Goal: Information Seeking & Learning: Find specific page/section

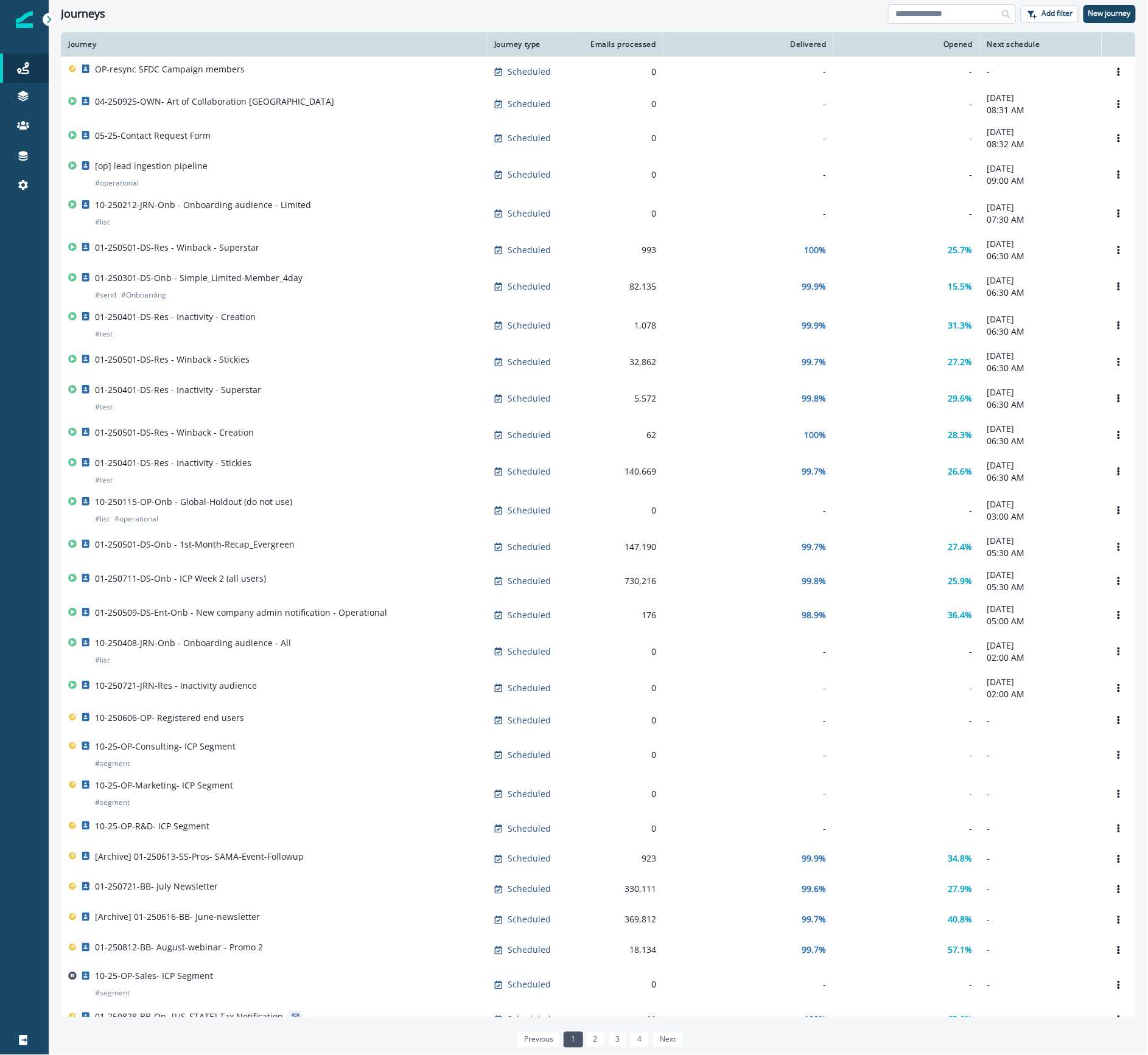
click at [951, 15] on input at bounding box center [951, 14] width 128 height 19
type input "*"
type input "***"
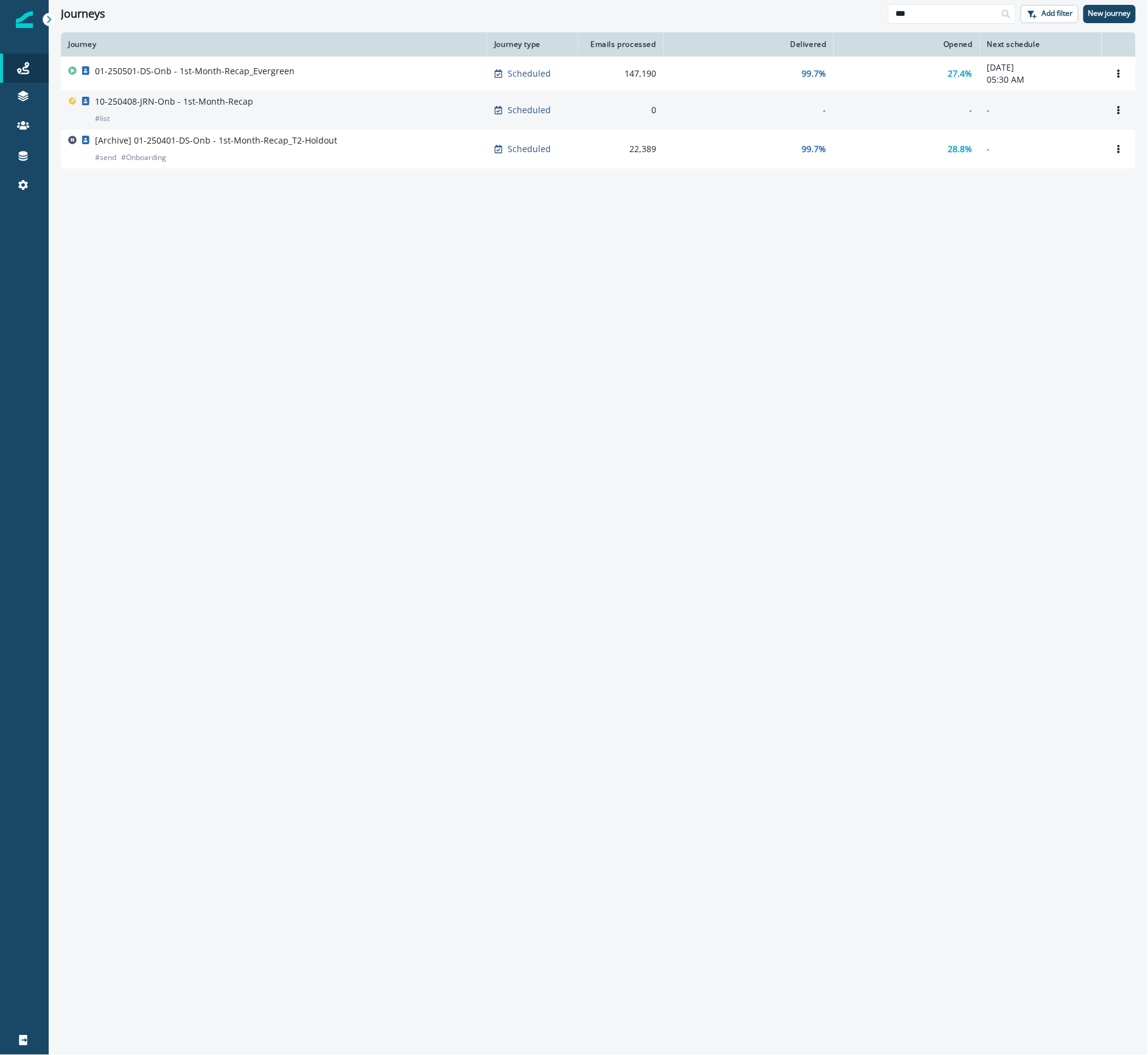
click at [264, 110] on div "10-250408-JRN-Onb - 1st-Month-Recap # list" at bounding box center [274, 110] width 411 height 29
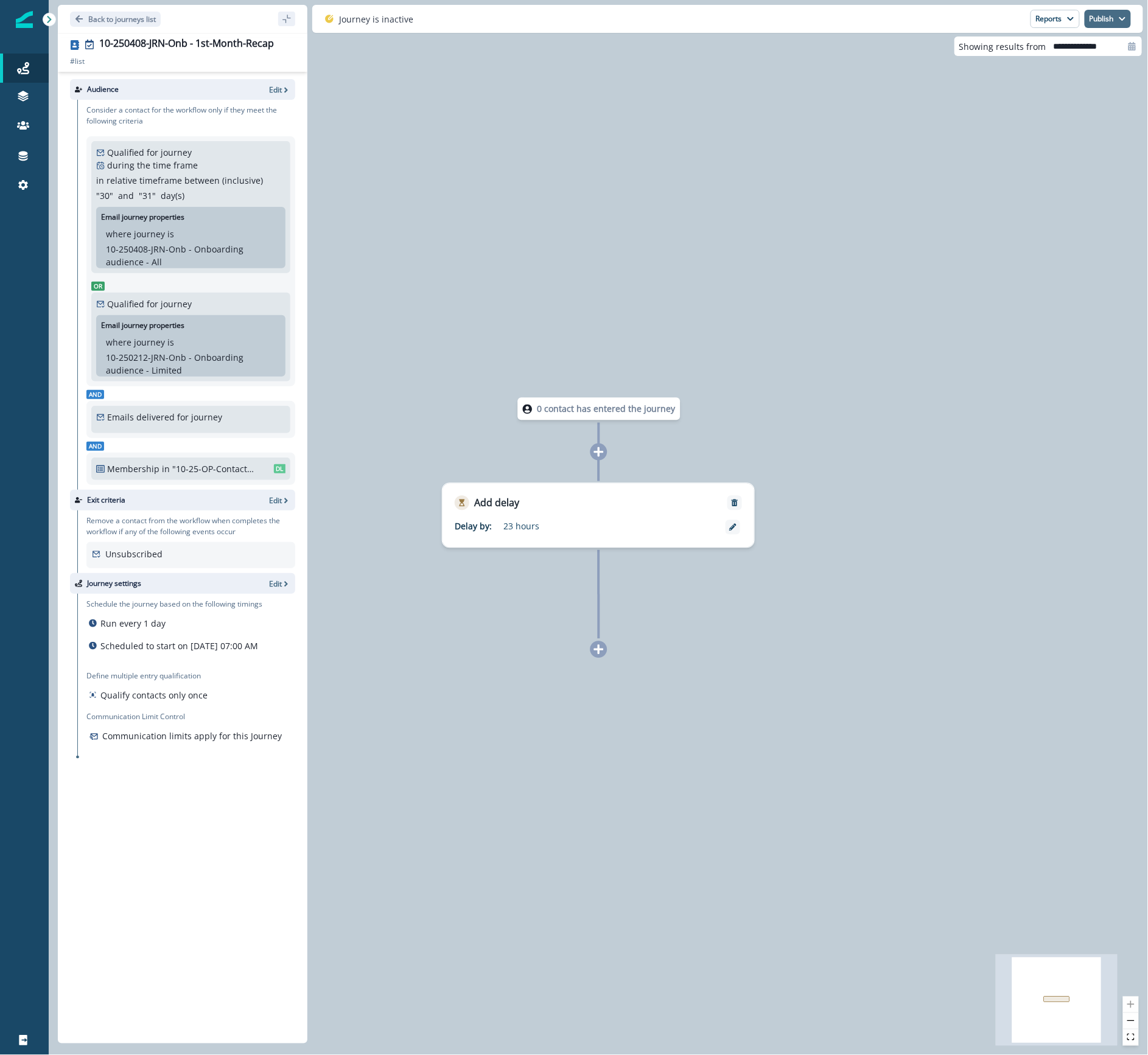
click at [1115, 16] on button "Publish" at bounding box center [1107, 19] width 46 height 18
click at [1080, 47] on button "as active journey" at bounding box center [1062, 50] width 135 height 22
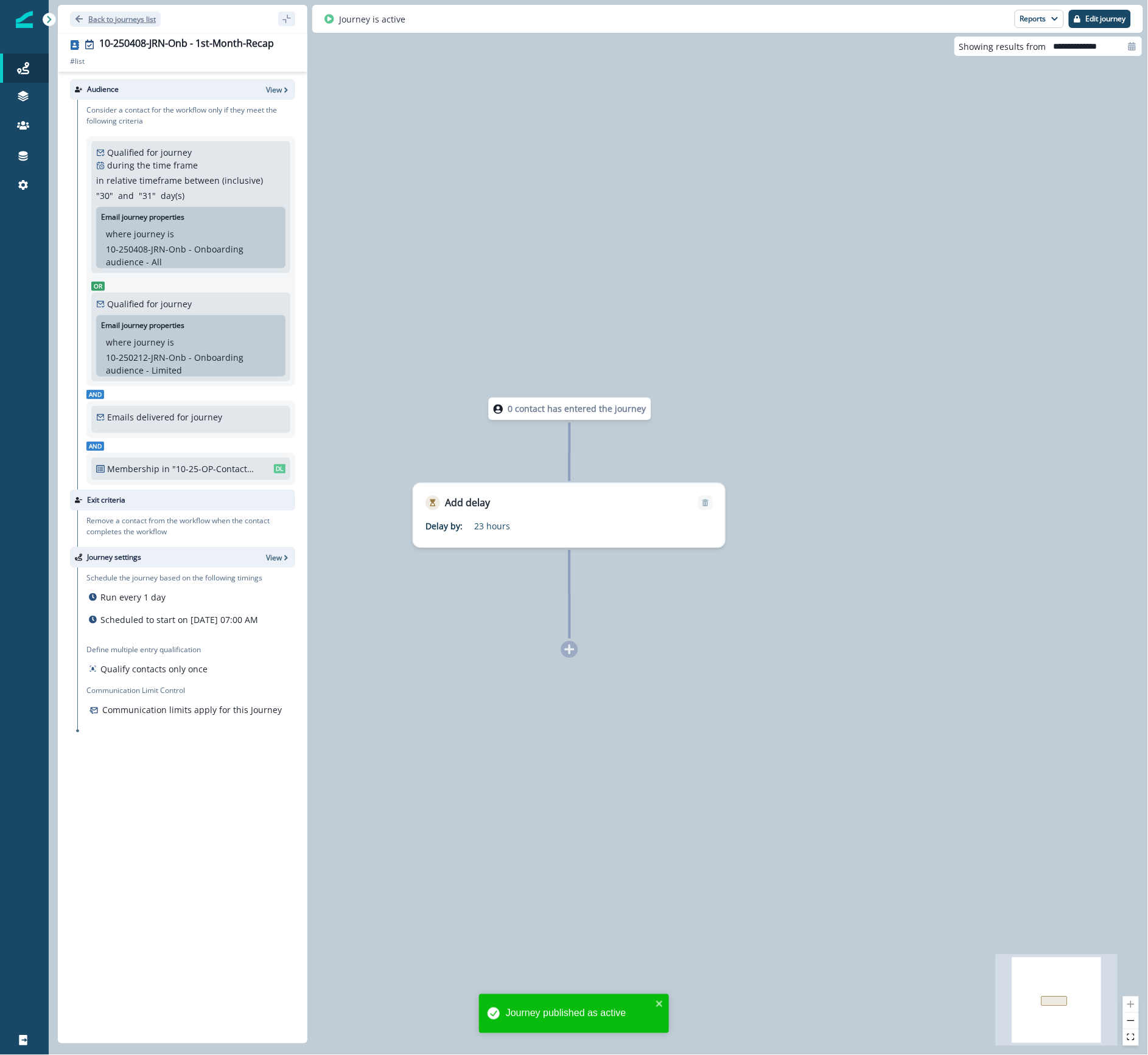
click at [137, 16] on p "Back to journeys list" at bounding box center [122, 19] width 67 height 11
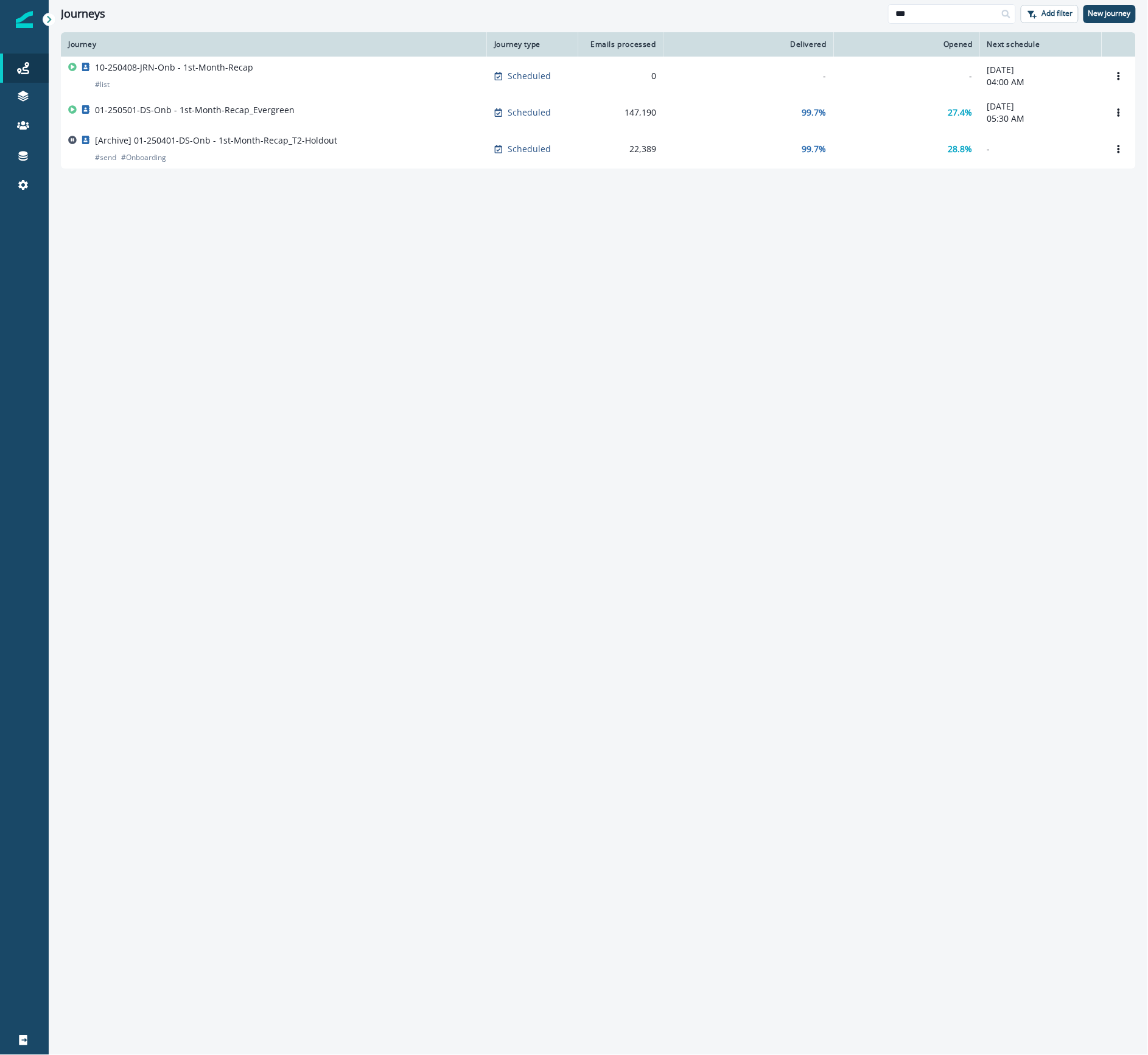
drag, startPoint x: 950, startPoint y: 10, endPoint x: 814, endPoint y: 0, distance: 136.4
click at [834, 8] on div "Journeys *** Add filter New journey" at bounding box center [599, 14] width 1100 height 28
type input "*"
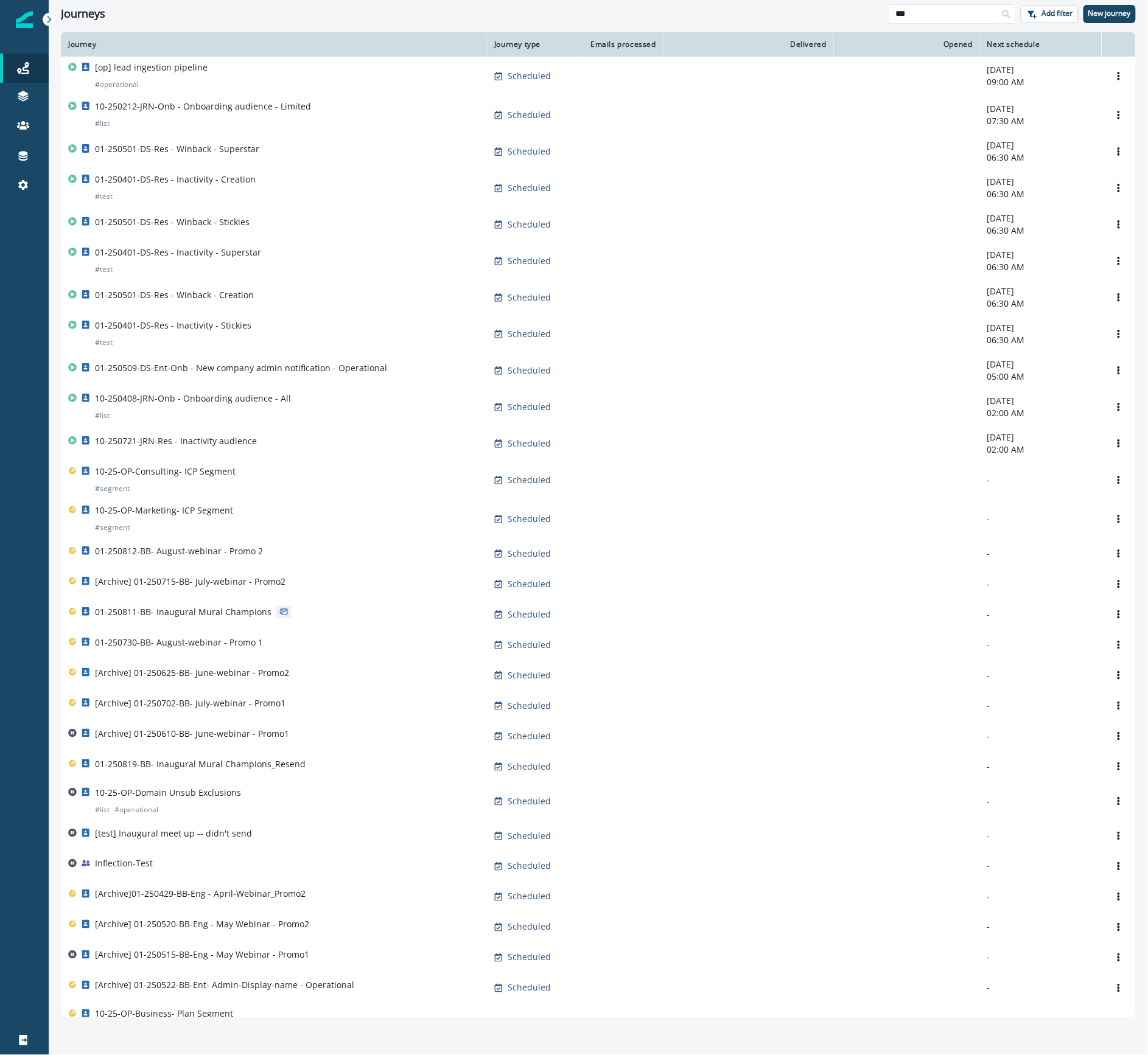
type input "***"
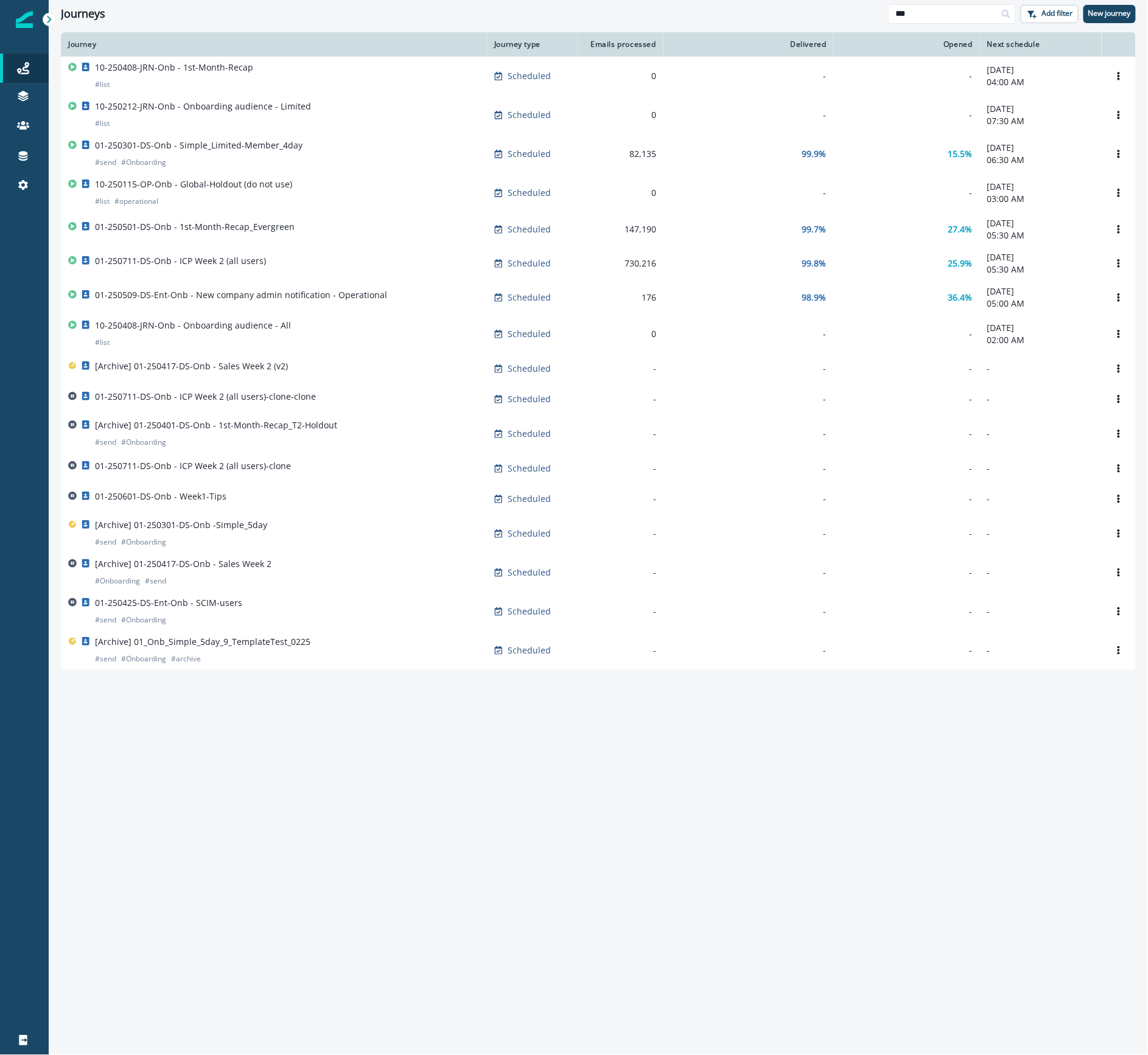
click at [331, 269] on div "01-250711-DS-Onb - ICP Week 2 (all users)" at bounding box center [274, 264] width 411 height 17
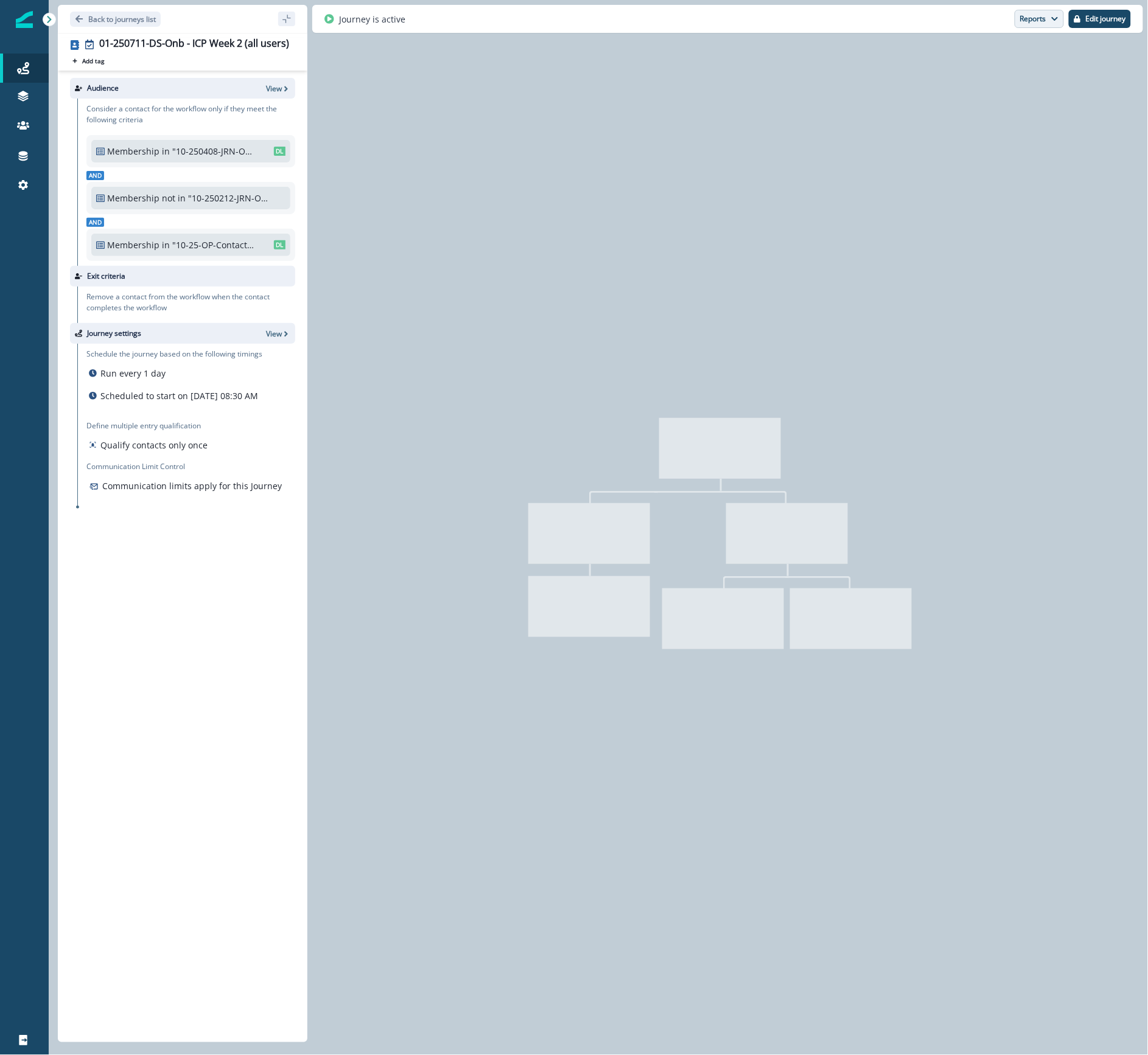
click at [1040, 15] on button "Reports" at bounding box center [1039, 19] width 49 height 18
click at [972, 50] on p "Email Report" at bounding box center [978, 49] width 56 height 14
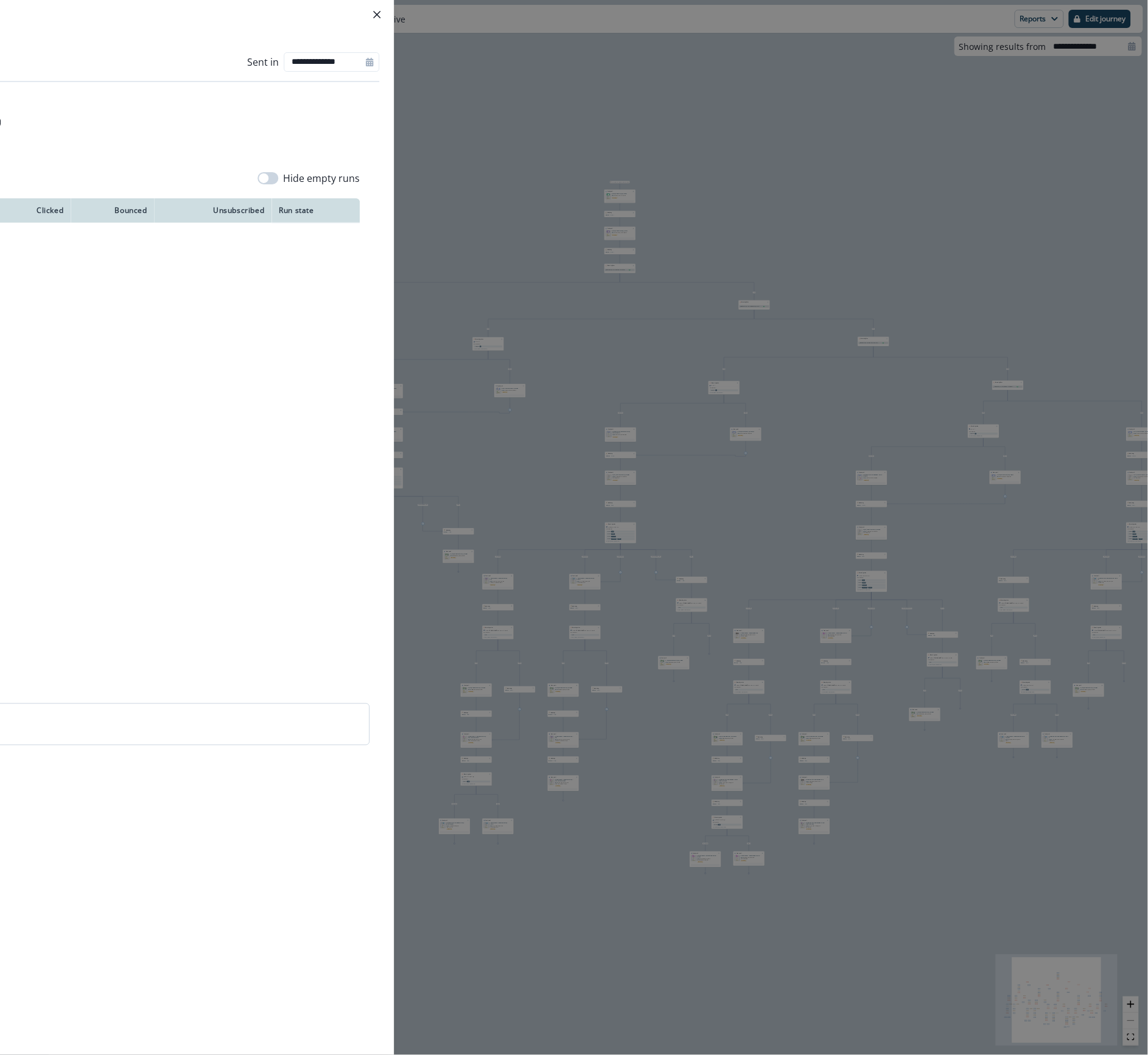
type input "**********"
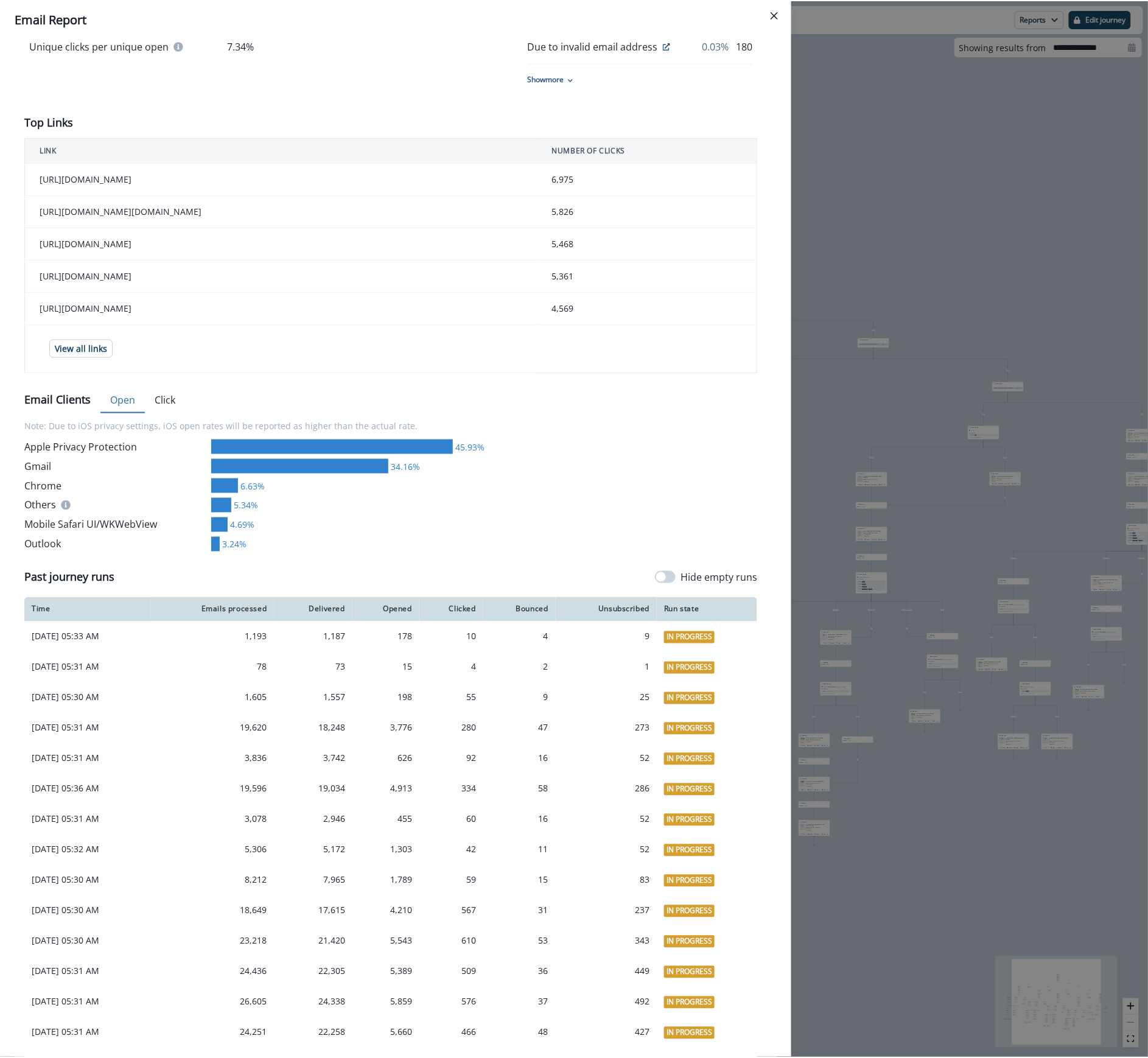
scroll to position [405, 0]
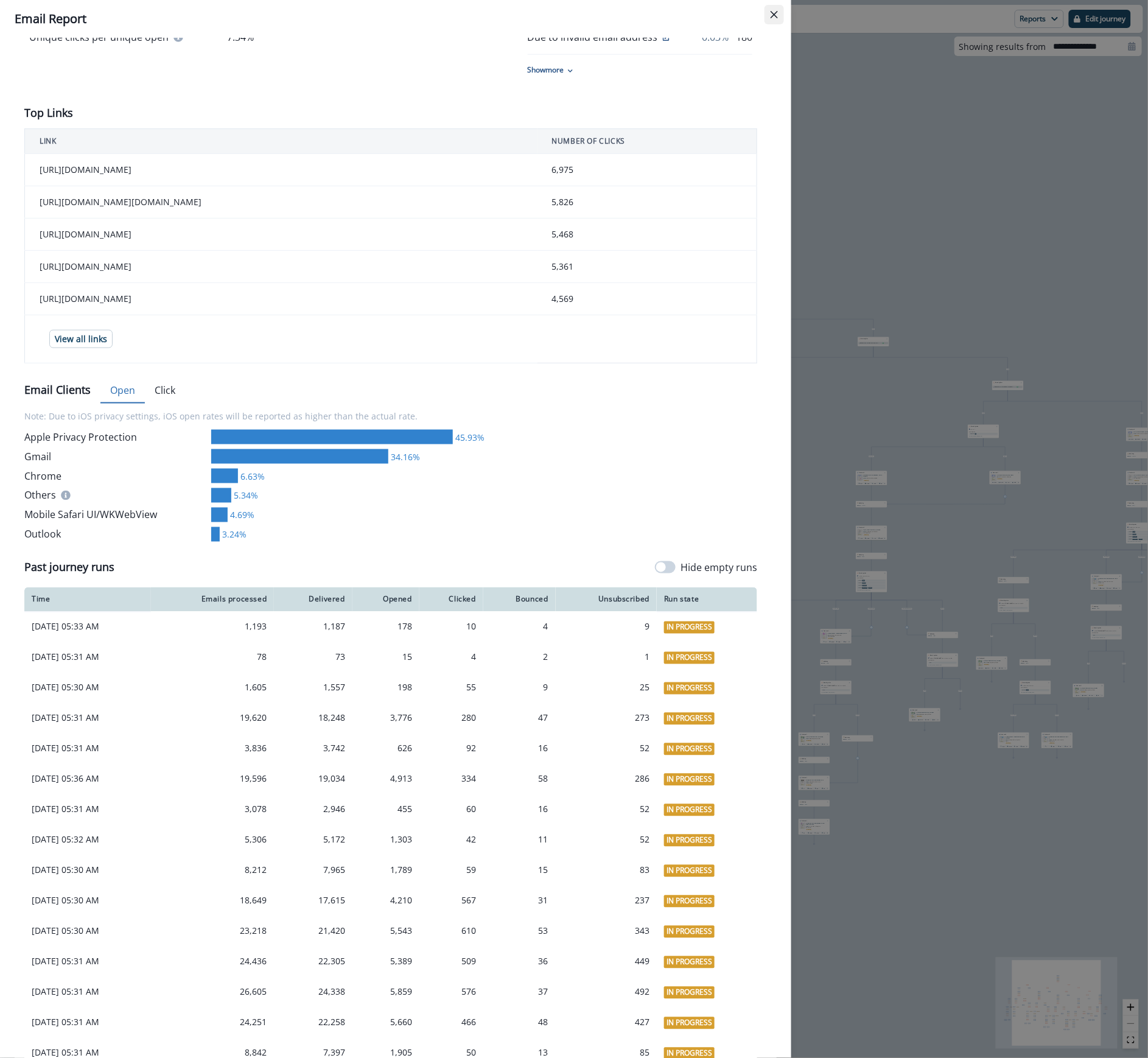
click at [768, 12] on button "Close" at bounding box center [774, 14] width 19 height 19
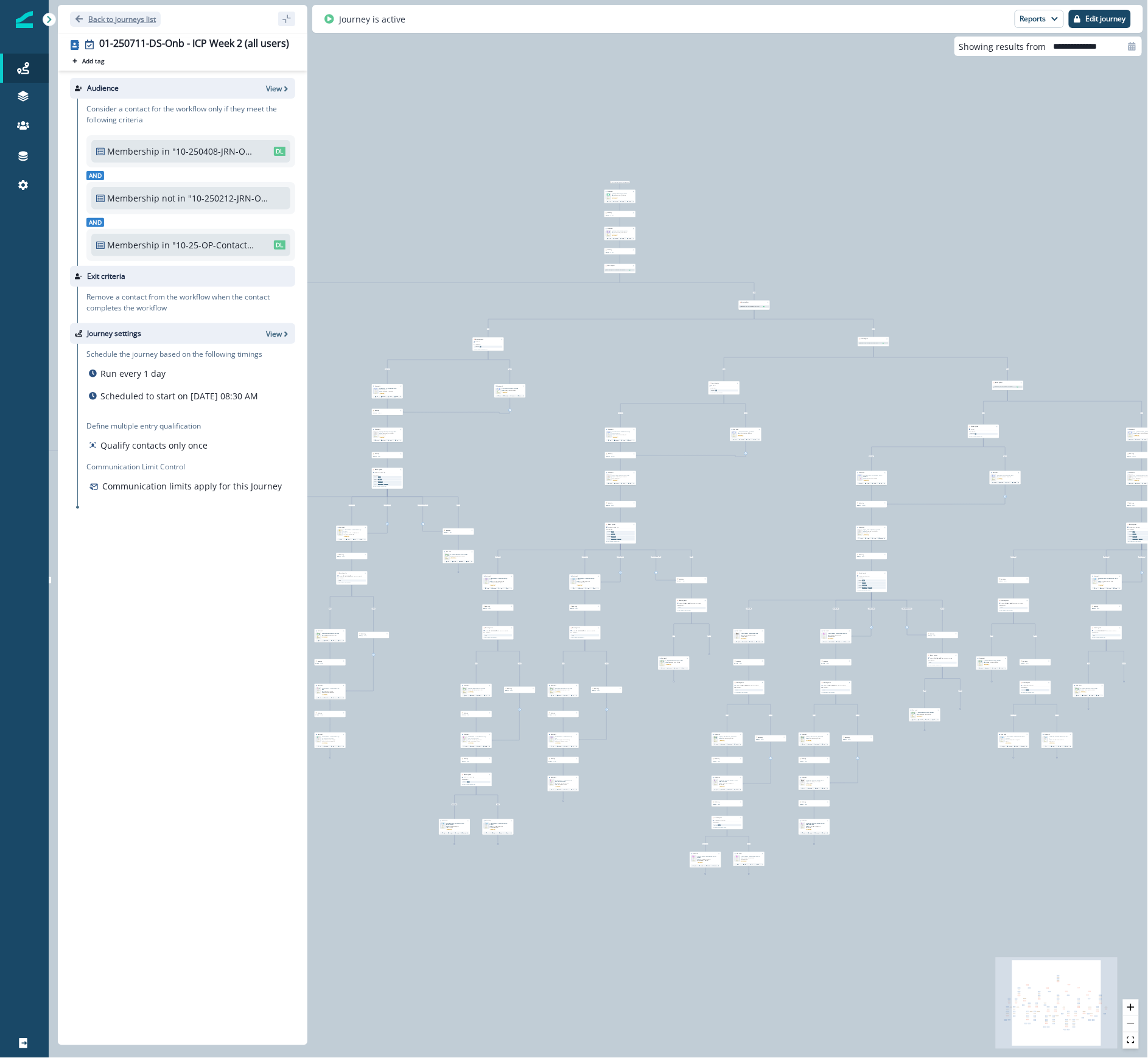
click at [122, 18] on p "Back to journeys list" at bounding box center [122, 19] width 67 height 11
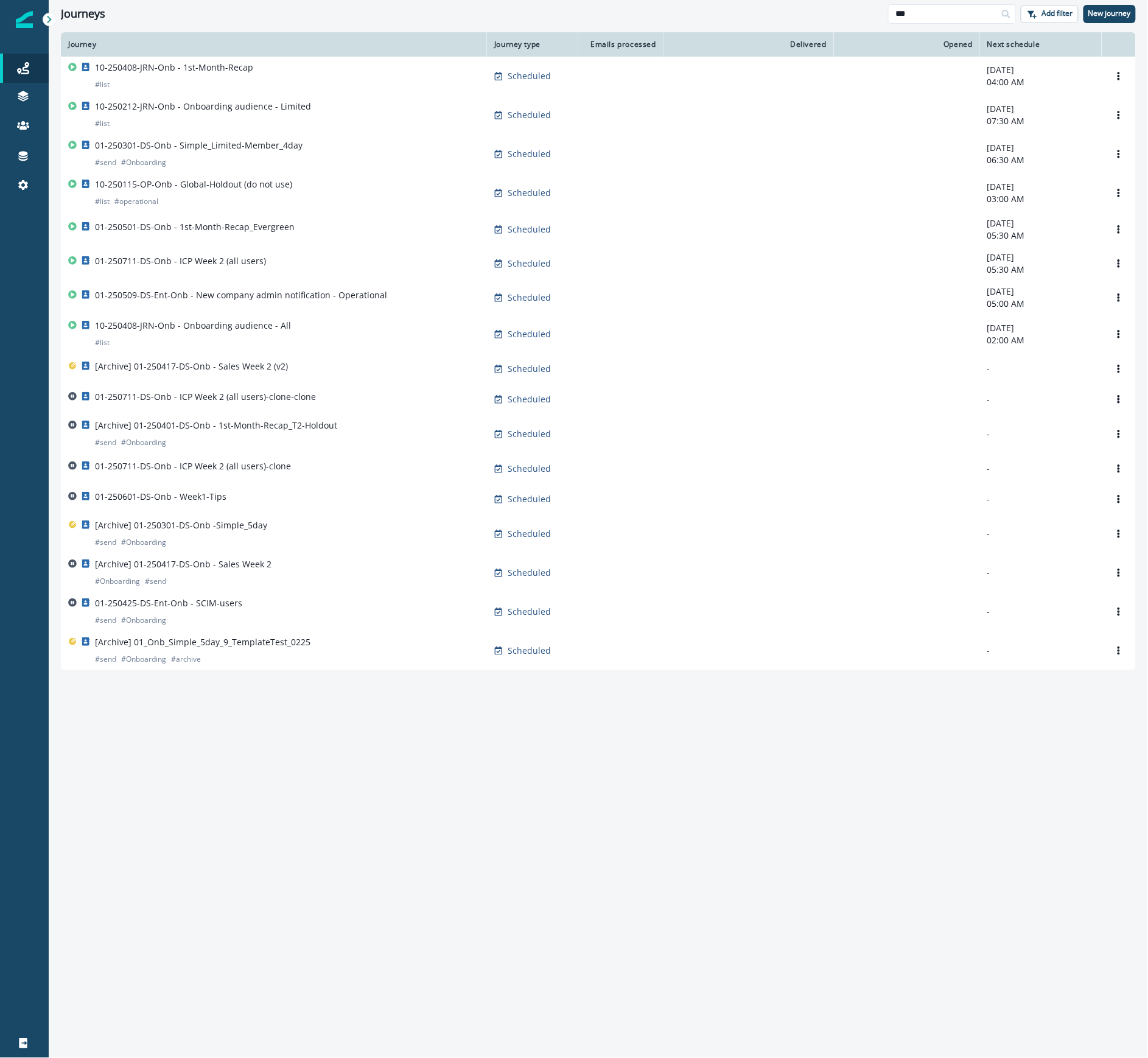
drag, startPoint x: 934, startPoint y: 14, endPoint x: 814, endPoint y: 11, distance: 120.0
click at [819, 16] on div "Journeys *** Add filter New journey" at bounding box center [599, 14] width 1100 height 28
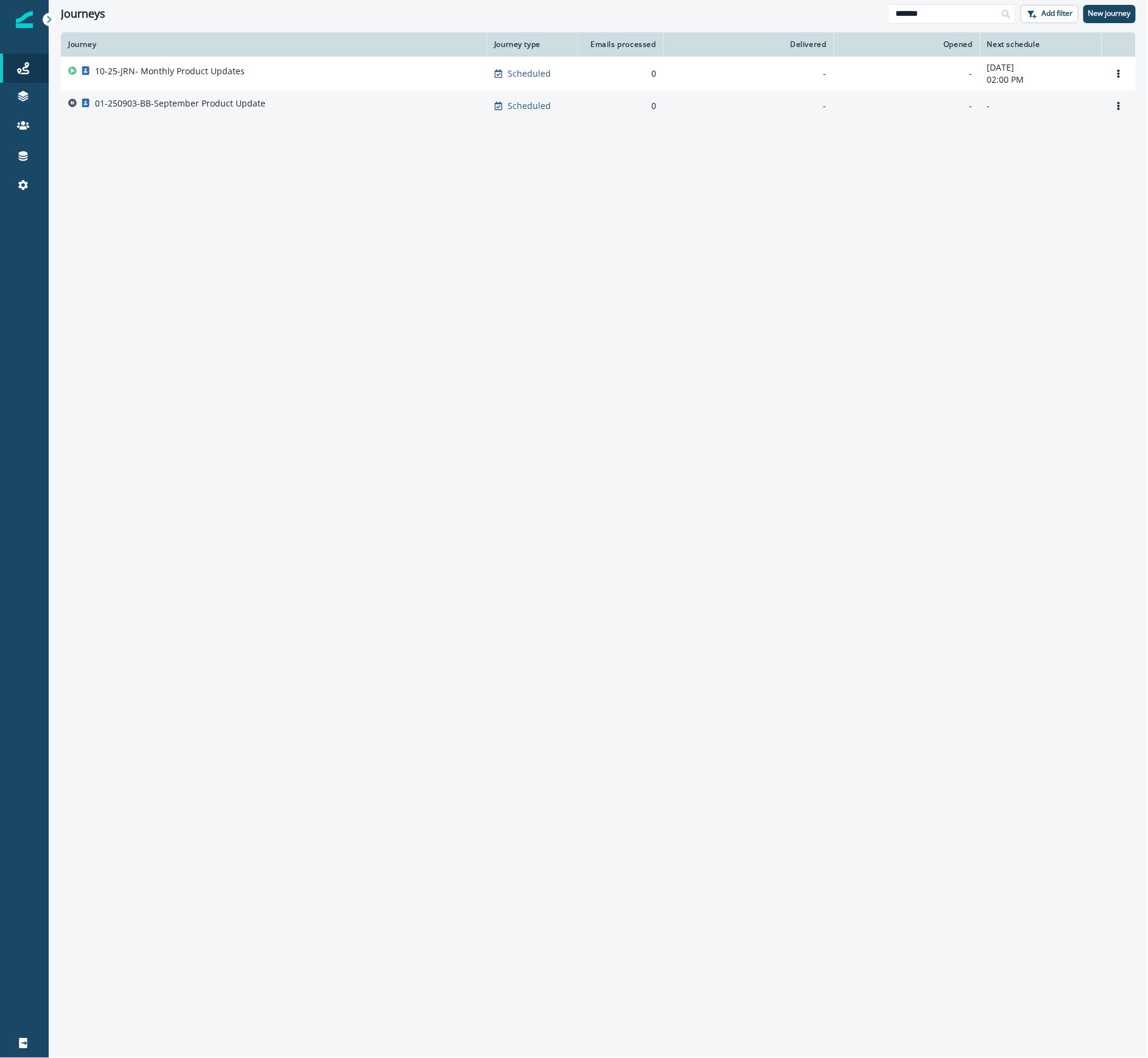
type input "*******"
click at [242, 108] on p "01-250903-BB-September Product Update" at bounding box center [180, 103] width 171 height 12
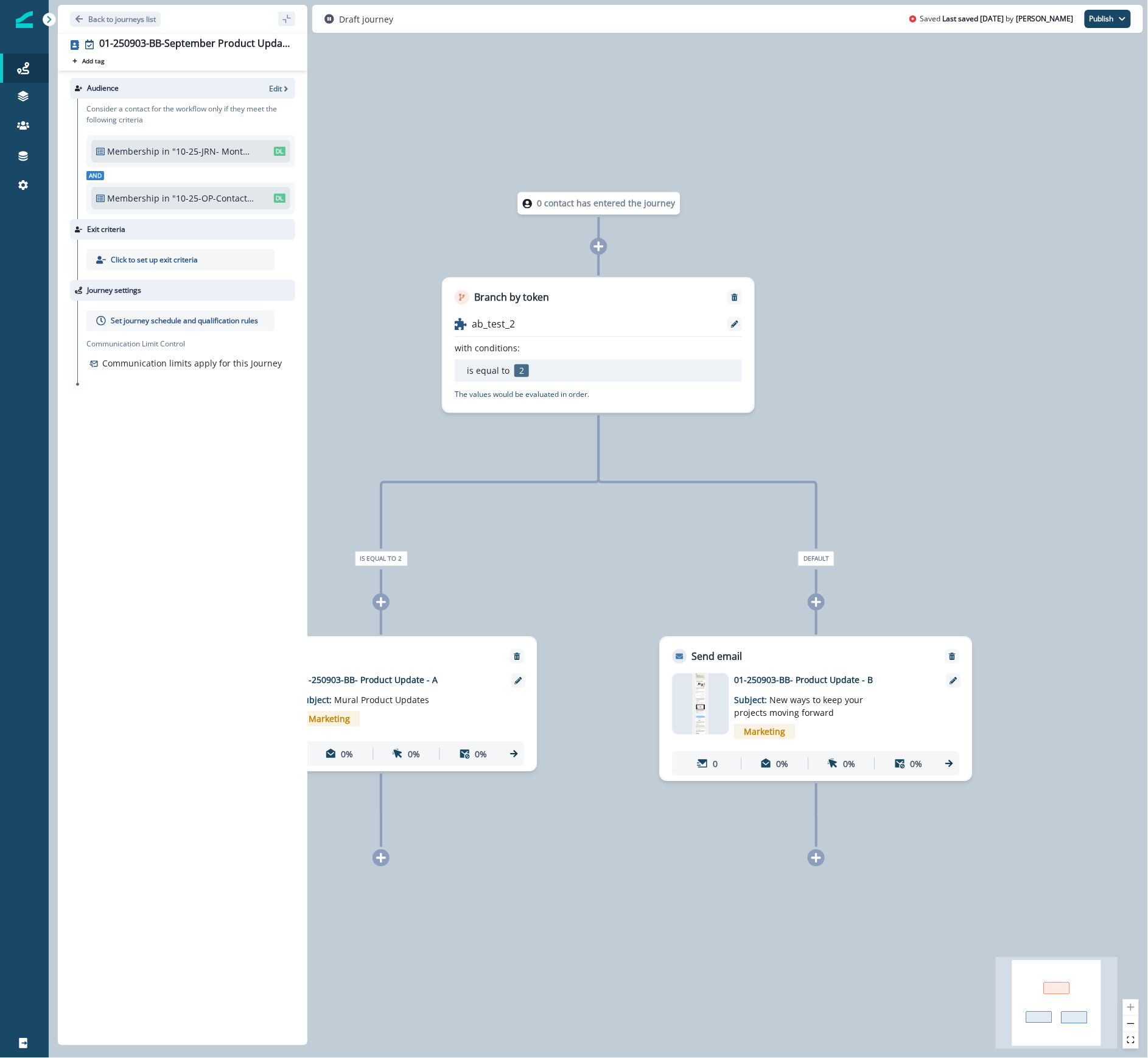
click at [990, 432] on div "0 contact has entered the journey Branch by token ab_test_2 with conditions: is…" at bounding box center [599, 529] width 1100 height 1058
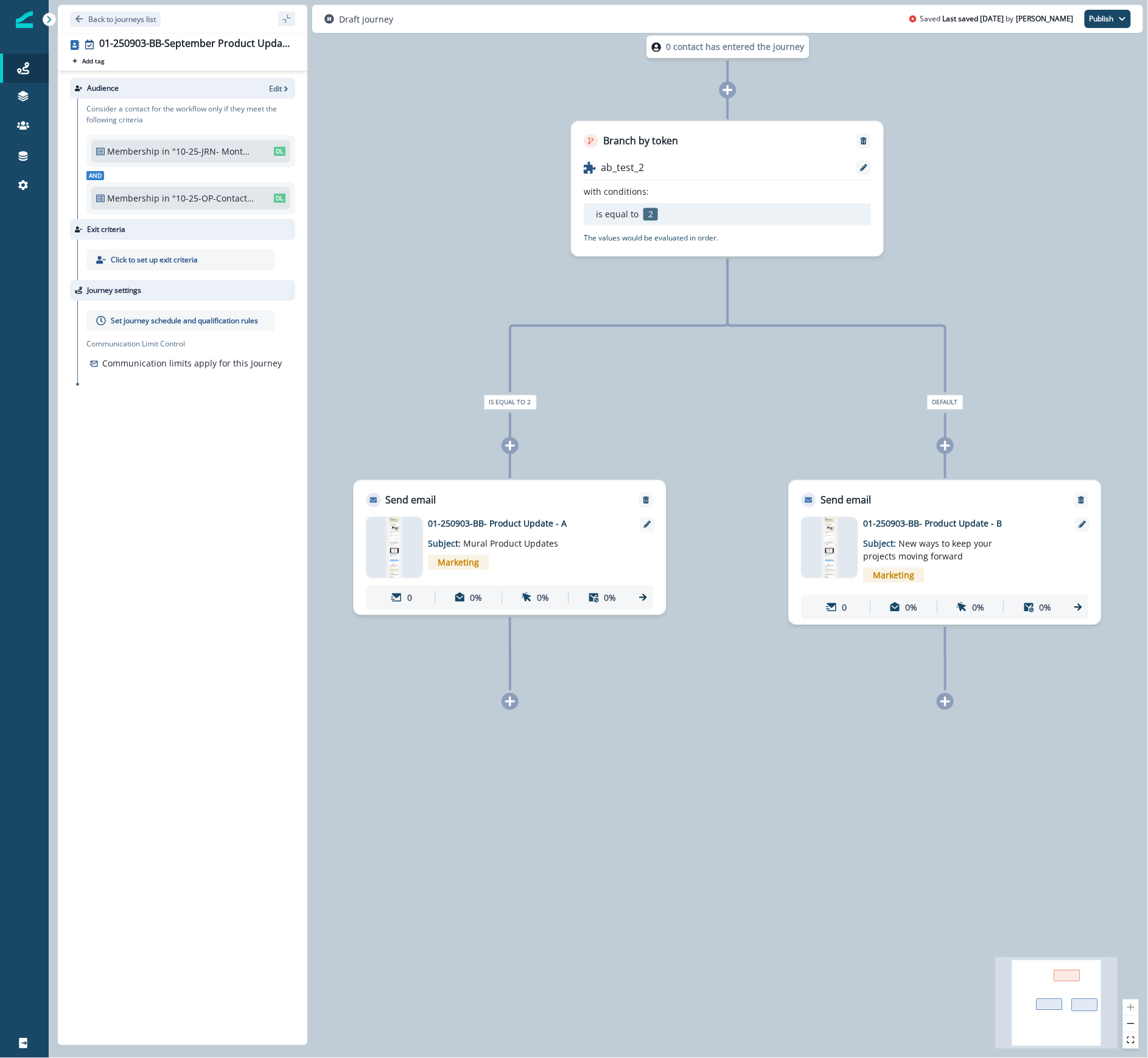
drag, startPoint x: 933, startPoint y: 408, endPoint x: 1062, endPoint y: 252, distance: 202.4
click at [1062, 252] on div "0 contact has entered the journey Branch by token ab_test_2 with conditions: is…" at bounding box center [599, 529] width 1100 height 1058
click at [831, 547] on img at bounding box center [830, 549] width 16 height 61
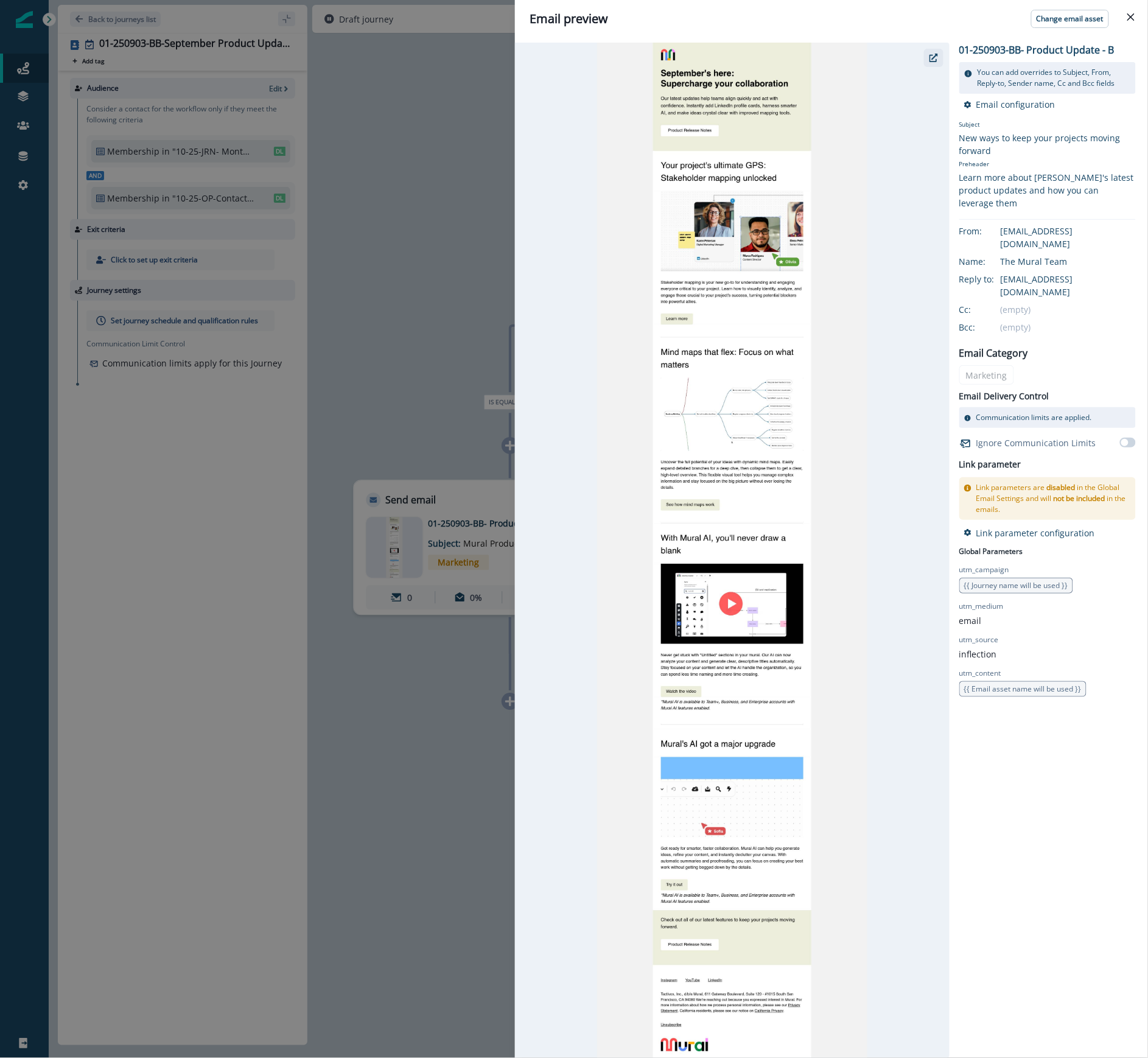
click at [936, 54] on icon "button" at bounding box center [934, 57] width 8 height 8
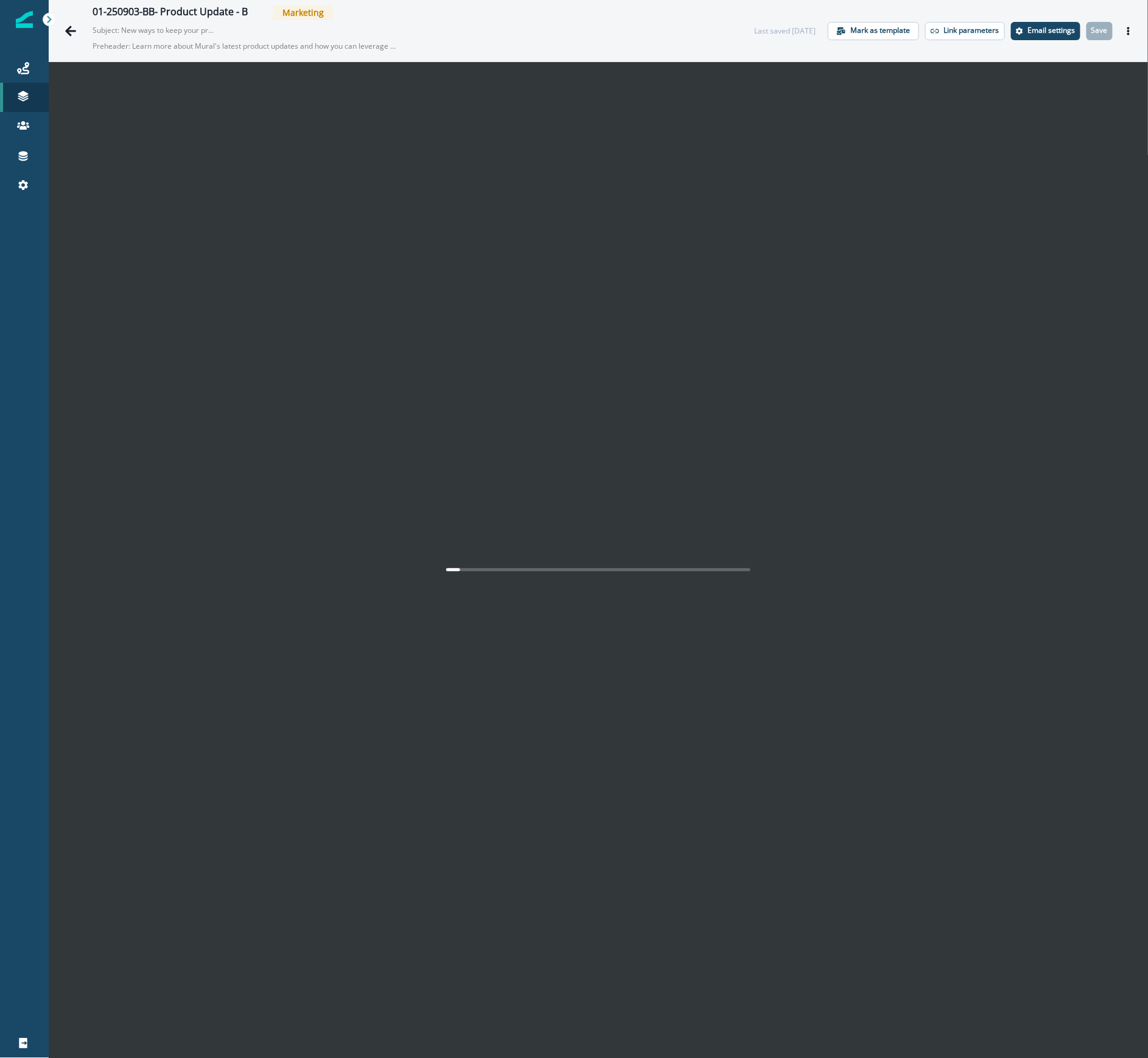
click at [306, 14] on span "Marketing" at bounding box center [304, 12] width 61 height 15
click at [1123, 30] on button "Actions" at bounding box center [1128, 31] width 19 height 18
click at [1028, 103] on button "Send test email" at bounding box center [1058, 105] width 135 height 22
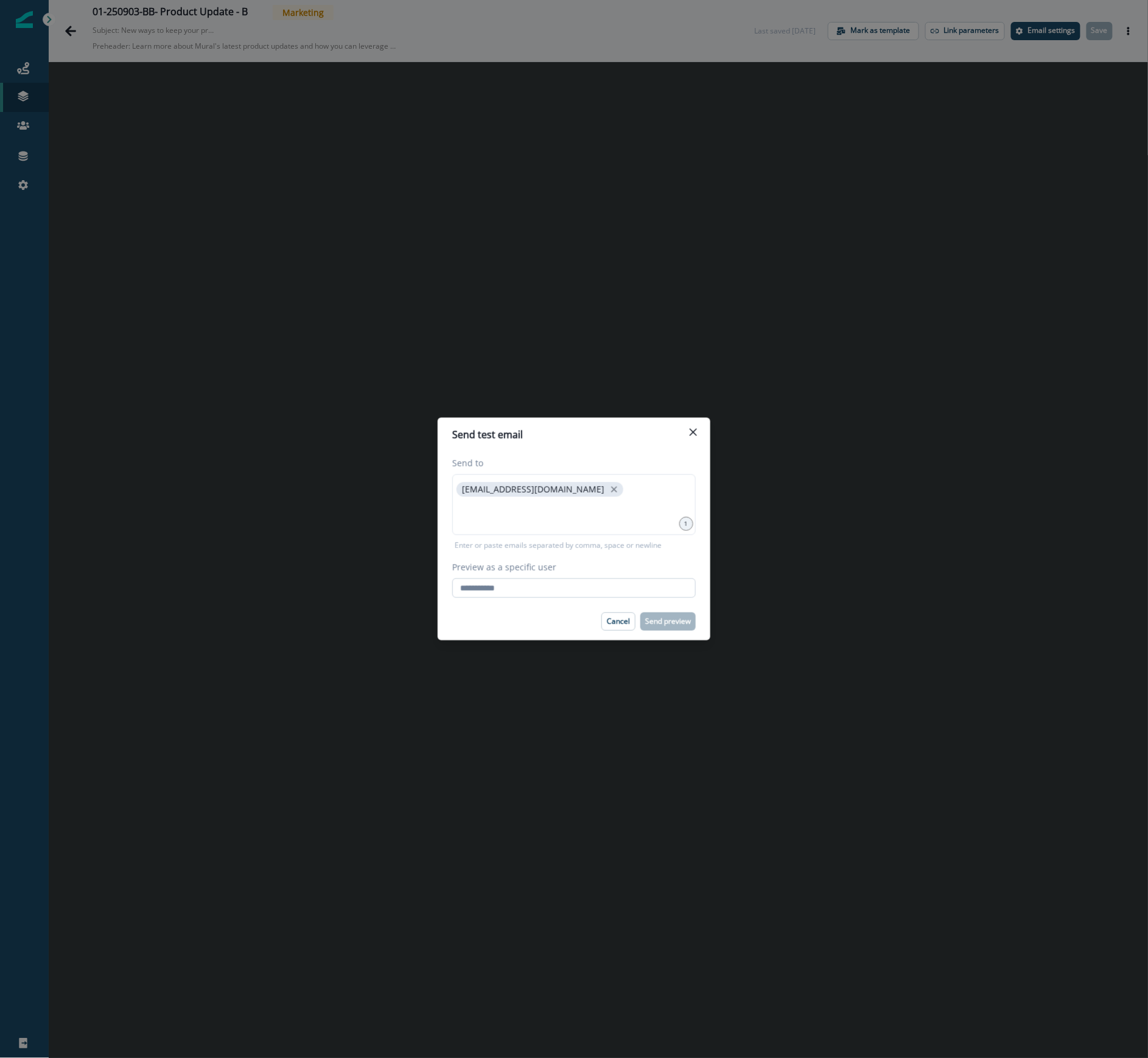
click at [507, 591] on input "Preview as a specific user" at bounding box center [574, 588] width 243 height 19
type input "**********"
click at [467, 614] on div "Cancel Send preview" at bounding box center [574, 622] width 243 height 18
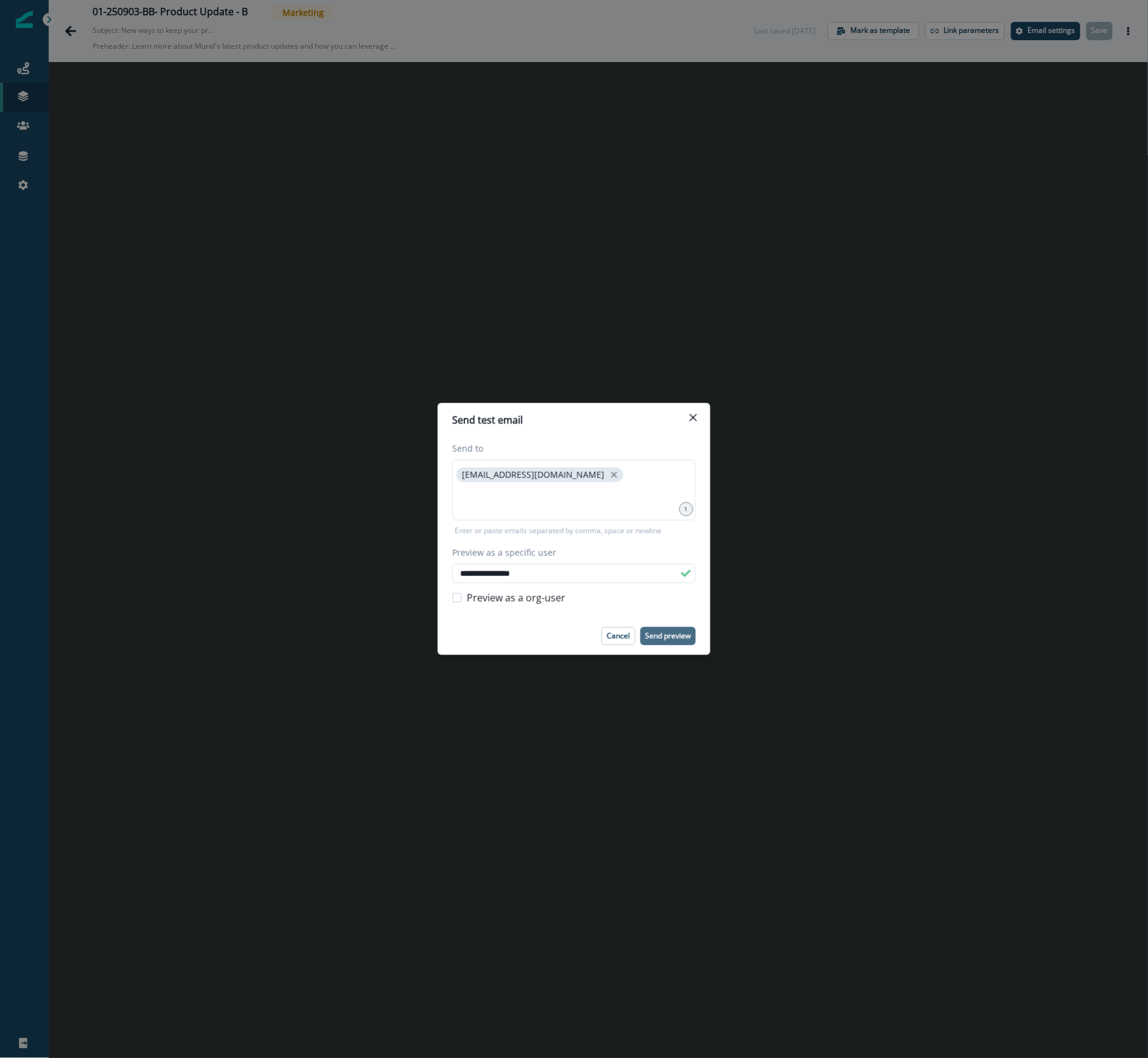
click at [668, 634] on p "Send preview" at bounding box center [668, 636] width 46 height 8
click at [695, 415] on icon "Close" at bounding box center [694, 418] width 8 height 8
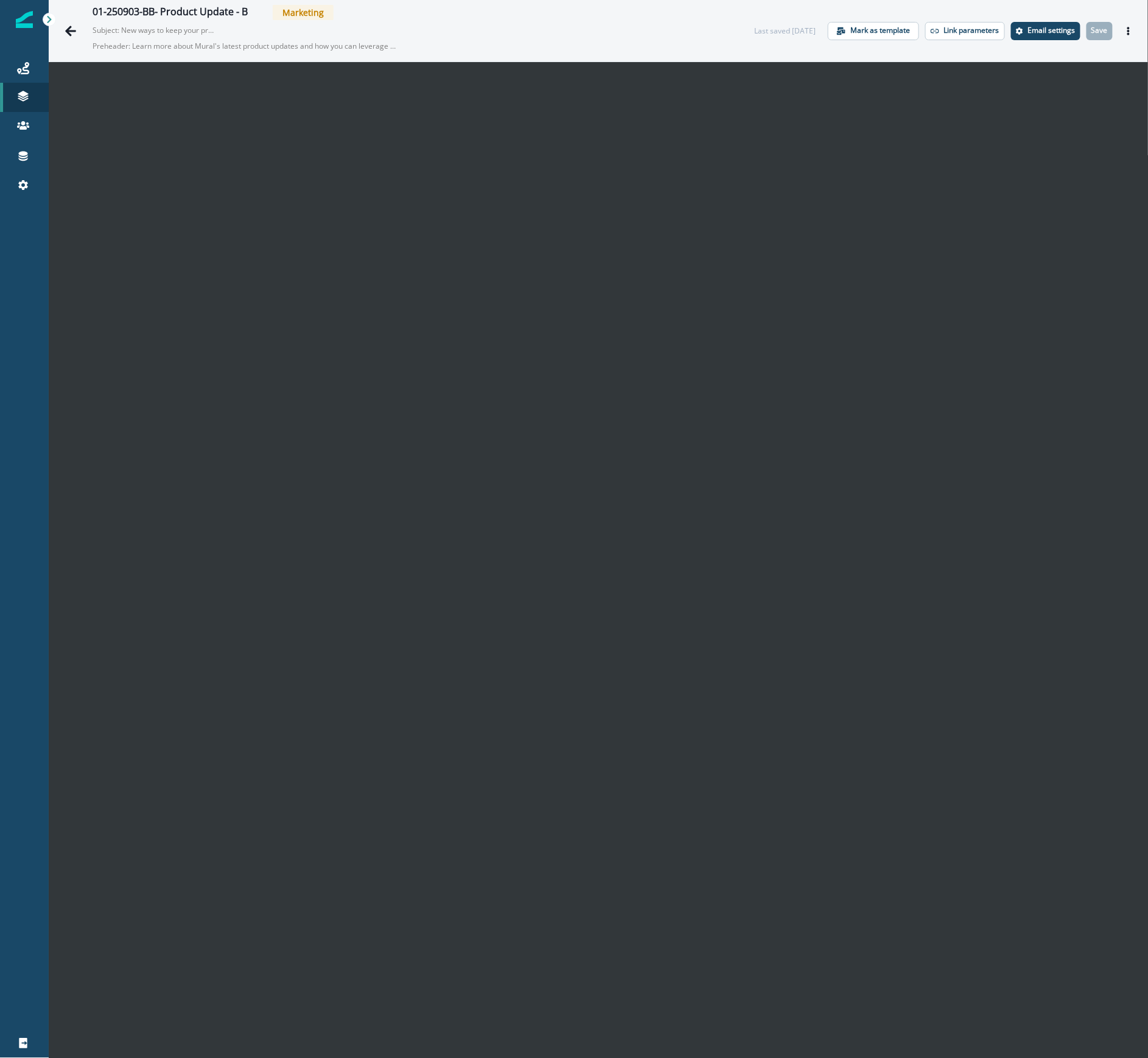
click at [46, 233] on div at bounding box center [24, 621] width 49 height 815
click at [47, 216] on div at bounding box center [24, 621] width 49 height 815
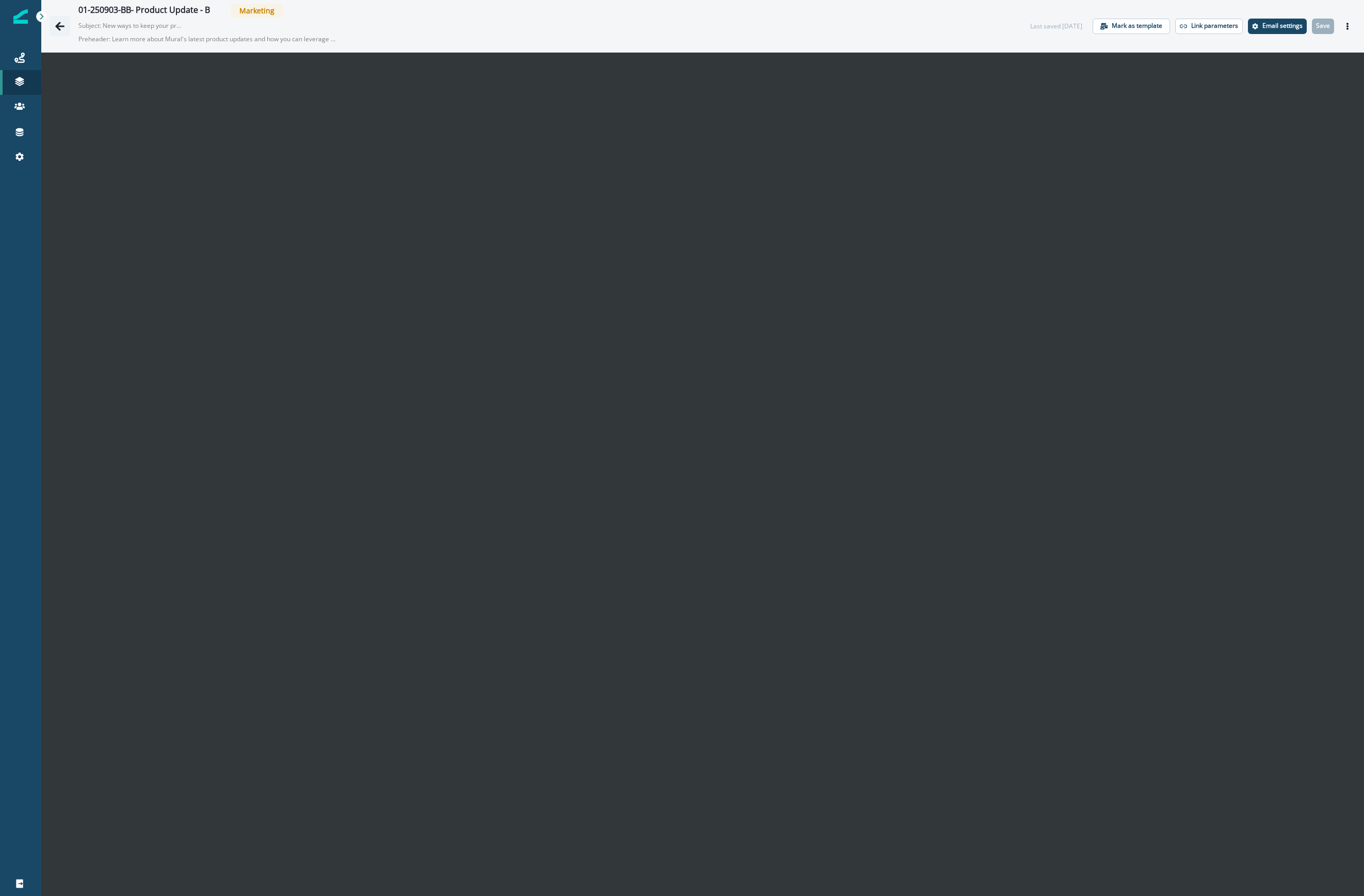
click at [59, 31] on icon "Go back" at bounding box center [60, 27] width 10 height 10
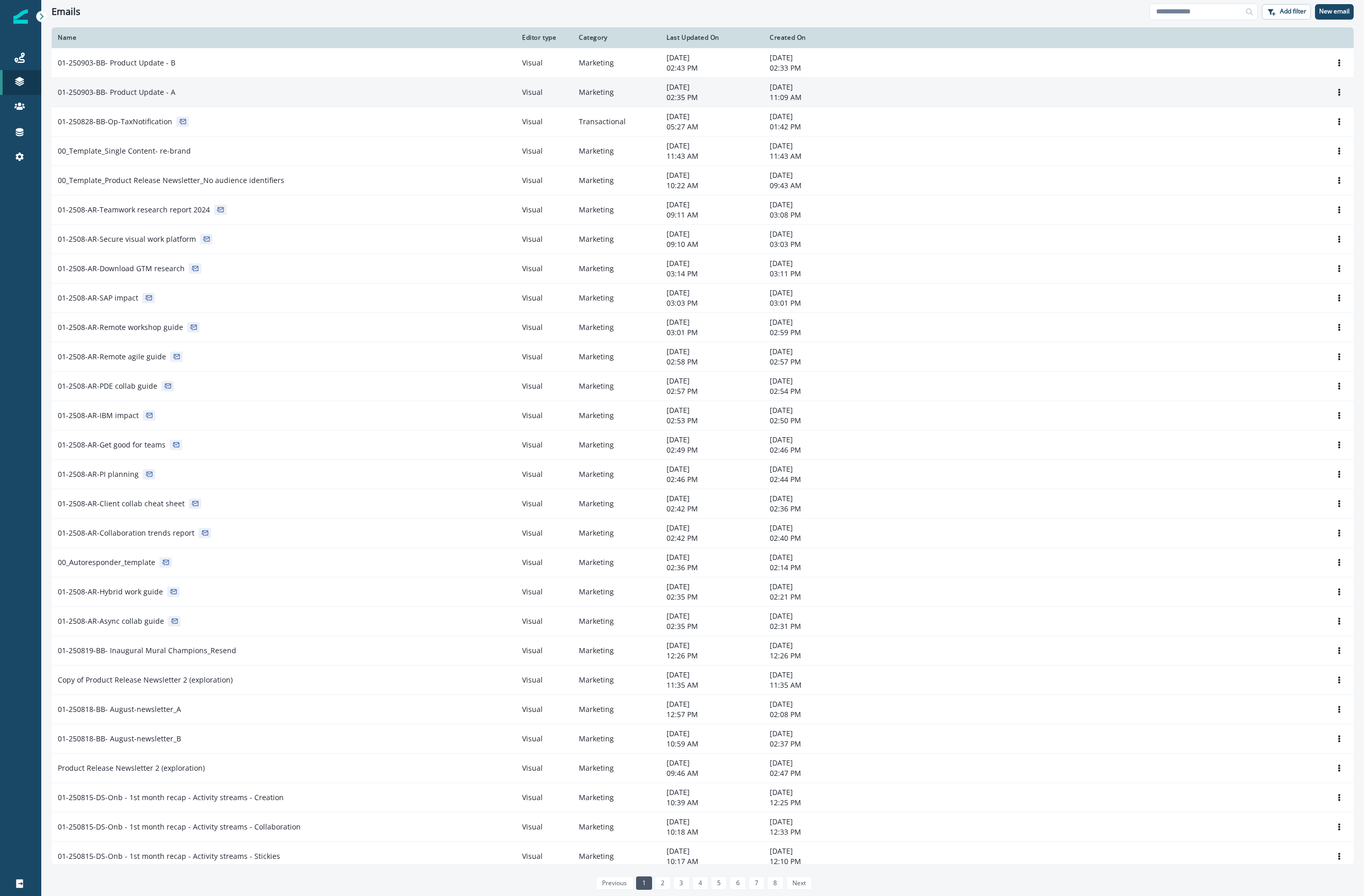
click at [156, 93] on p "01-250903-BB- Product Update - A" at bounding box center [116, 93] width 117 height 10
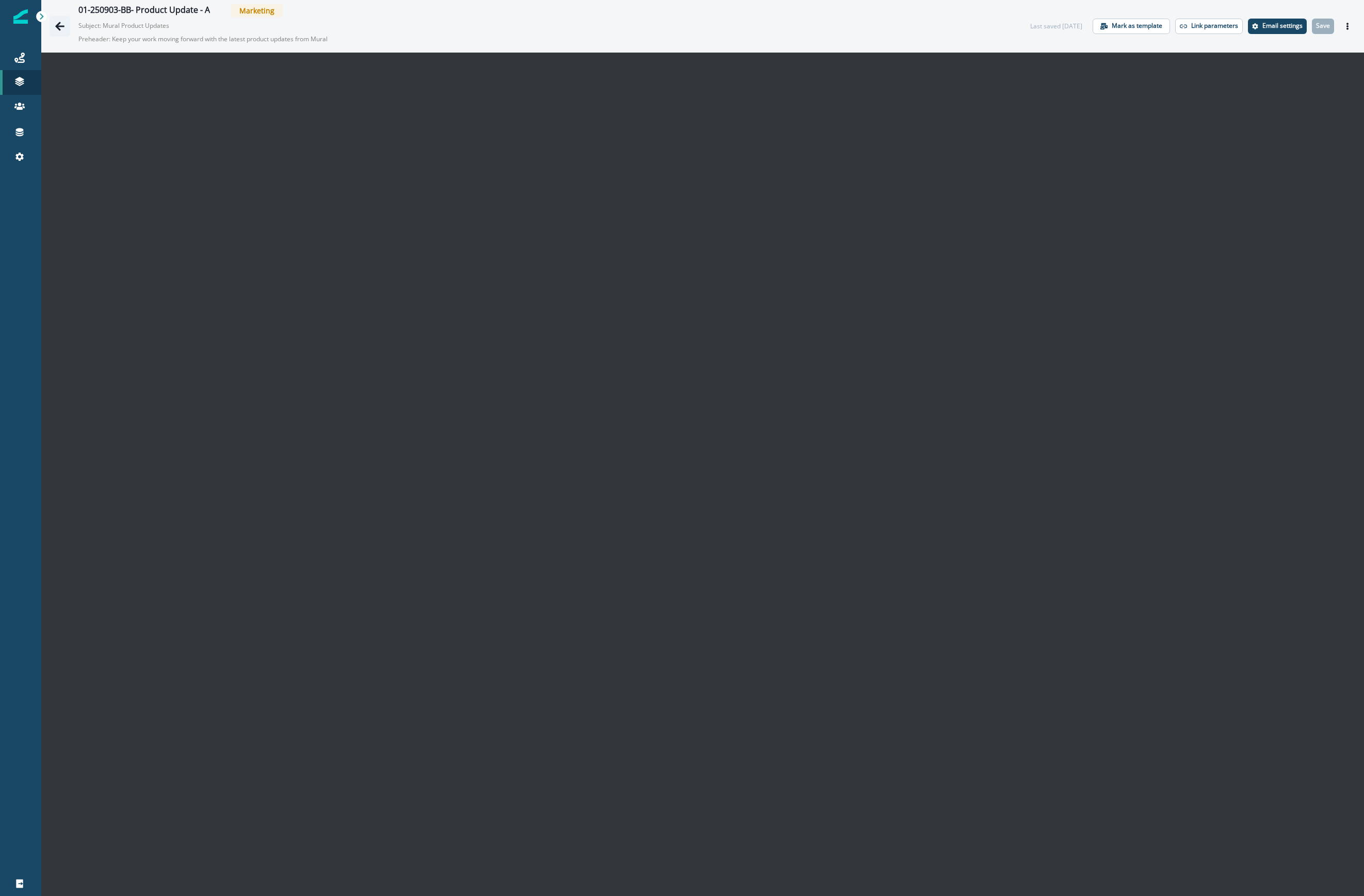
click at [58, 24] on icon "Go back" at bounding box center [60, 26] width 9 height 9
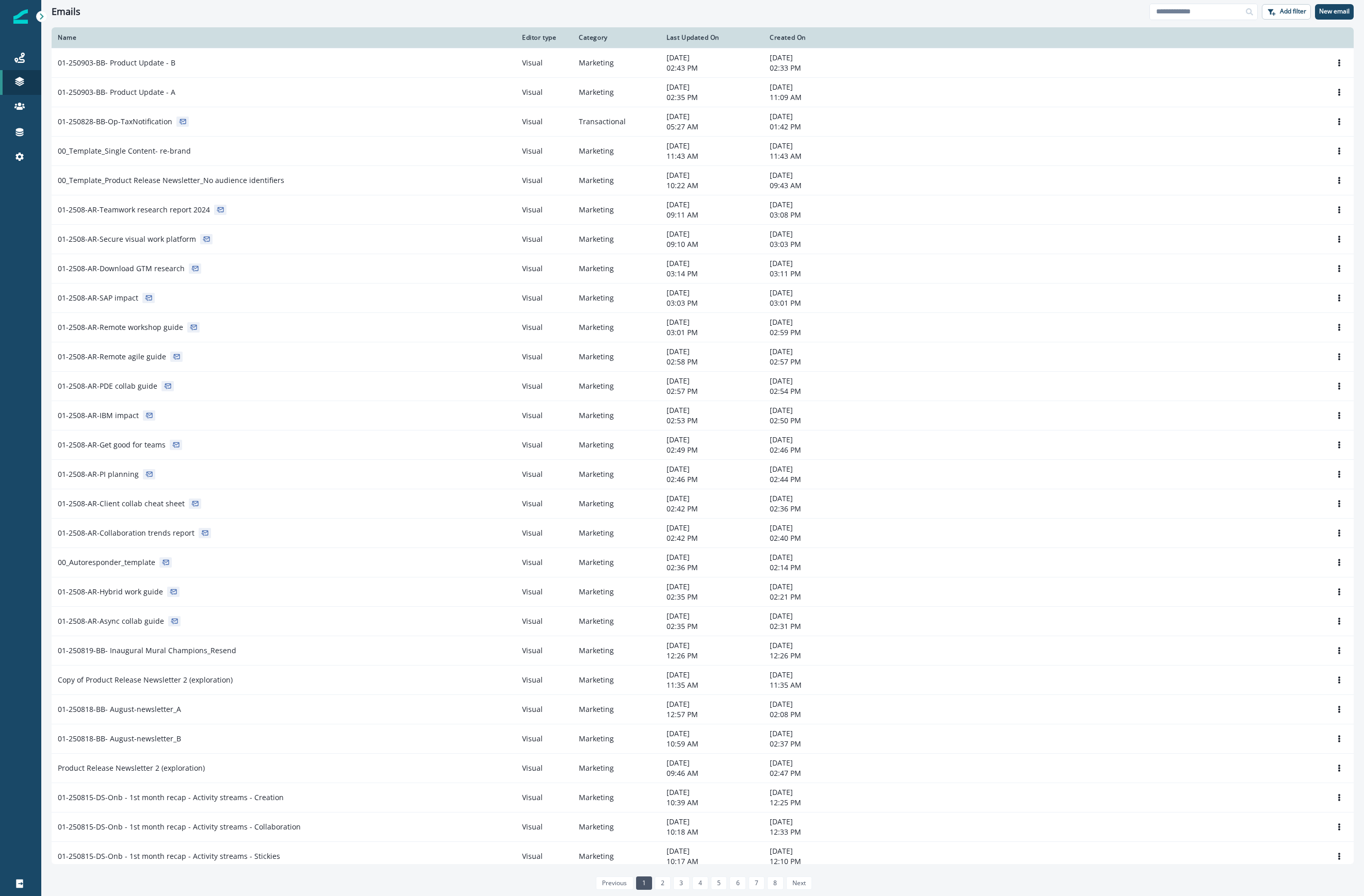
click at [14, 413] on div at bounding box center [21, 526] width 41 height 690
click at [191, 617] on td "01-2508-AR-Async collab guide" at bounding box center [284, 621] width 464 height 29
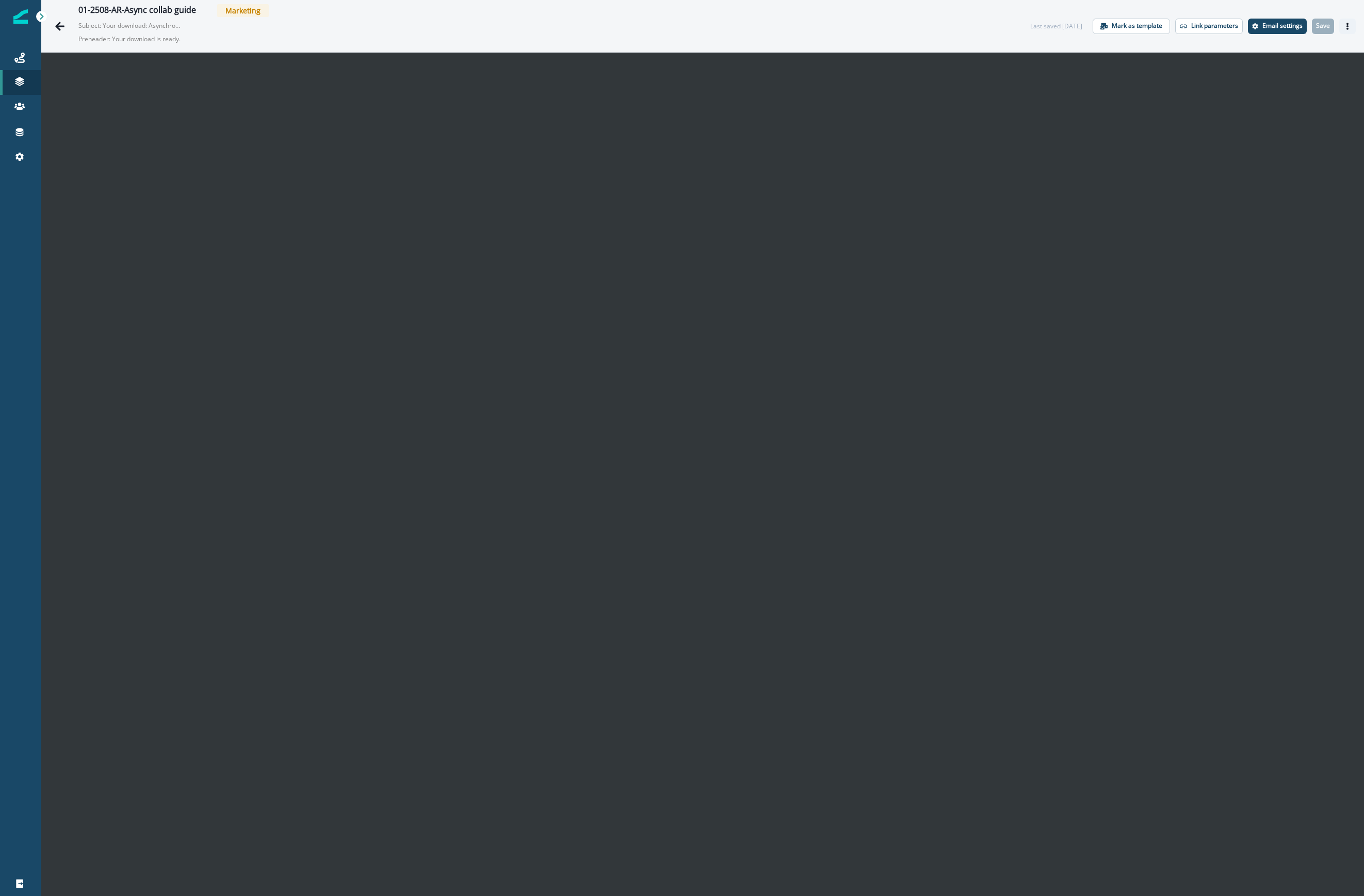
click at [972, 25] on button "Actions" at bounding box center [1347, 27] width 16 height 16
click at [972, 27] on p "Email settings" at bounding box center [1282, 25] width 40 height 7
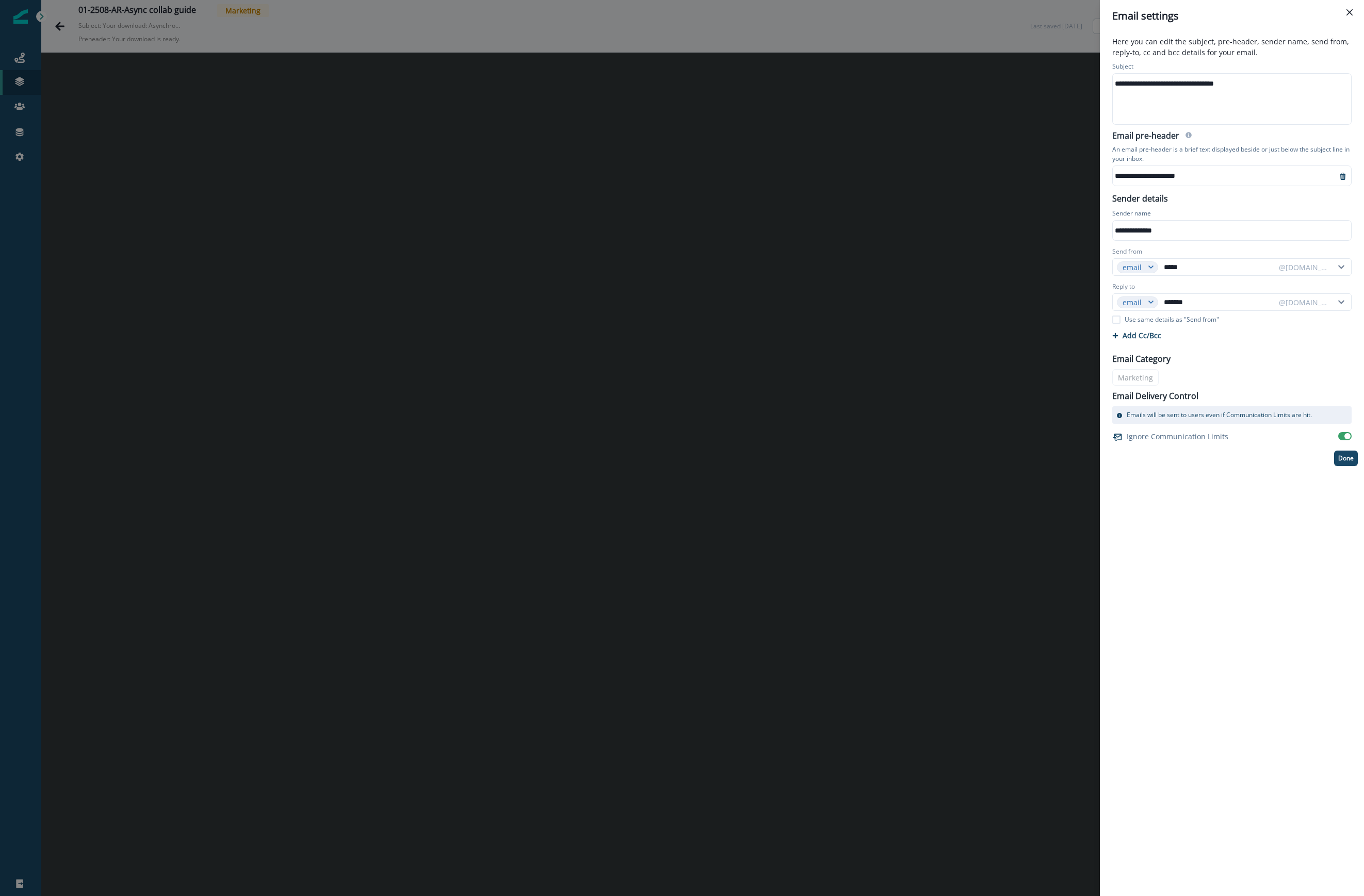
click at [972, 378] on div "Email Category Marketing Email Delivery Control Emails will be sent to users ev…" at bounding box center [1232, 395] width 251 height 98
click at [972, 355] on p "Email Category" at bounding box center [1141, 358] width 58 height 12
click at [972, 361] on p "Email Category" at bounding box center [1141, 358] width 58 height 12
click at [972, 376] on div "Email Category Marketing Email Delivery Control Emails will be sent to users ev…" at bounding box center [1232, 395] width 251 height 98
click at [972, 376] on div "Email Category Marketing Email Delivery Control Emails will be sent to users ev…" at bounding box center [1232, 395] width 251 height 98
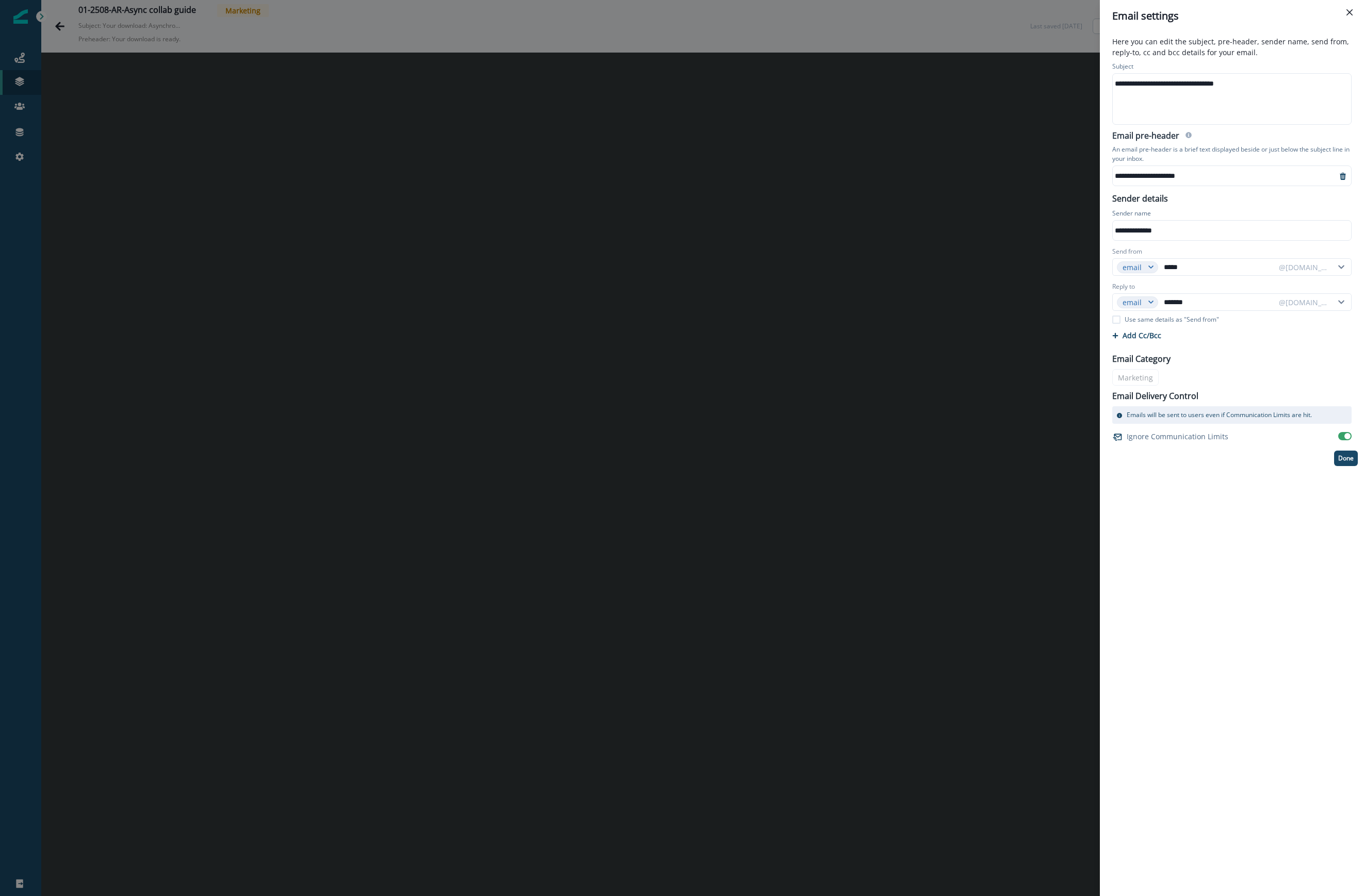
click at [972, 376] on div "Email Category Marketing Email Delivery Control Emails will be sent to users ev…" at bounding box center [1232, 395] width 251 height 98
click at [972, 607] on div "**********" at bounding box center [1232, 464] width 264 height 864
click at [972, 6] on button "Close" at bounding box center [1349, 12] width 16 height 16
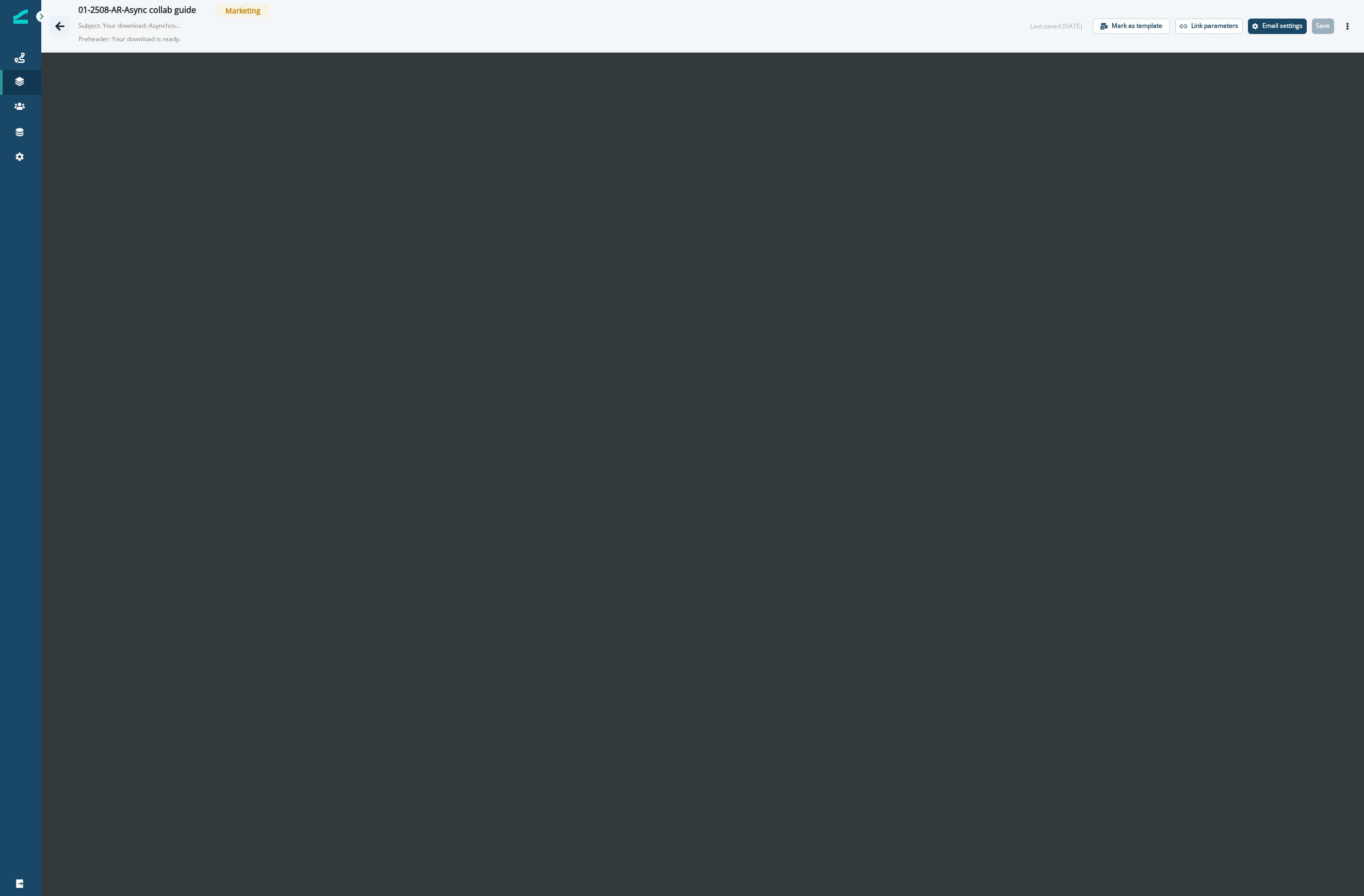
click at [61, 25] on icon "Go back" at bounding box center [60, 27] width 10 height 10
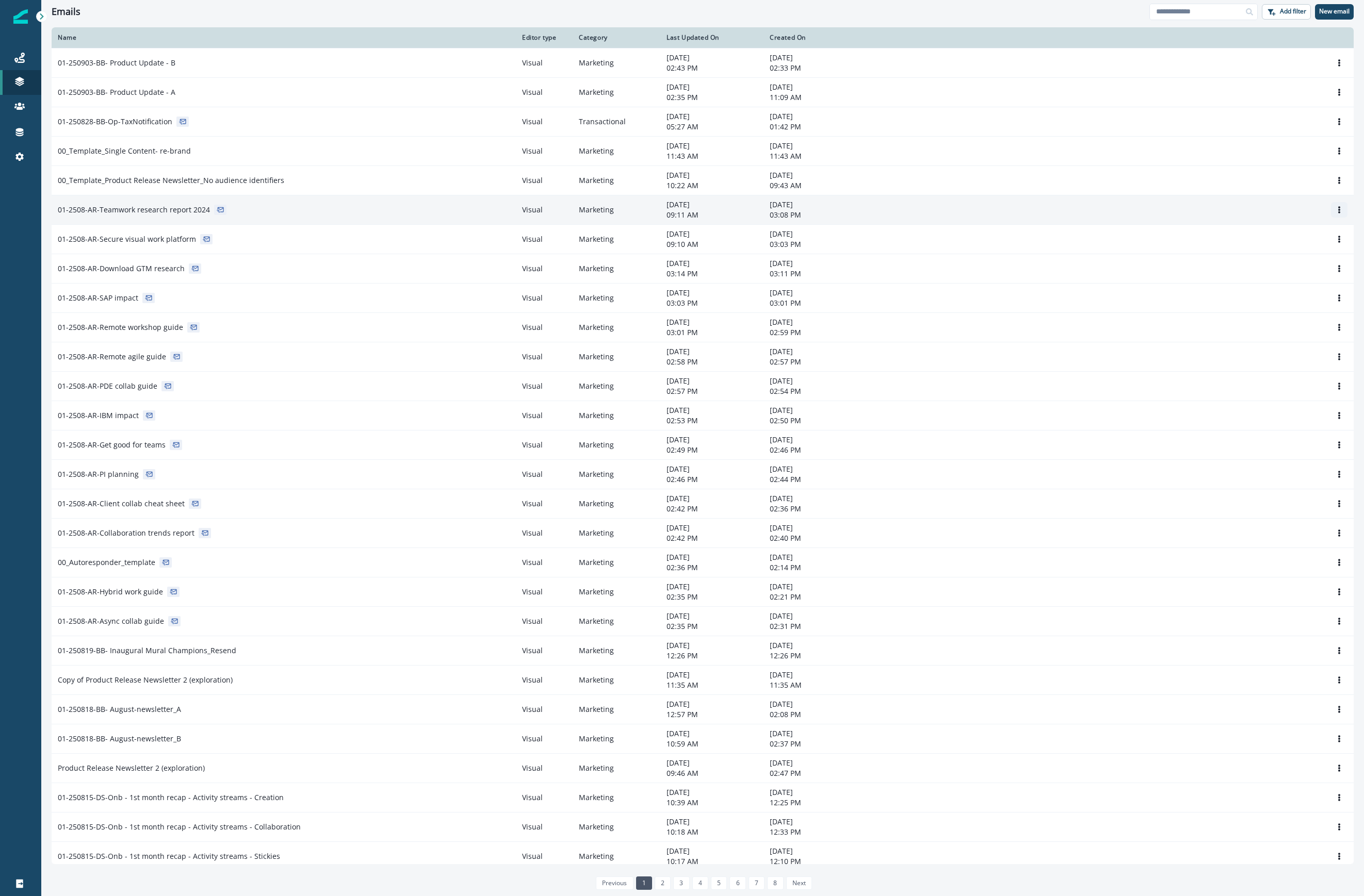
click at [972, 206] on button "Options" at bounding box center [1339, 210] width 16 height 16
click at [972, 239] on button "Clone" at bounding box center [1279, 235] width 115 height 16
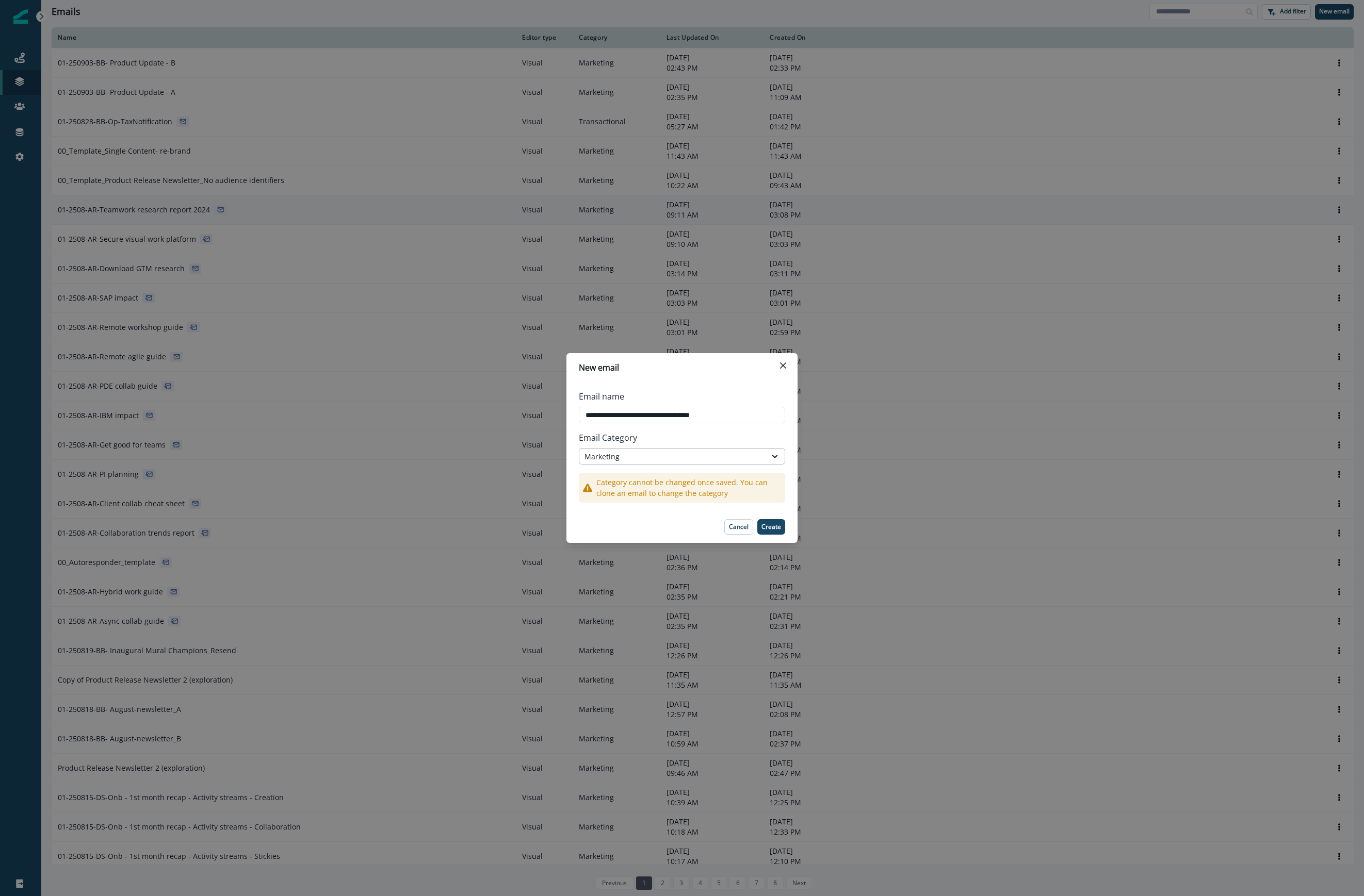
click at [753, 453] on div "Marketing" at bounding box center [673, 457] width 176 height 11
click at [663, 497] on div "Transactional" at bounding box center [682, 499] width 206 height 19
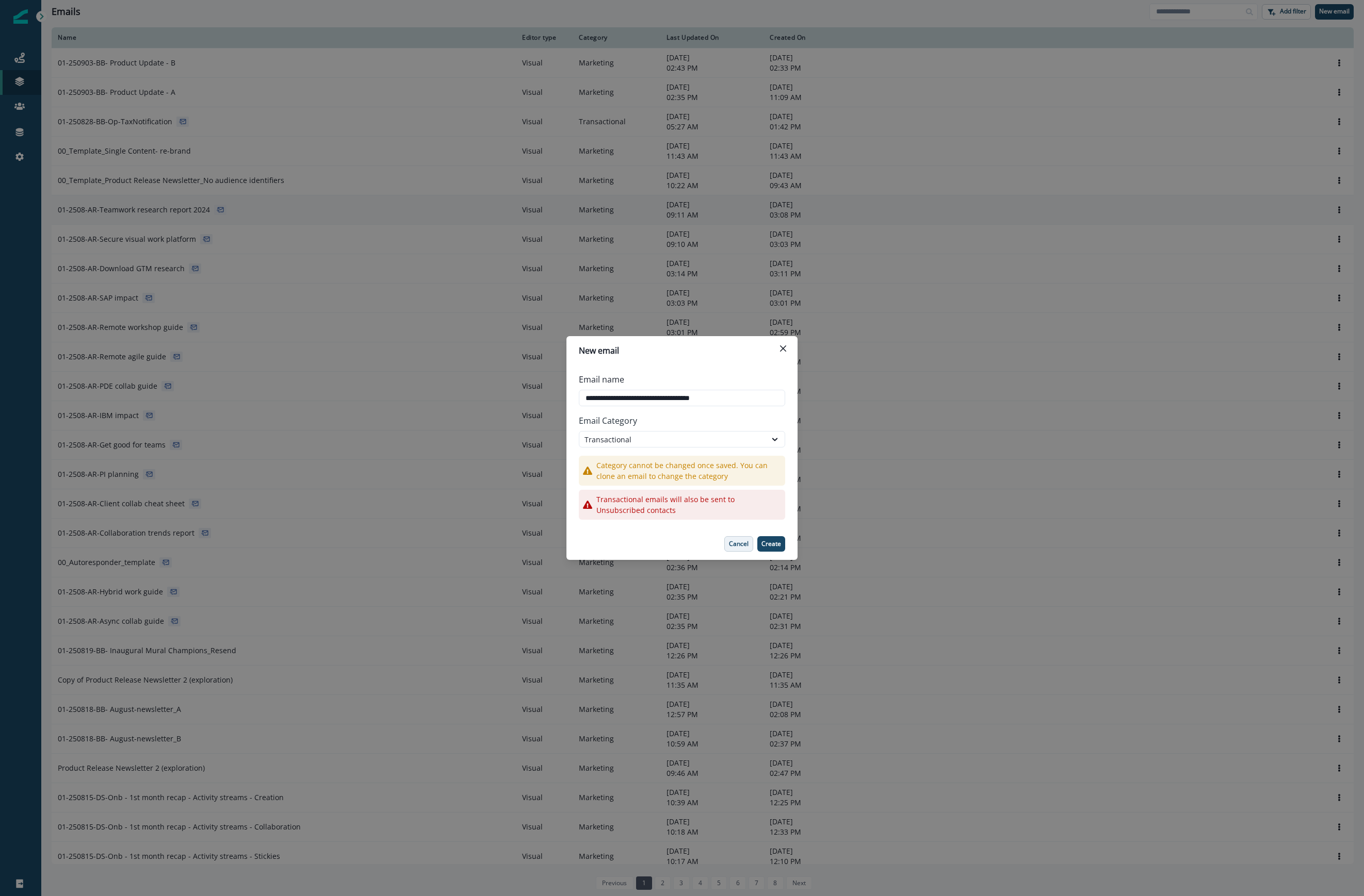
click at [743, 547] on p "Cancel" at bounding box center [739, 544] width 19 height 7
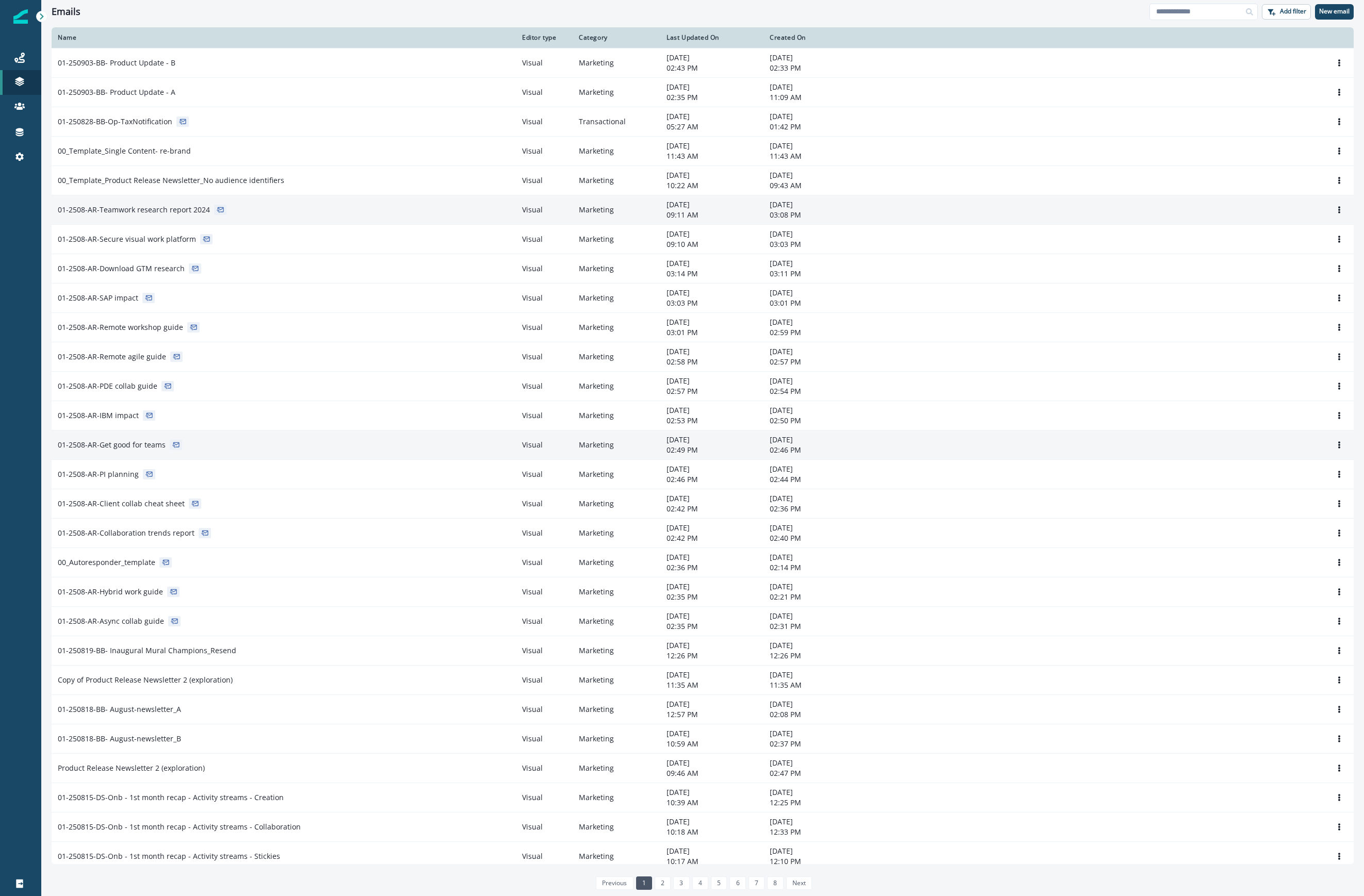
click at [137, 441] on p "01-2508-AR-Get good for teams" at bounding box center [111, 445] width 108 height 10
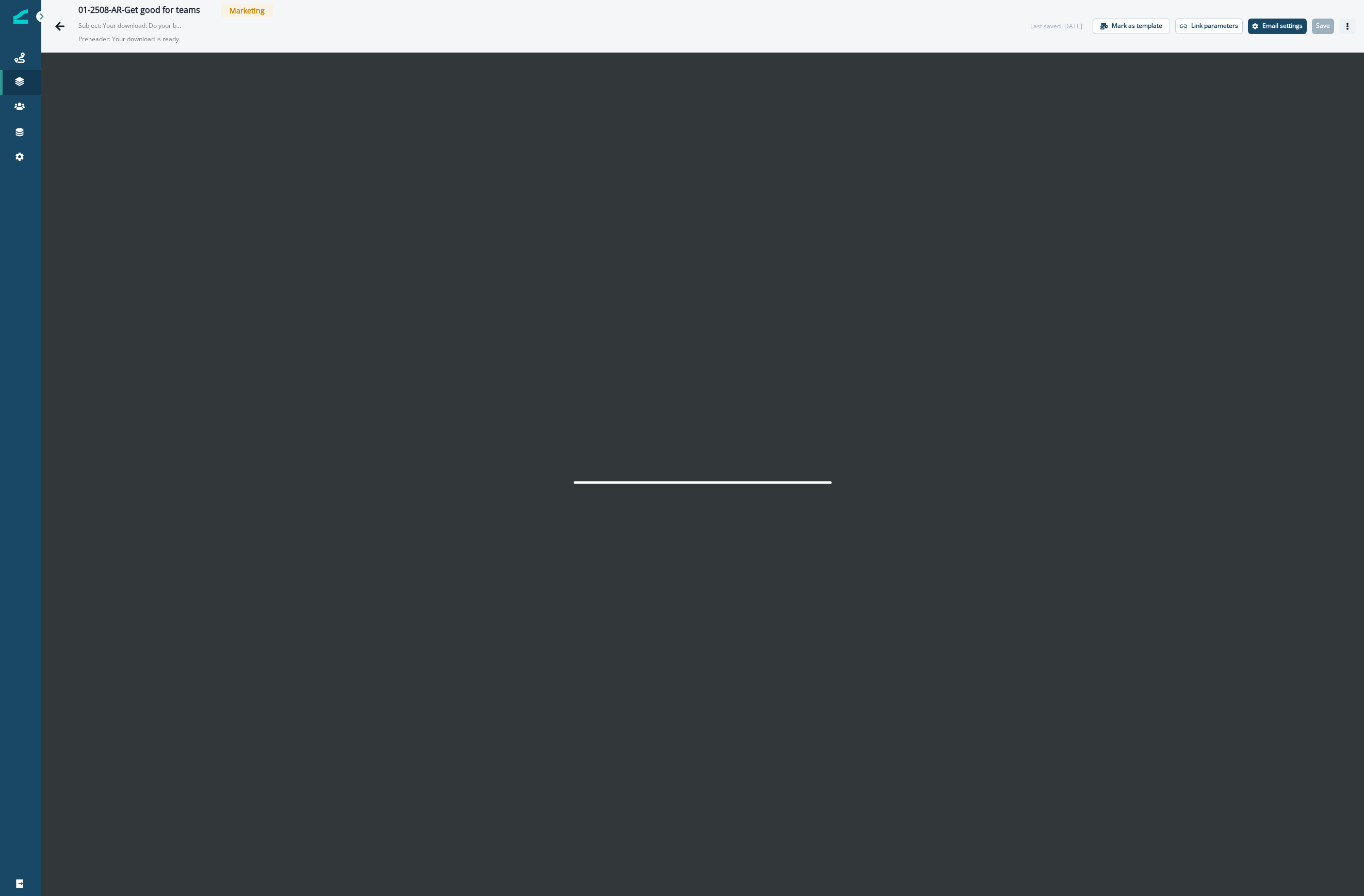
click at [972, 27] on icon "Actions" at bounding box center [1347, 26] width 7 height 7
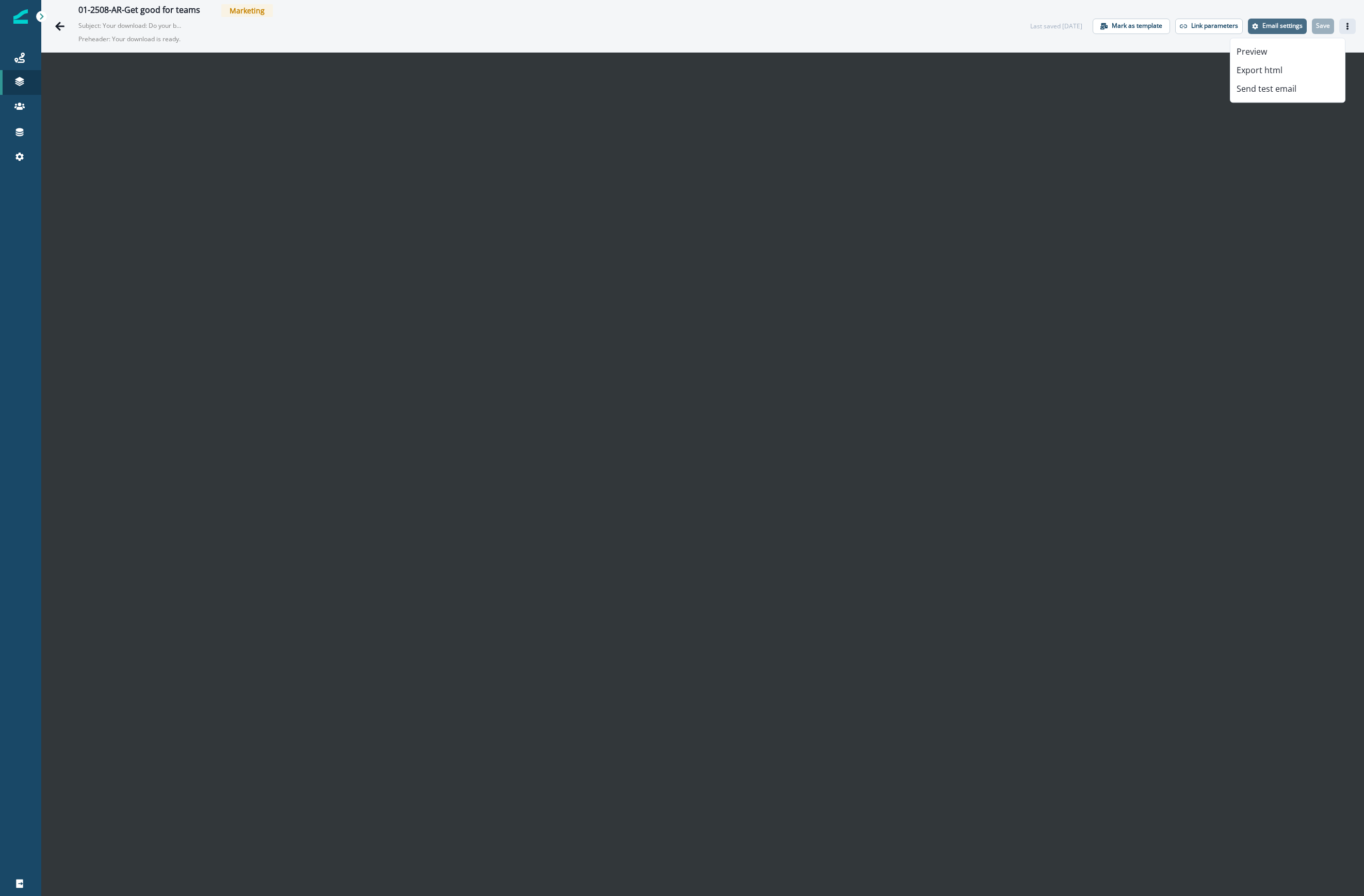
click at [972, 24] on p "Email settings" at bounding box center [1282, 25] width 40 height 7
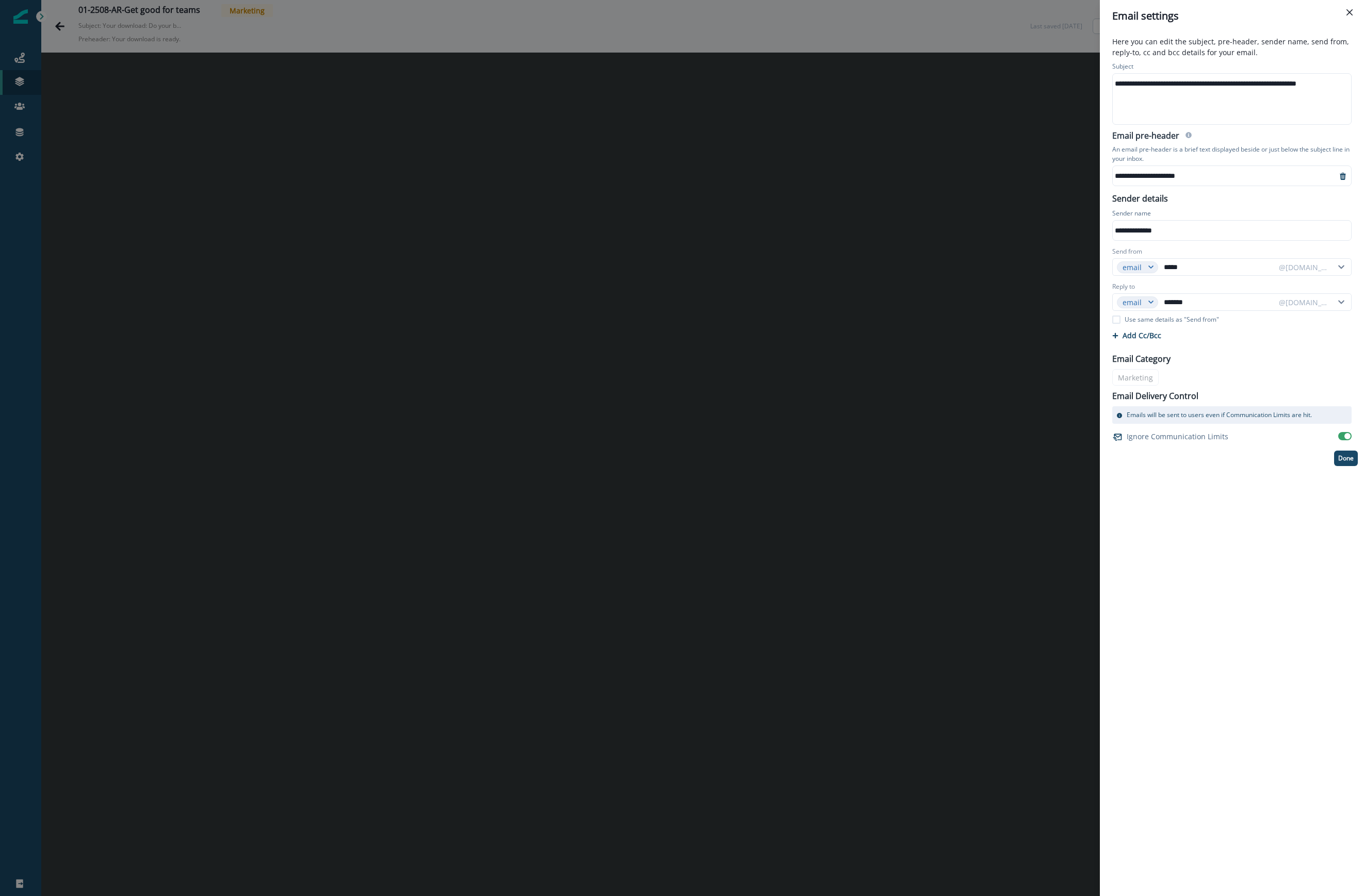
click at [884, 1] on div "**********" at bounding box center [682, 448] width 1364 height 896
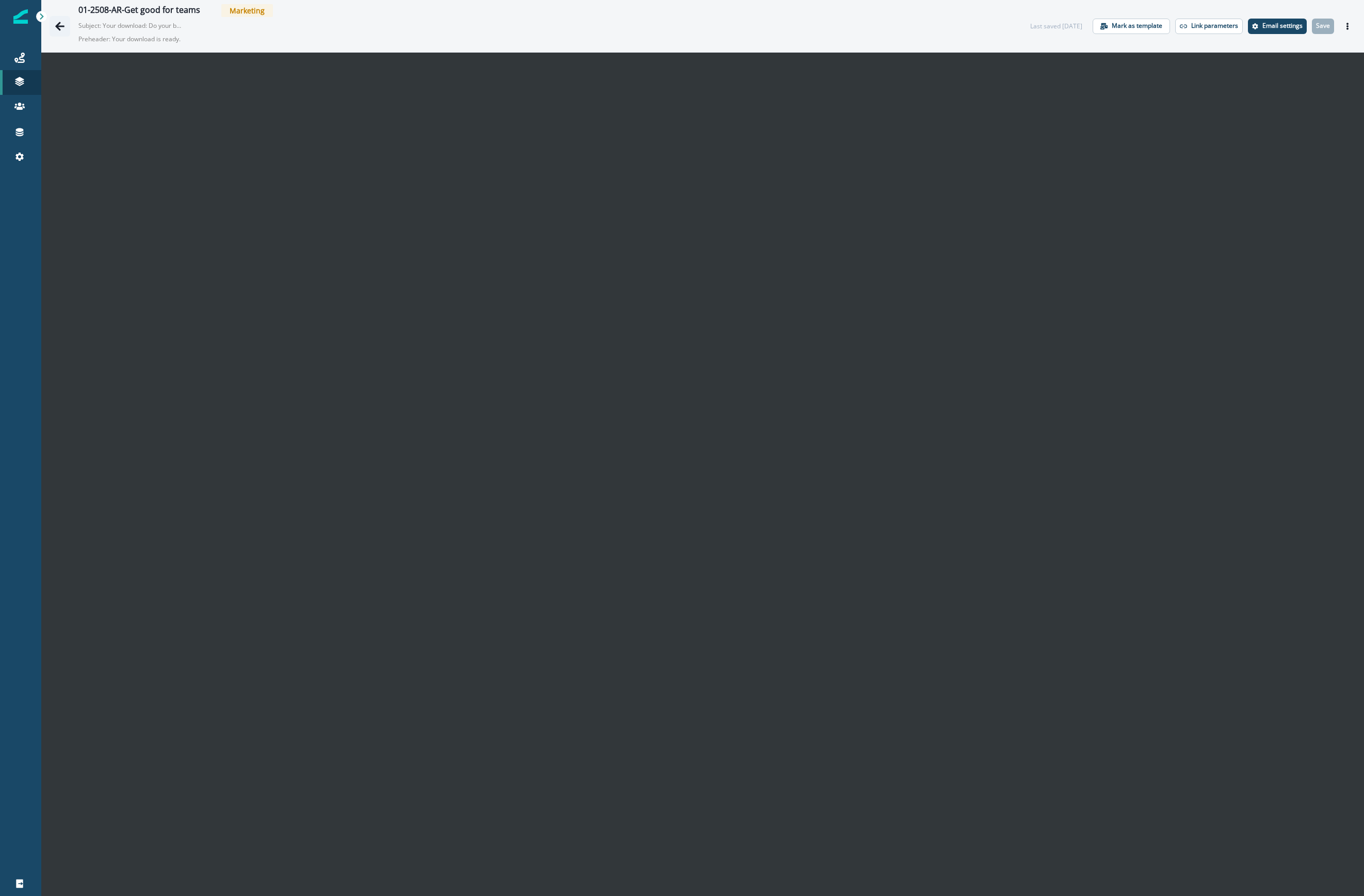
click at [61, 30] on icon "Go back" at bounding box center [60, 27] width 10 height 10
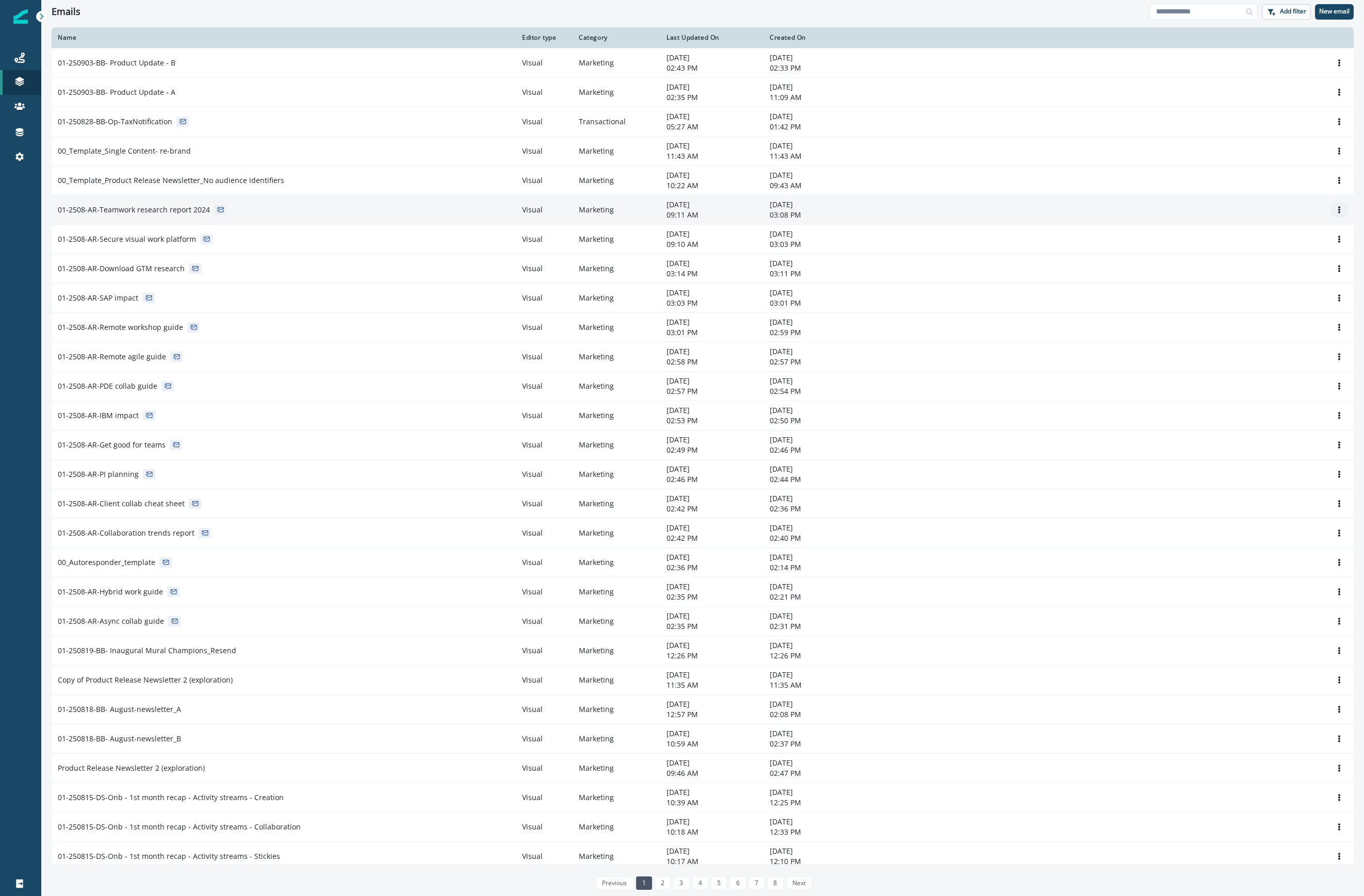
click at [972, 209] on icon "Options" at bounding box center [1339, 209] width 7 height 7
click at [972, 239] on button "Clone" at bounding box center [1279, 235] width 115 height 16
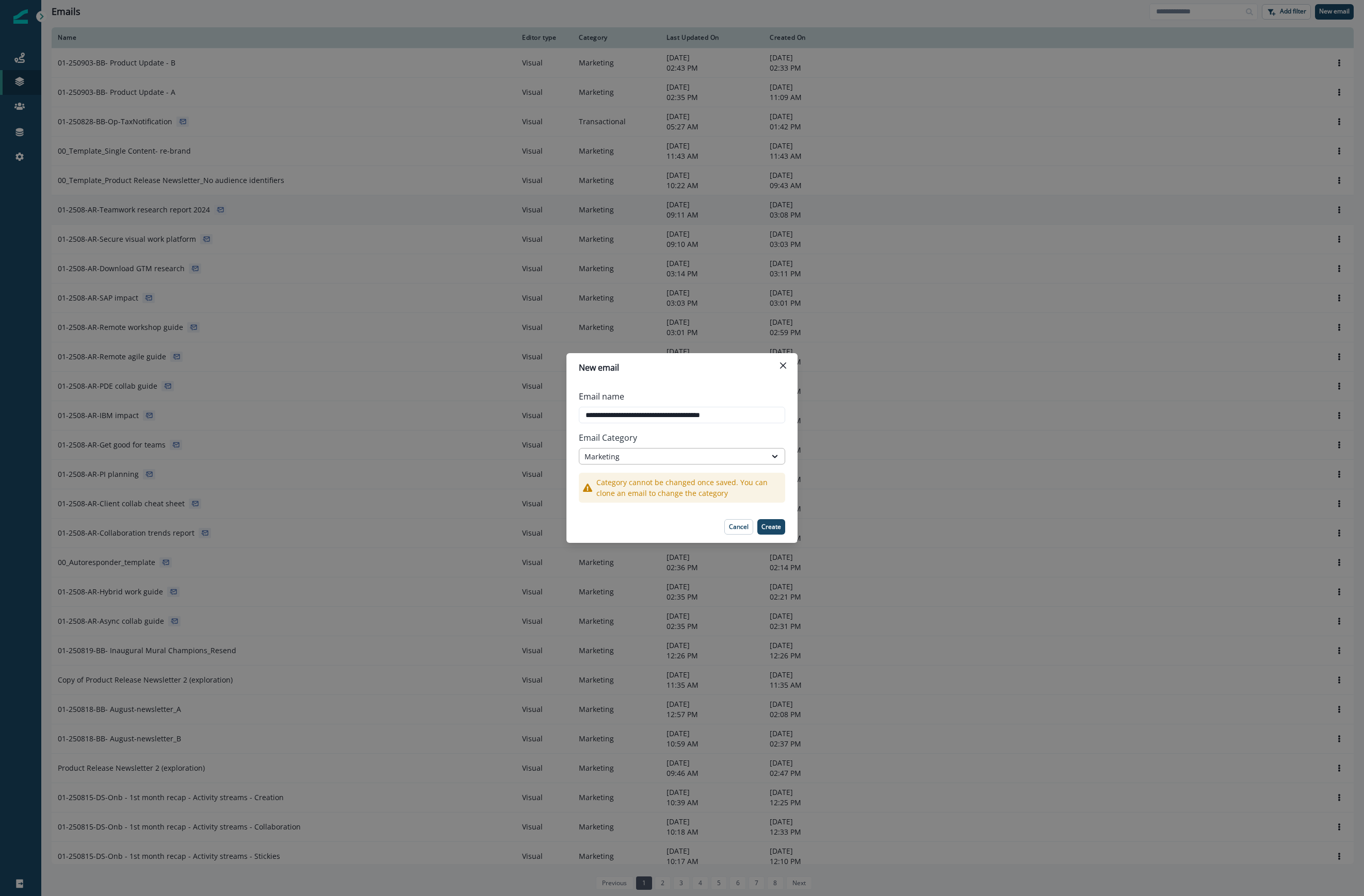
type input "**********"
click at [747, 453] on div "Marketing" at bounding box center [673, 457] width 176 height 11
click at [702, 497] on div "Transactional" at bounding box center [682, 499] width 206 height 19
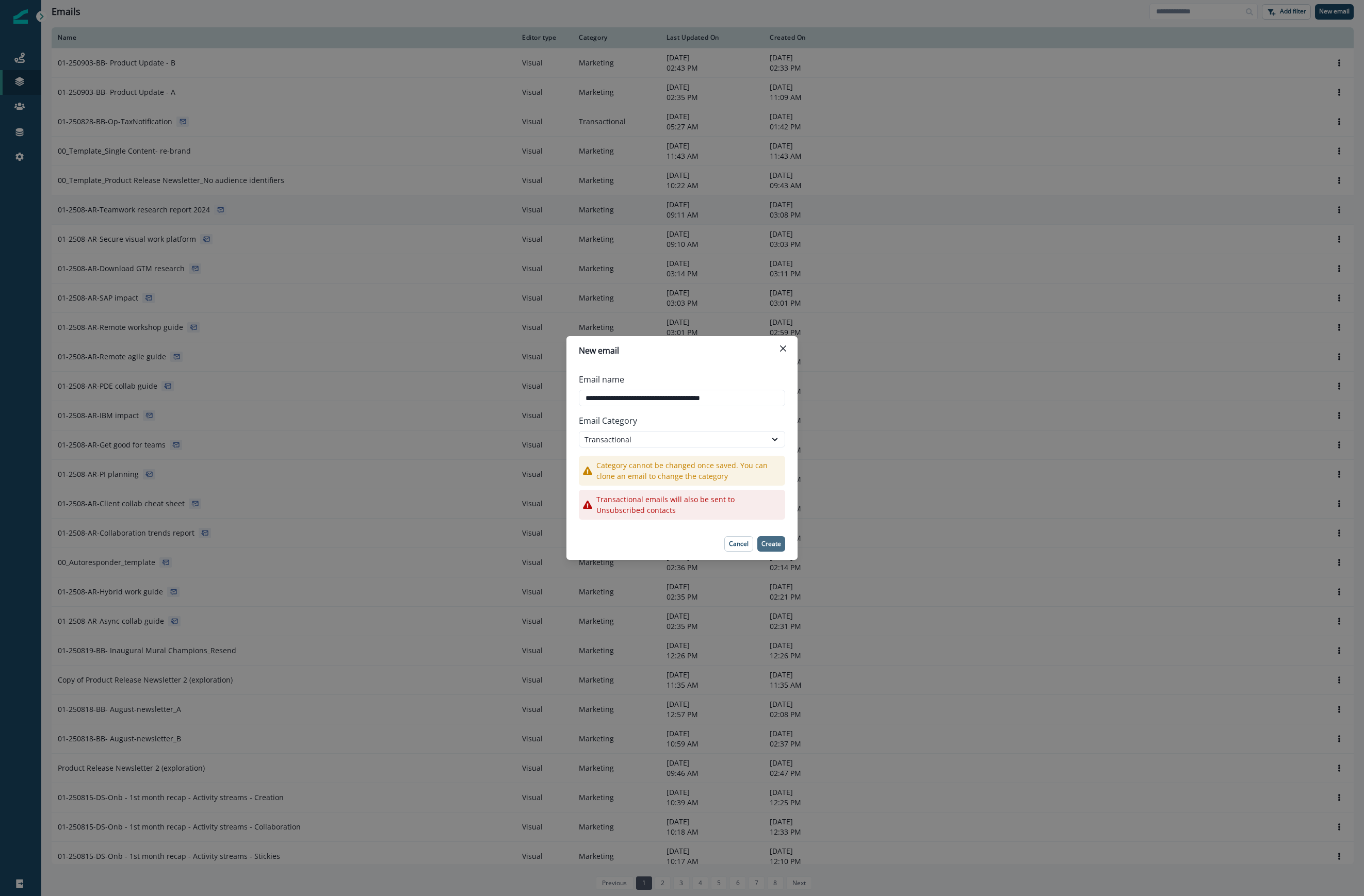
click at [779, 547] on button "Create" at bounding box center [771, 544] width 28 height 16
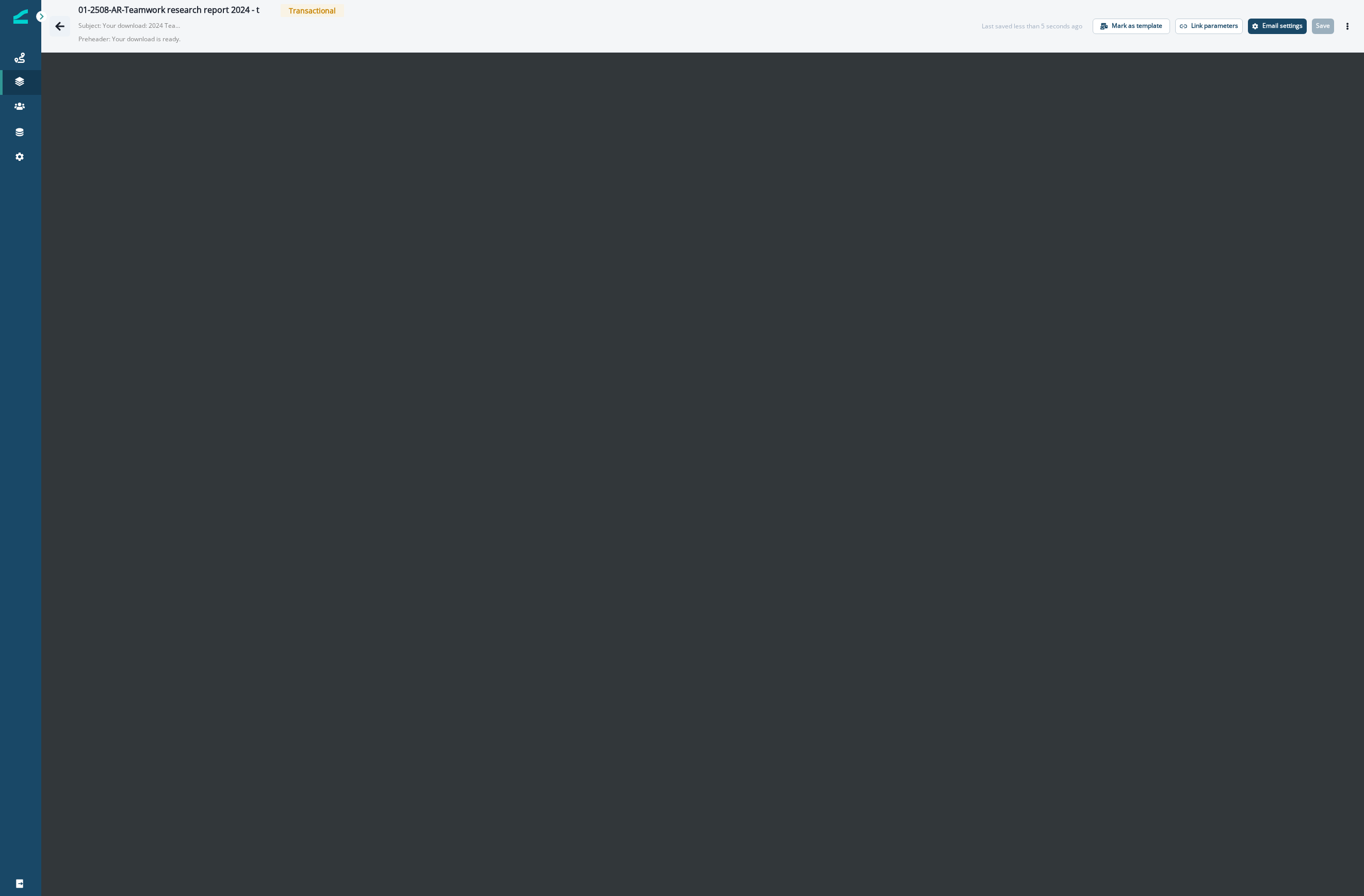
click at [60, 28] on icon "Go back" at bounding box center [60, 27] width 10 height 10
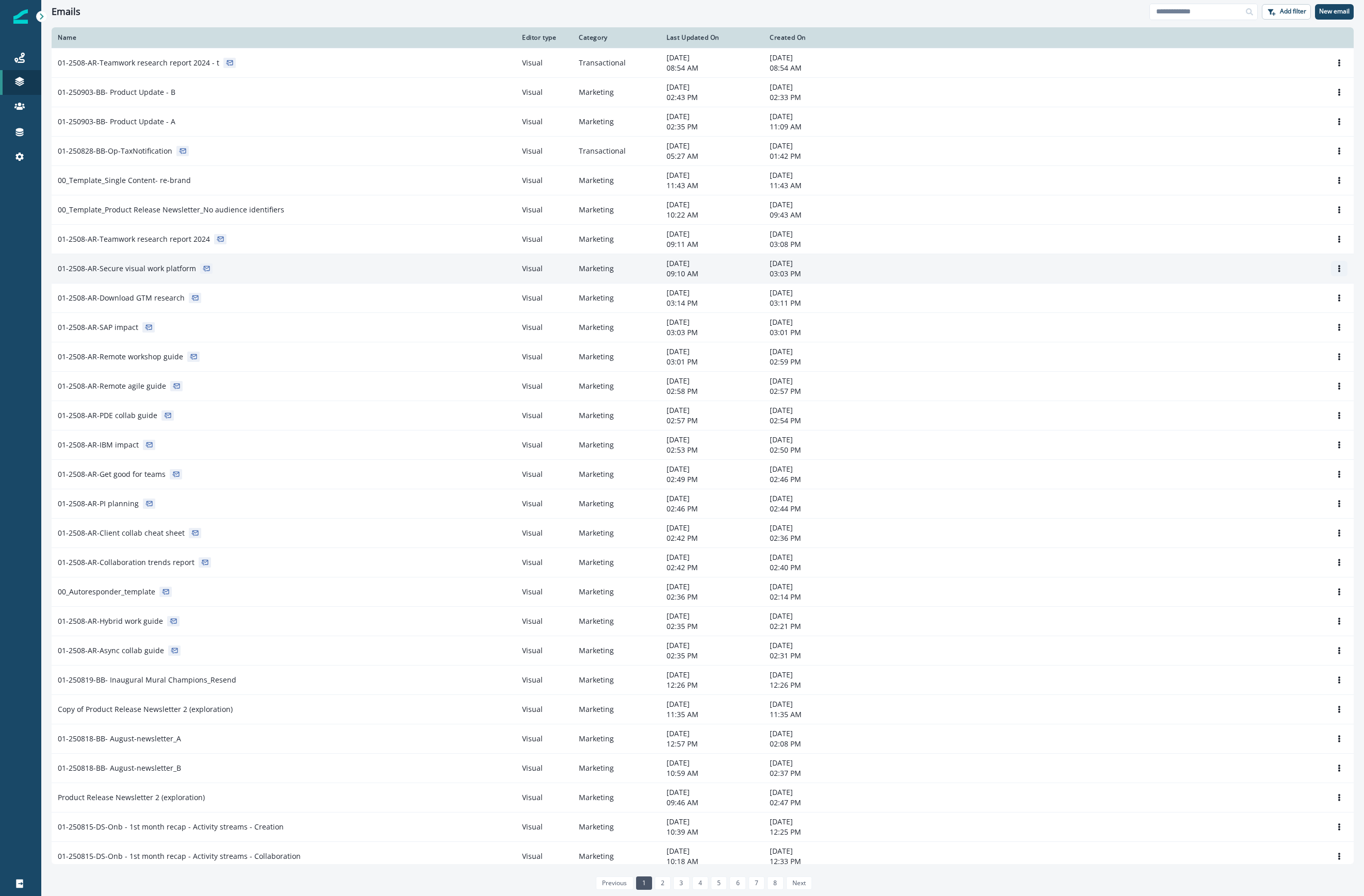
click at [972, 267] on icon "Options" at bounding box center [1339, 268] width 7 height 7
click at [972, 298] on button "Clone" at bounding box center [1279, 295] width 115 height 16
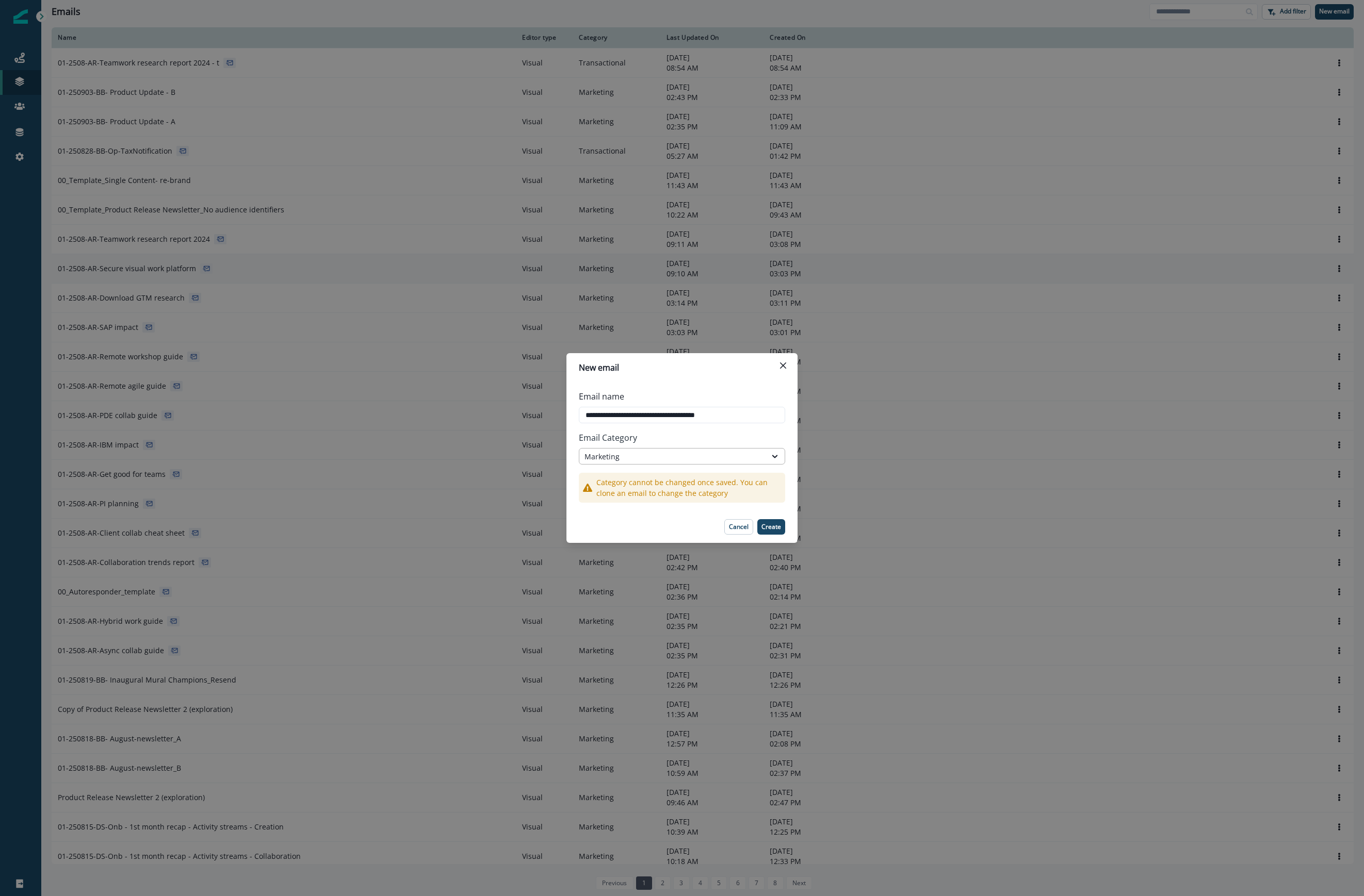
type input "**********"
click at [723, 458] on div "Marketing" at bounding box center [673, 457] width 176 height 11
click at [700, 502] on div "Transactional" at bounding box center [682, 499] width 206 height 19
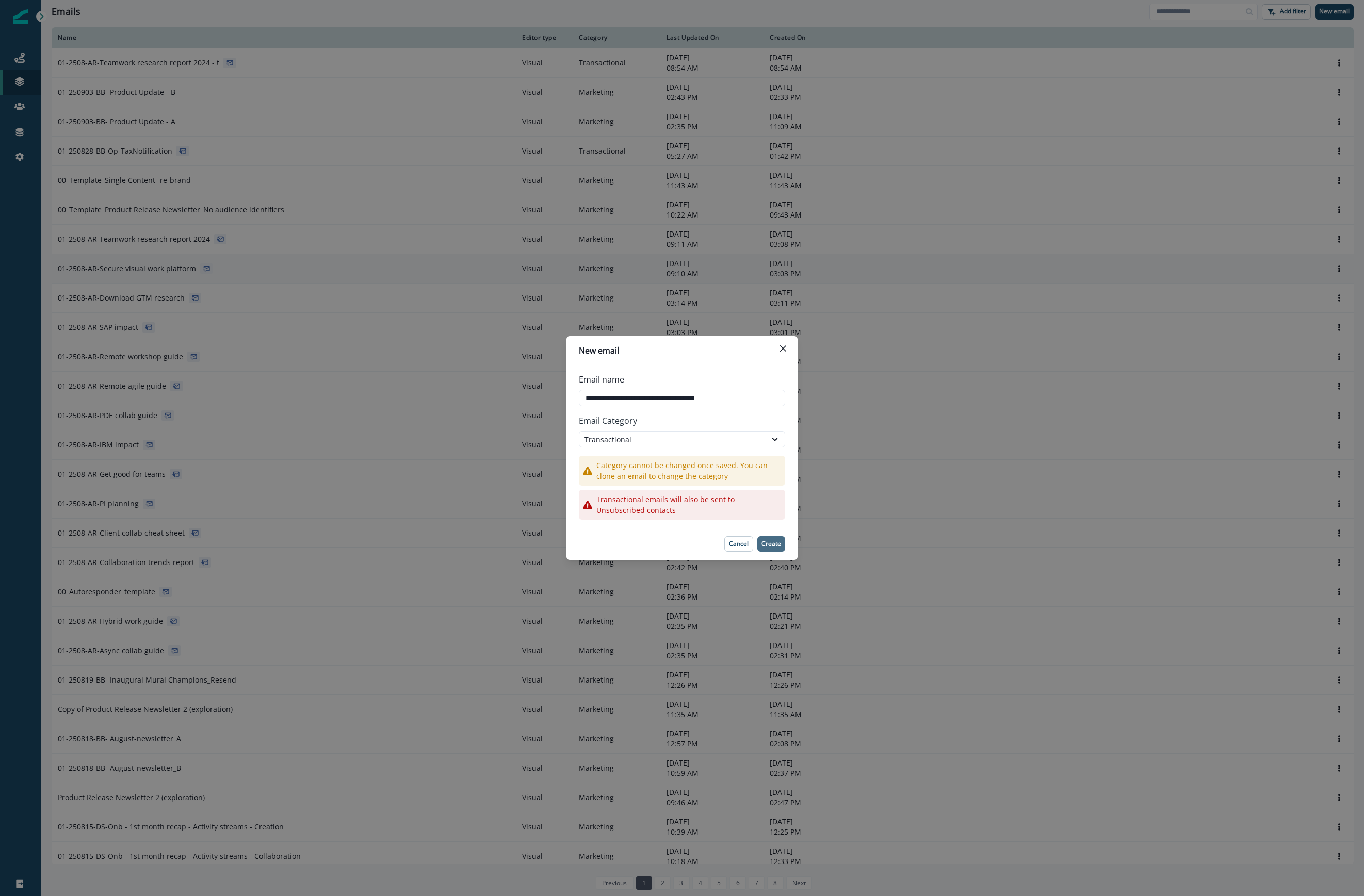
click at [770, 551] on button "Create" at bounding box center [771, 544] width 28 height 16
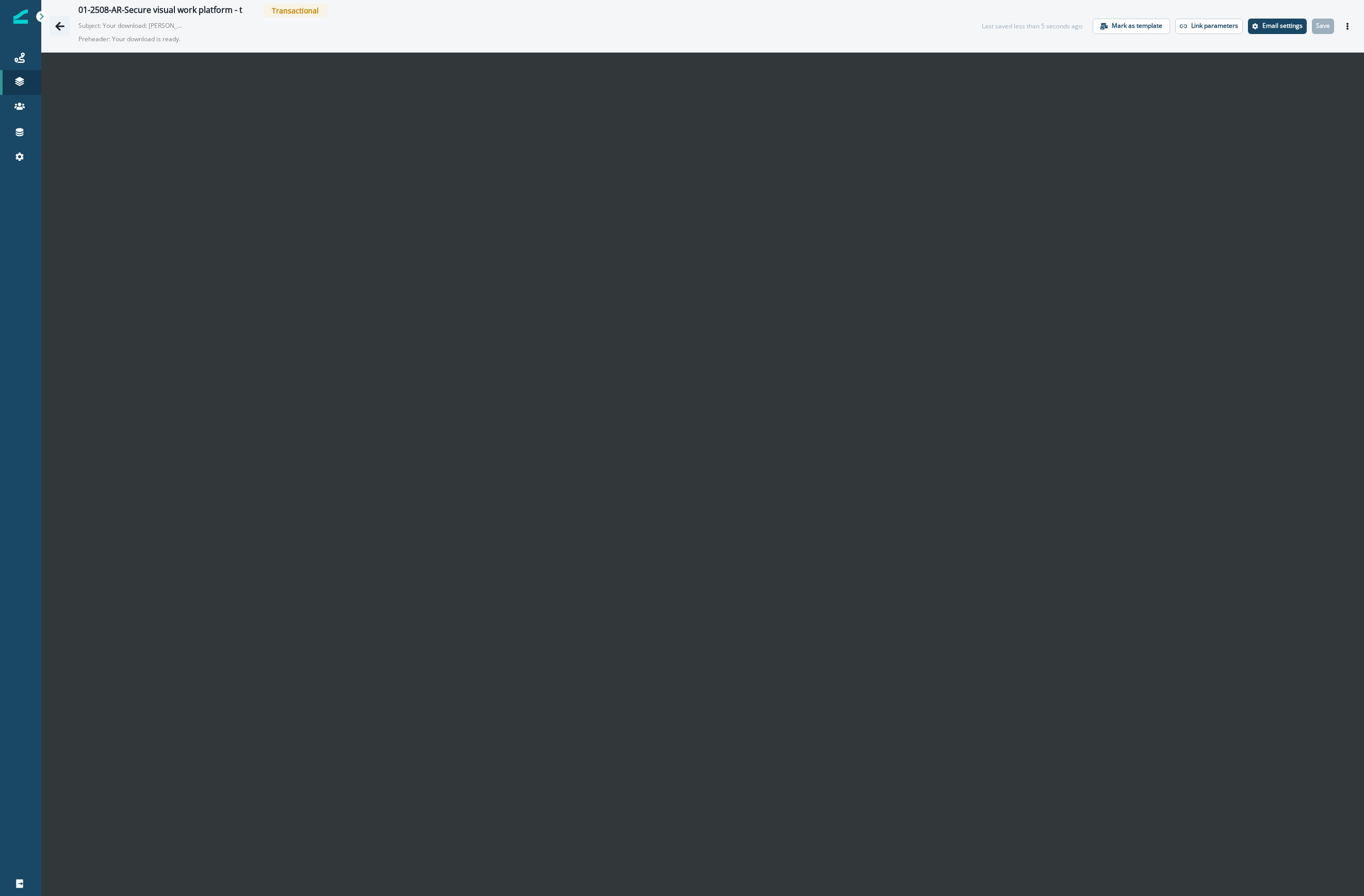
click at [58, 25] on icon "Go back" at bounding box center [60, 26] width 9 height 9
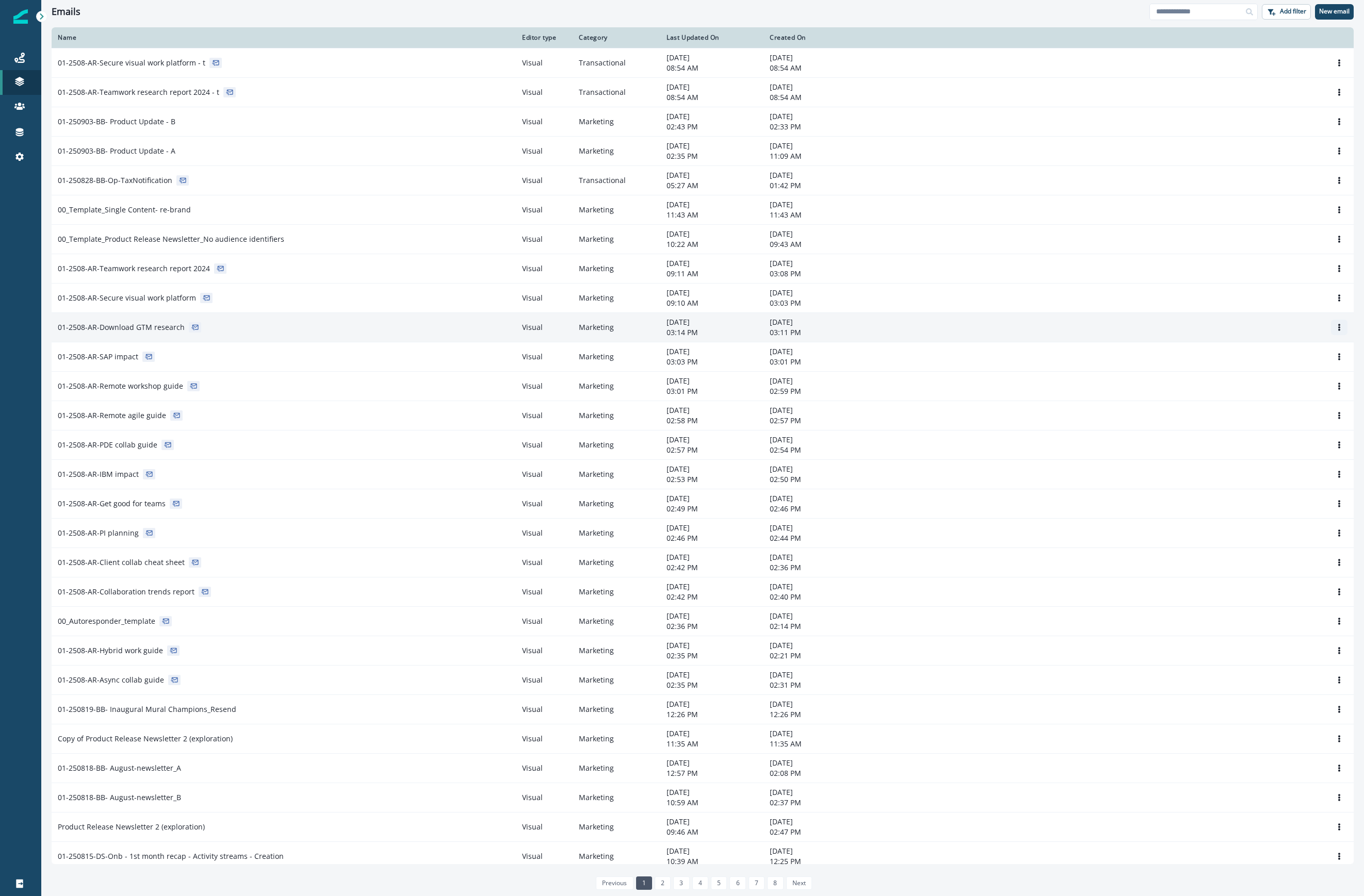
click at [972, 325] on button "Options" at bounding box center [1339, 328] width 16 height 16
click at [972, 353] on button "Clone" at bounding box center [1279, 353] width 115 height 16
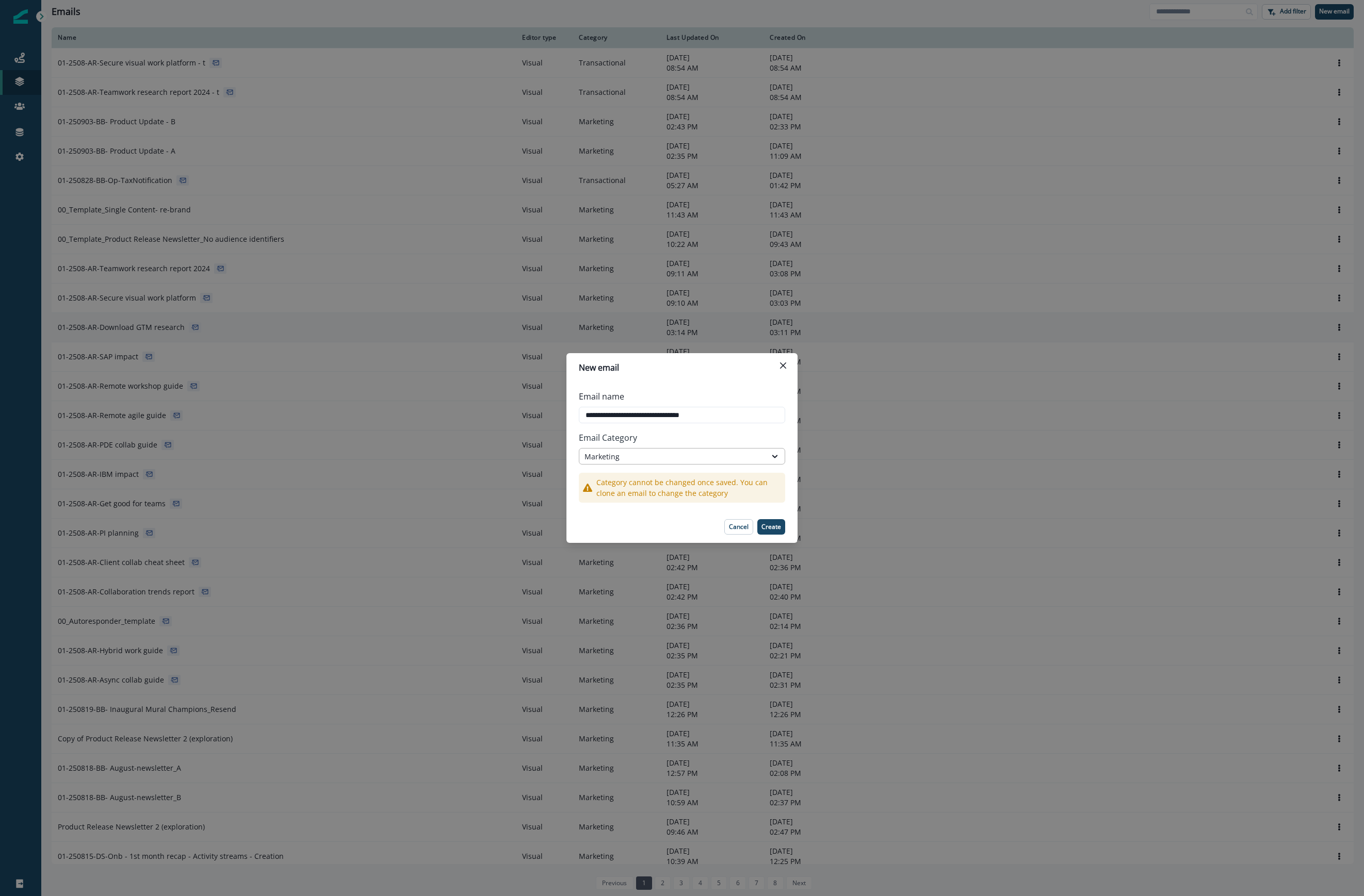
type input "**********"
click at [720, 452] on div "Marketing" at bounding box center [673, 457] width 176 height 11
click at [694, 502] on div "Transactional" at bounding box center [682, 499] width 206 height 19
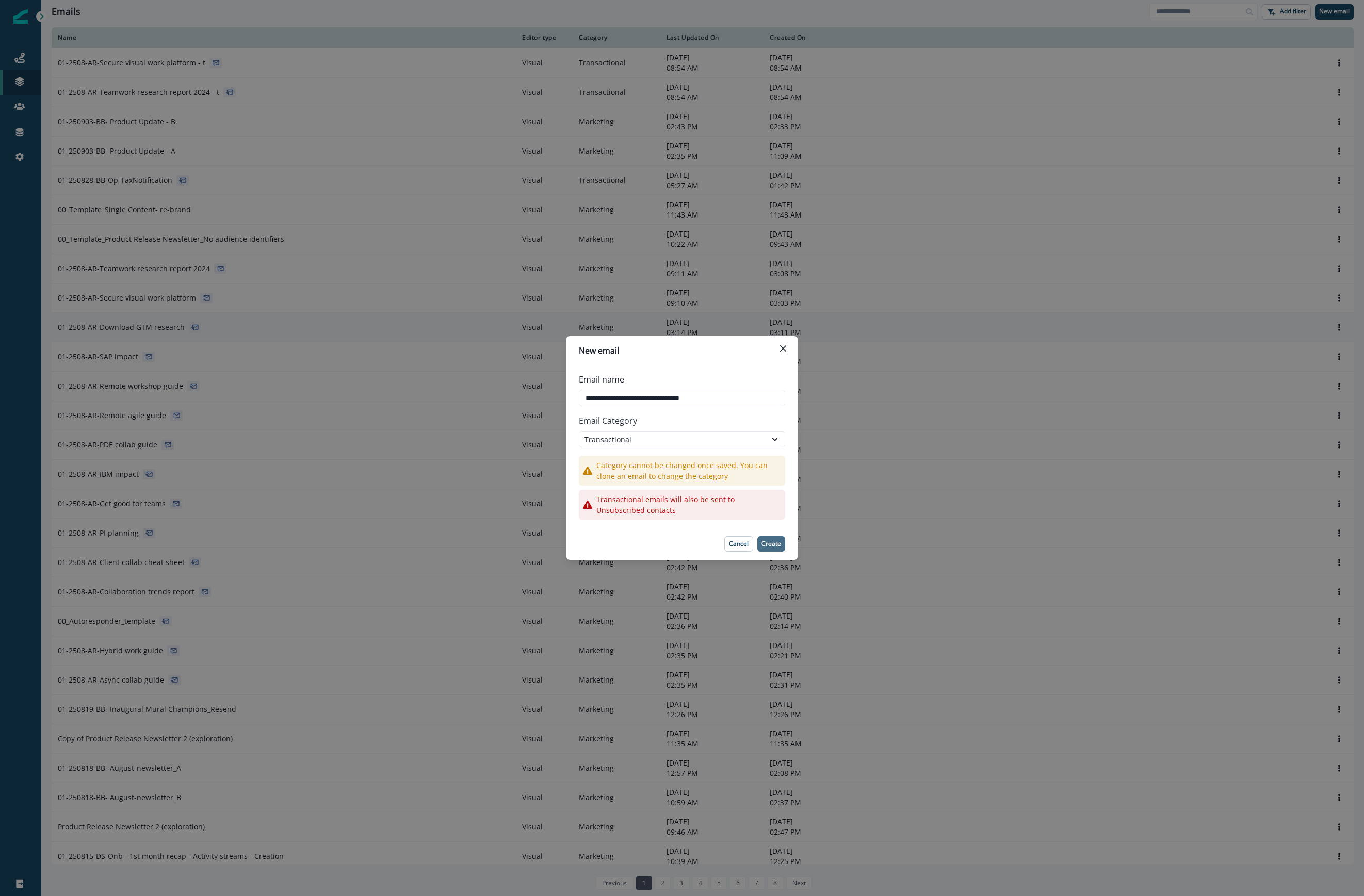
click at [782, 547] on button "Create" at bounding box center [771, 544] width 28 height 16
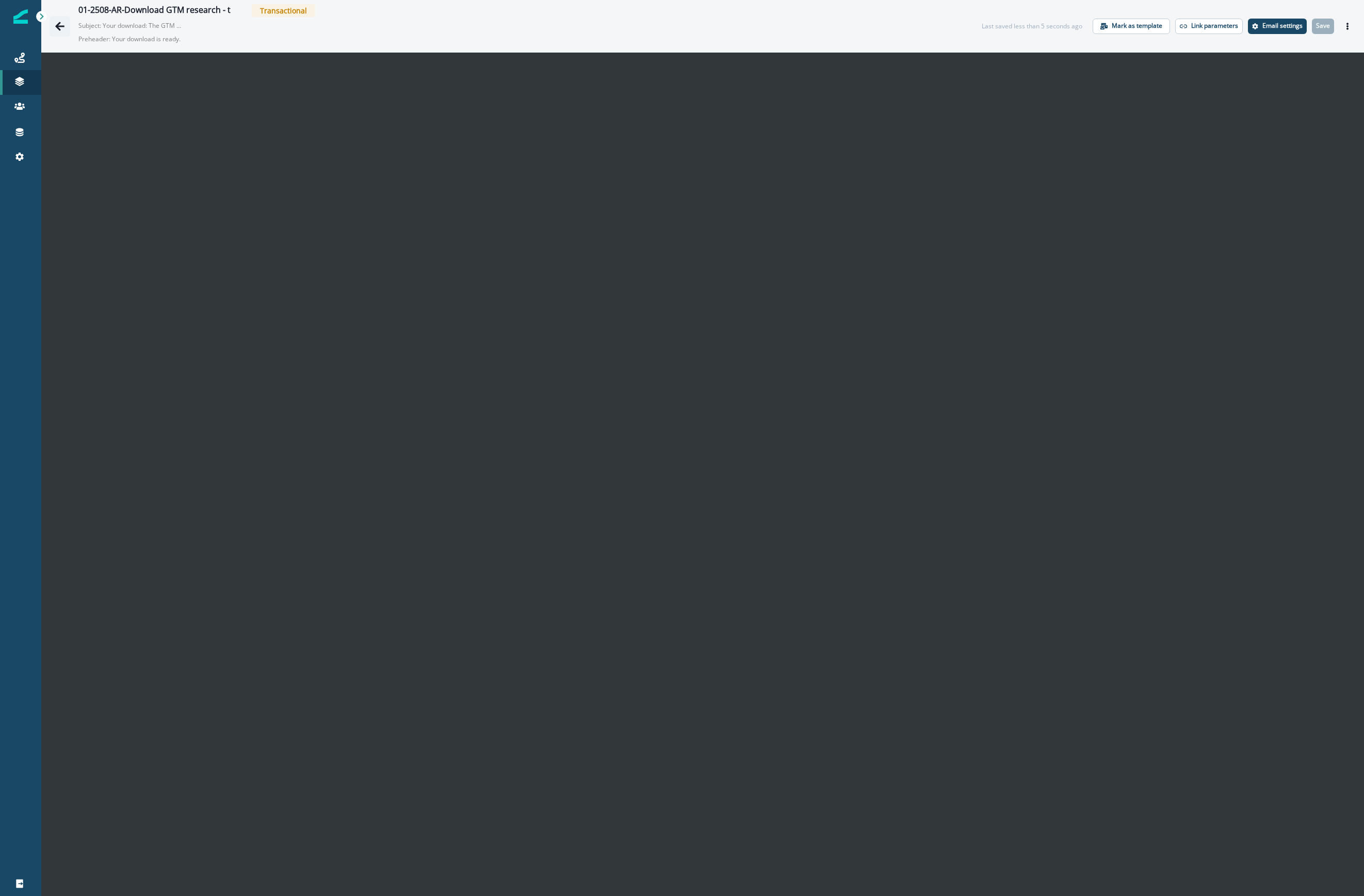
click at [58, 25] on icon "Go back" at bounding box center [60, 26] width 9 height 9
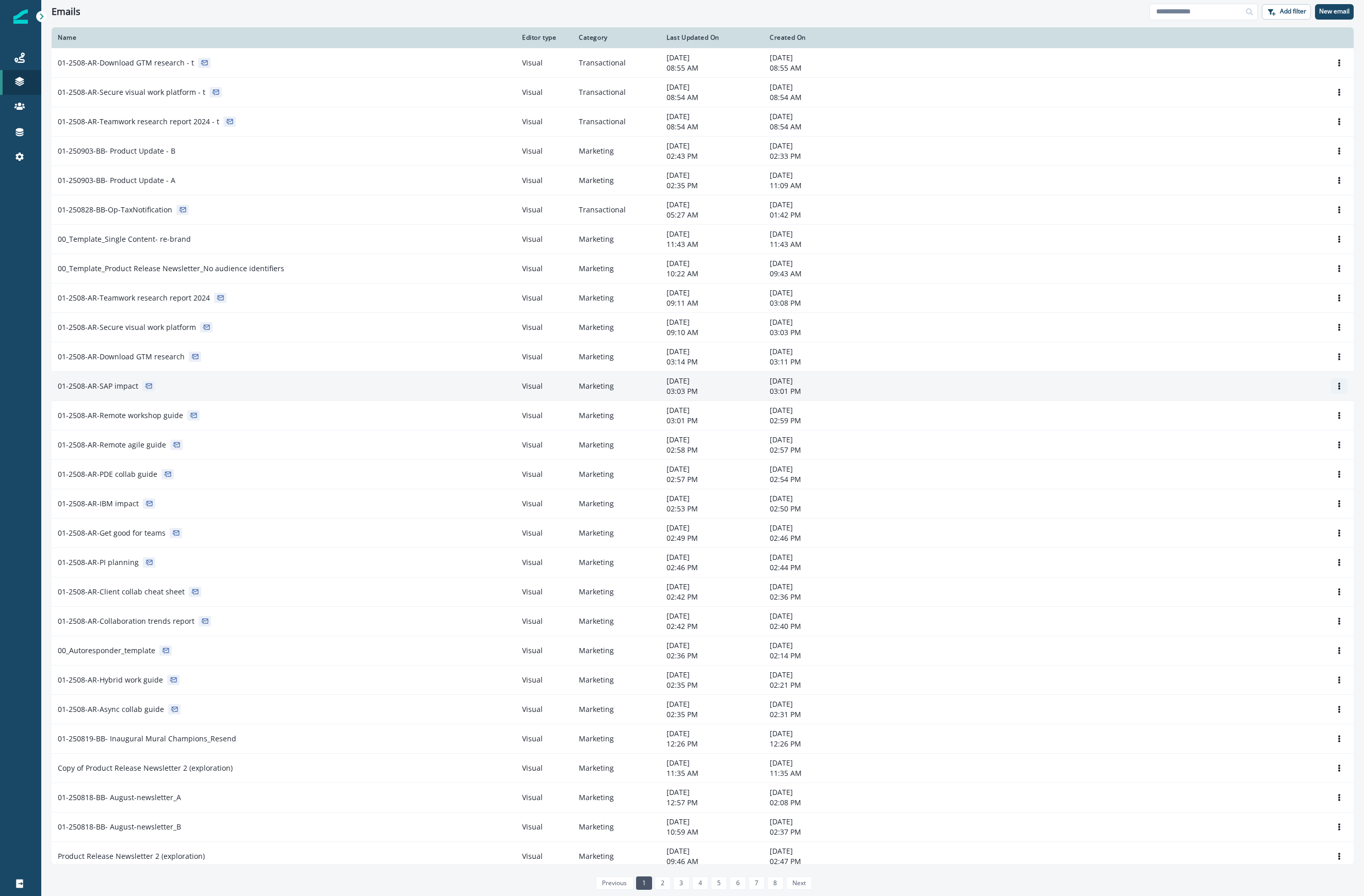
click at [972, 384] on button "Options" at bounding box center [1339, 386] width 16 height 16
click at [972, 415] on button "Clone" at bounding box center [1279, 413] width 115 height 16
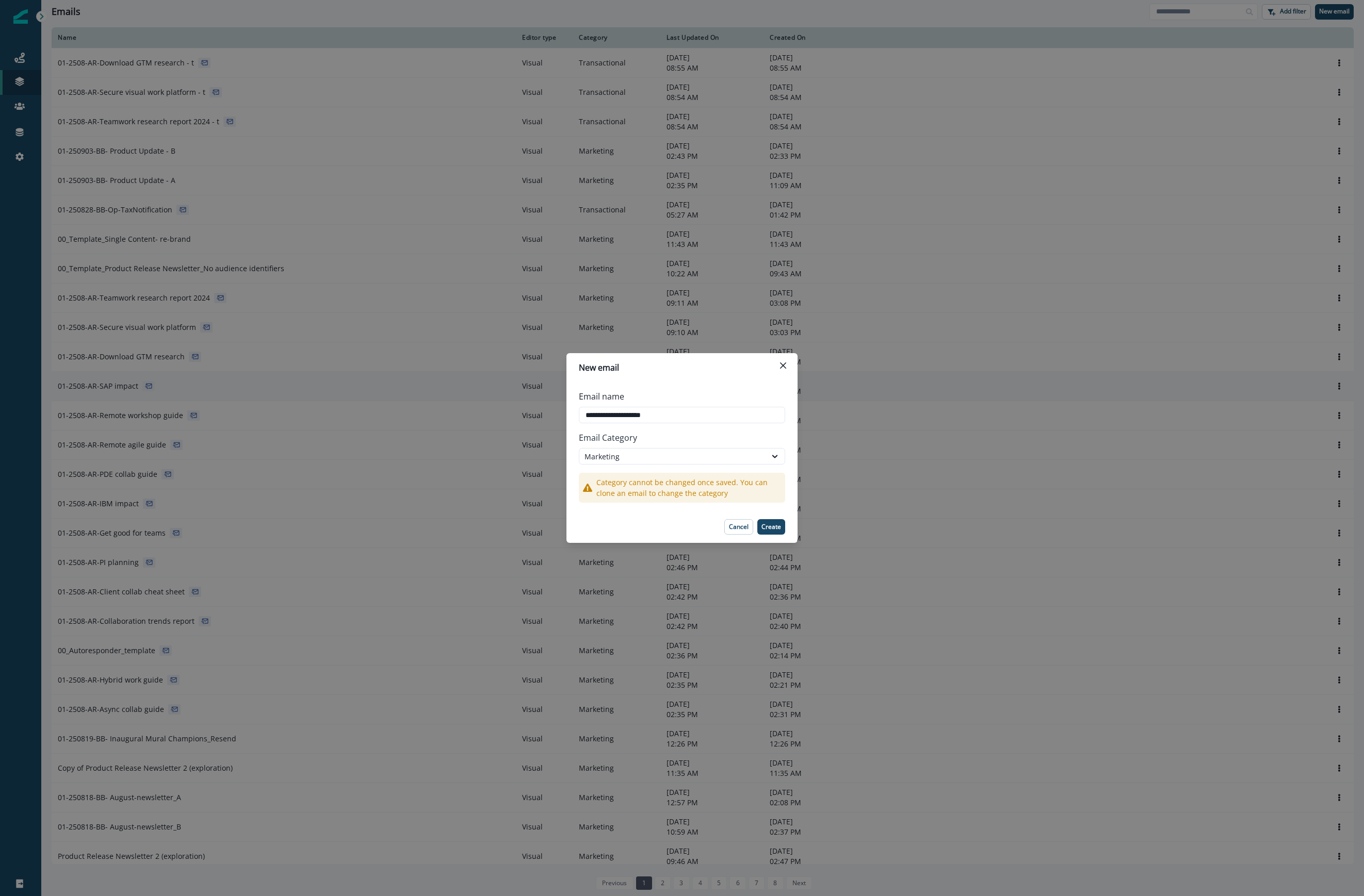
click at [643, 442] on p "Email Category" at bounding box center [682, 438] width 206 height 21
click at [642, 458] on div "Marketing" at bounding box center [673, 457] width 176 height 11
click at [631, 494] on div "Transactional" at bounding box center [682, 499] width 206 height 19
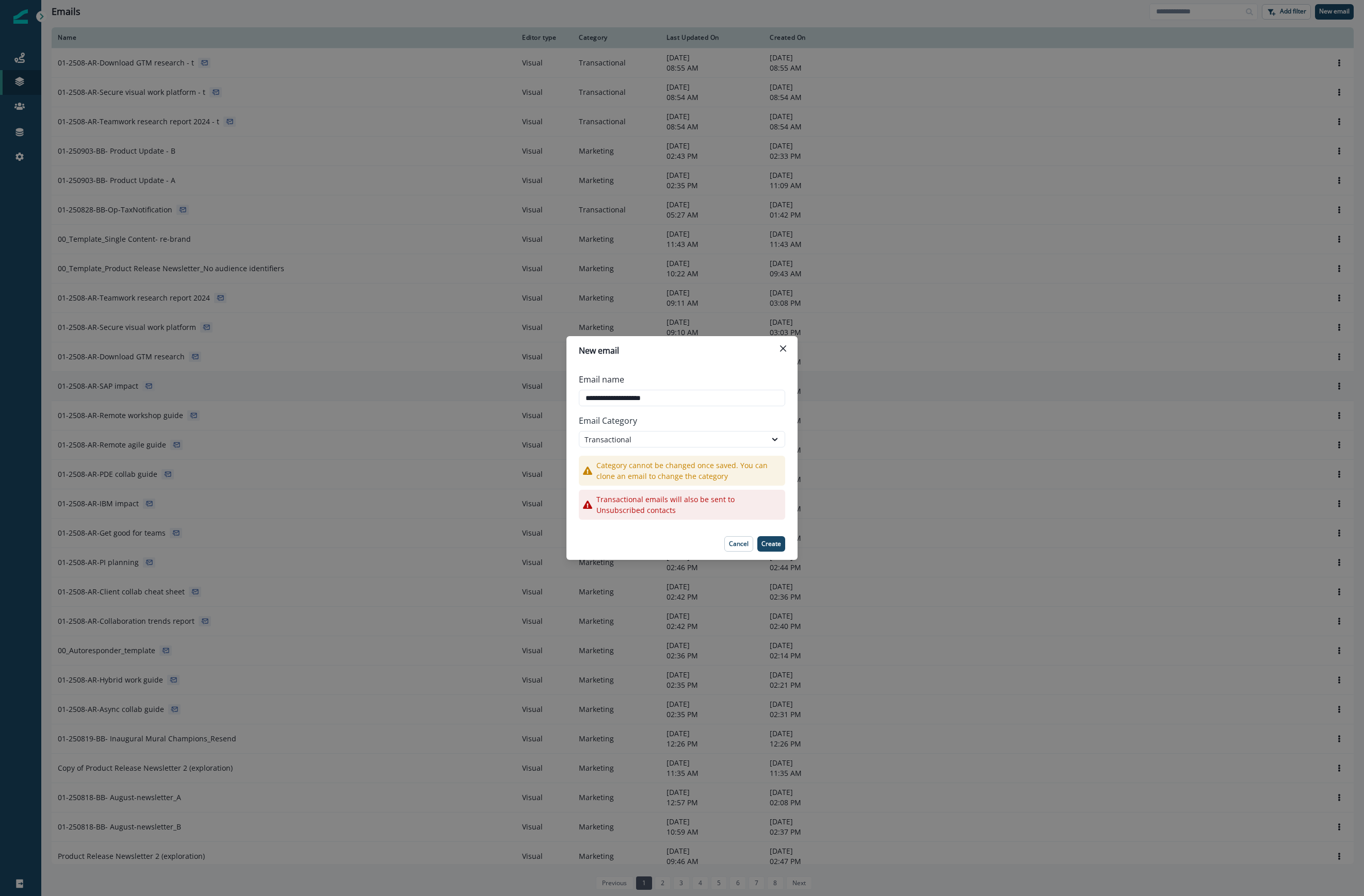
drag, startPoint x: 776, startPoint y: 540, endPoint x: 831, endPoint y: 483, distance: 79.2
click at [775, 541] on p "Create" at bounding box center [771, 544] width 19 height 7
click at [682, 399] on input "**********" at bounding box center [682, 398] width 206 height 16
type input "**********"
click at [780, 546] on p "Create" at bounding box center [771, 544] width 19 height 7
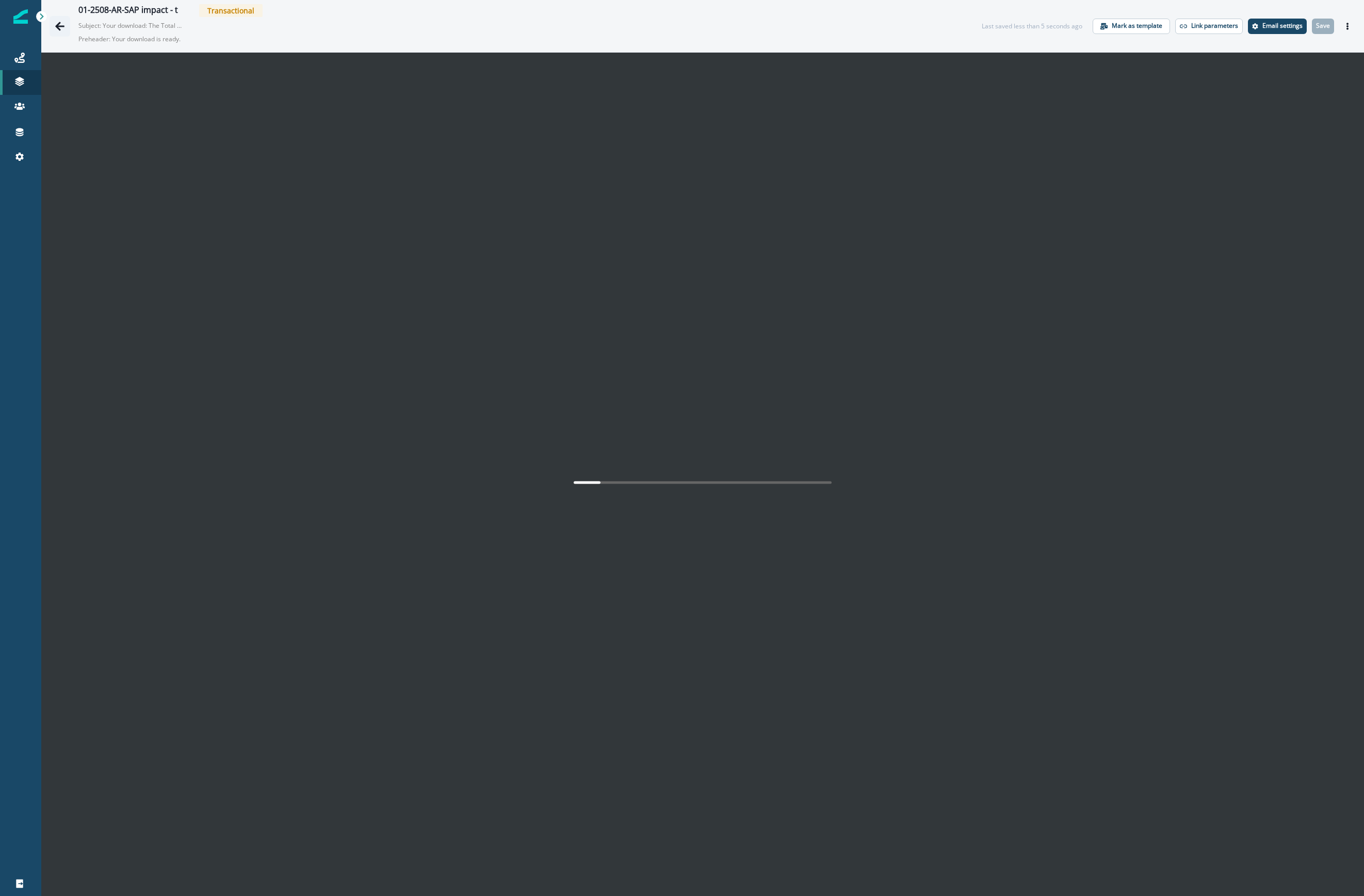
click at [60, 26] on icon "Go back" at bounding box center [60, 26] width 9 height 9
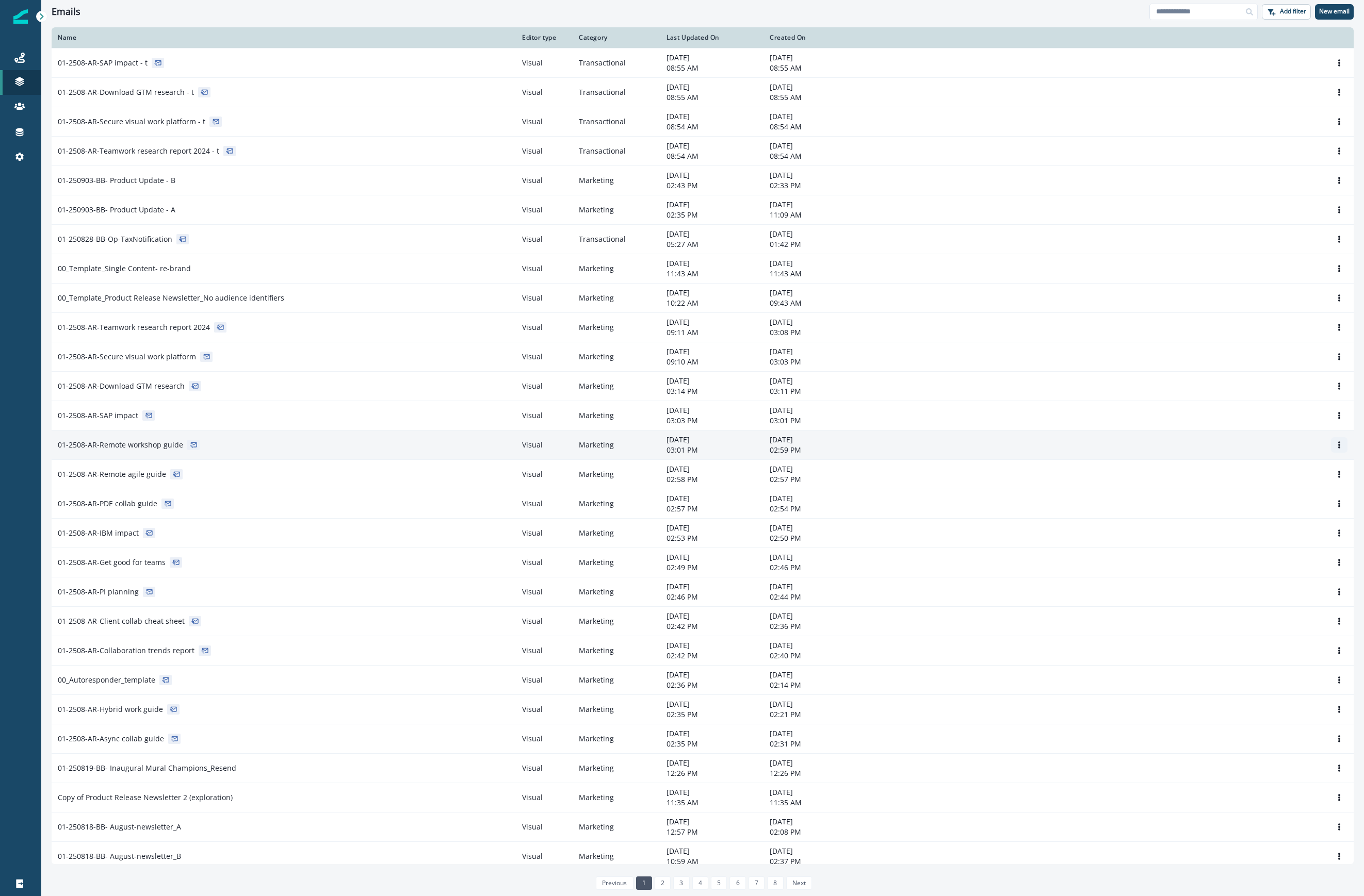
click at [972, 449] on button "Options" at bounding box center [1339, 445] width 16 height 16
click at [972, 477] on button "Clone" at bounding box center [1279, 472] width 115 height 16
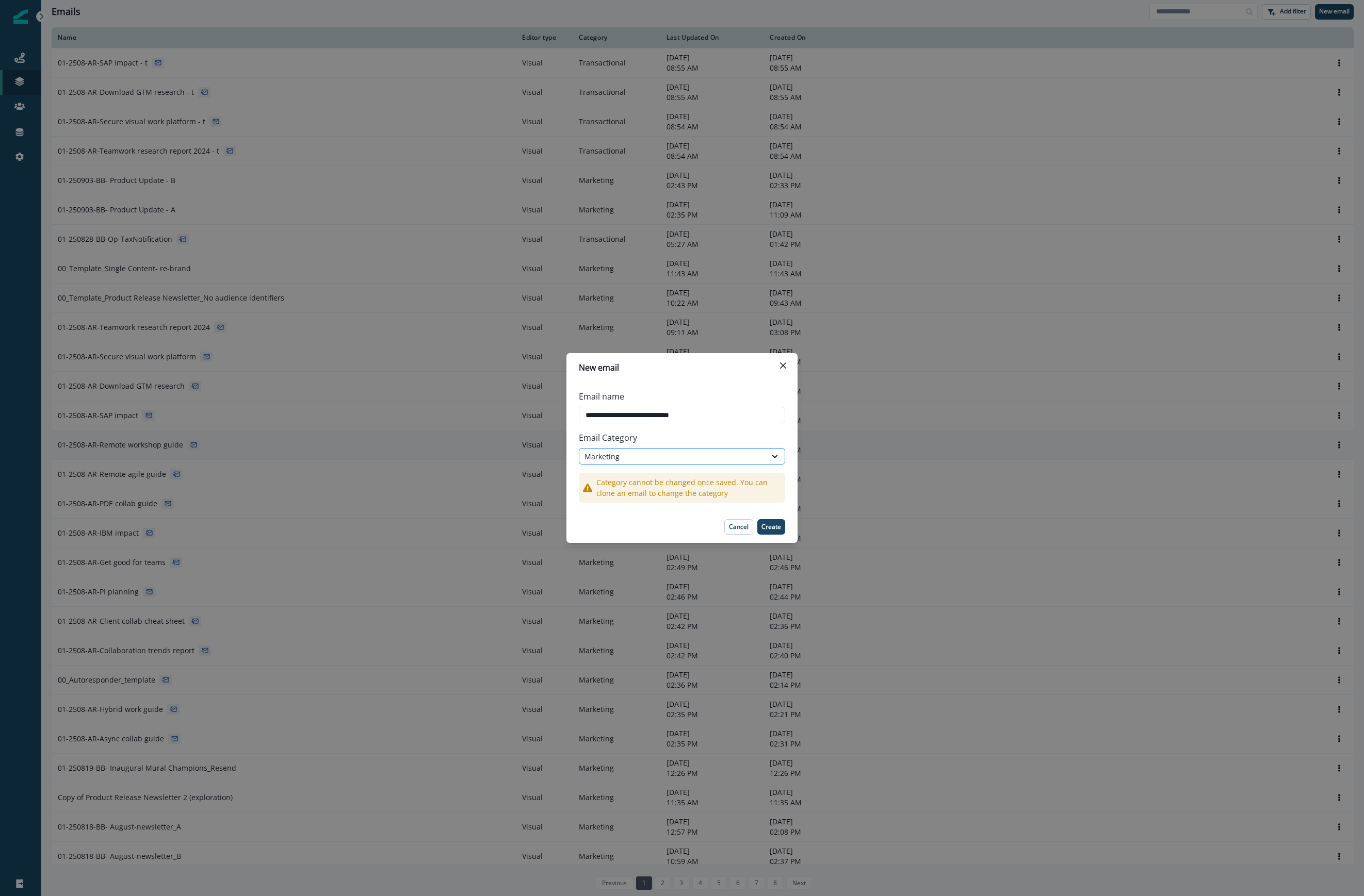
click at [673, 456] on div "Marketing" at bounding box center [673, 457] width 176 height 11
click at [655, 500] on div "Transactional" at bounding box center [682, 499] width 206 height 19
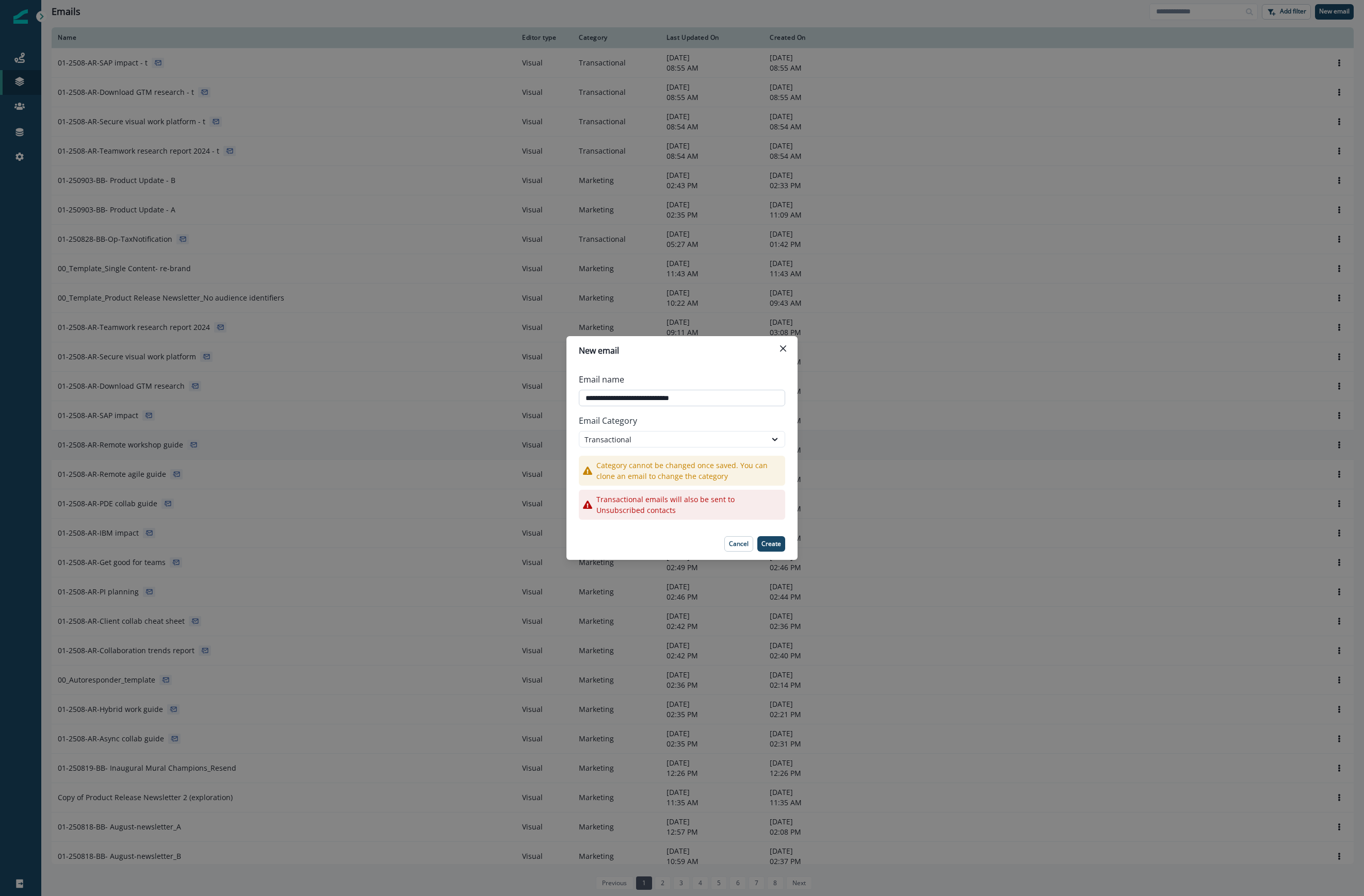
click at [747, 395] on input "**********" at bounding box center [682, 398] width 206 height 16
type input "**********"
click at [770, 546] on p "Create" at bounding box center [771, 544] width 19 height 7
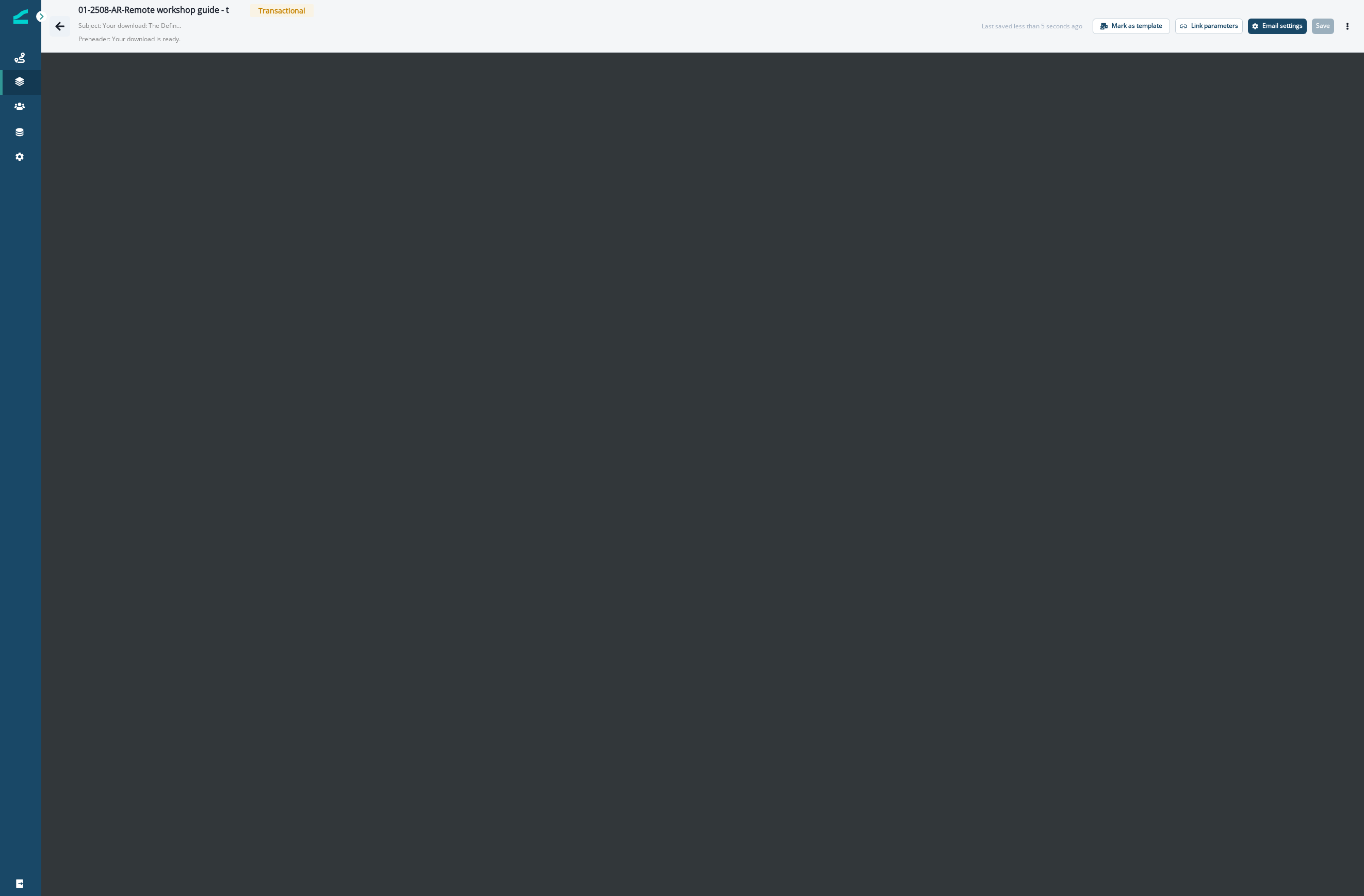
click at [60, 26] on icon "Go back" at bounding box center [60, 26] width 9 height 9
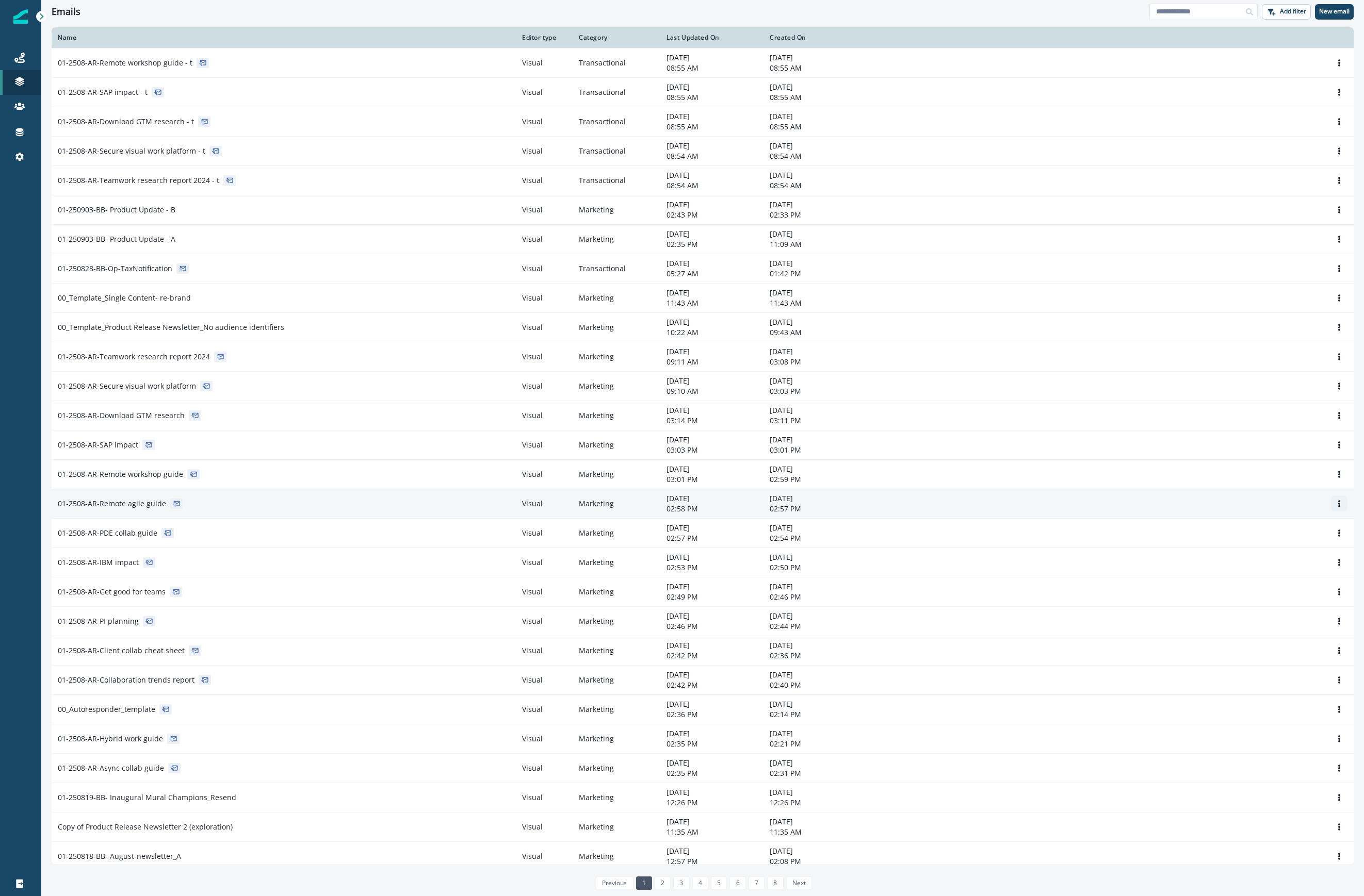
click at [972, 507] on icon "Options" at bounding box center [1339, 503] width 2 height 7
click at [972, 533] on button "Clone" at bounding box center [1279, 531] width 115 height 16
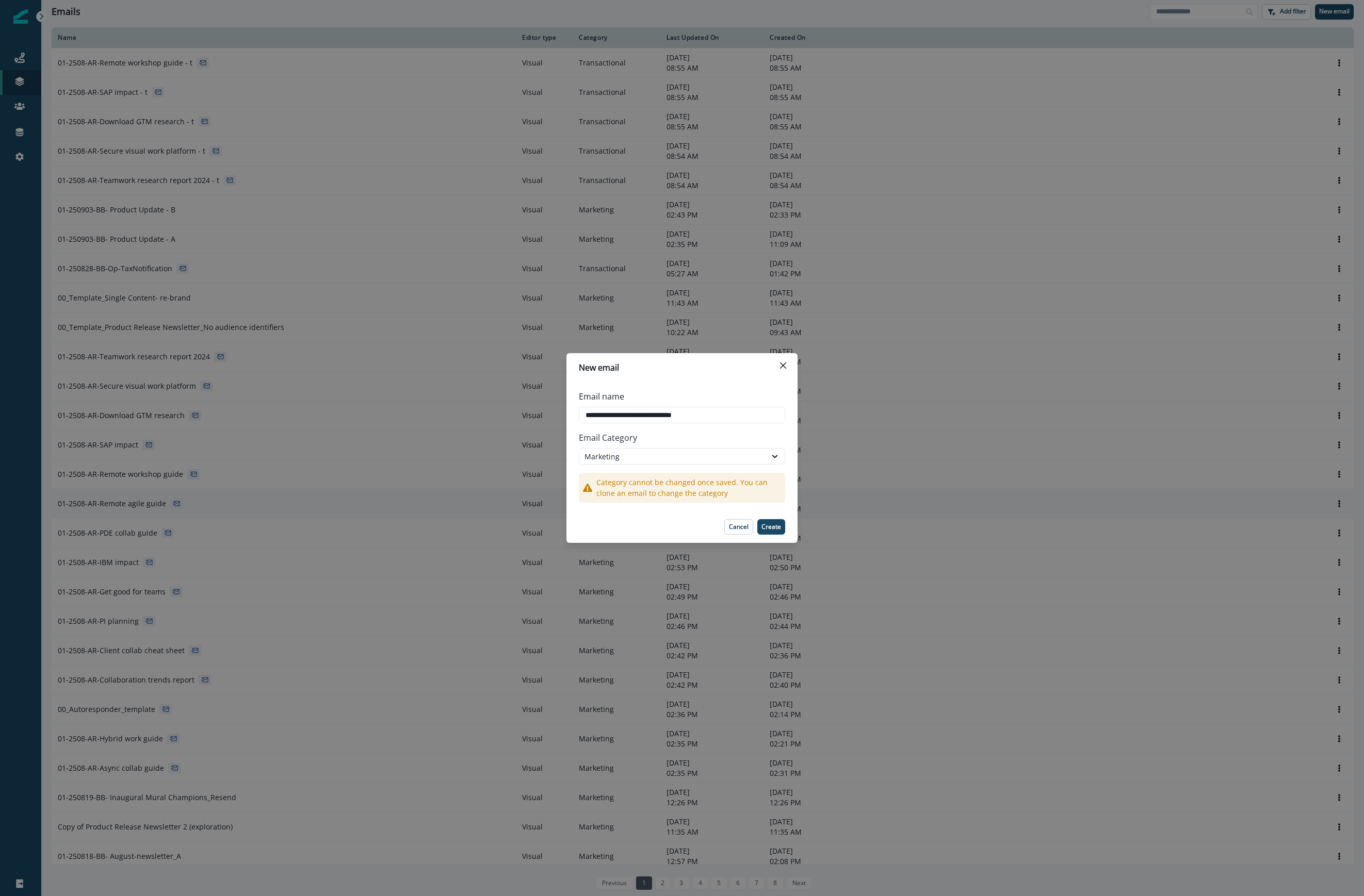
type input "**********"
click at [693, 446] on p "Email Category" at bounding box center [682, 438] width 206 height 21
click at [690, 456] on div "Marketing" at bounding box center [673, 457] width 176 height 11
click at [667, 494] on div "Transactional" at bounding box center [682, 499] width 206 height 19
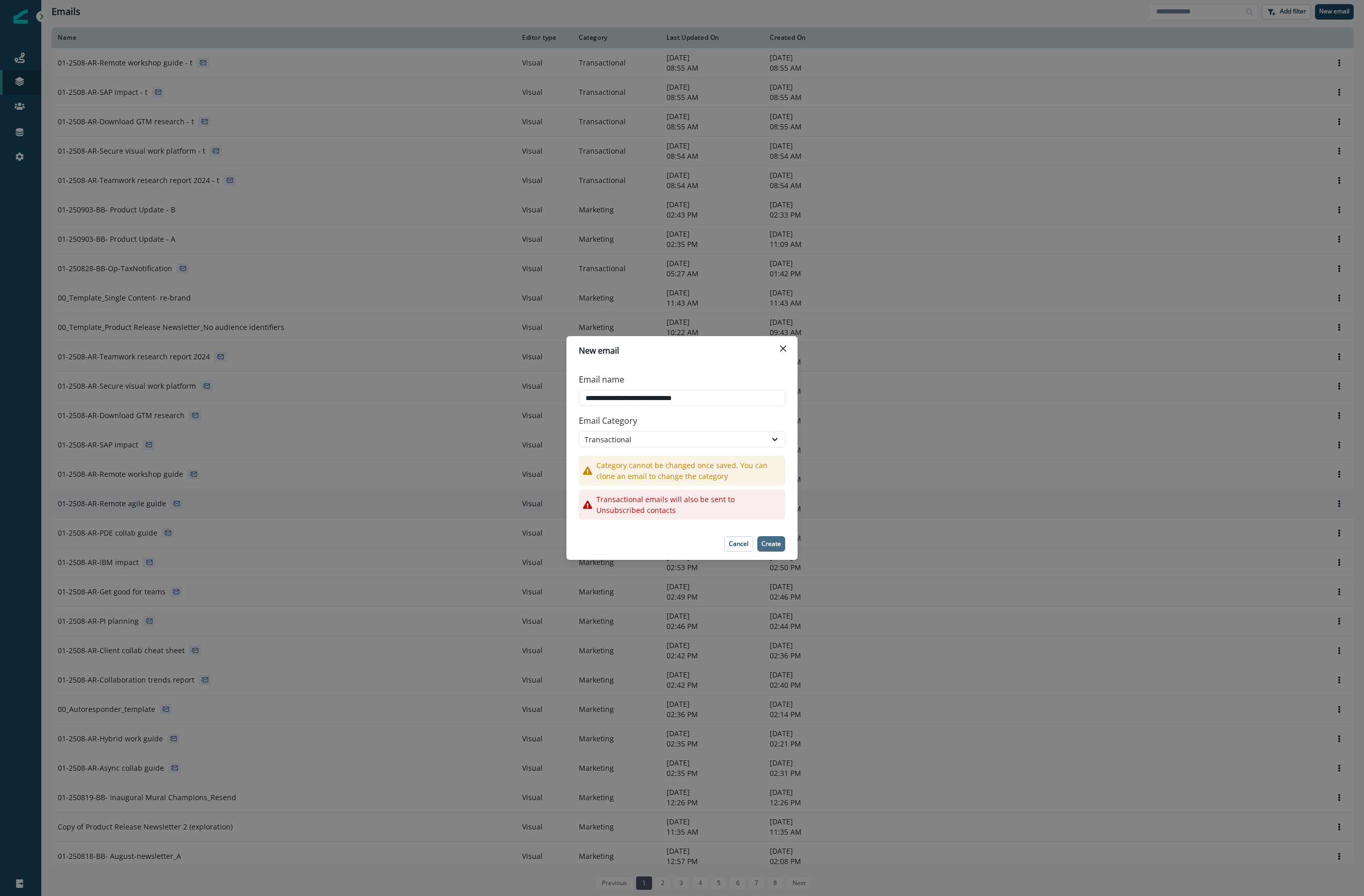
click at [770, 545] on p "Create" at bounding box center [771, 544] width 19 height 7
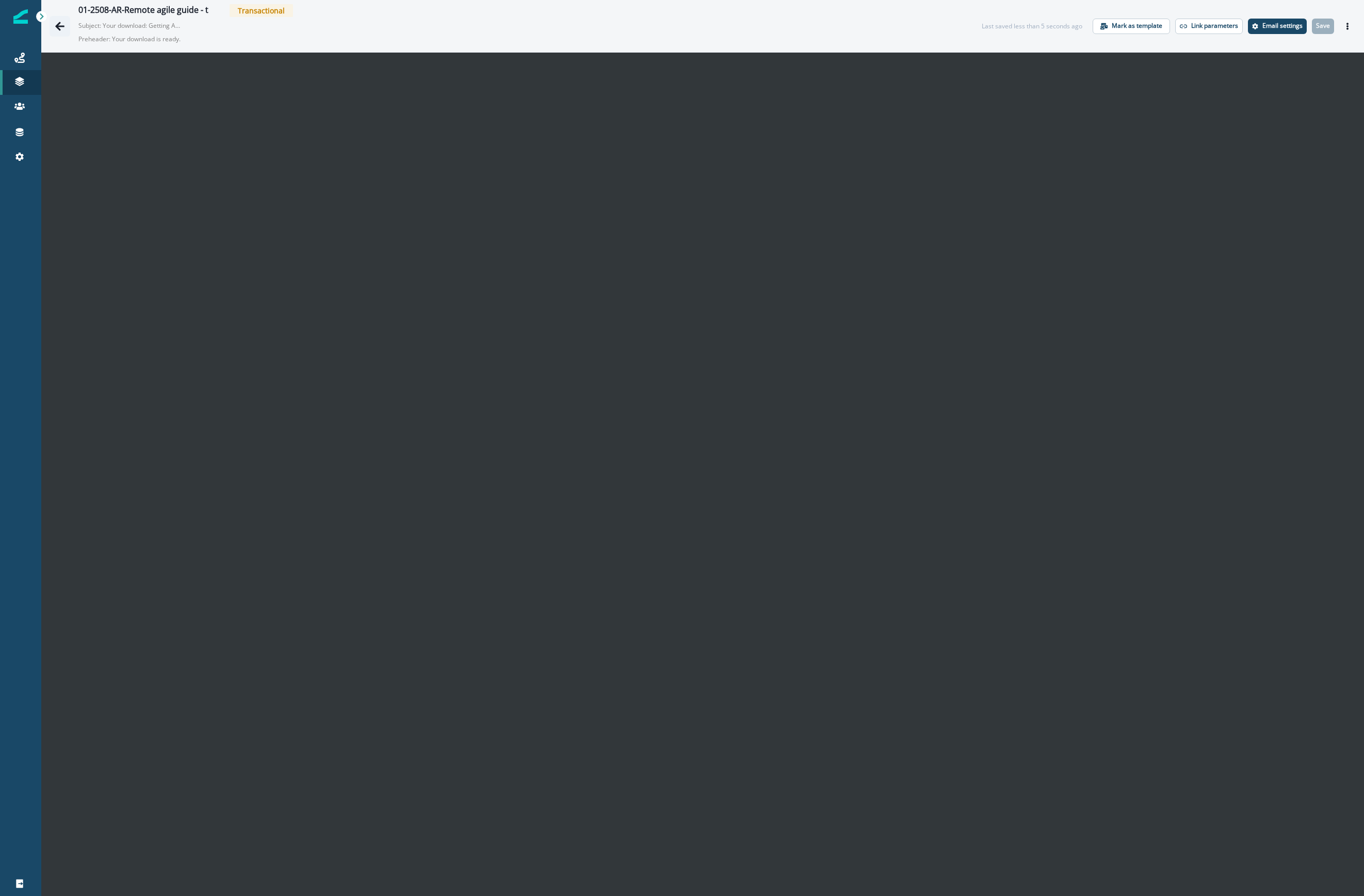
click at [59, 27] on icon "Go back" at bounding box center [60, 26] width 9 height 9
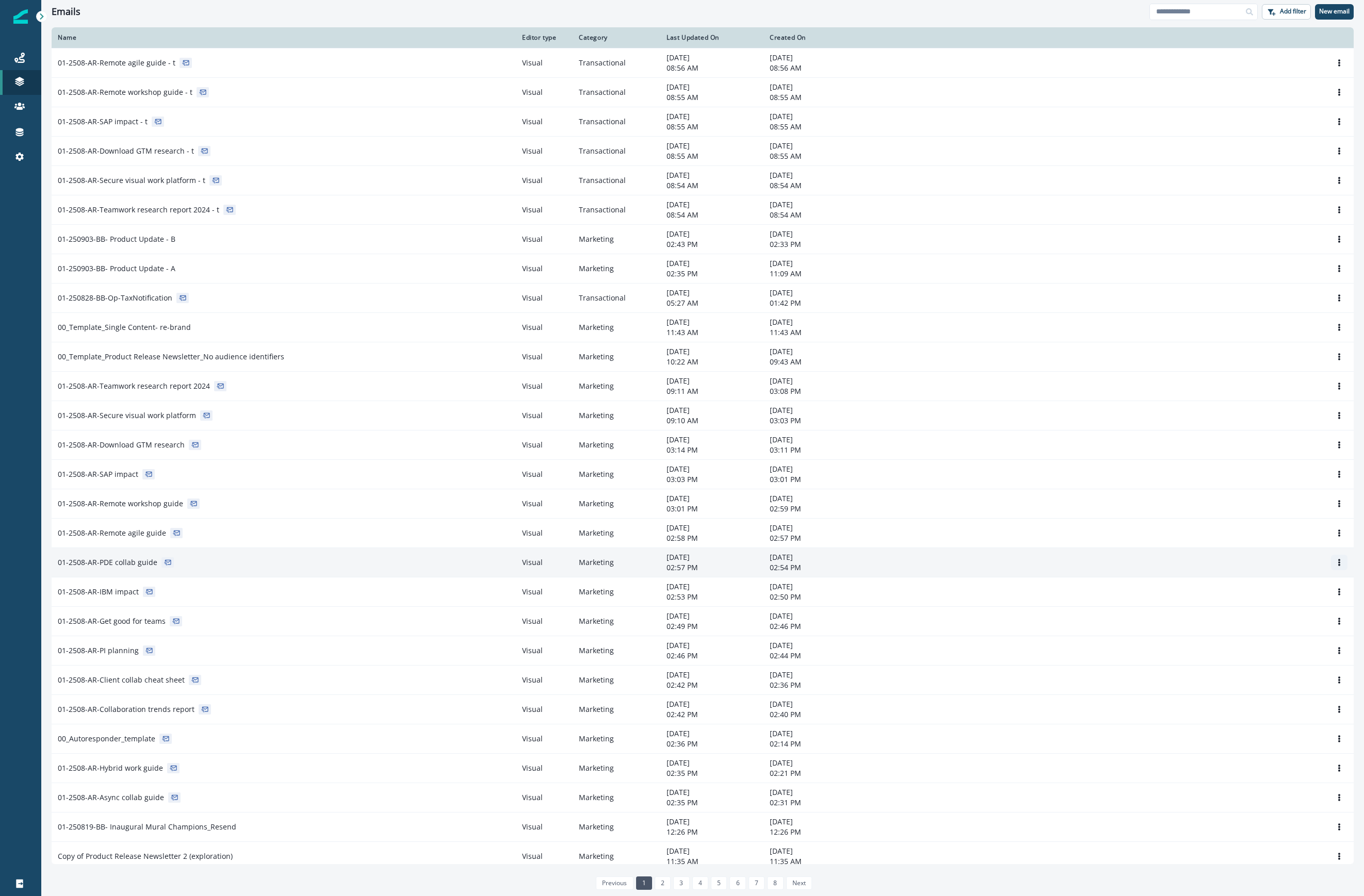
click at [972, 563] on icon "Options" at bounding box center [1339, 562] width 2 height 7
click at [972, 592] on button "Clone" at bounding box center [1279, 590] width 115 height 16
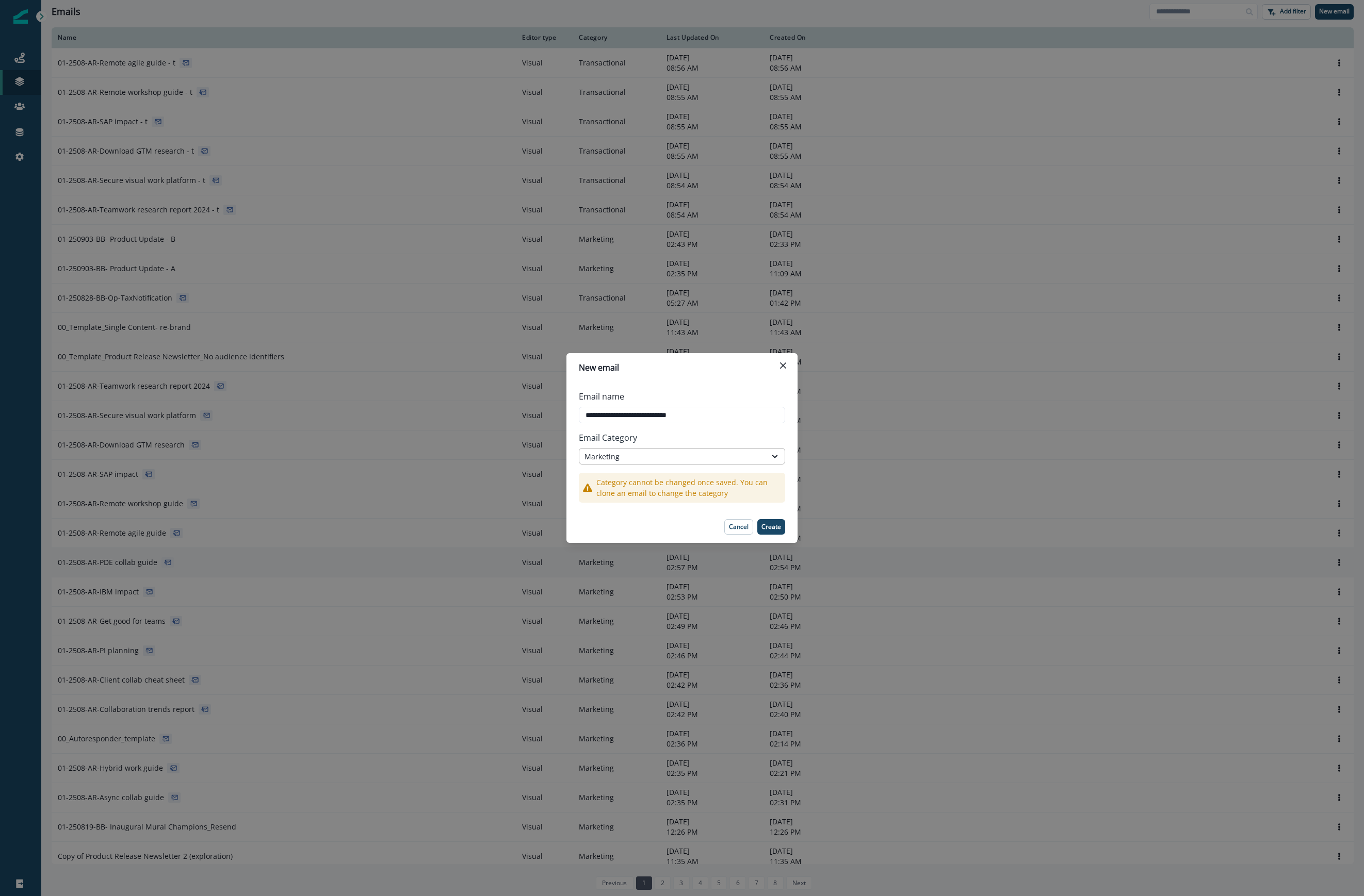
type input "**********"
click at [678, 453] on div "Marketing" at bounding box center [673, 457] width 176 height 11
click at [638, 505] on div "Transactional" at bounding box center [682, 499] width 206 height 19
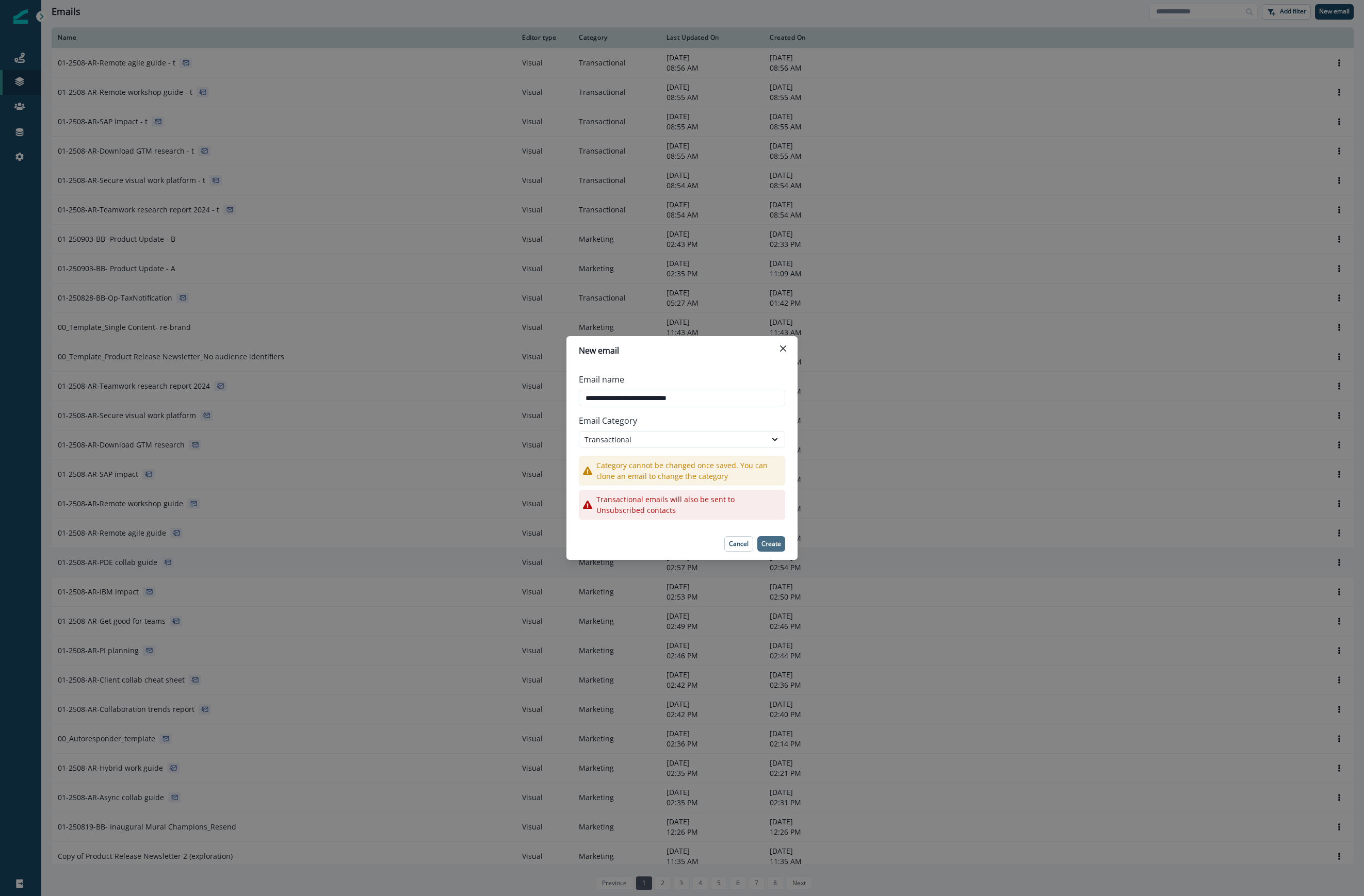
click at [765, 542] on p "Create" at bounding box center [771, 544] width 19 height 7
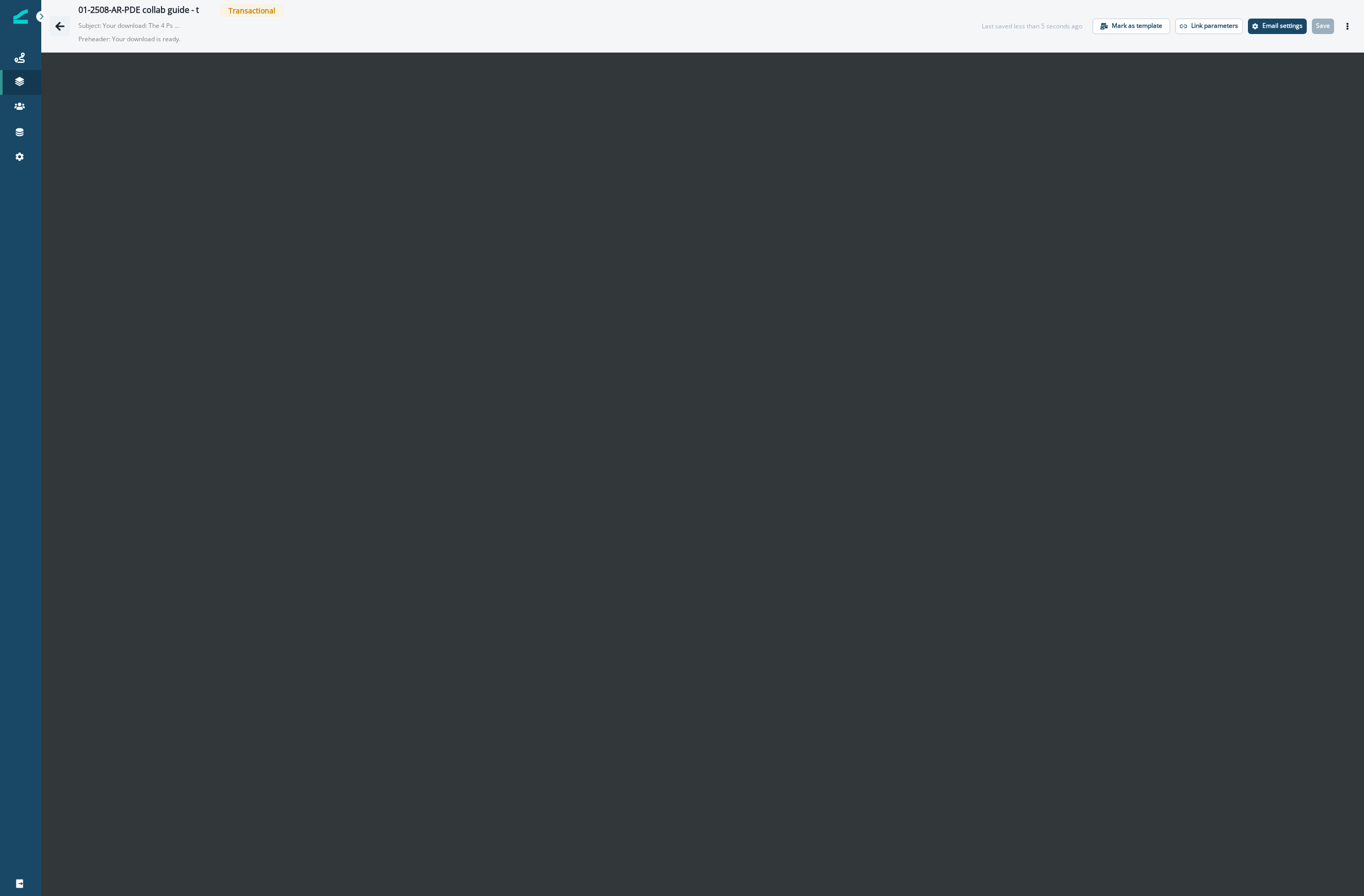
click at [54, 25] on icon "Go back" at bounding box center [60, 27] width 10 height 10
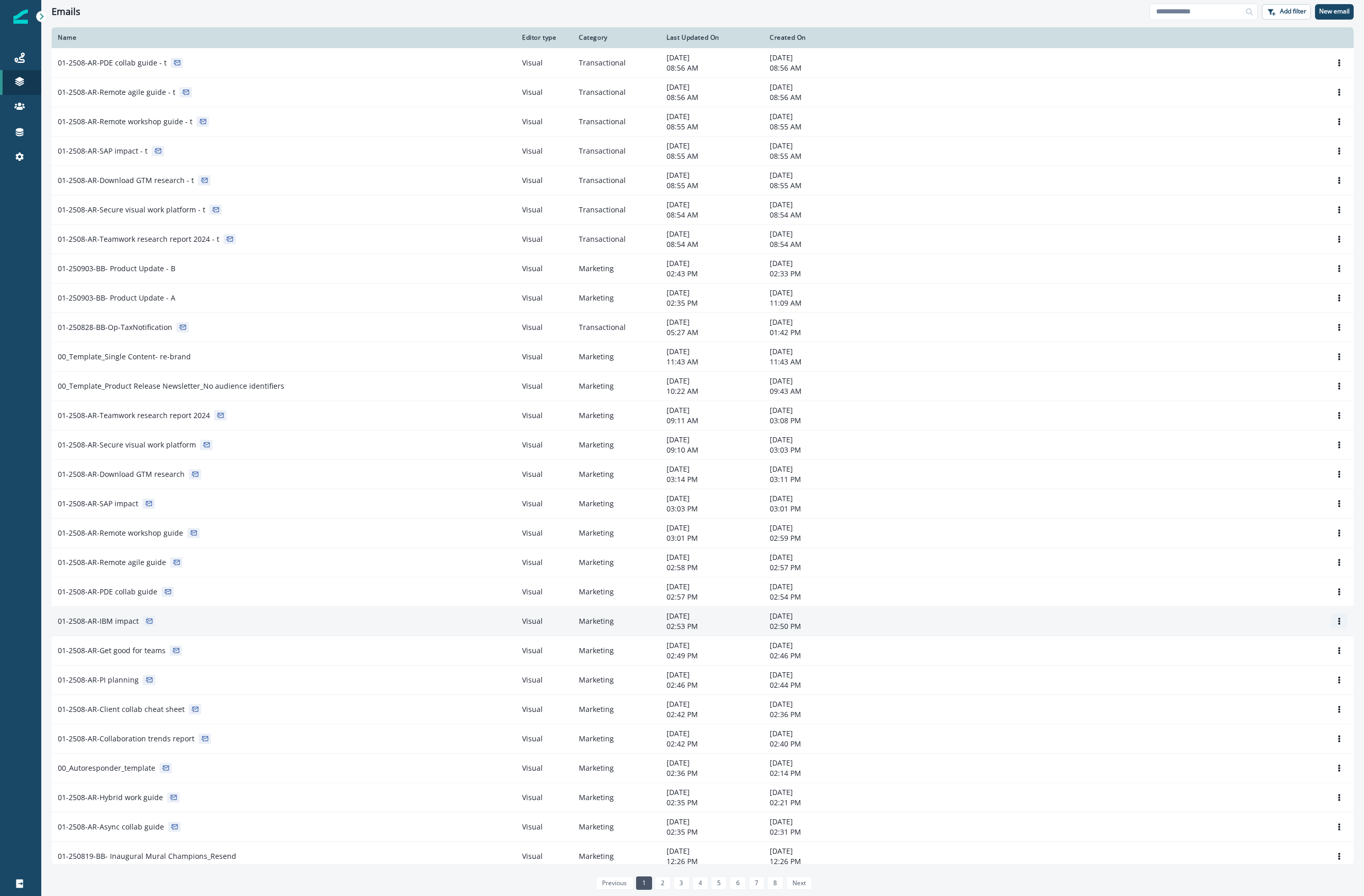
click at [972, 623] on icon "Options" at bounding box center [1339, 621] width 7 height 7
click at [972, 654] on button "Clone" at bounding box center [1279, 649] width 115 height 16
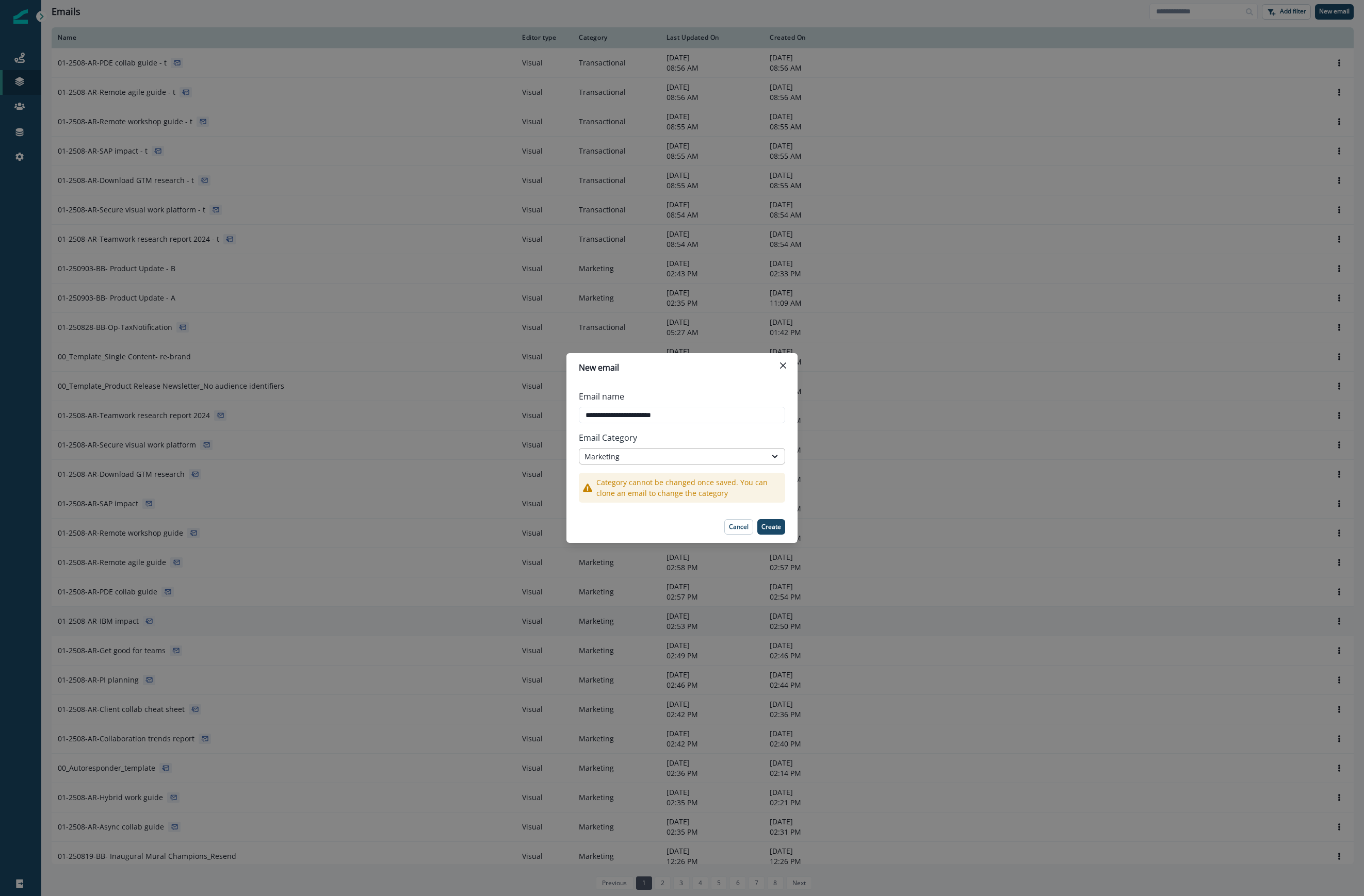
type input "**********"
click at [700, 460] on div "Marketing" at bounding box center [673, 457] width 176 height 11
click at [669, 500] on div "Transactional" at bounding box center [682, 499] width 206 height 19
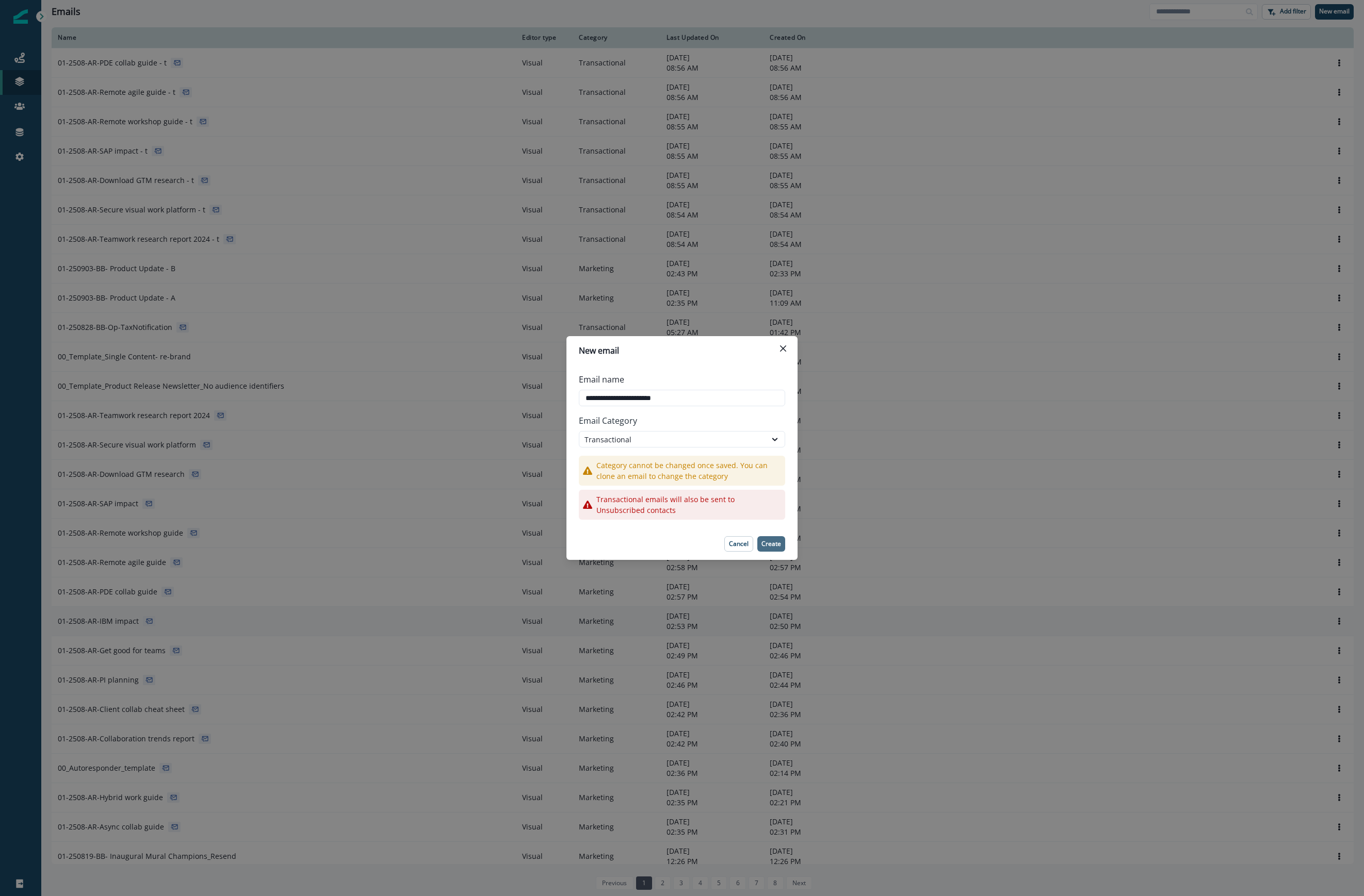
click at [770, 547] on p "Create" at bounding box center [771, 544] width 19 height 7
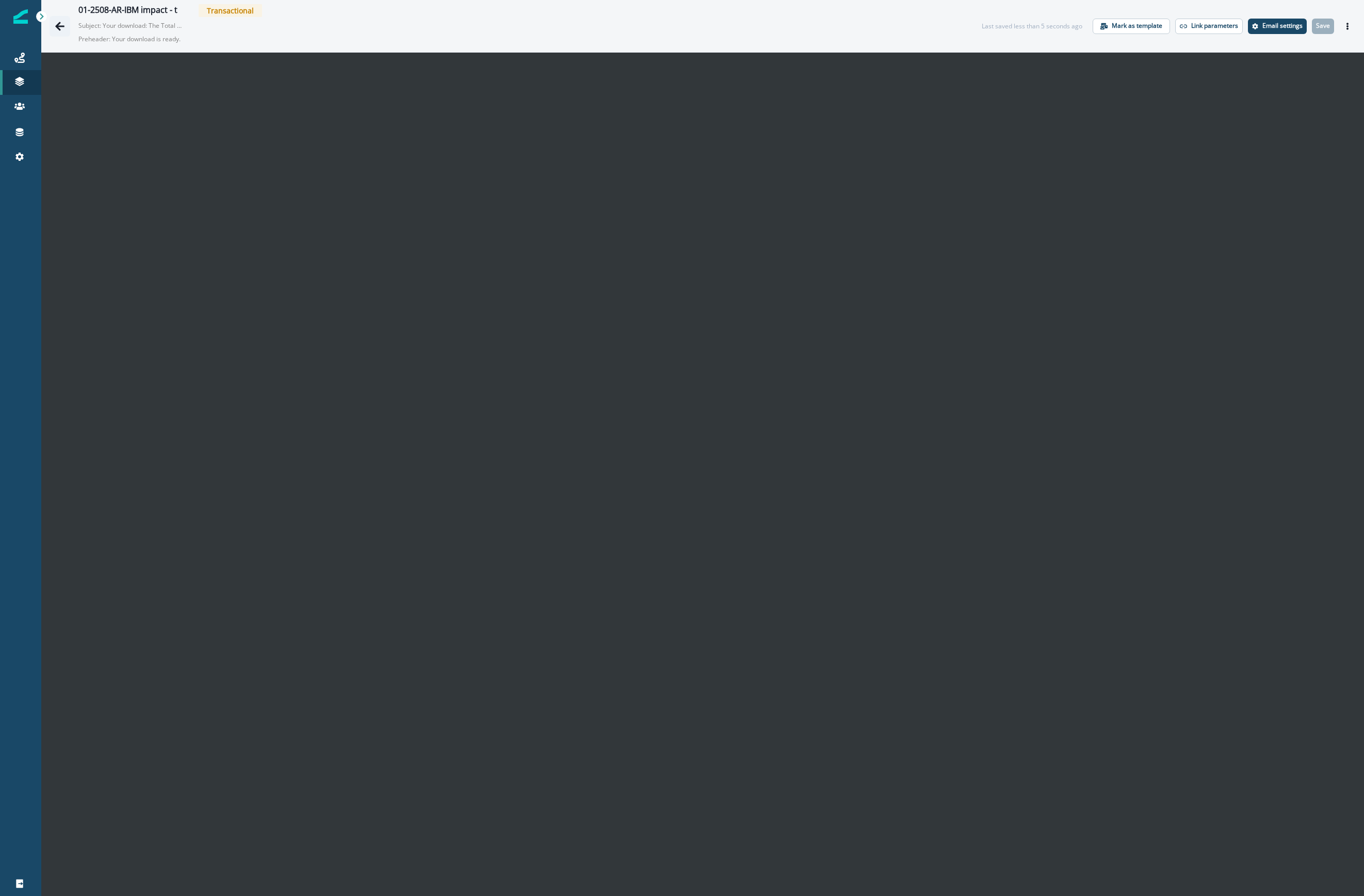
click at [63, 19] on button "Go back" at bounding box center [60, 27] width 21 height 21
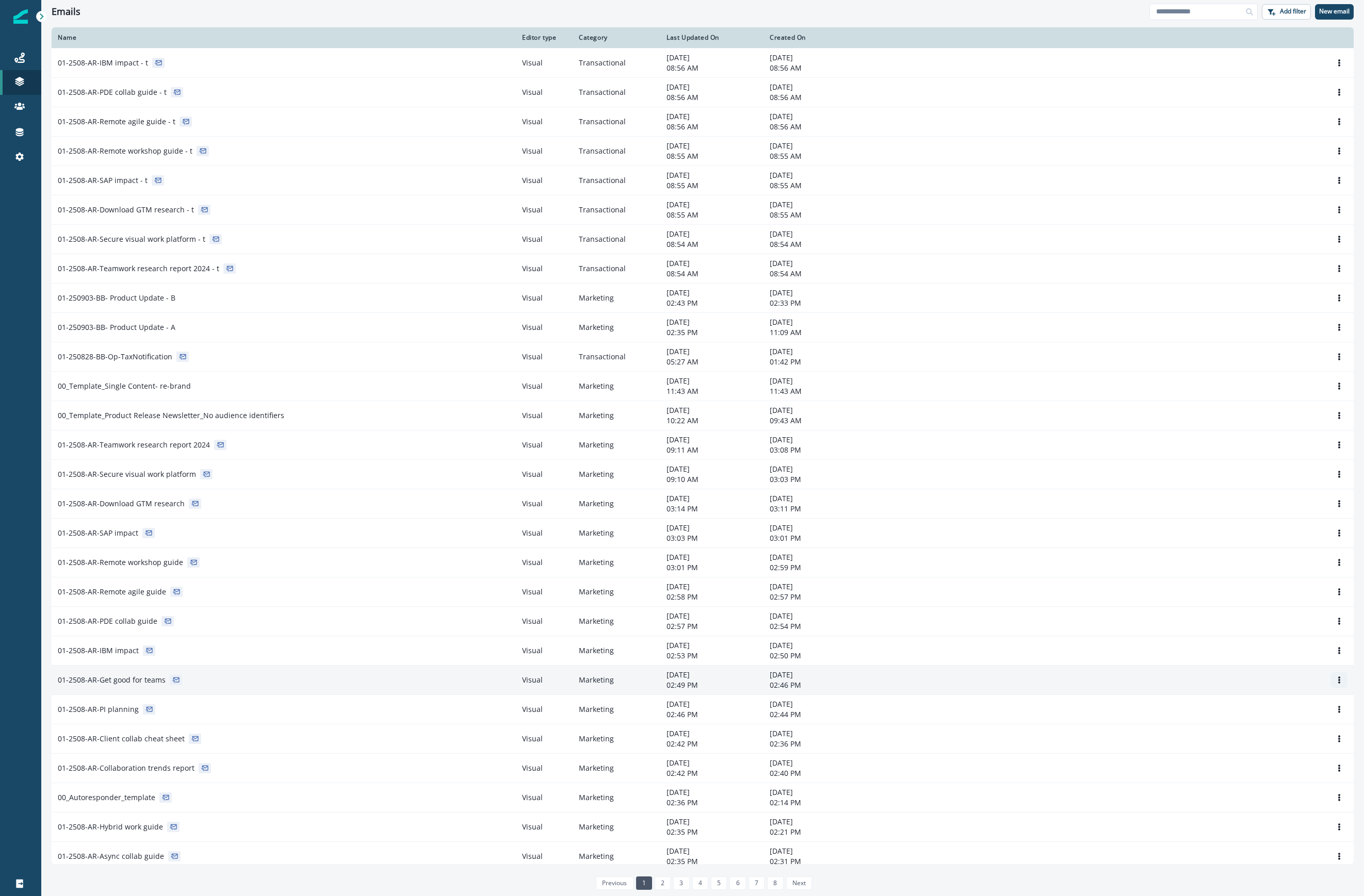
click at [972, 684] on icon "Options" at bounding box center [1339, 680] width 2 height 7
click at [972, 709] on button "Clone" at bounding box center [1279, 708] width 115 height 16
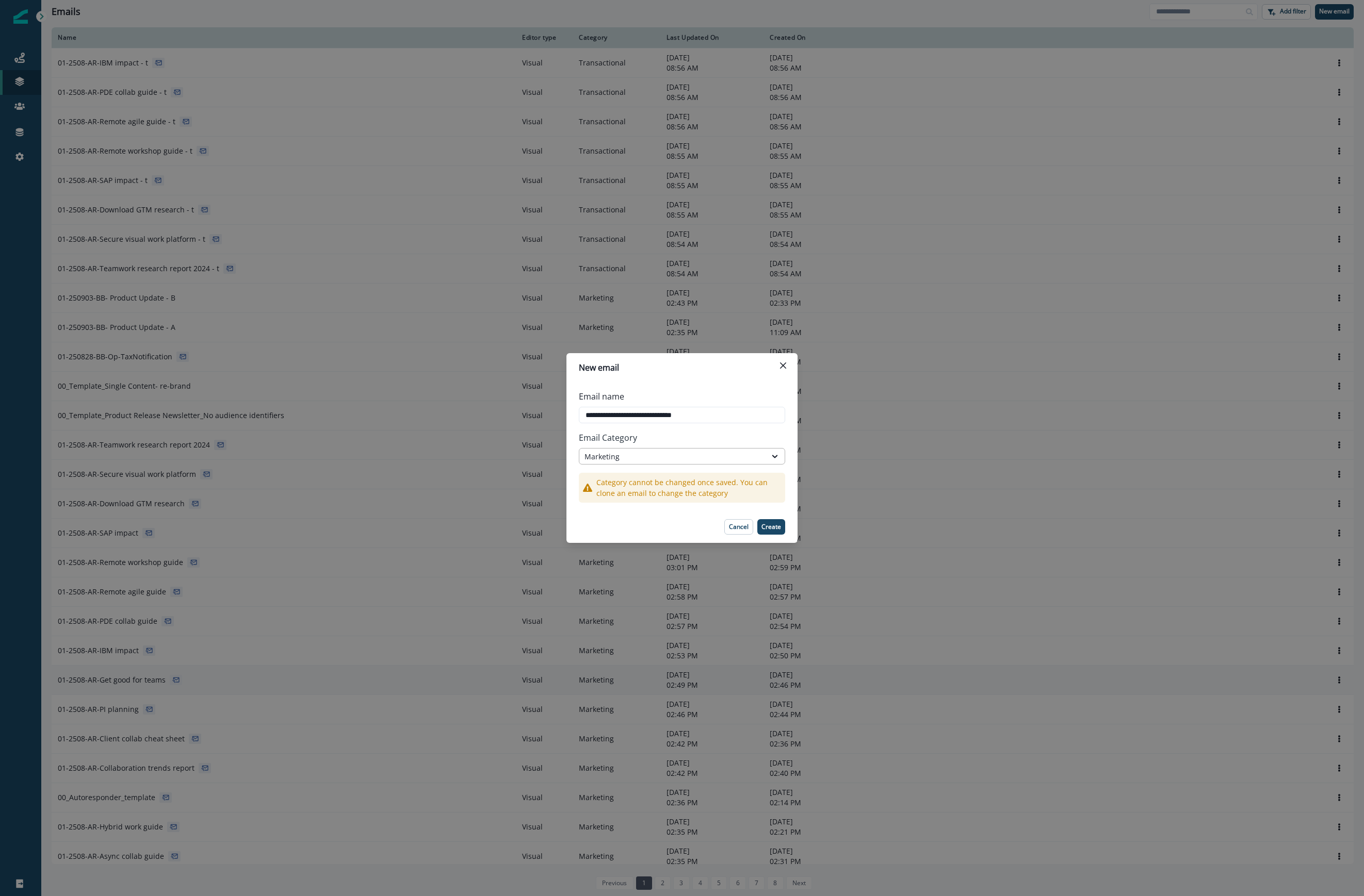
type input "**********"
drag, startPoint x: 708, startPoint y: 455, endPoint x: 704, endPoint y: 462, distance: 8.1
click at [708, 455] on div "Marketing" at bounding box center [673, 457] width 176 height 11
click at [679, 496] on div "Transactional" at bounding box center [682, 499] width 206 height 19
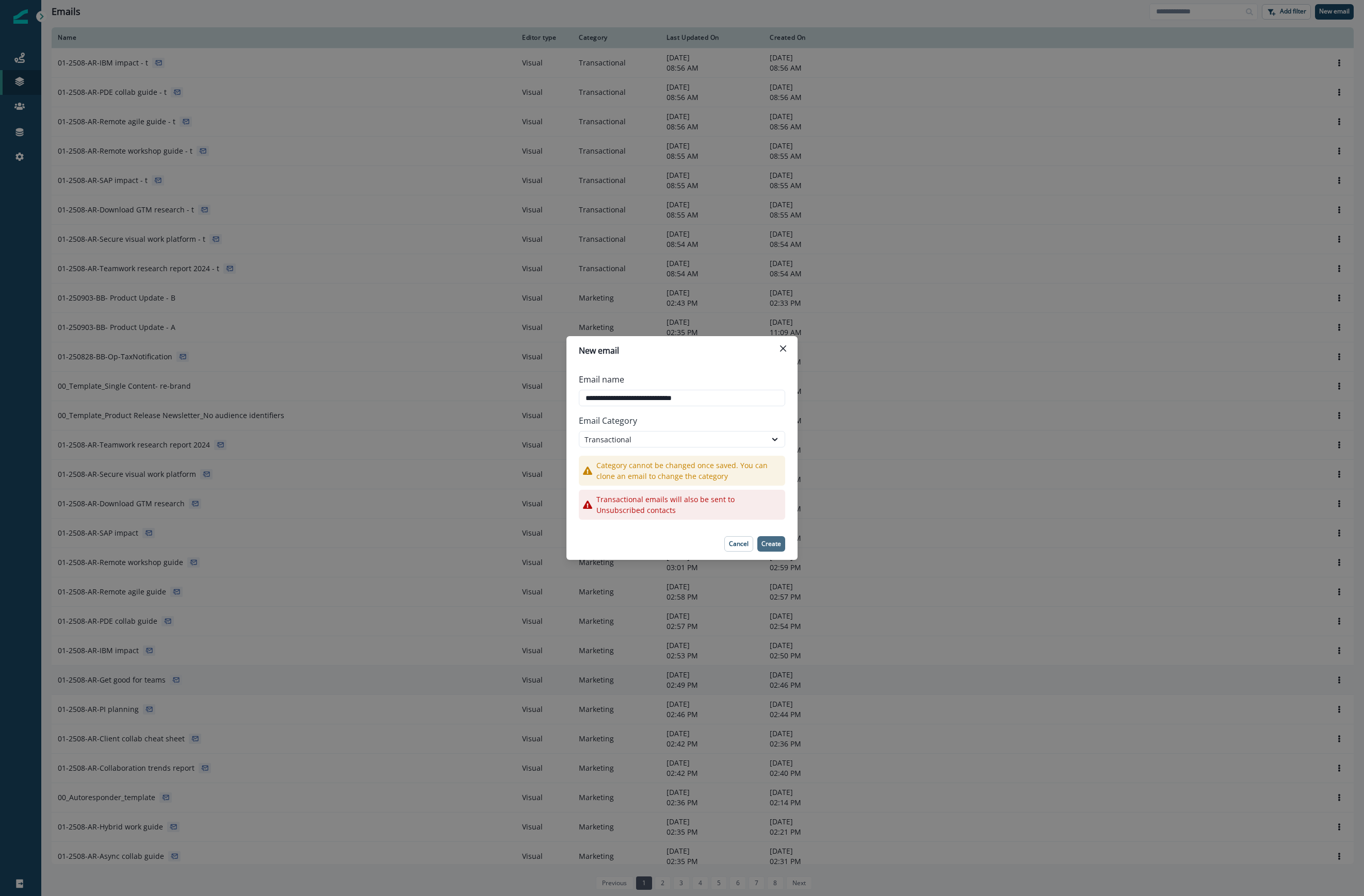
click at [765, 542] on p "Create" at bounding box center [771, 544] width 19 height 7
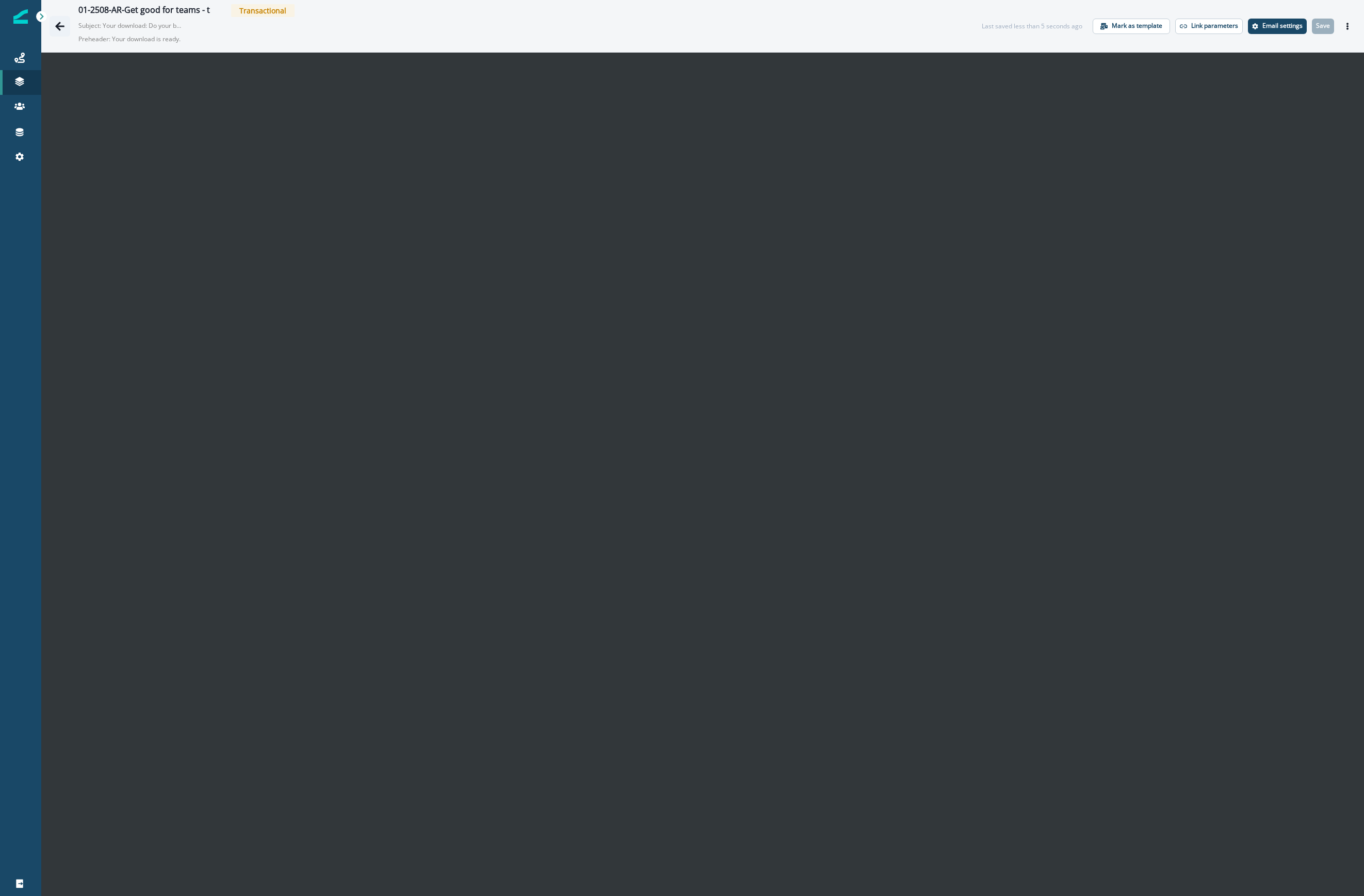
click at [65, 23] on icon "Go back" at bounding box center [60, 27] width 10 height 10
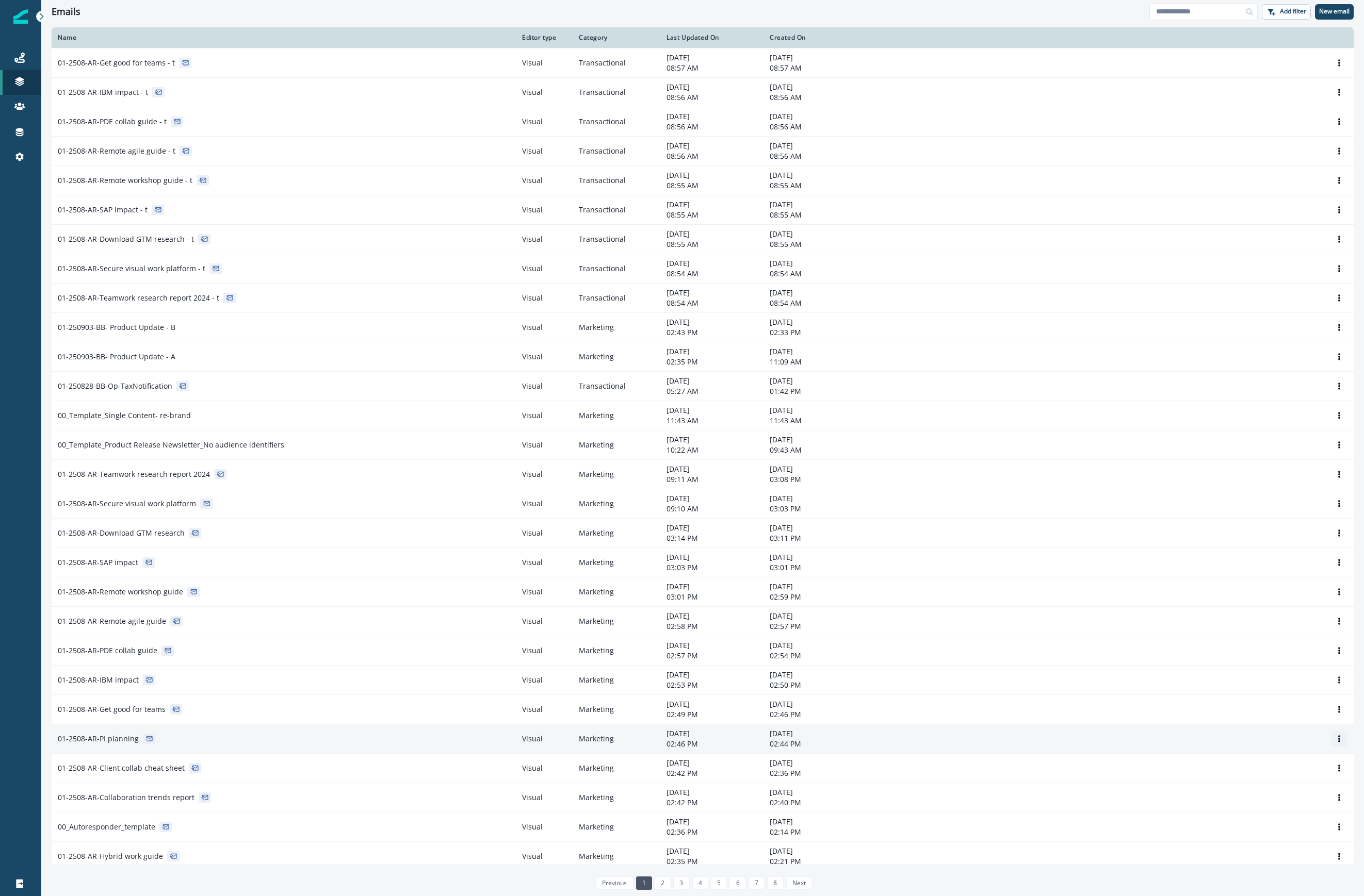
click at [972, 742] on icon "Options" at bounding box center [1339, 739] width 2 height 7
click at [972, 768] on button "Clone" at bounding box center [1279, 768] width 115 height 16
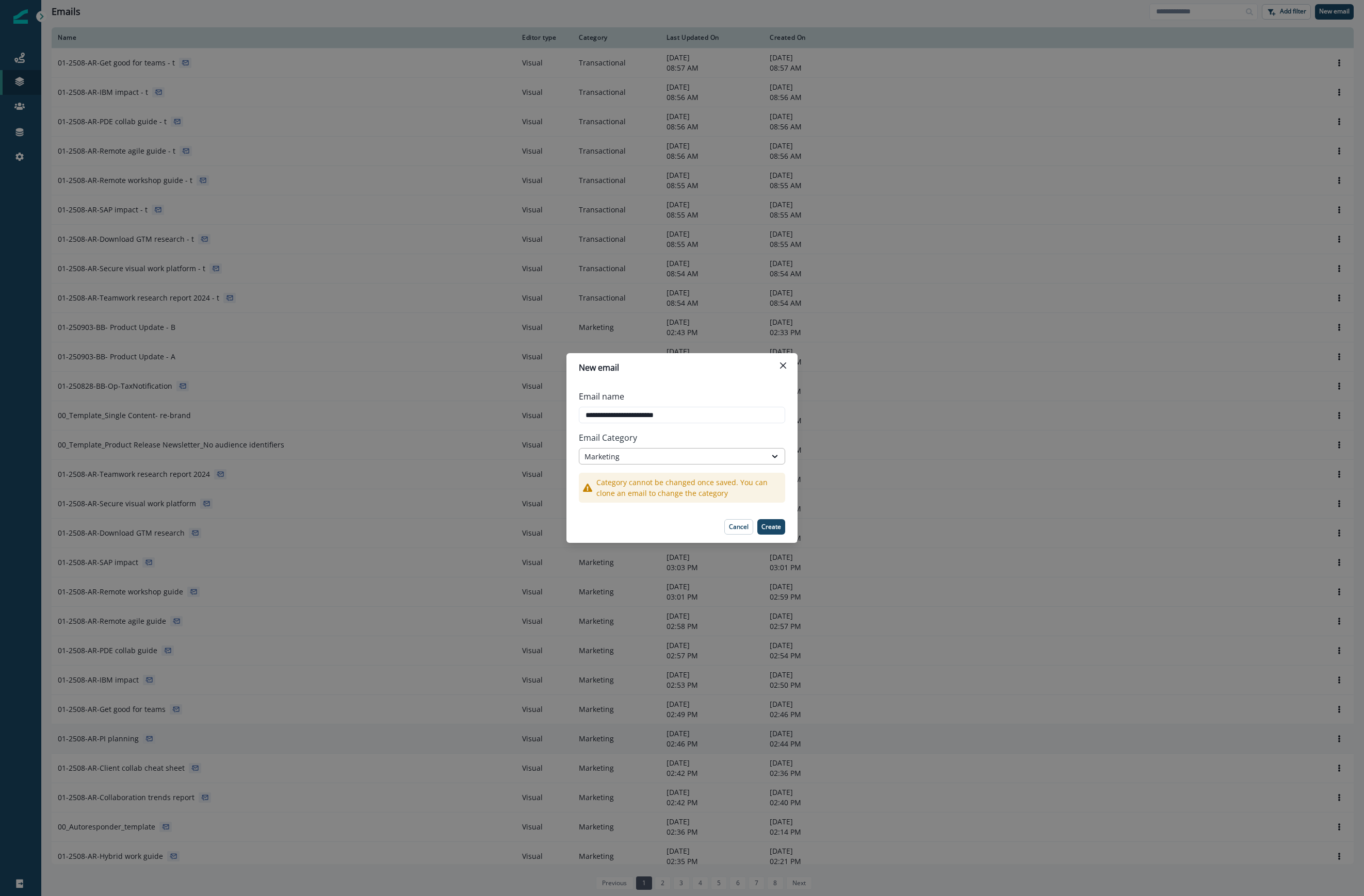
type input "**********"
click at [711, 454] on div "Marketing" at bounding box center [673, 457] width 176 height 11
click at [685, 502] on div "Transactional" at bounding box center [682, 499] width 206 height 19
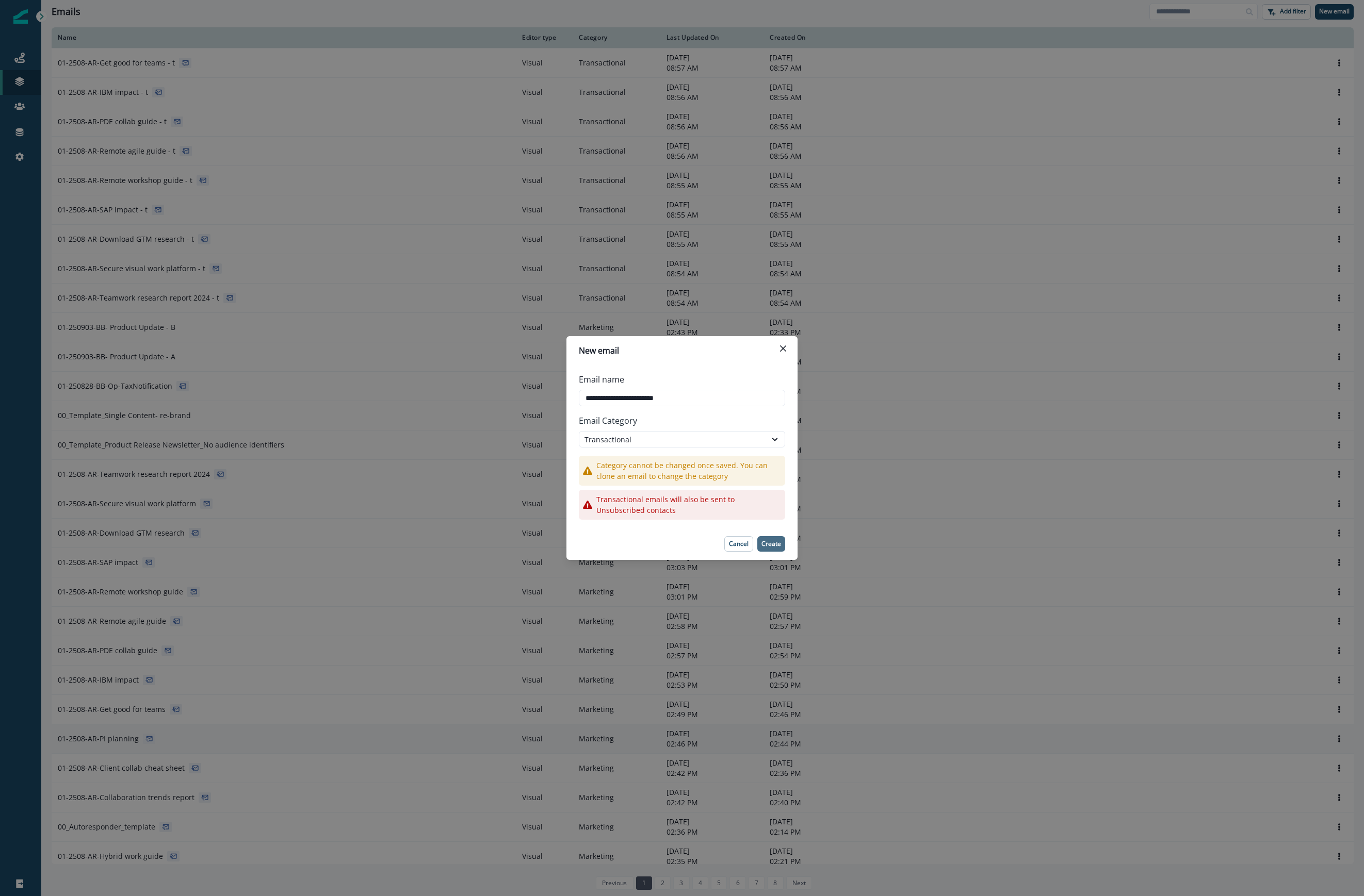
click at [775, 540] on p "Create" at bounding box center [771, 544] width 19 height 7
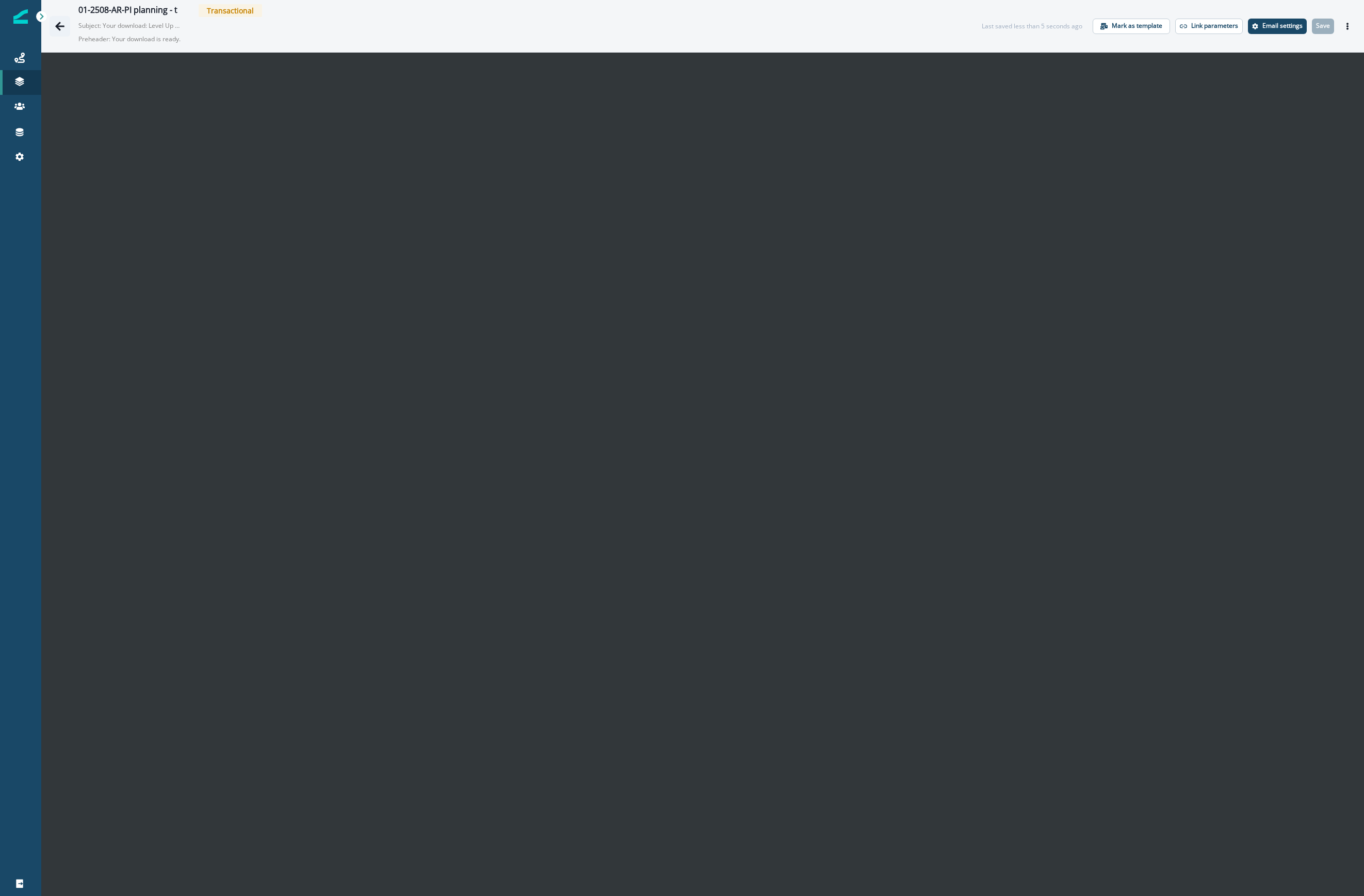
click at [60, 25] on icon "Go back" at bounding box center [60, 26] width 9 height 9
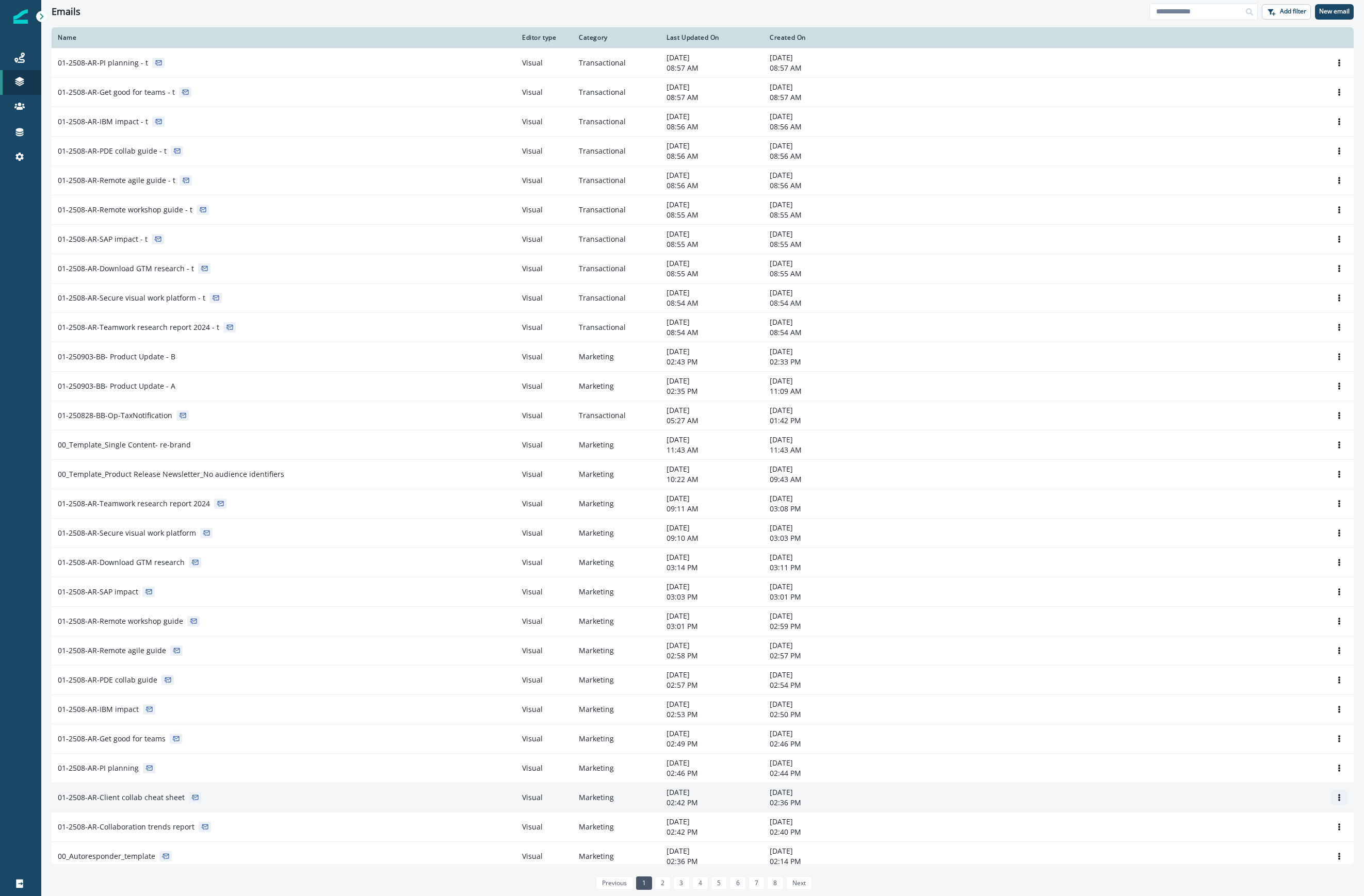
click at [972, 797] on button "Options" at bounding box center [1339, 798] width 16 height 16
click at [972, 829] on button "Clone" at bounding box center [1279, 827] width 115 height 16
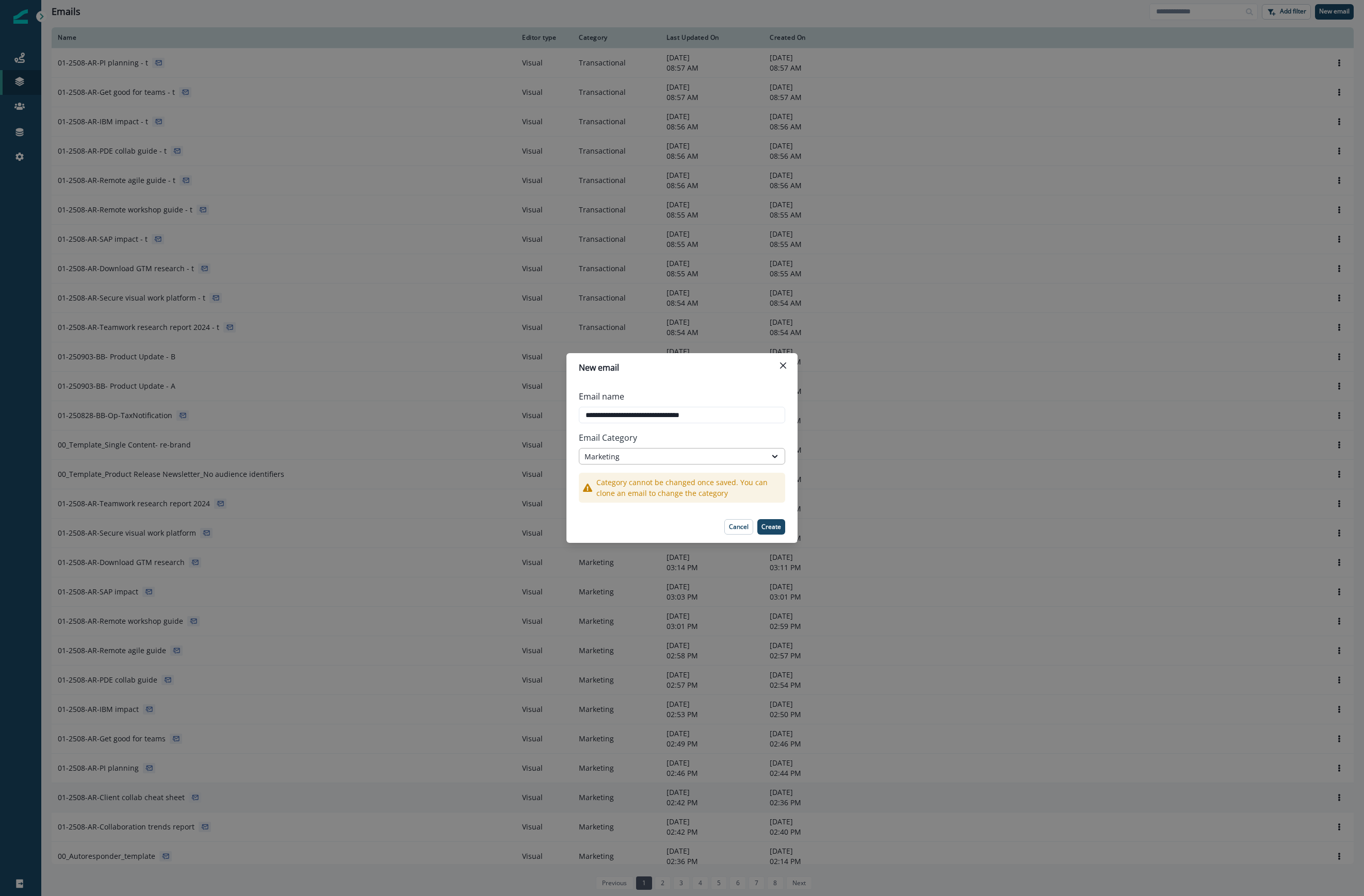
click at [679, 457] on div "Marketing" at bounding box center [673, 457] width 176 height 11
click at [634, 497] on div "Transactional" at bounding box center [682, 499] width 206 height 19
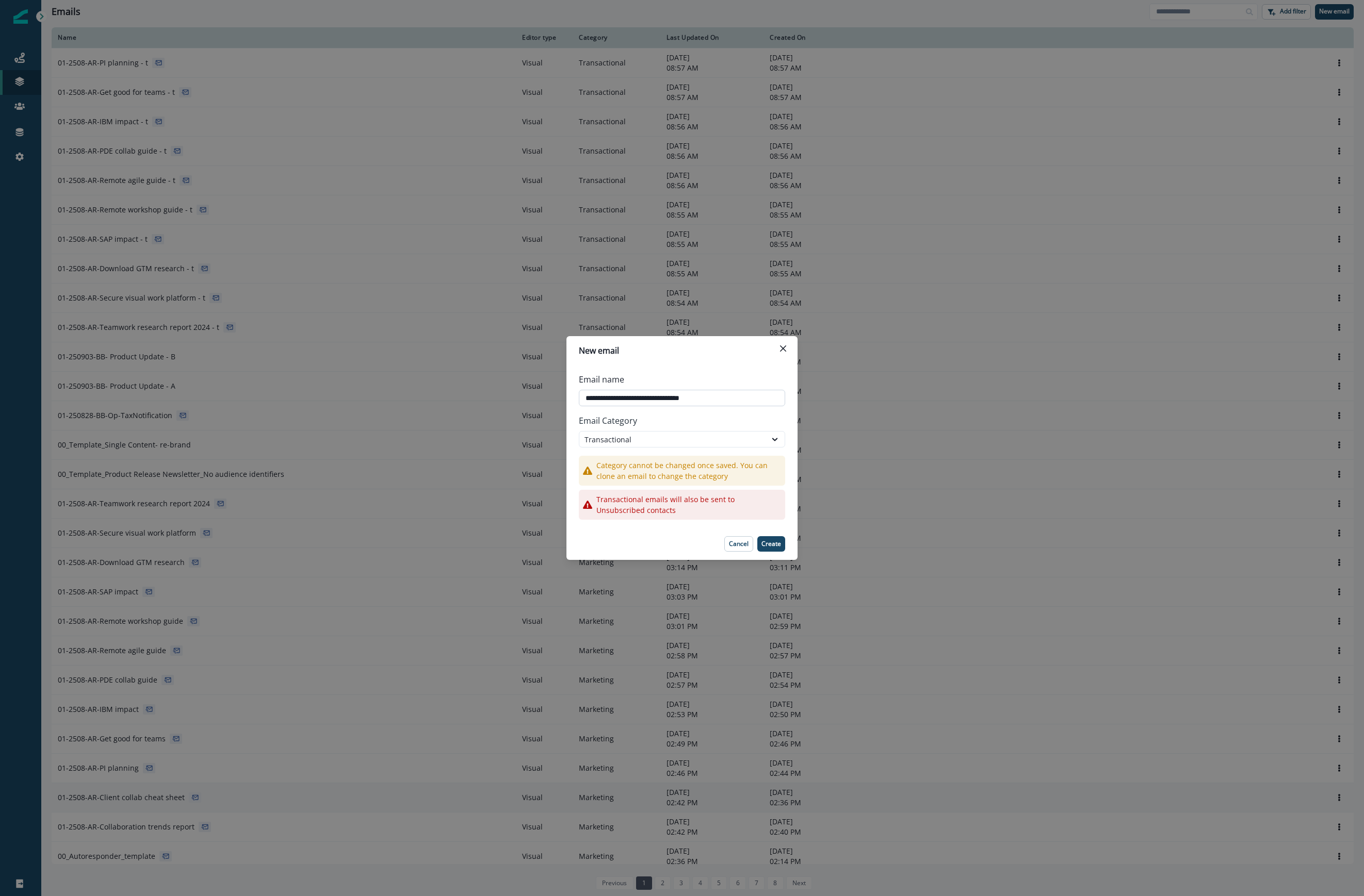
click at [724, 401] on input "**********" at bounding box center [682, 398] width 206 height 16
type input "**********"
click at [778, 545] on p "Create" at bounding box center [771, 544] width 19 height 7
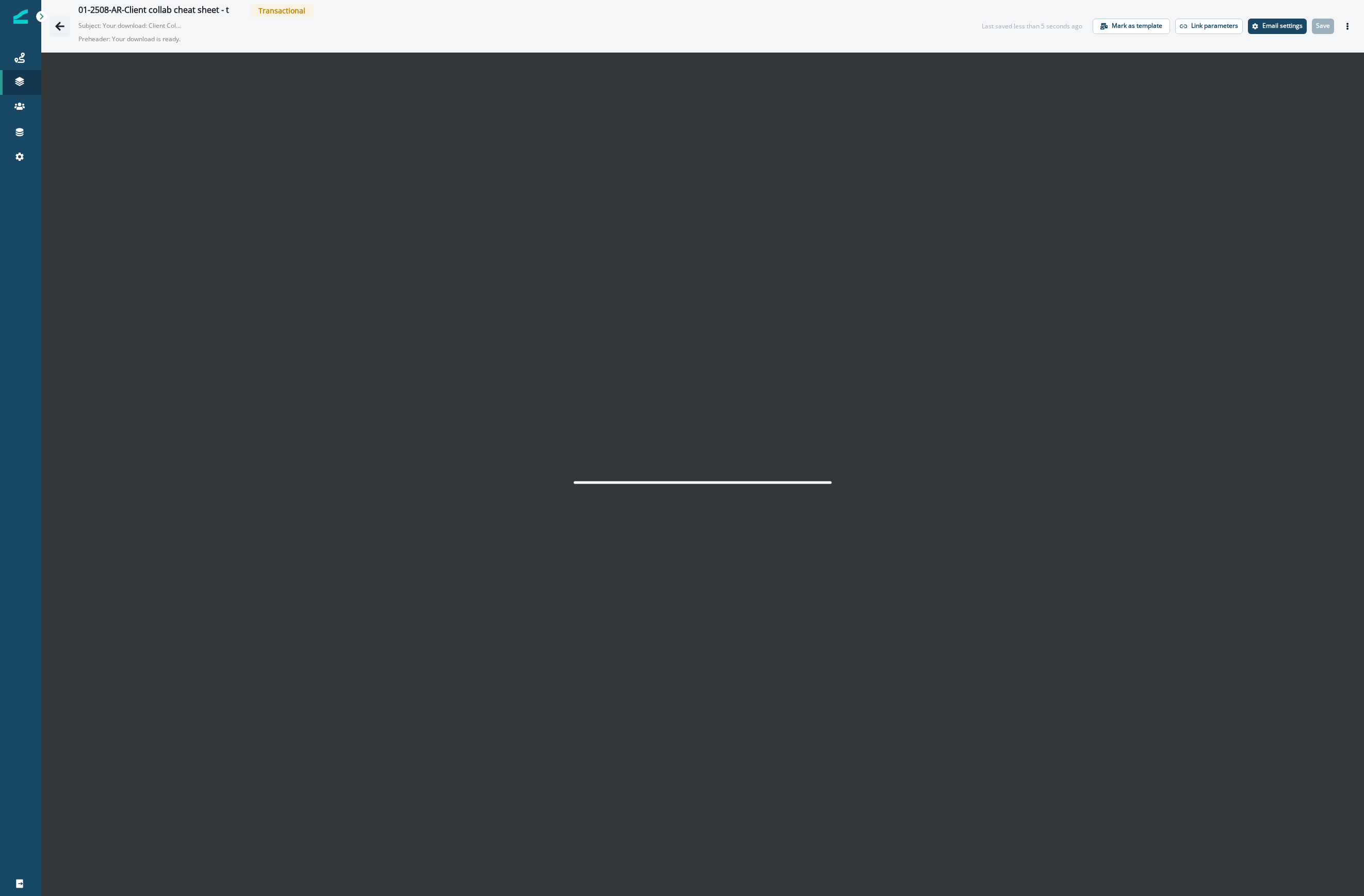
click at [52, 23] on button "Go back" at bounding box center [60, 27] width 21 height 21
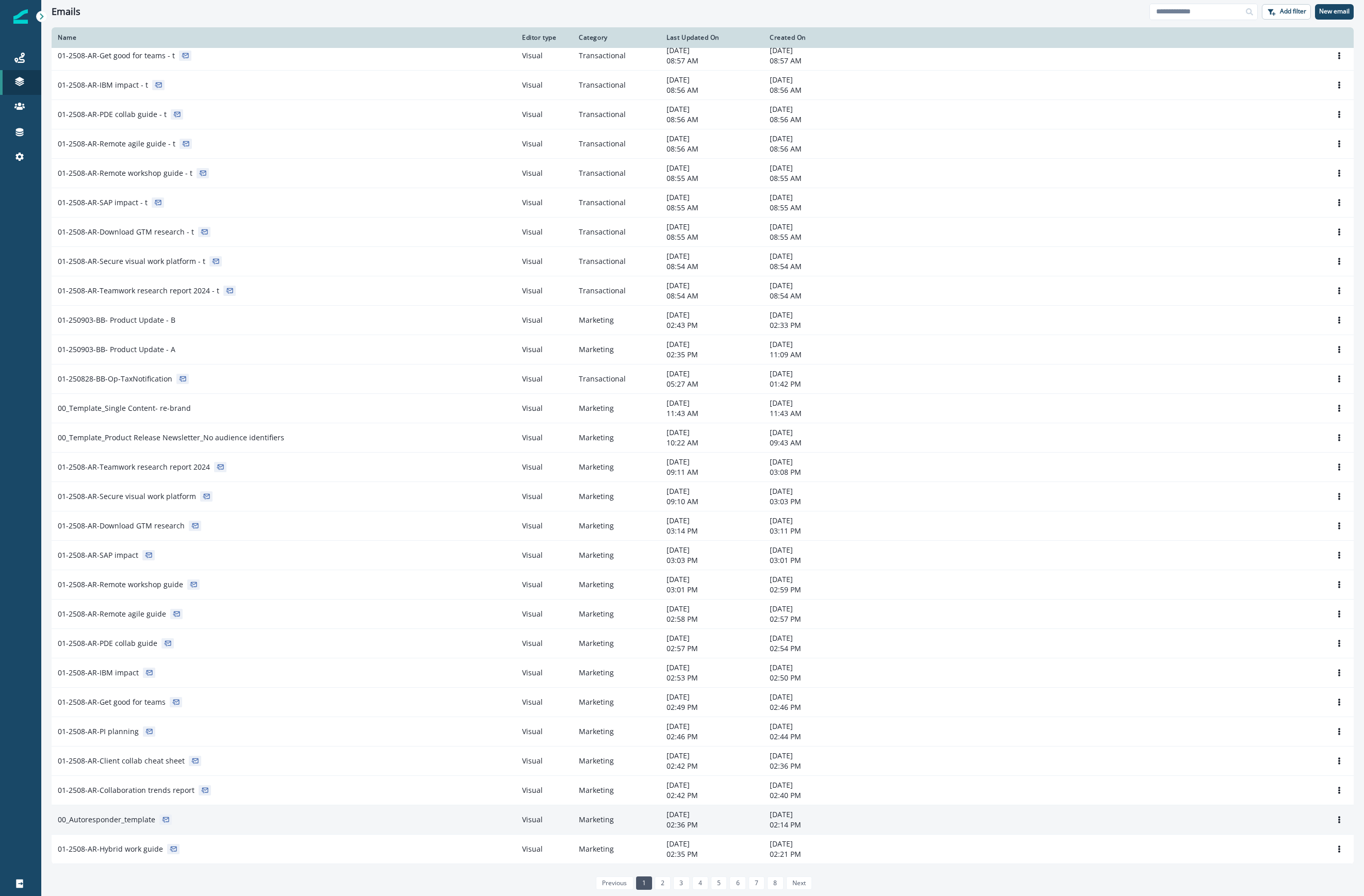
scroll to position [70, 0]
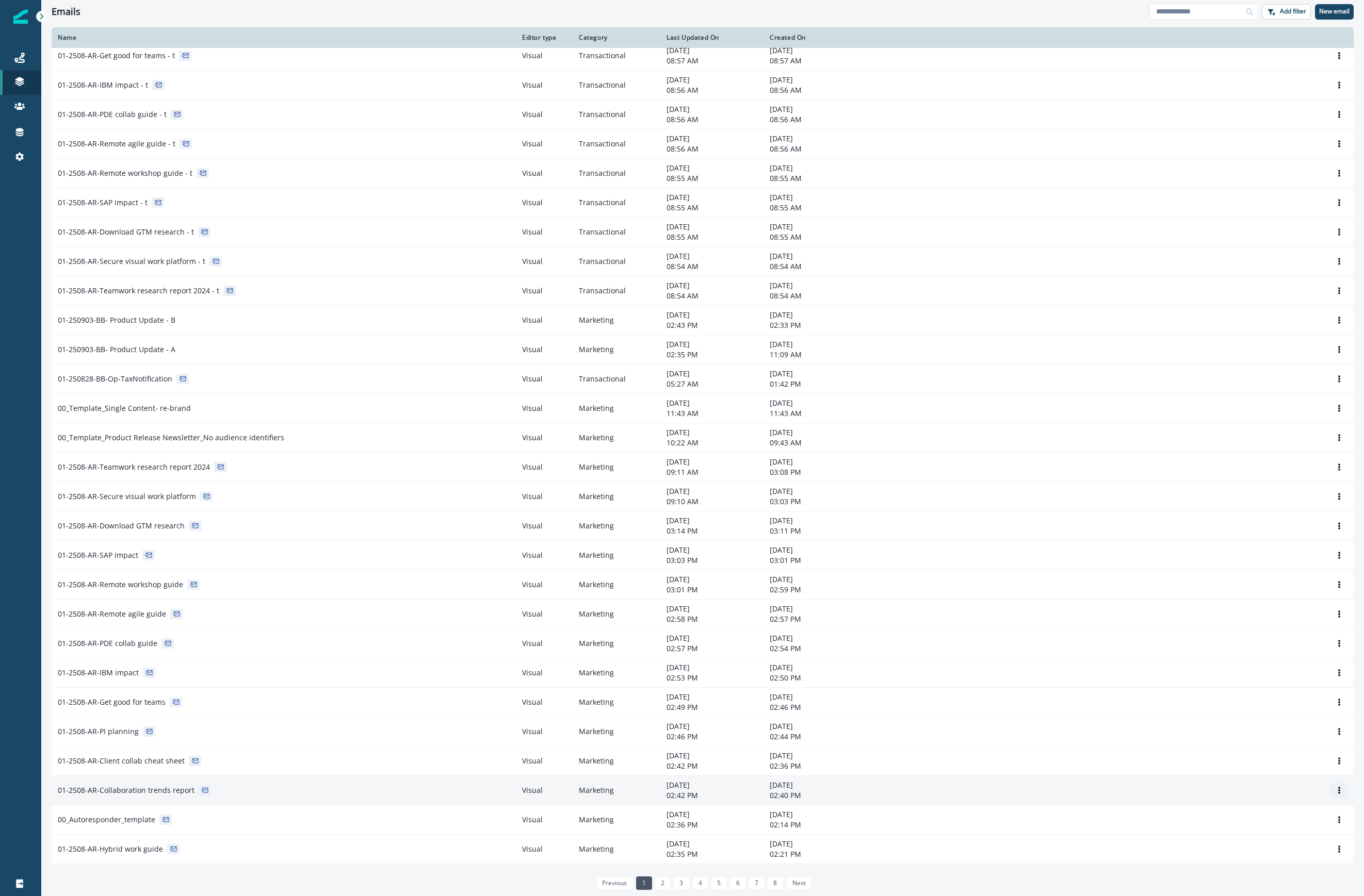
click at [972, 792] on icon "Options" at bounding box center [1339, 790] width 2 height 7
click at [972, 819] on button "Clone" at bounding box center [1279, 816] width 115 height 16
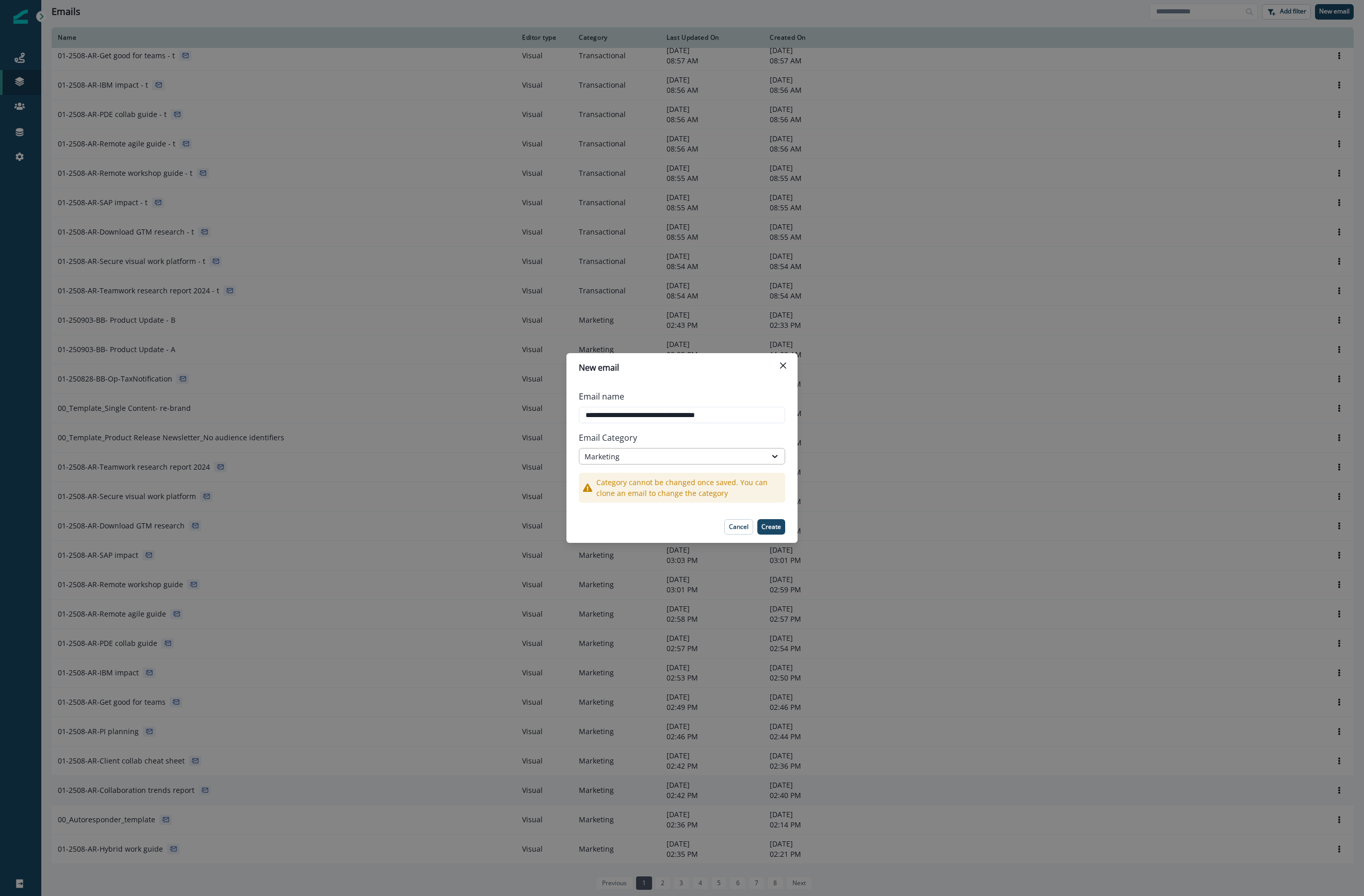
type input "**********"
click at [699, 461] on div "Marketing" at bounding box center [673, 457] width 176 height 11
click at [682, 492] on div "Transactional" at bounding box center [682, 499] width 206 height 19
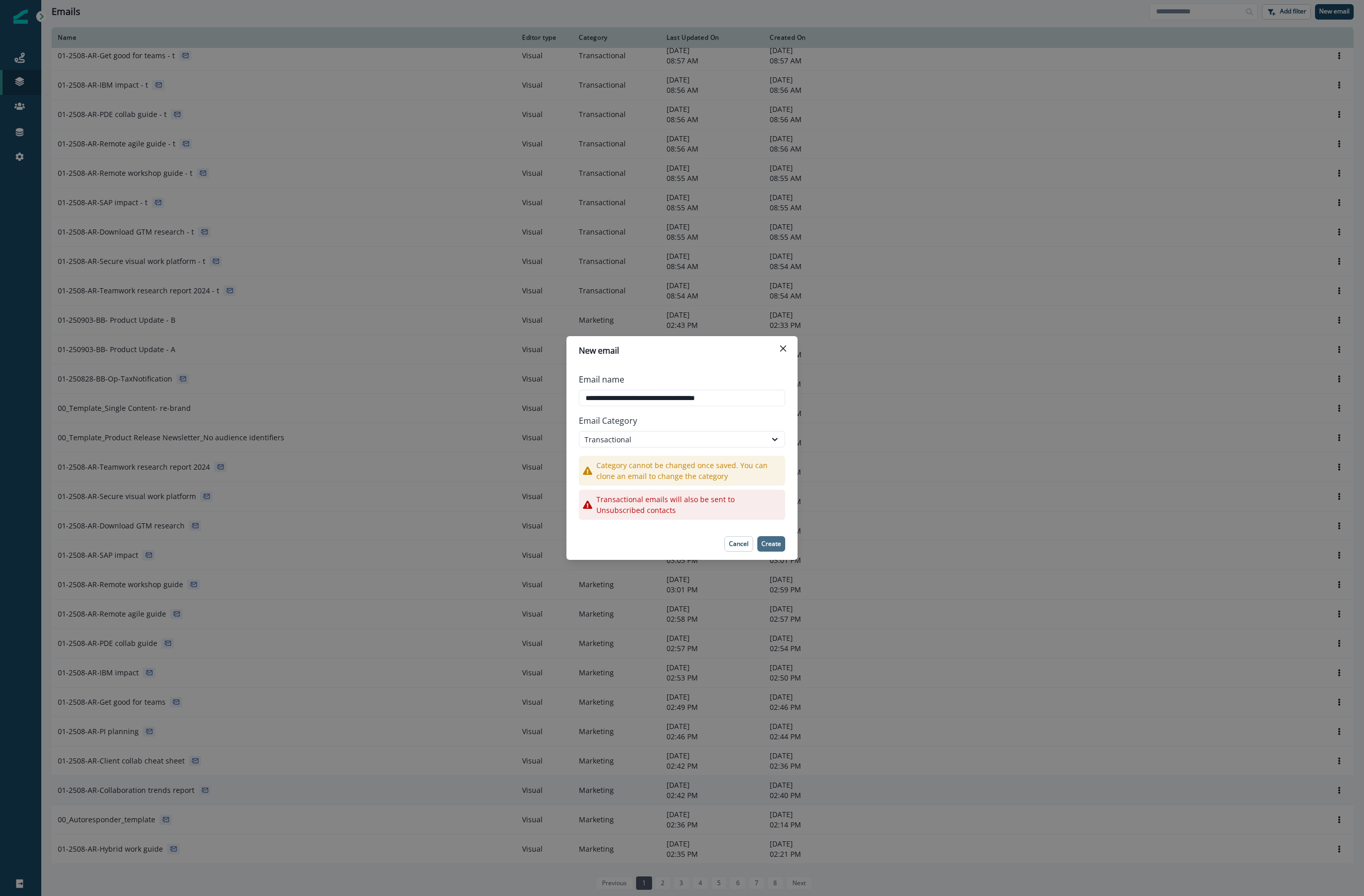
click at [774, 546] on p "Create" at bounding box center [771, 544] width 19 height 7
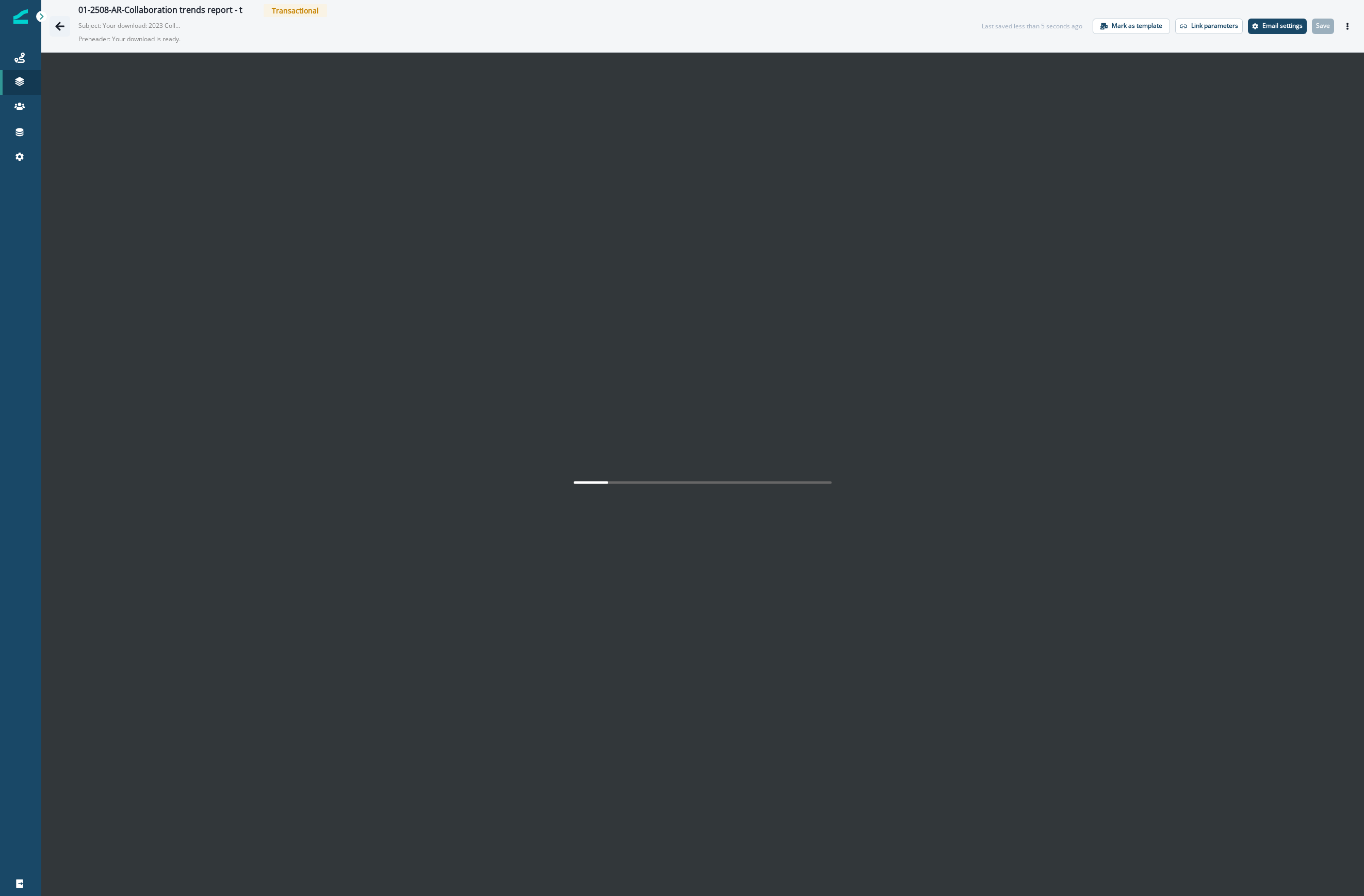
click at [64, 25] on icon "Go back" at bounding box center [60, 27] width 10 height 10
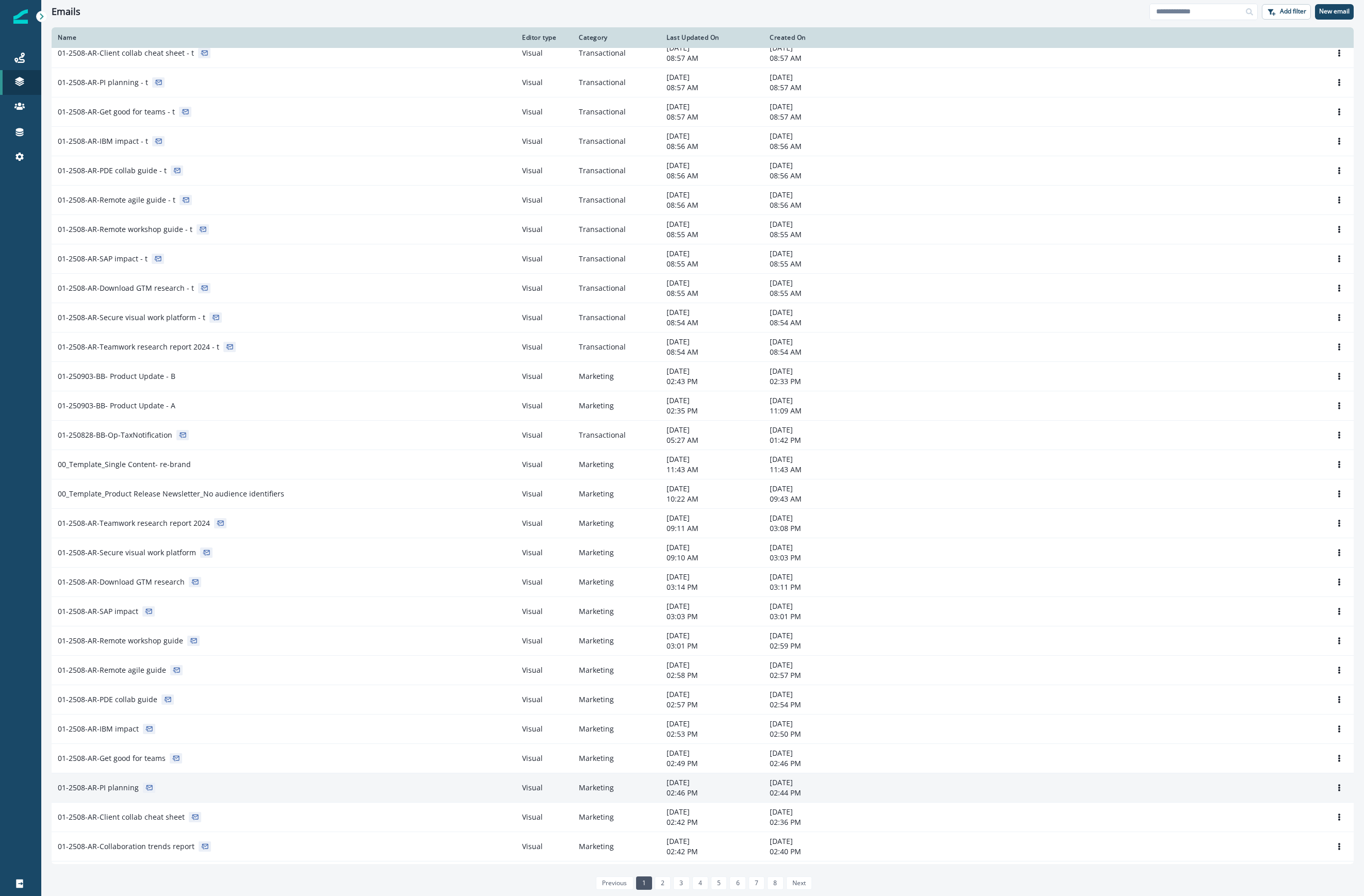
scroll to position [70, 0]
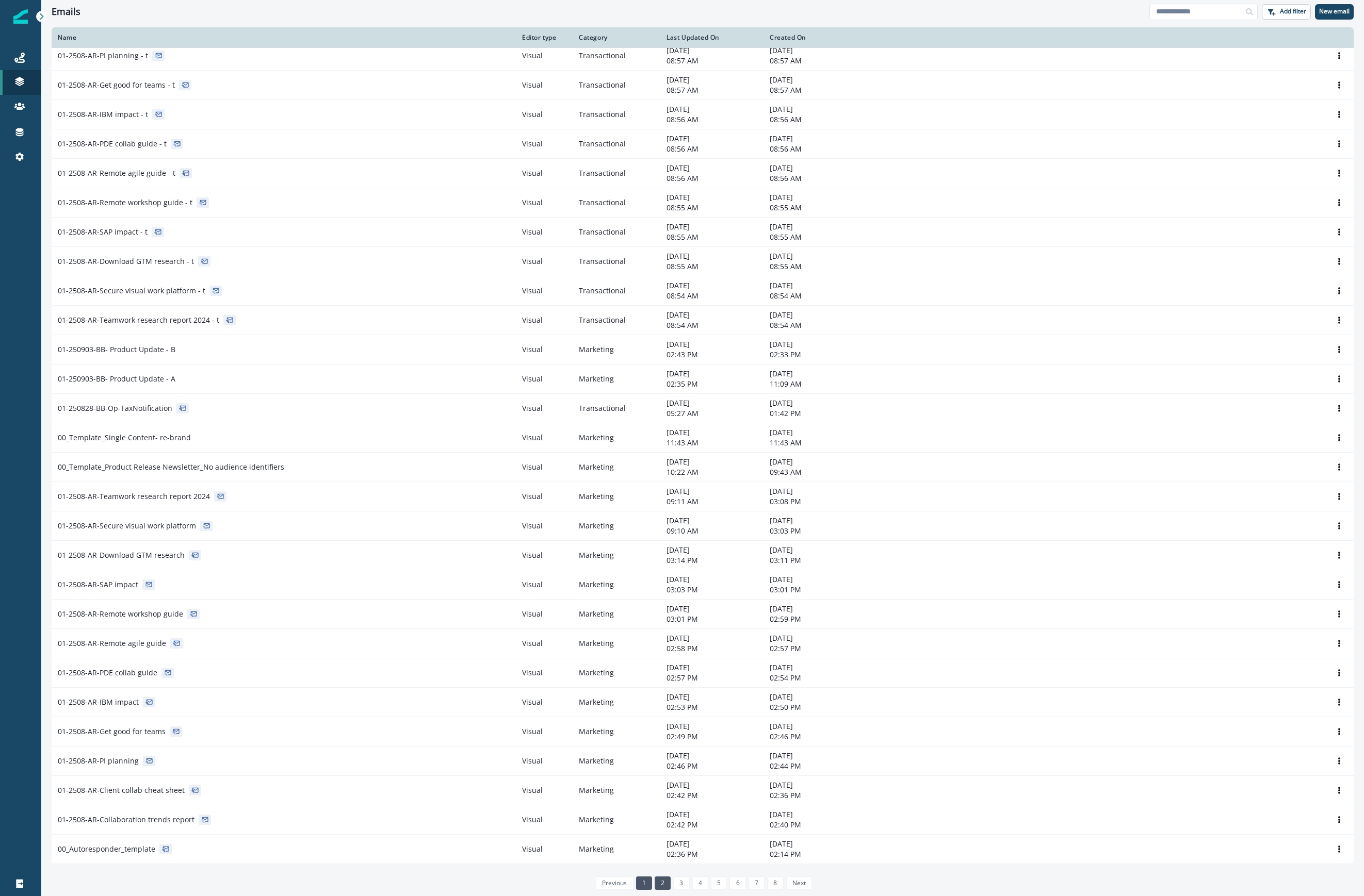
click at [662, 884] on link "2" at bounding box center [662, 883] width 16 height 14
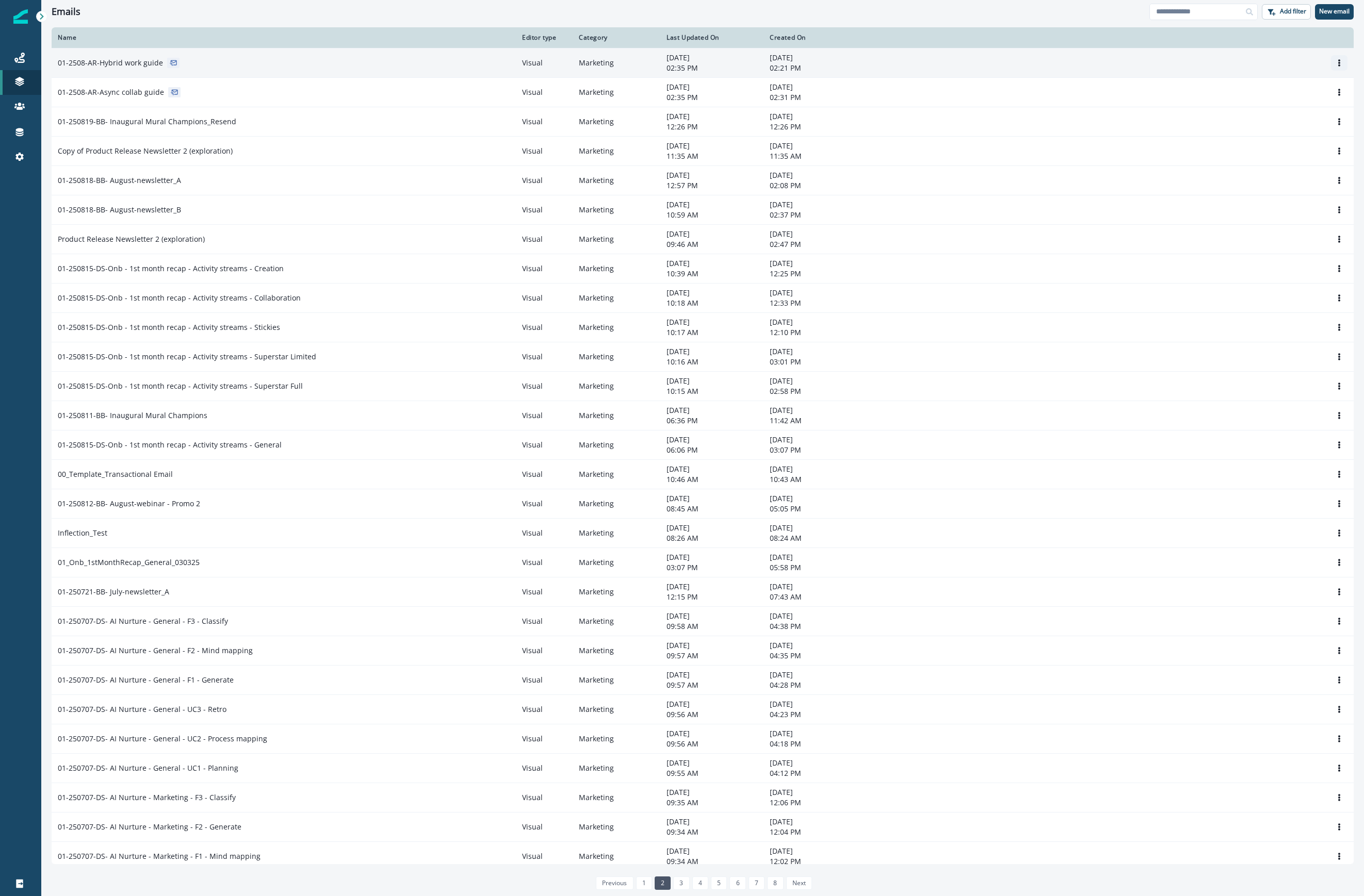
click at [972, 63] on icon "Options" at bounding box center [1339, 63] width 7 height 7
click at [972, 87] on button "Clone" at bounding box center [1279, 87] width 115 height 16
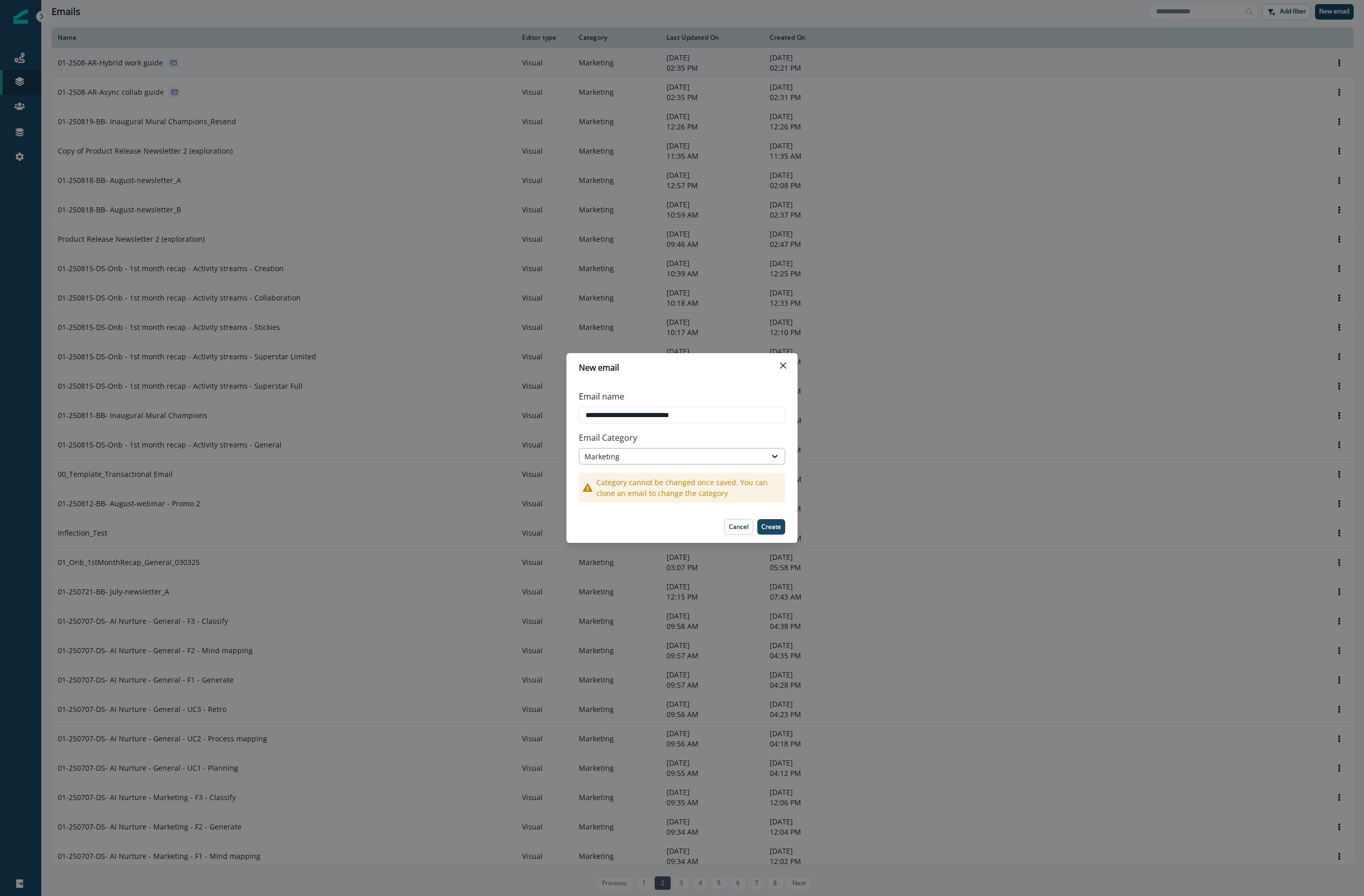
type input "**********"
click at [664, 453] on div "Marketing" at bounding box center [673, 457] width 176 height 11
click at [658, 497] on div "Transactional" at bounding box center [682, 499] width 206 height 19
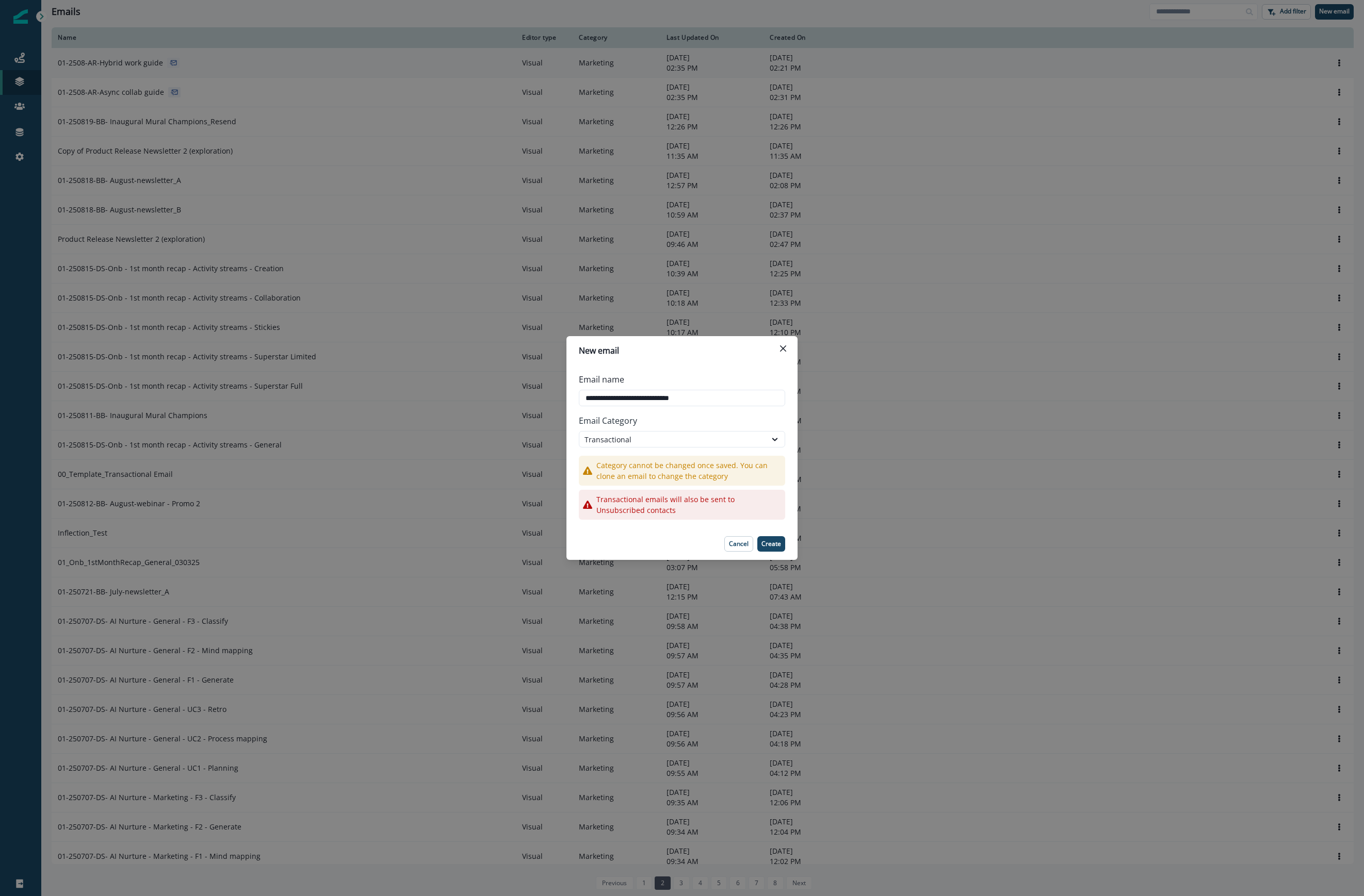
drag, startPoint x: 770, startPoint y: 547, endPoint x: 783, endPoint y: 531, distance: 20.6
click at [772, 547] on p "Create" at bounding box center [771, 544] width 19 height 7
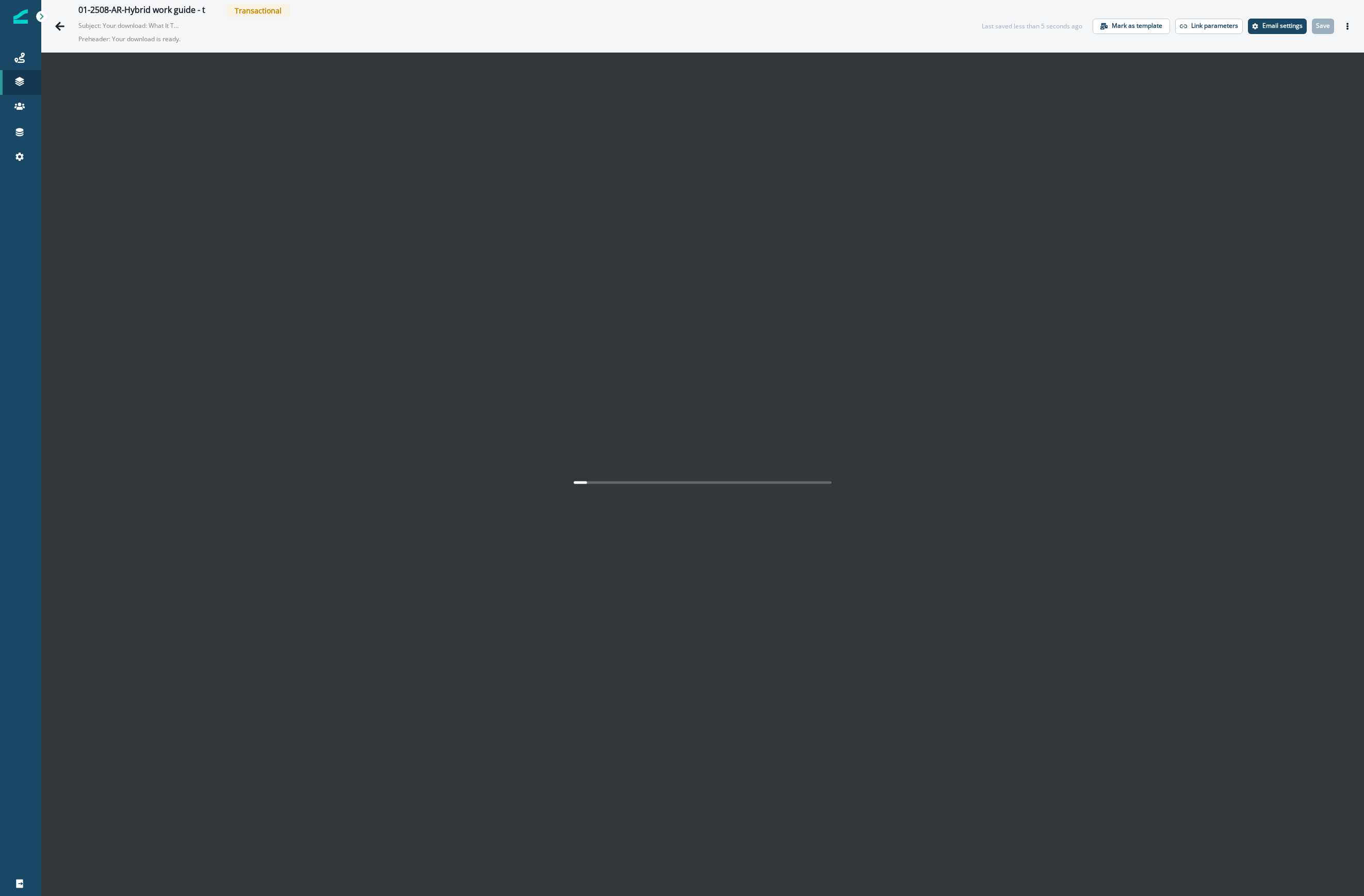
drag, startPoint x: 54, startPoint y: 25, endPoint x: 583, endPoint y: 893, distance: 1016.5
click at [54, 25] on icon "Go back" at bounding box center [60, 27] width 10 height 10
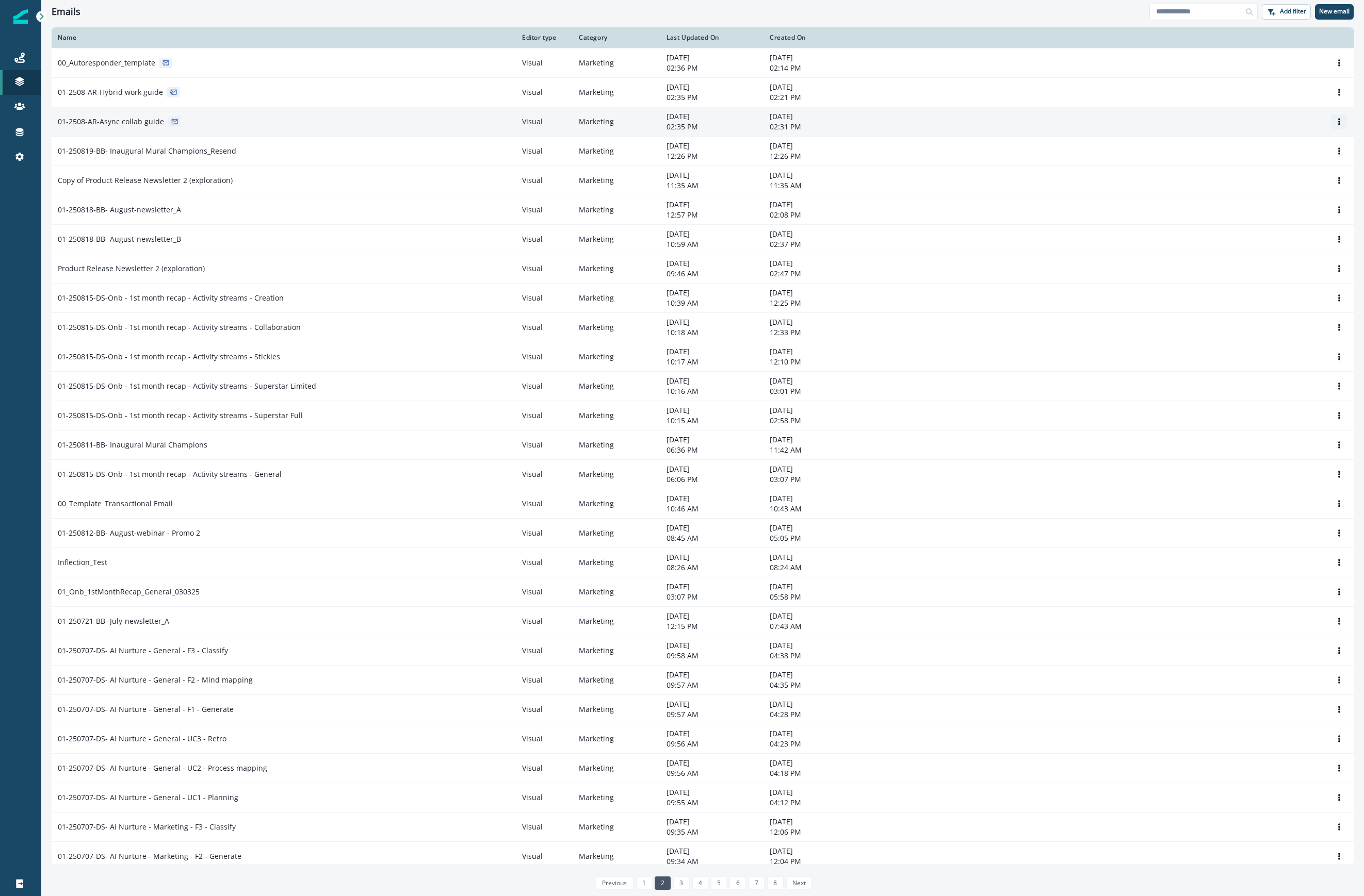
click at [972, 117] on button "Options" at bounding box center [1339, 122] width 16 height 16
click at [972, 143] on button "Clone" at bounding box center [1279, 146] width 115 height 16
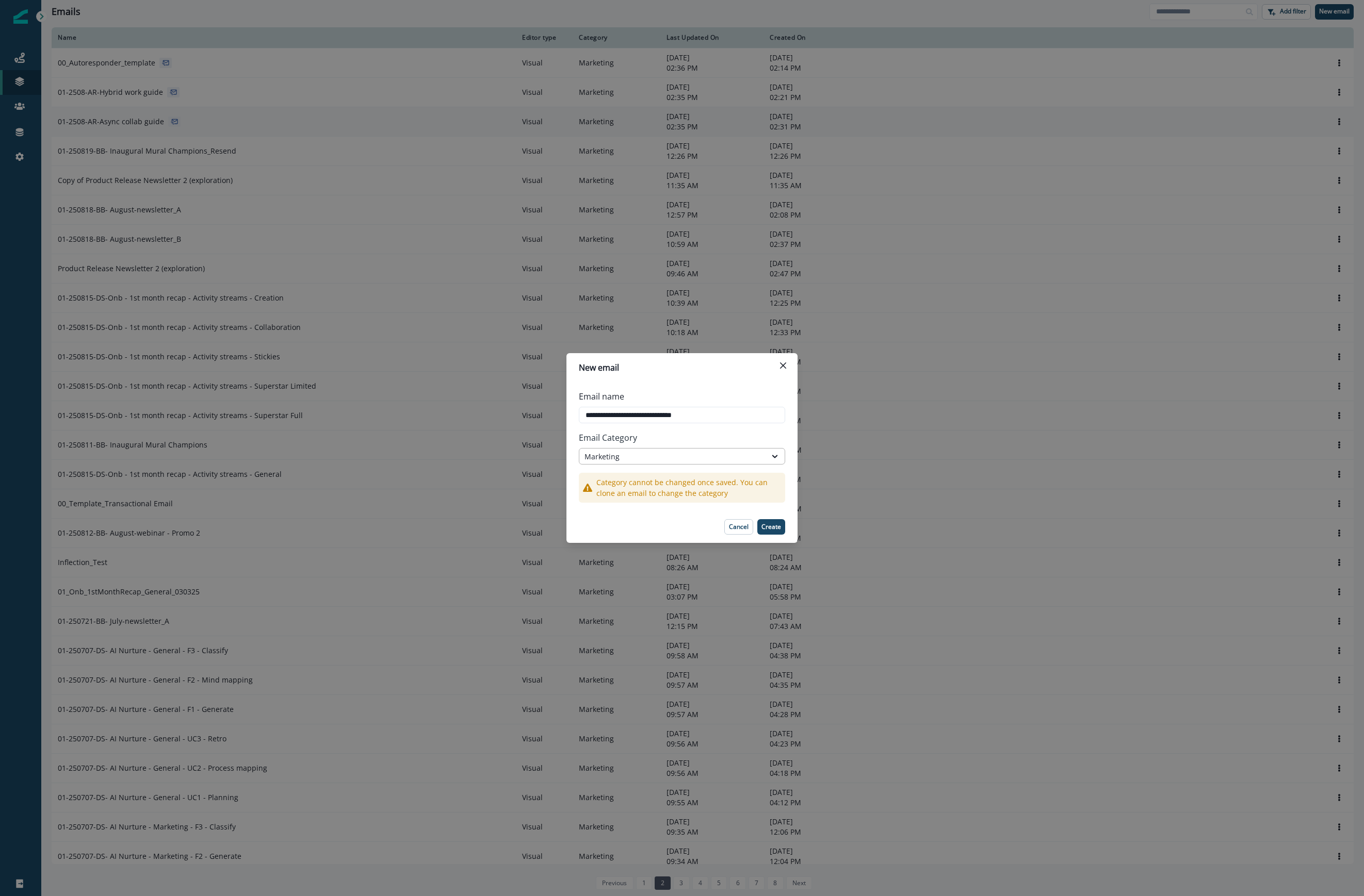
type input "**********"
click at [664, 460] on div "Marketing" at bounding box center [673, 457] width 176 height 11
click at [649, 498] on div "Transactional" at bounding box center [682, 499] width 206 height 19
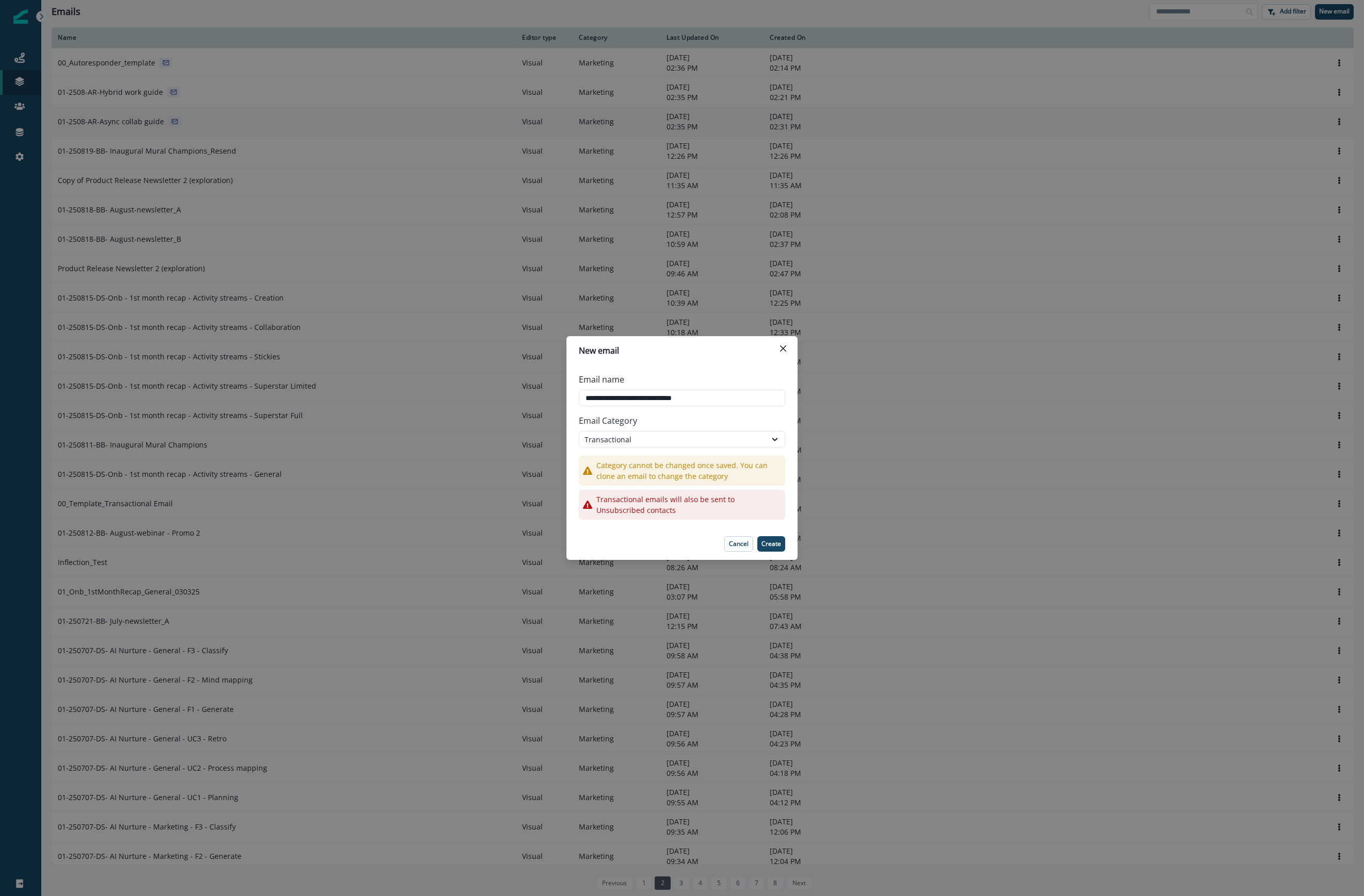
click at [779, 546] on p "Create" at bounding box center [771, 544] width 19 height 7
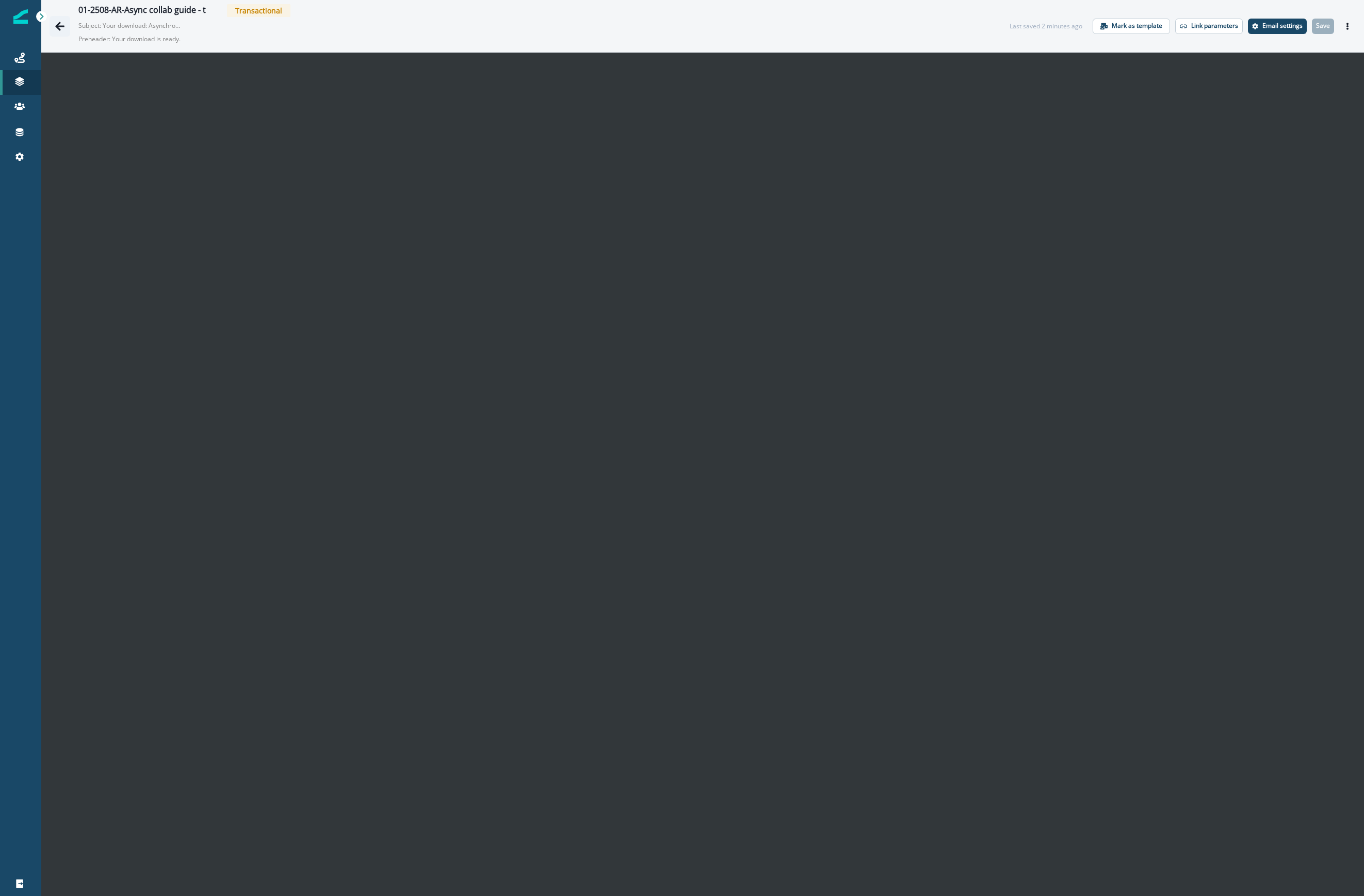
click at [60, 27] on icon "Go back" at bounding box center [60, 26] width 9 height 9
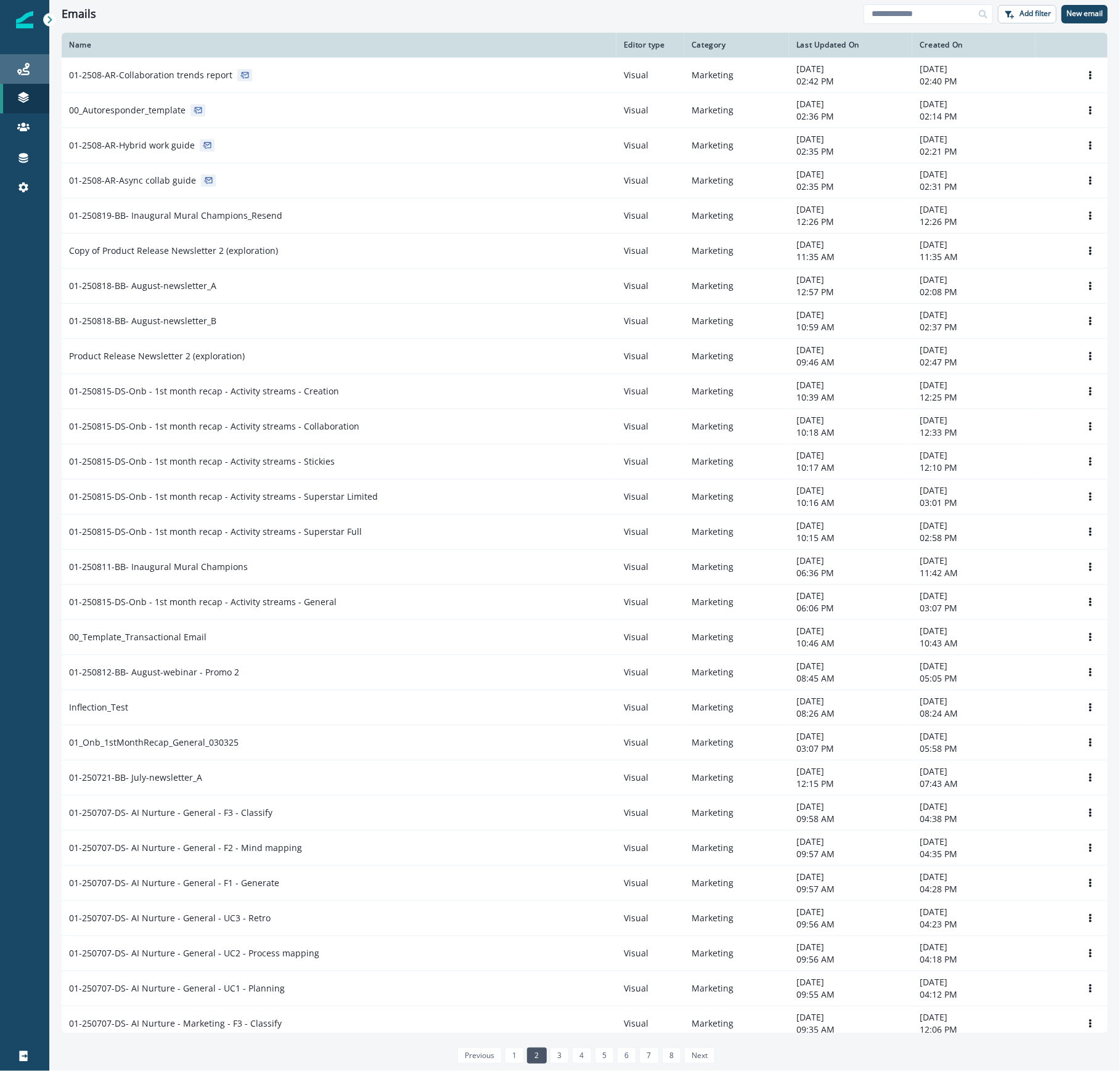
click at [26, 77] on link "Journeys" at bounding box center [25, 69] width 50 height 29
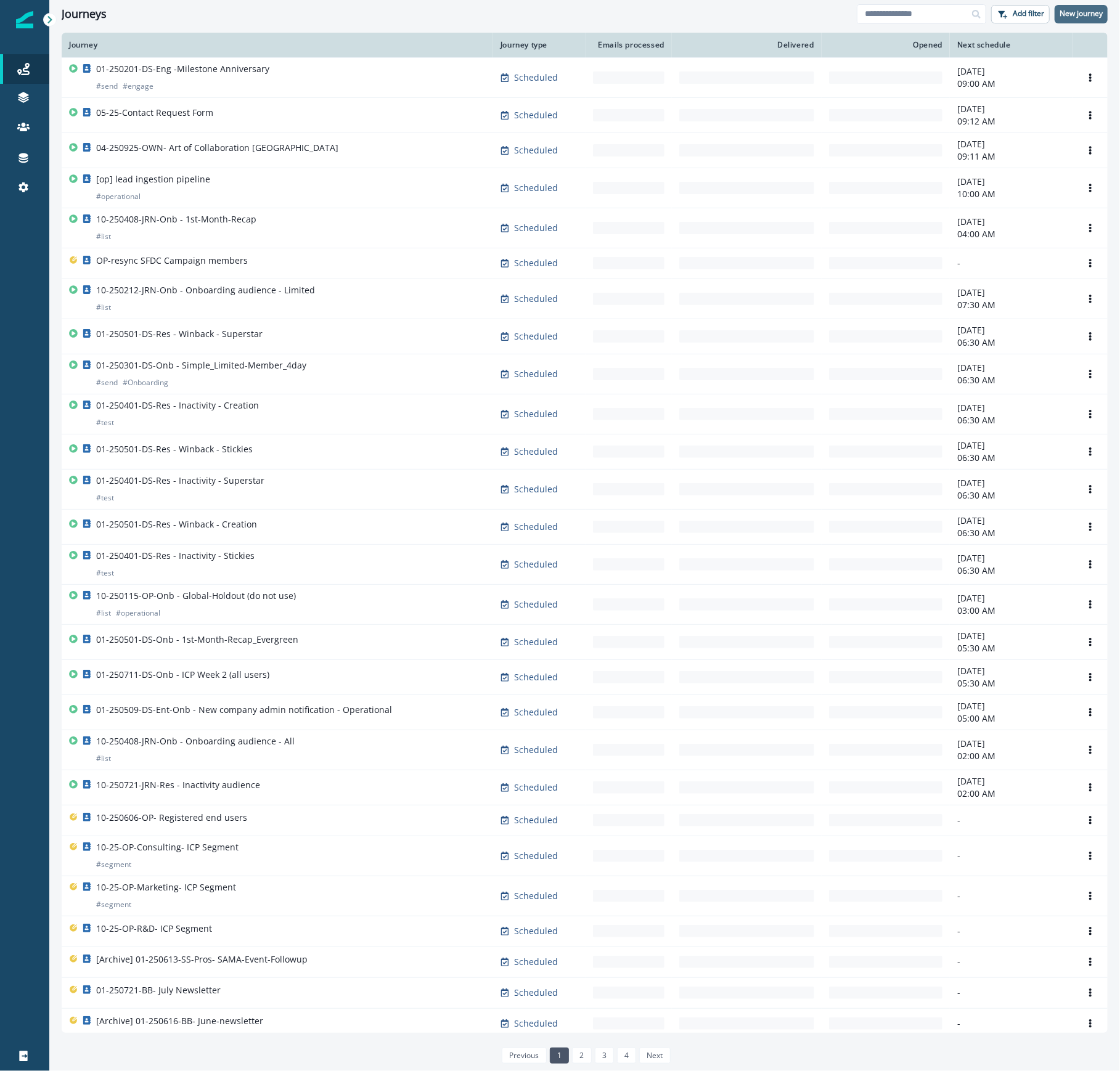
click at [1089, 11] on p "New journey" at bounding box center [1081, 13] width 43 height 9
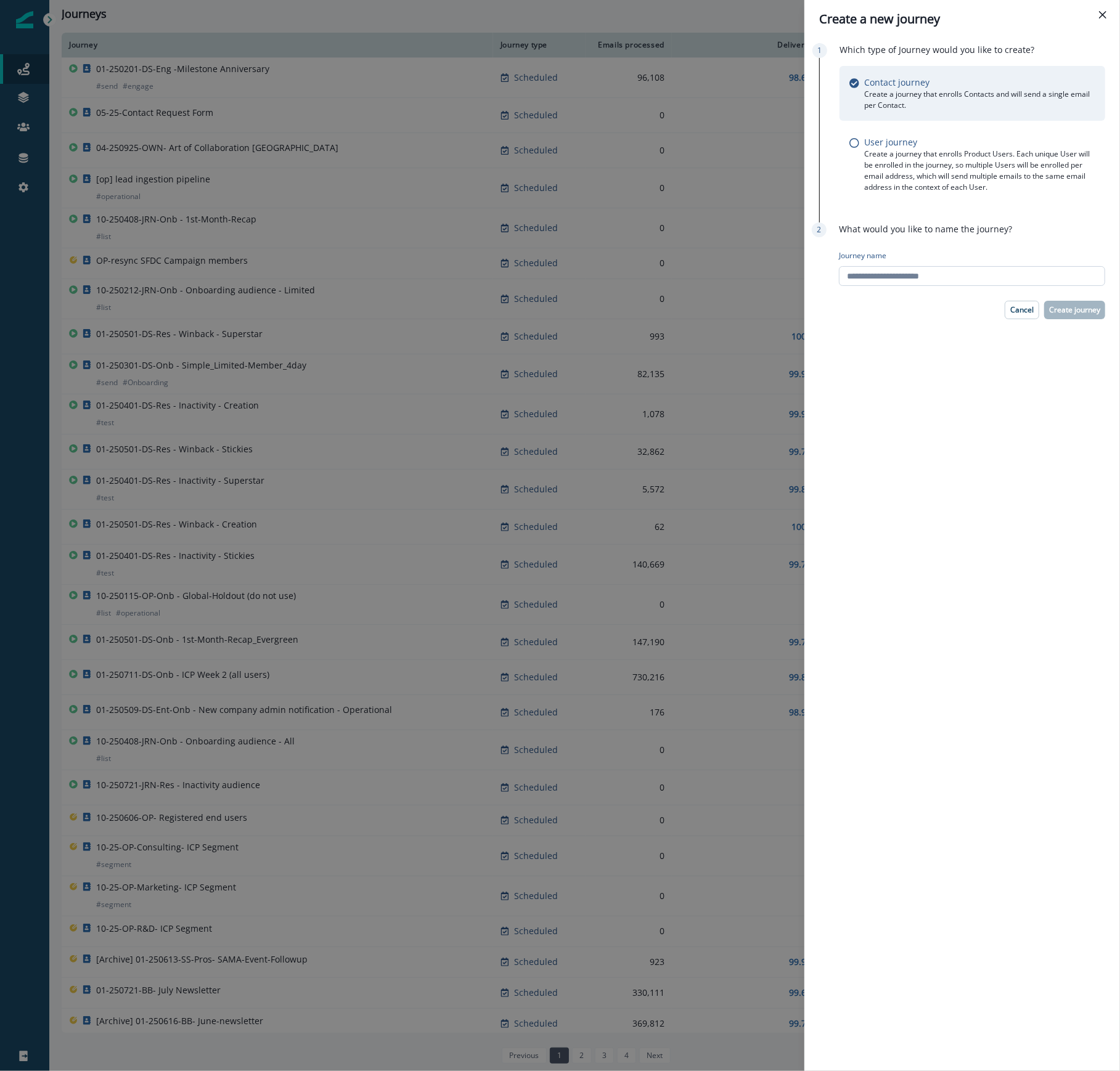
click at [896, 279] on input "Journey name" at bounding box center [972, 276] width 266 height 19
type input "**********"
click at [1074, 311] on p "Create journey" at bounding box center [1075, 310] width 51 height 9
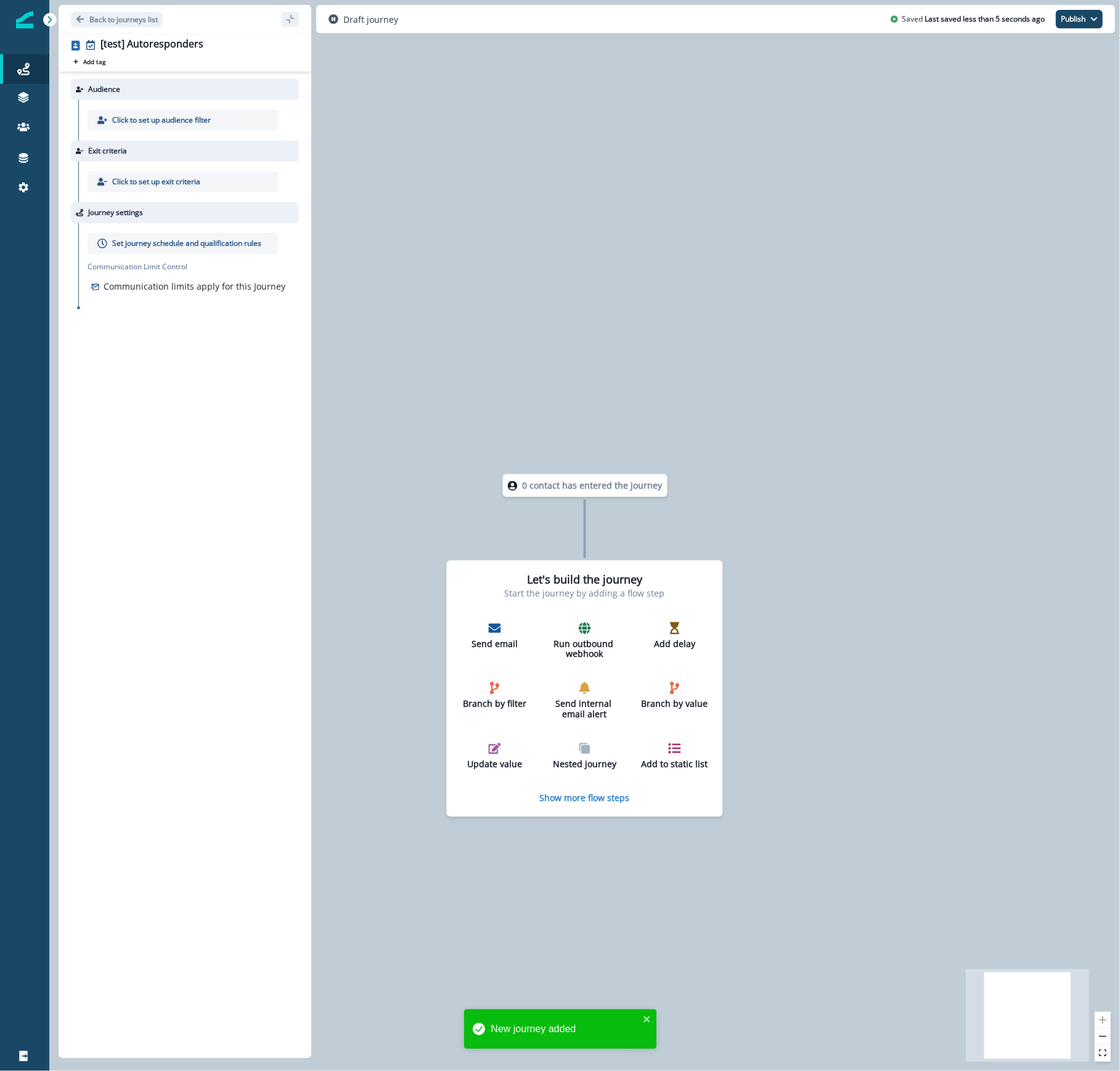
click at [205, 122] on p "Click to set up audience filter" at bounding box center [161, 120] width 98 height 11
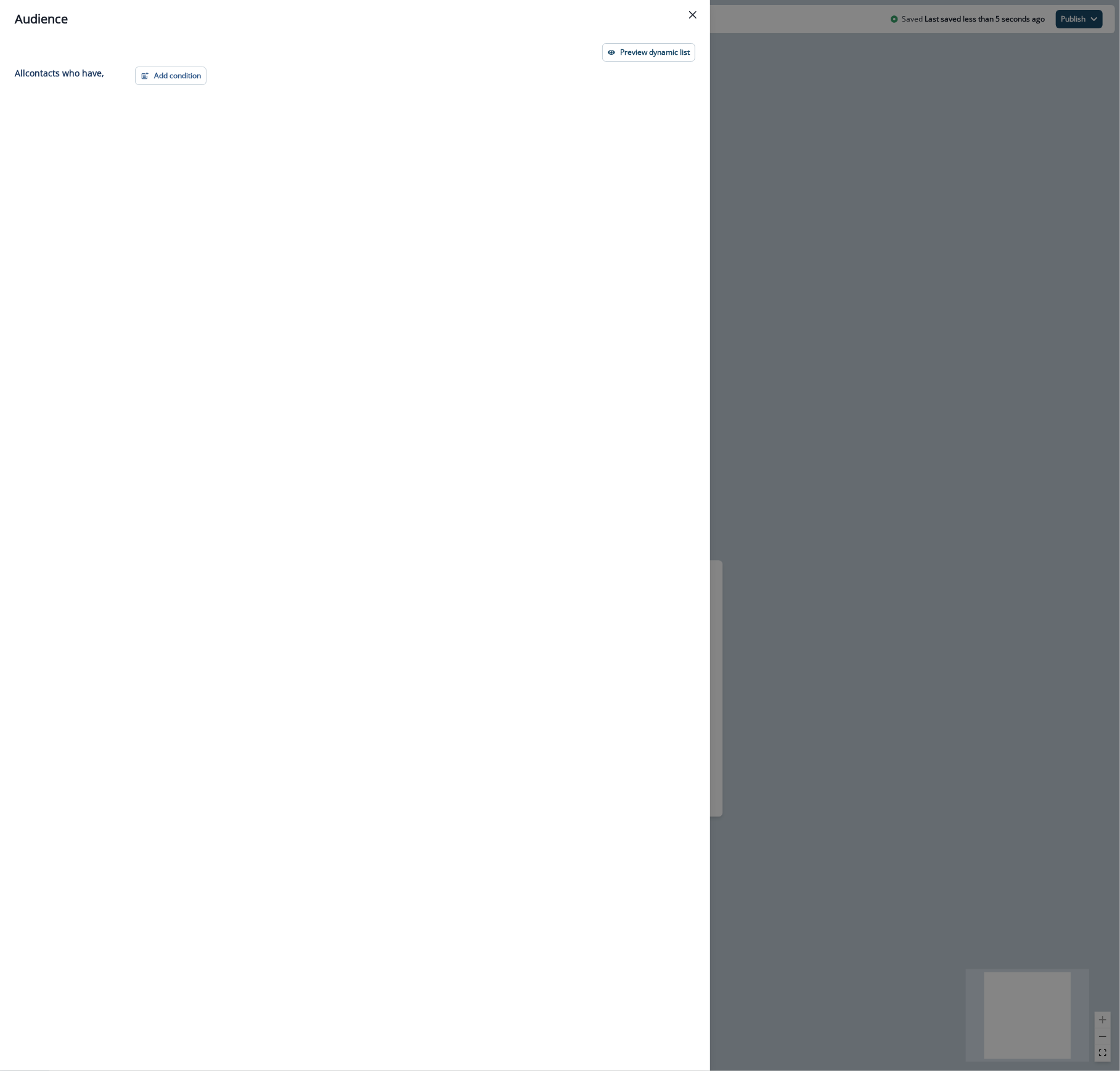
click at [148, 62] on div "Preview dynamic list All contact s who have, Add condition Contact properties A…" at bounding box center [355, 554] width 710 height 1033
click at [152, 77] on button "Add condition" at bounding box center [170, 76] width 71 height 19
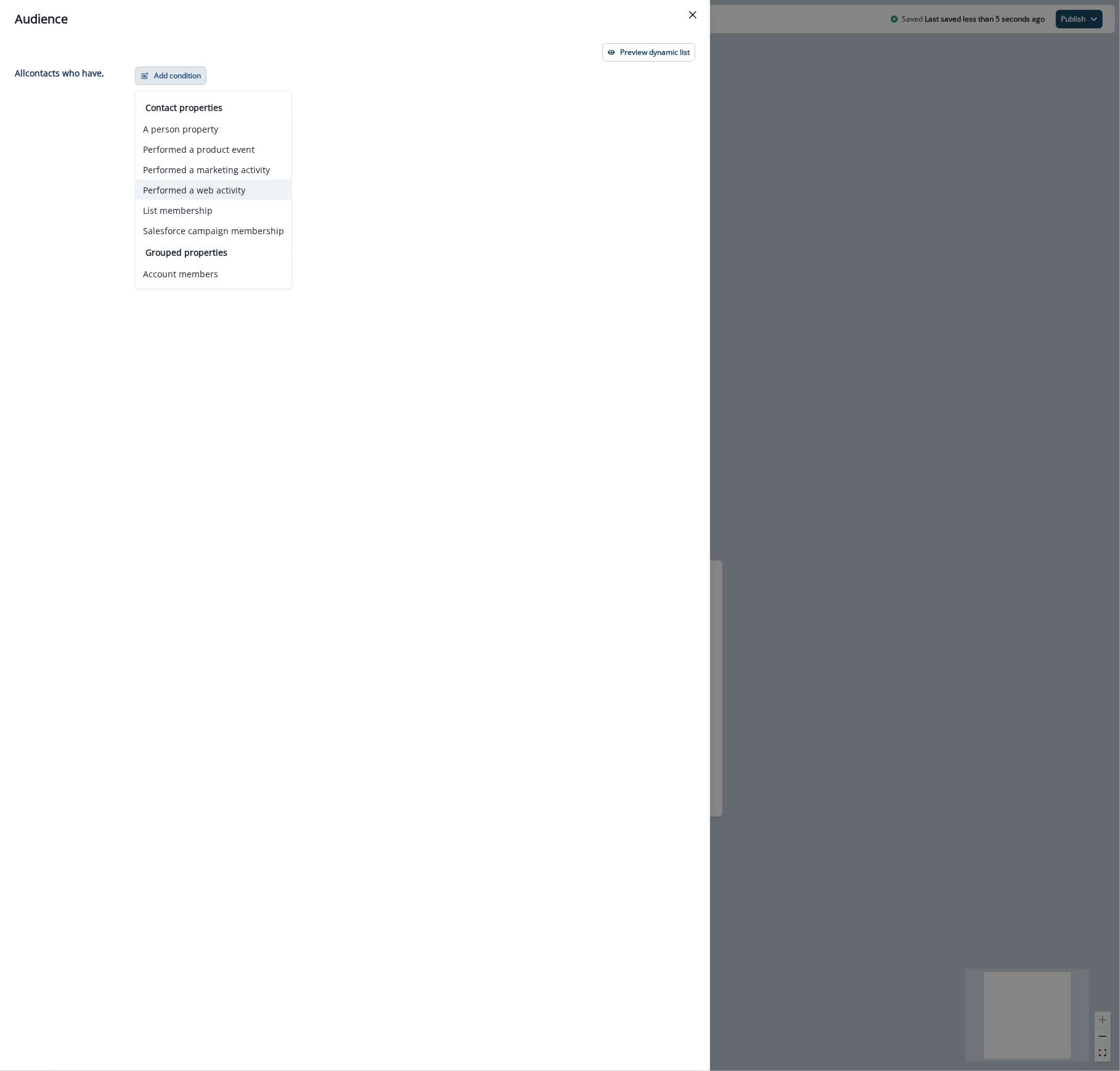
click at [208, 194] on button "Performed a web activity" at bounding box center [213, 190] width 156 height 20
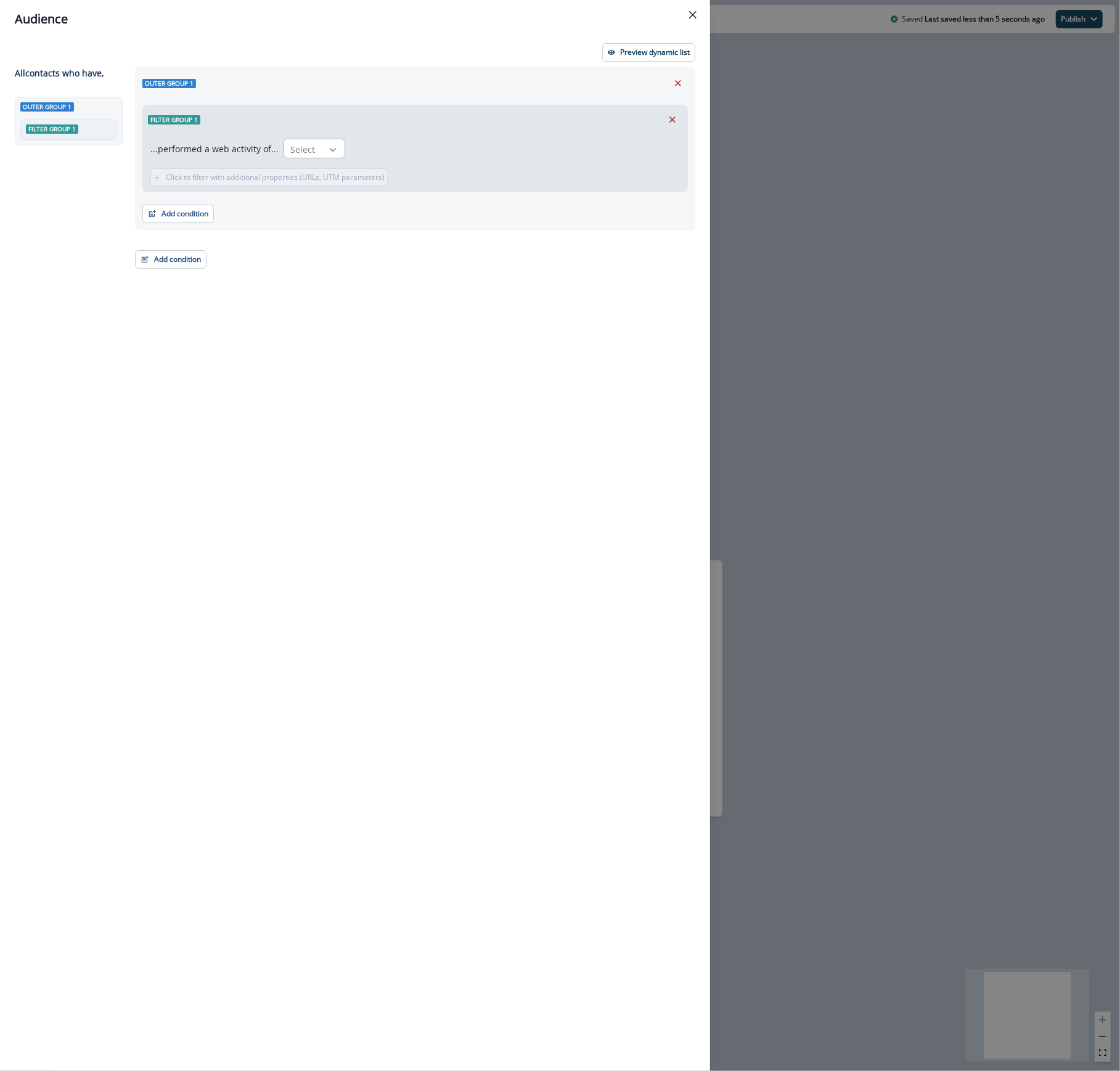
click at [332, 148] on icon at bounding box center [333, 149] width 11 height 12
click at [696, 15] on icon "Close" at bounding box center [693, 15] width 8 height 8
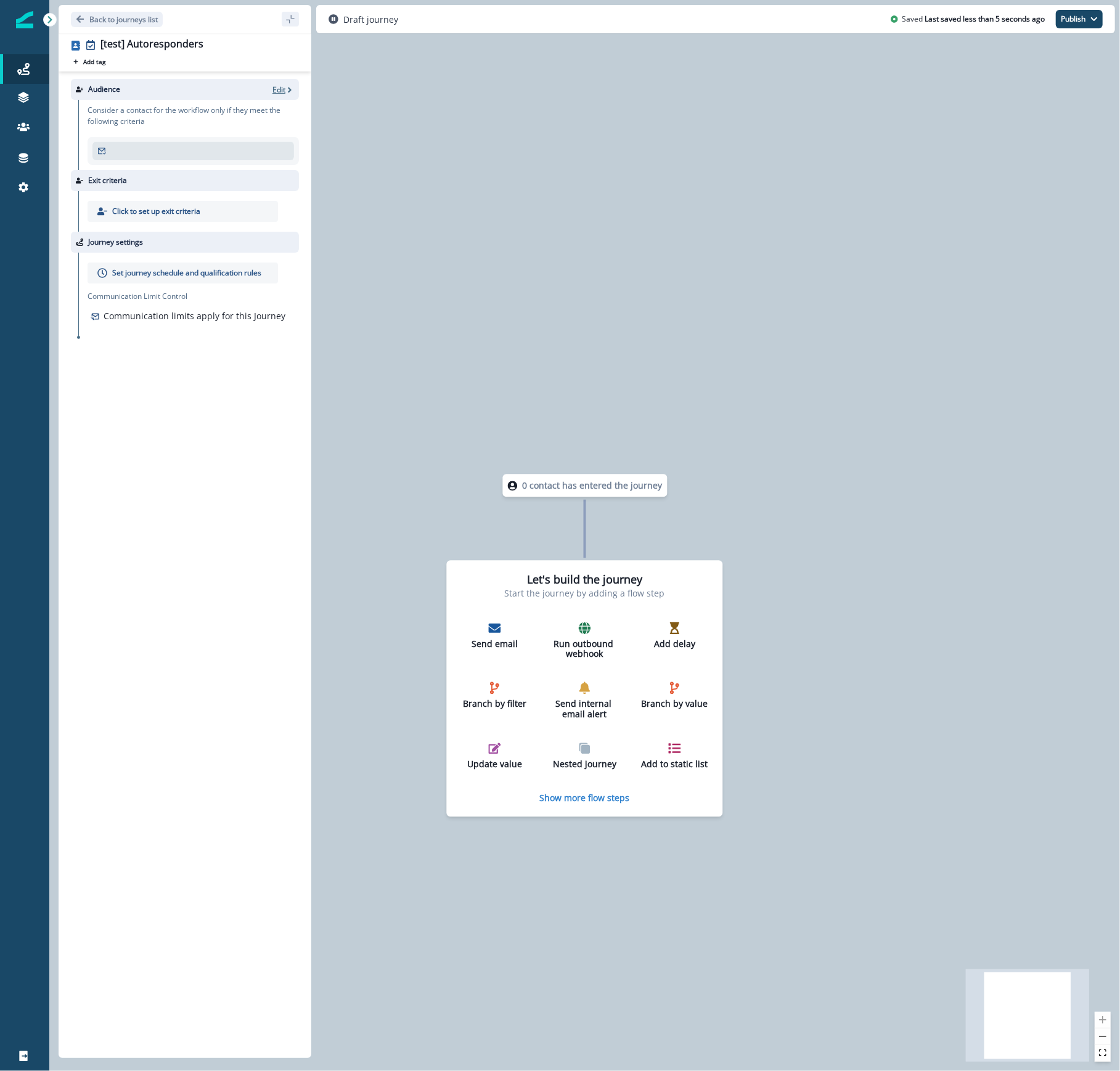
click at [289, 86] on icon "button" at bounding box center [290, 90] width 9 height 9
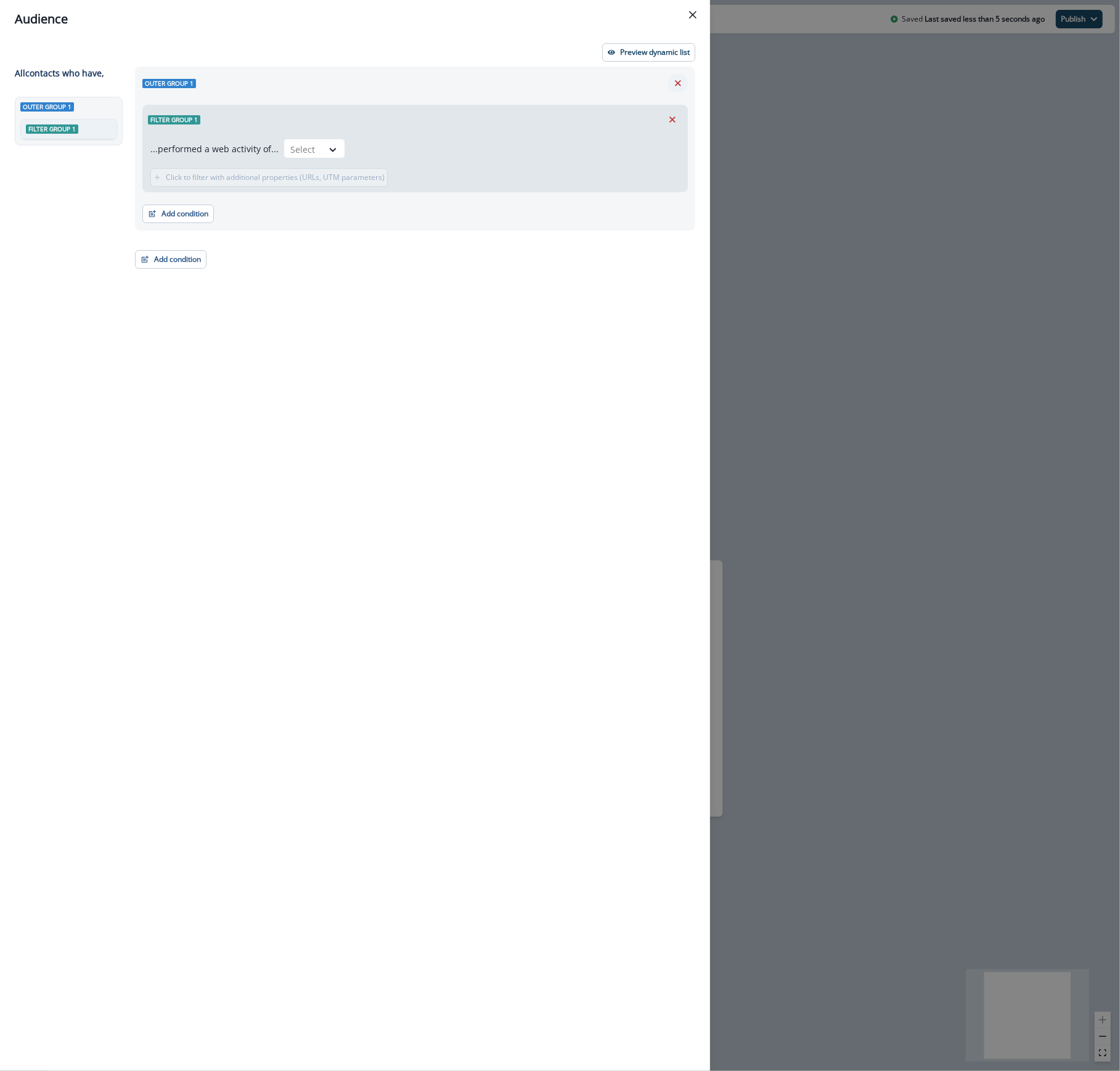
click at [677, 82] on icon "Remove" at bounding box center [679, 83] width 6 height 6
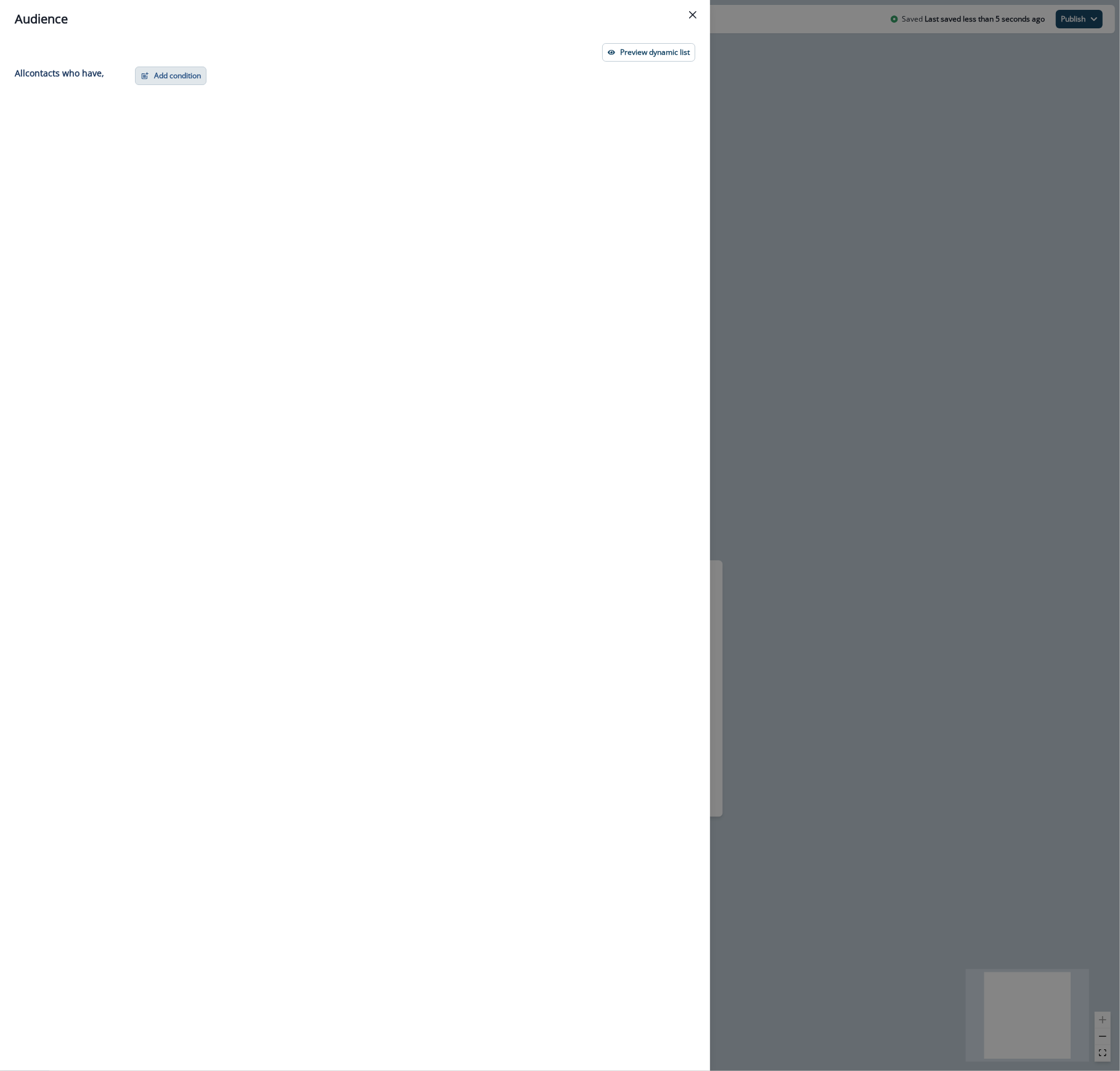
click at [173, 74] on button "Add condition" at bounding box center [170, 76] width 71 height 19
click at [195, 153] on button "Performed a product event" at bounding box center [213, 149] width 156 height 20
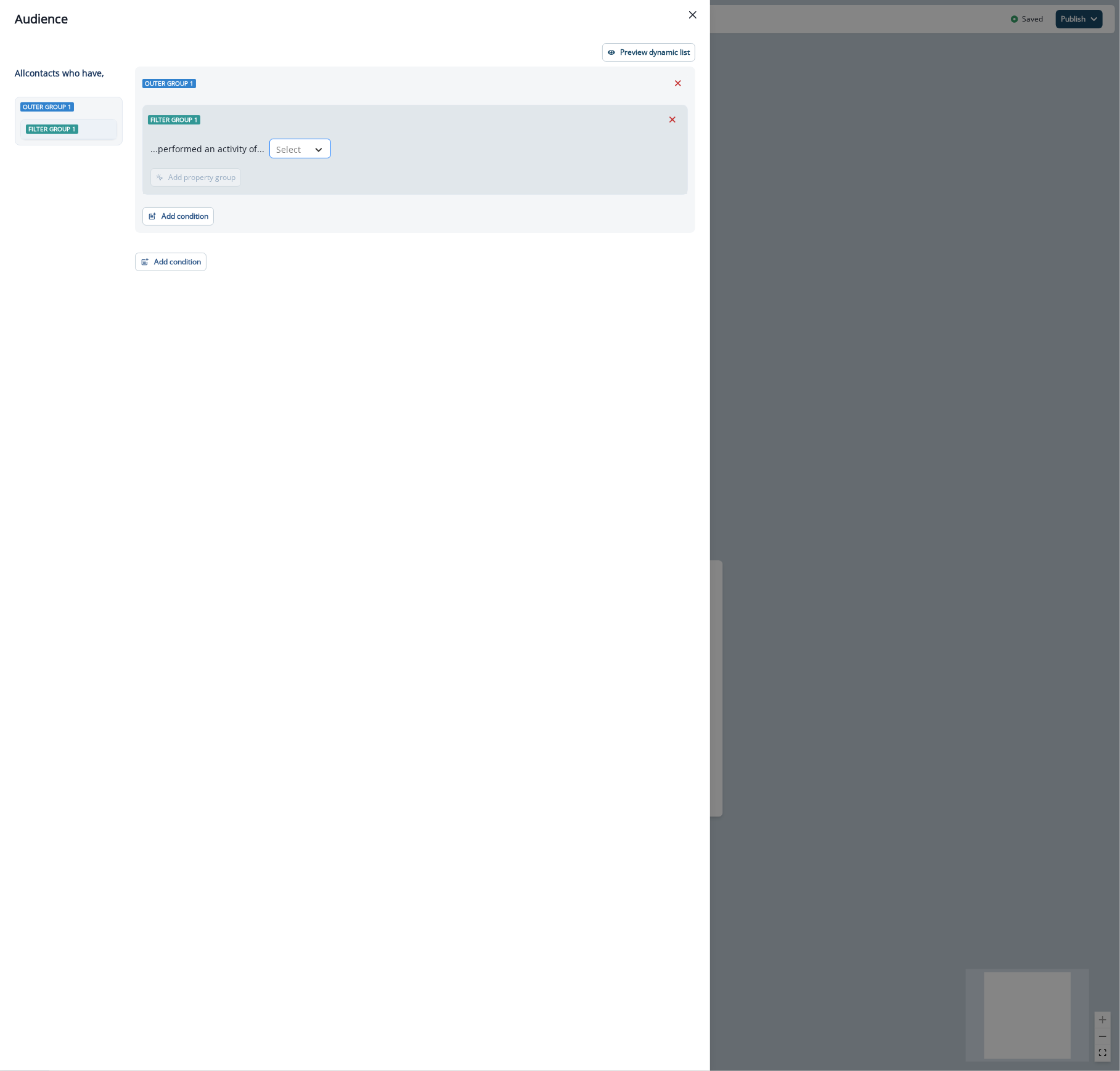
click at [313, 143] on icon at bounding box center [318, 149] width 11 height 12
type input "*"
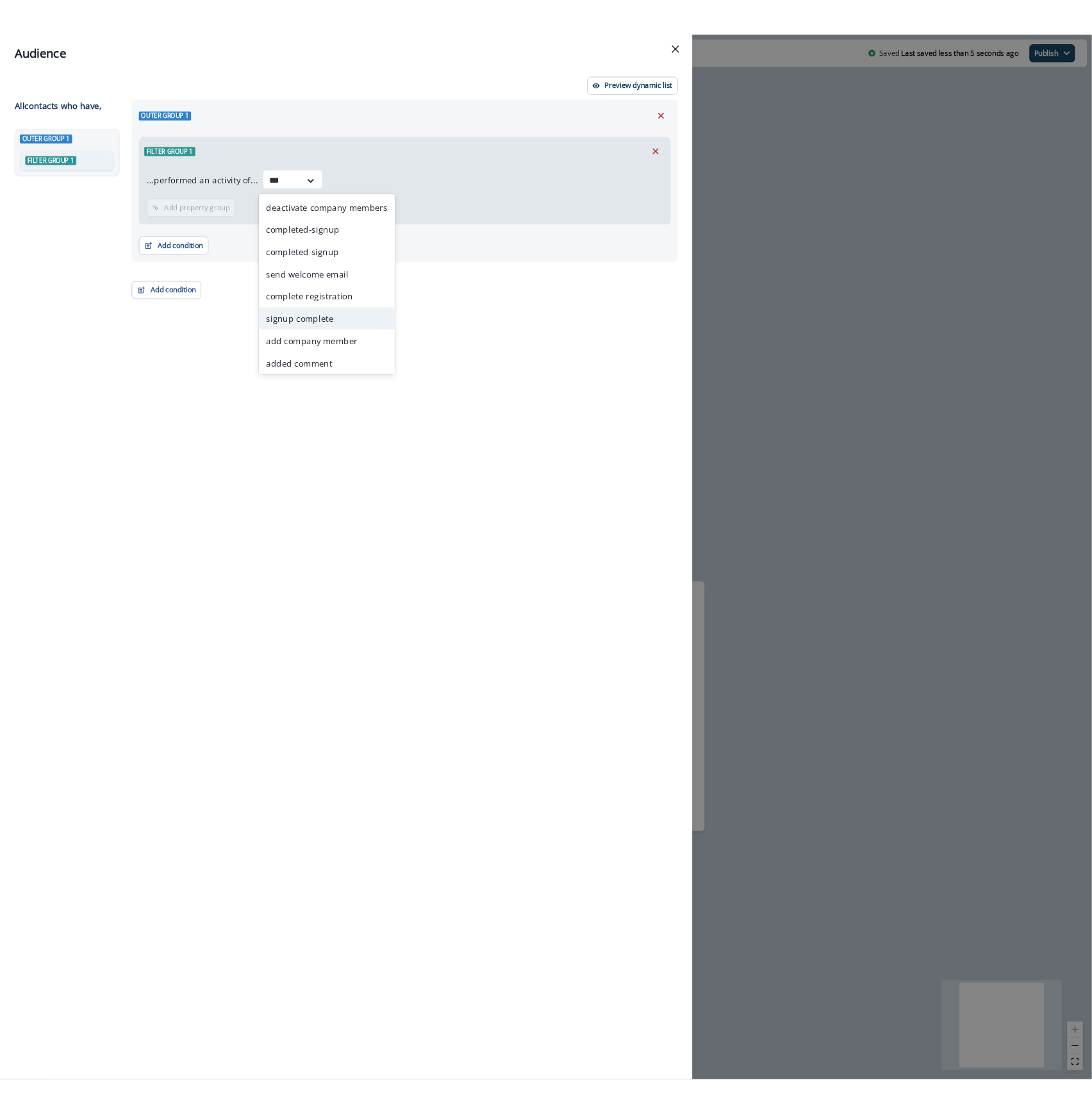
scroll to position [2, 0]
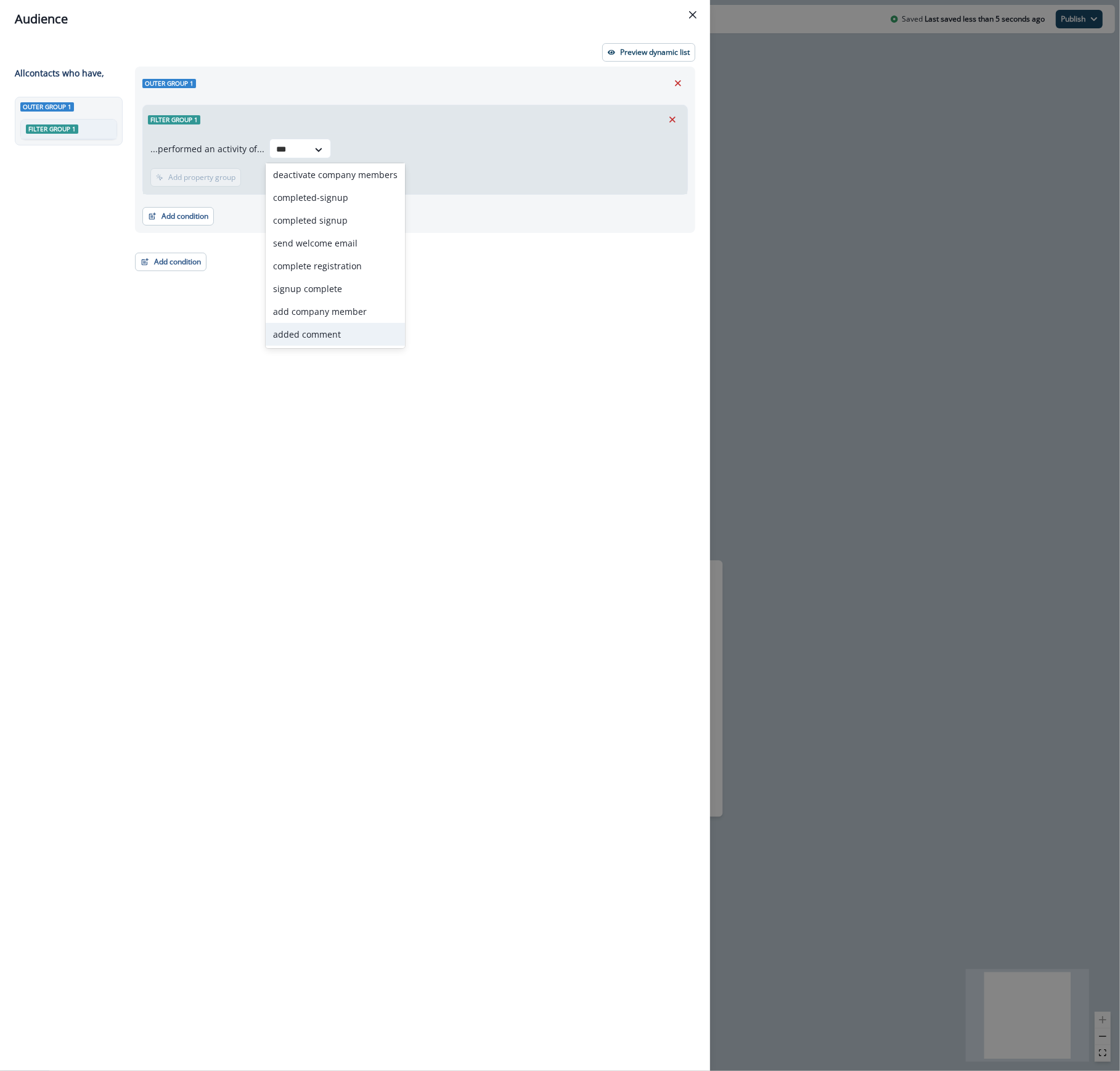
type input "***"
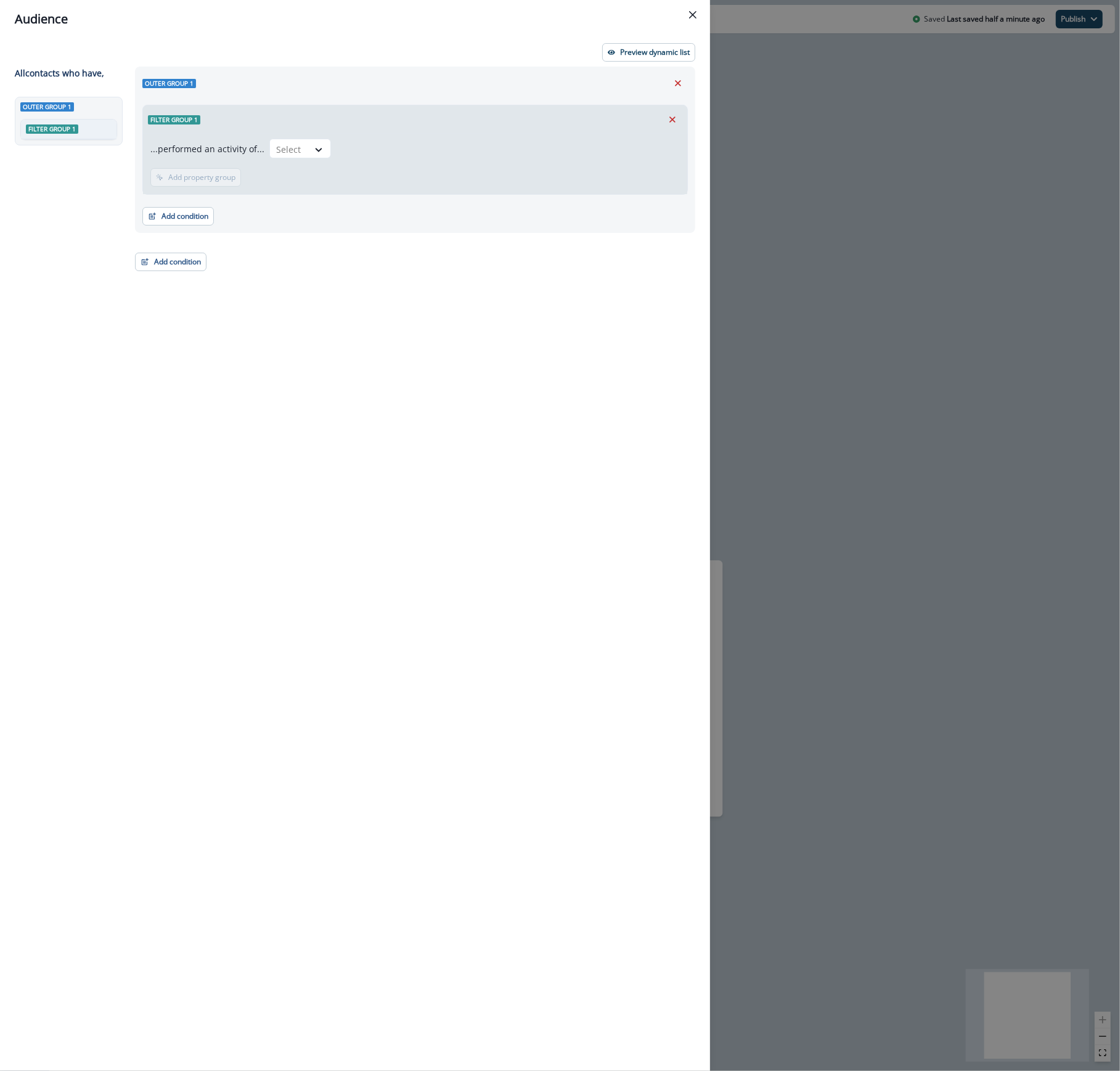
click at [46, 281] on div "Outer group 1 Filter group 1" at bounding box center [71, 561] width 113 height 929
click at [36, 316] on div "Outer group 1 Filter group 1" at bounding box center [71, 561] width 113 height 929
click at [696, 16] on icon "Close" at bounding box center [693, 15] width 8 height 8
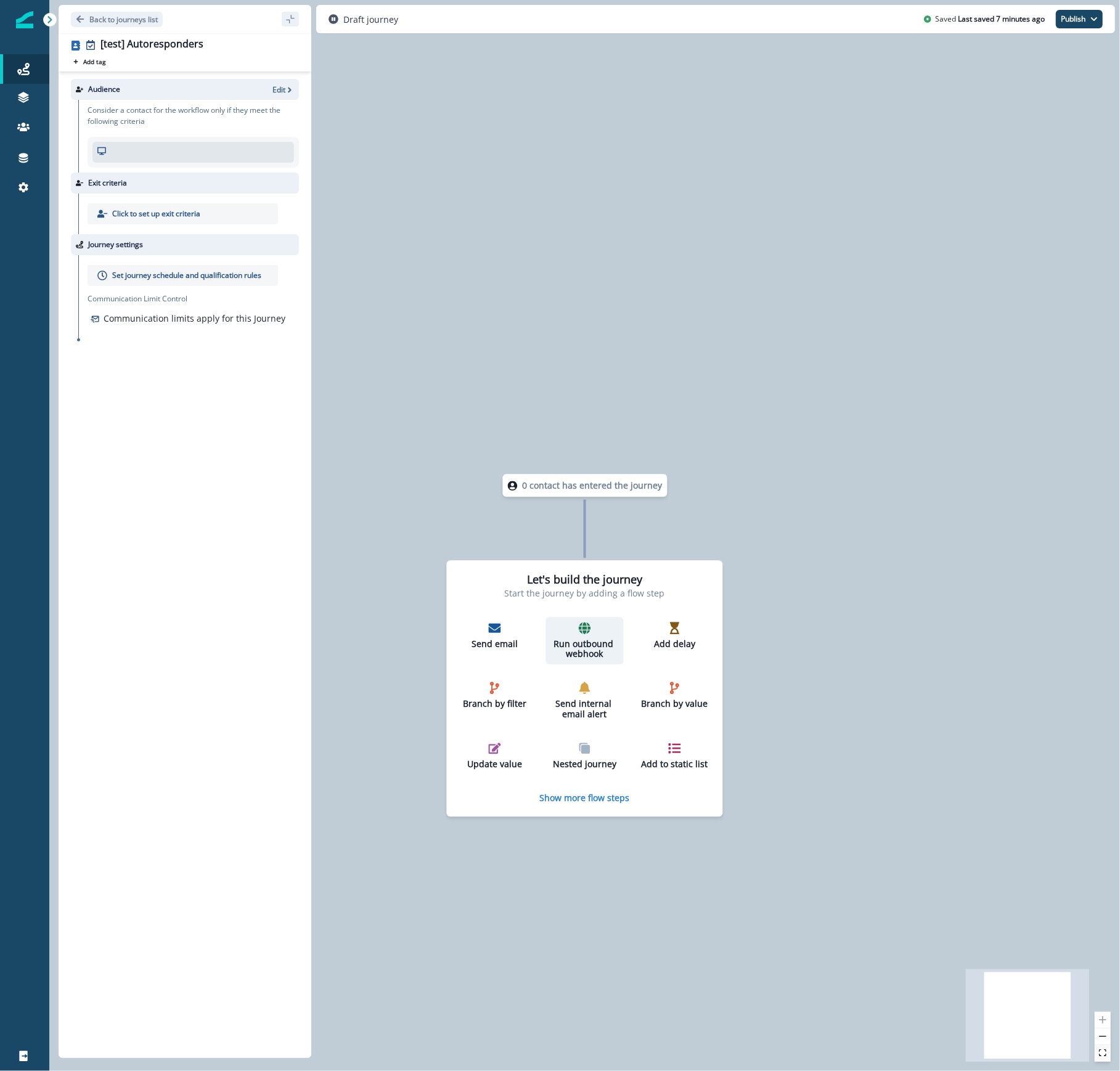
click at [587, 629] on icon "button" at bounding box center [584, 627] width 12 height 12
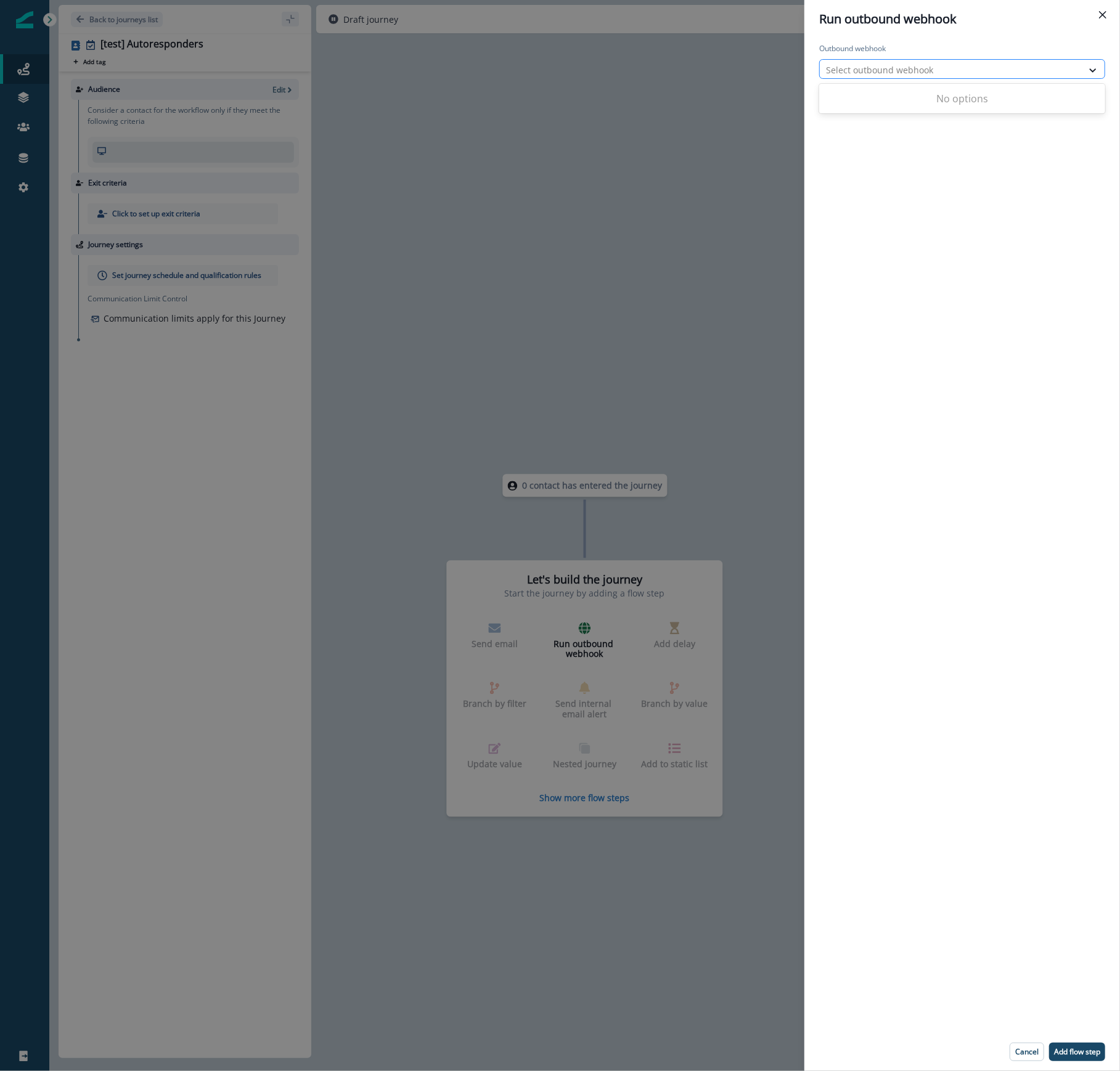
click at [894, 74] on div at bounding box center [951, 70] width 250 height 15
click at [896, 67] on div at bounding box center [951, 70] width 250 height 15
click at [646, 328] on div "Run outbound webhook Outbound webhook Select outbound webhook Cancel Add flow s…" at bounding box center [560, 535] width 1120 height 1071
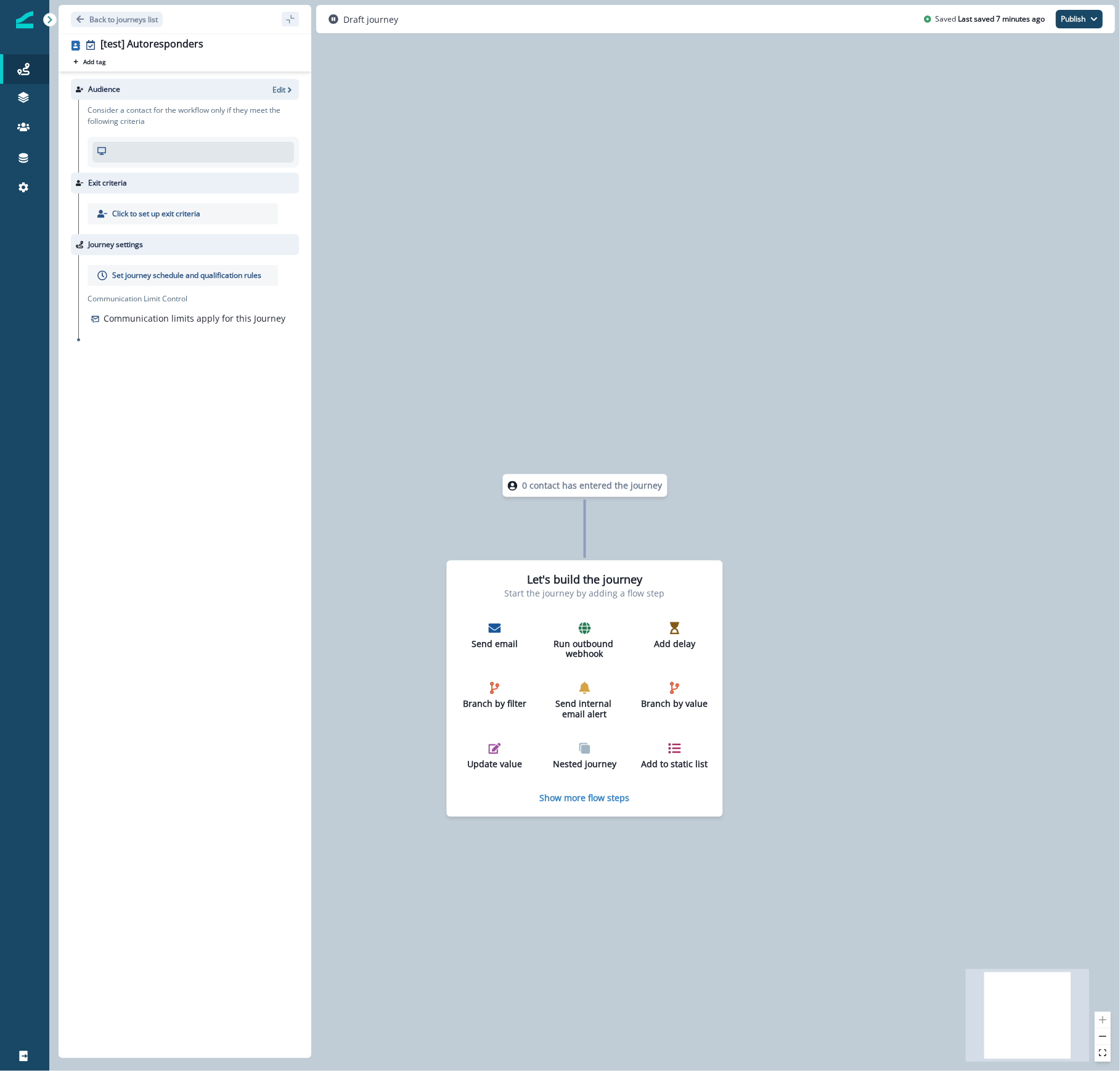
click at [71, 454] on div "Audience Edit Consider a contact for the workflow only if they meet the followi…" at bounding box center [185, 562] width 253 height 982
click at [138, 26] on button "Back to journeys list" at bounding box center [117, 19] width 92 height 15
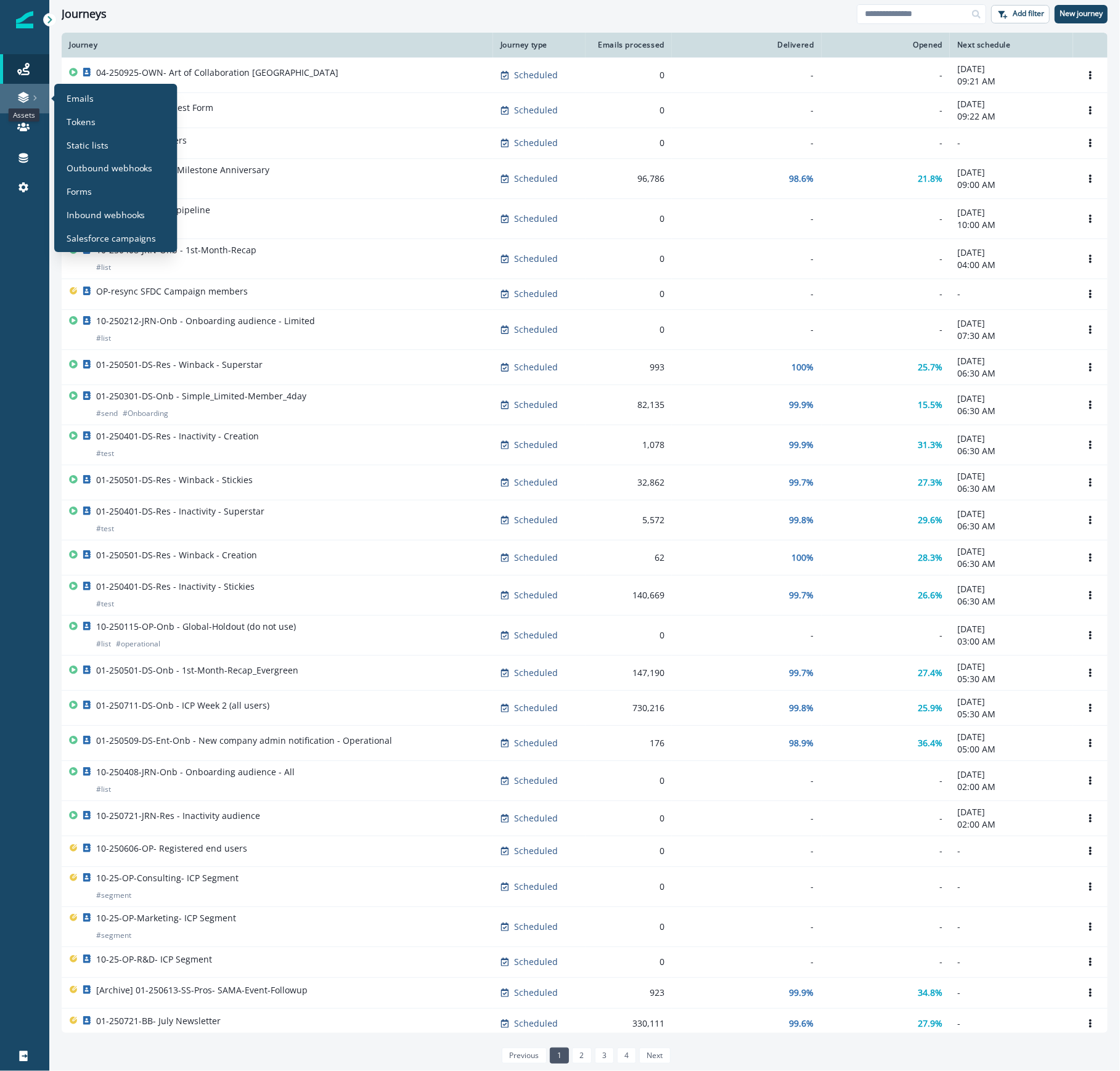
click at [21, 99] on icon at bounding box center [23, 98] width 12 height 12
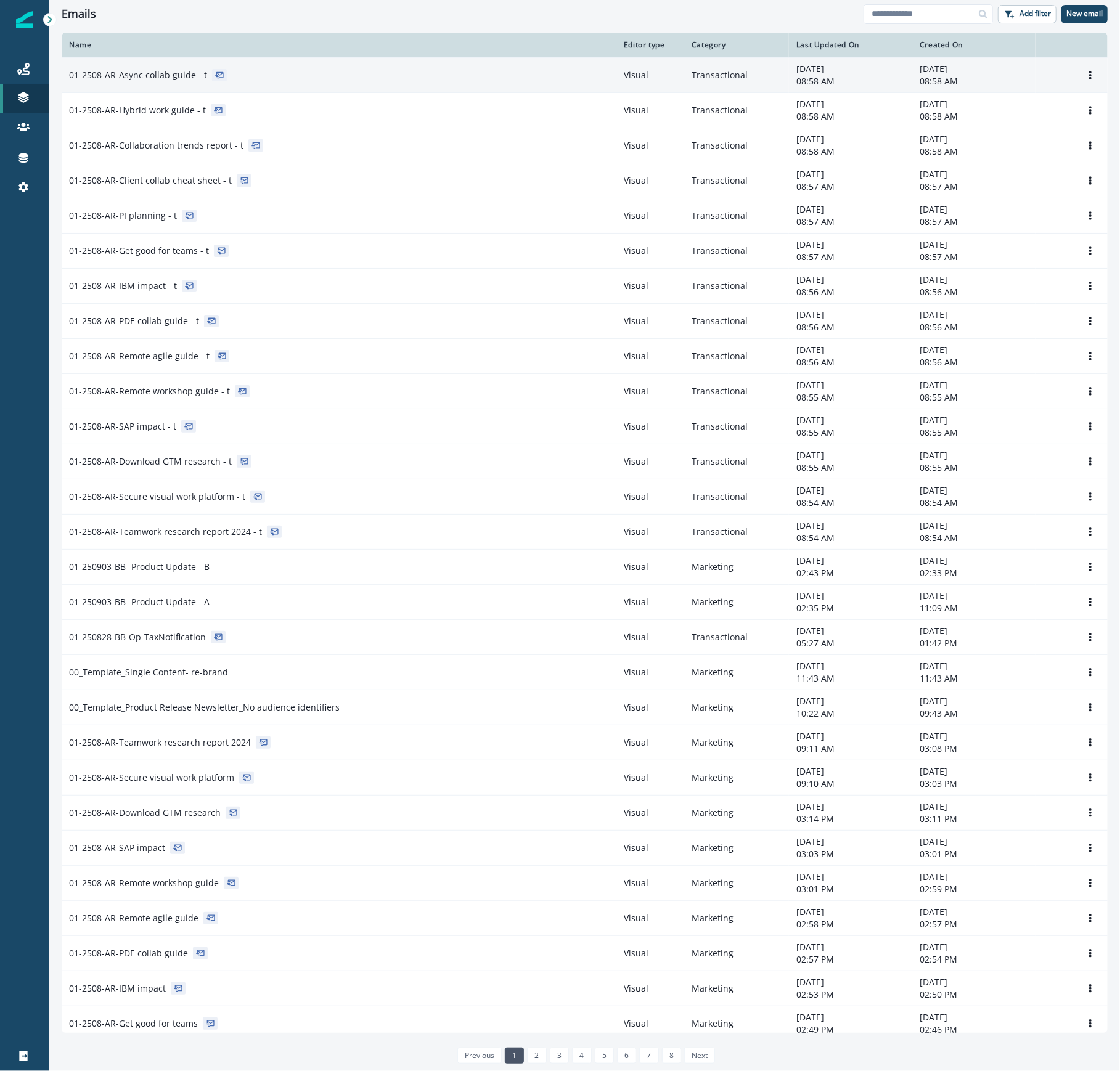
click at [410, 77] on div "01-2508-AR-Async collab guide - t" at bounding box center [338, 75] width 540 height 12
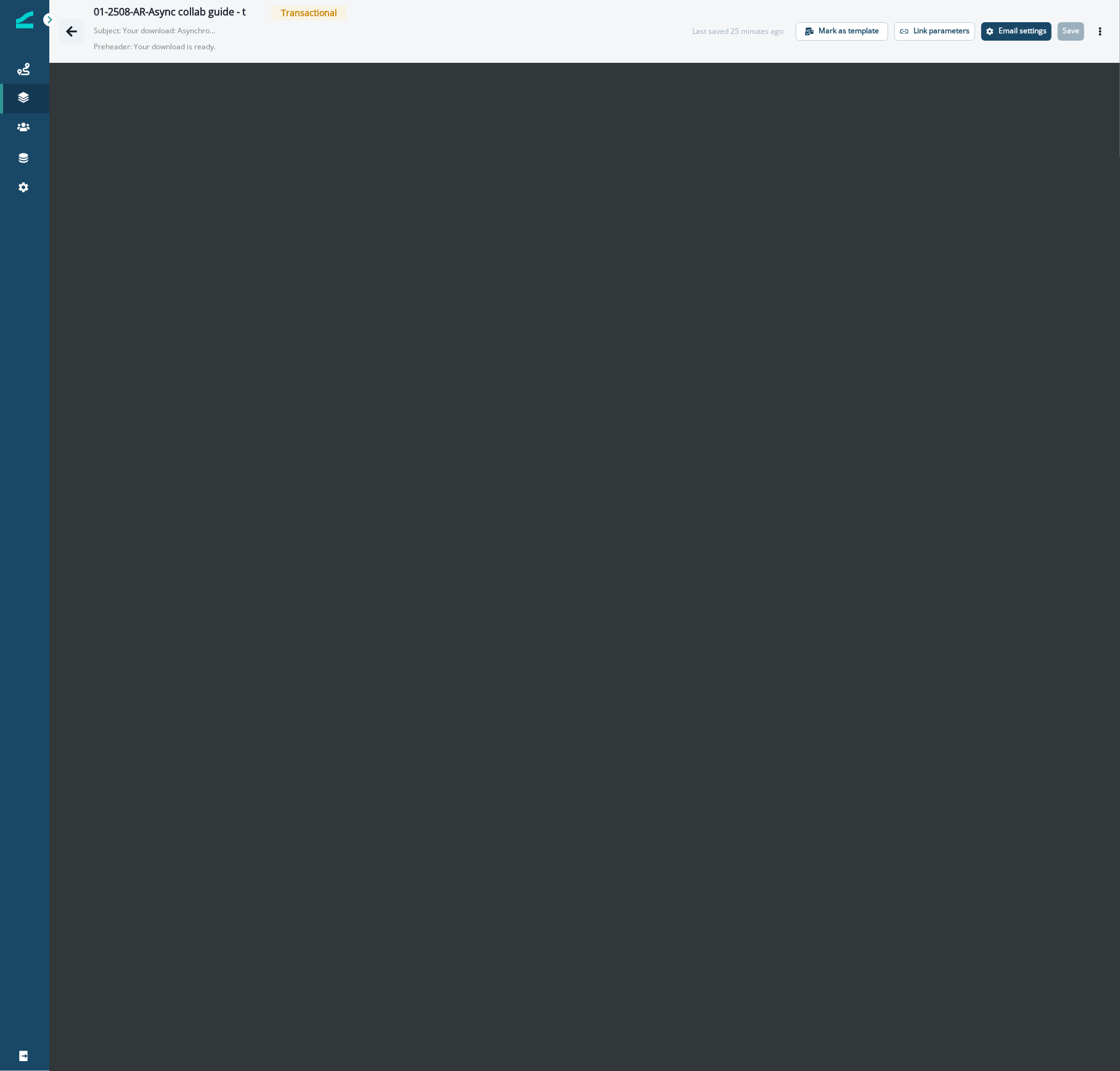
click at [74, 36] on icon "Go back" at bounding box center [71, 32] width 12 height 12
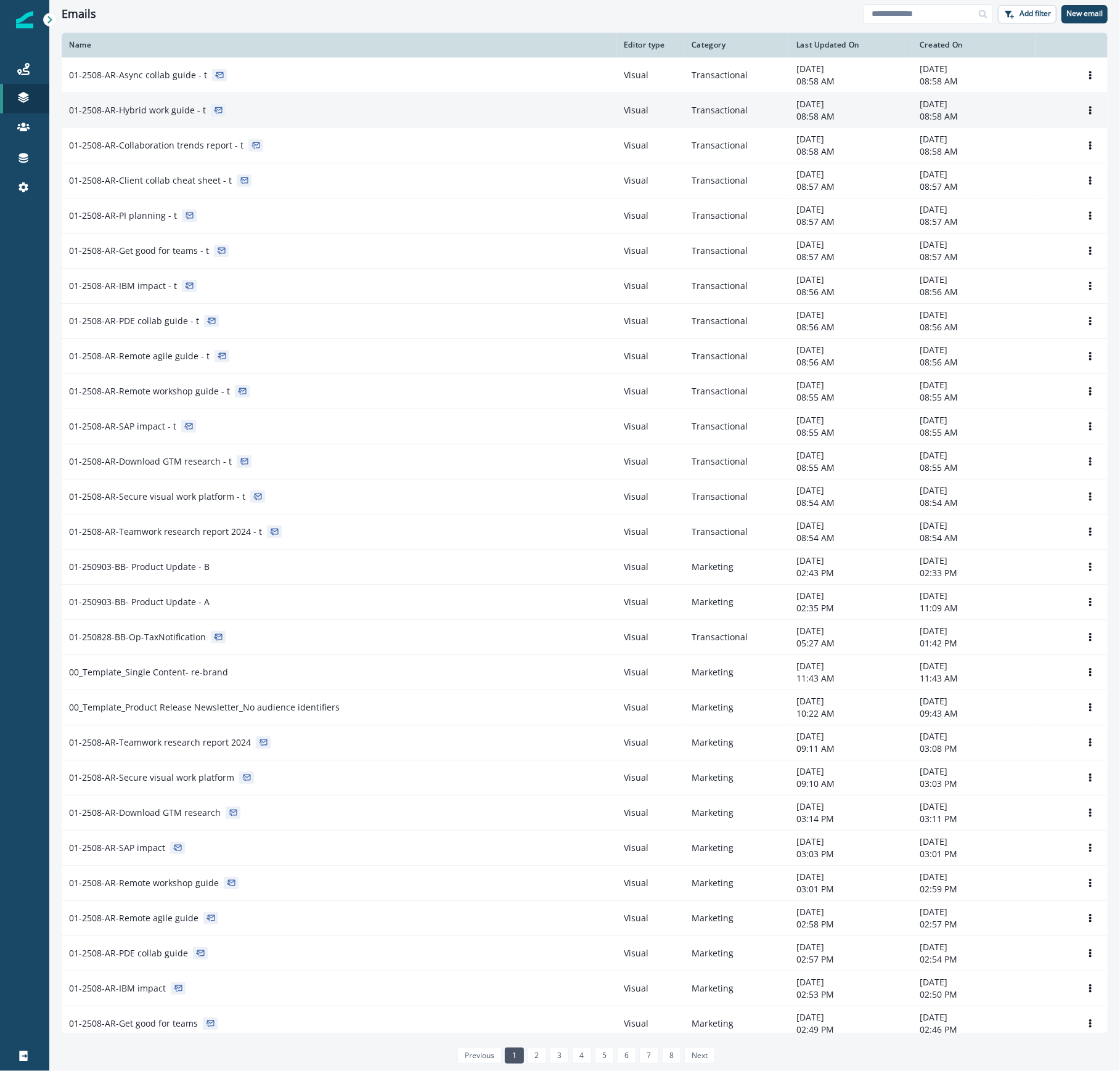
click at [247, 116] on div "01-2508-AR-Hybrid work guide - t" at bounding box center [338, 111] width 540 height 12
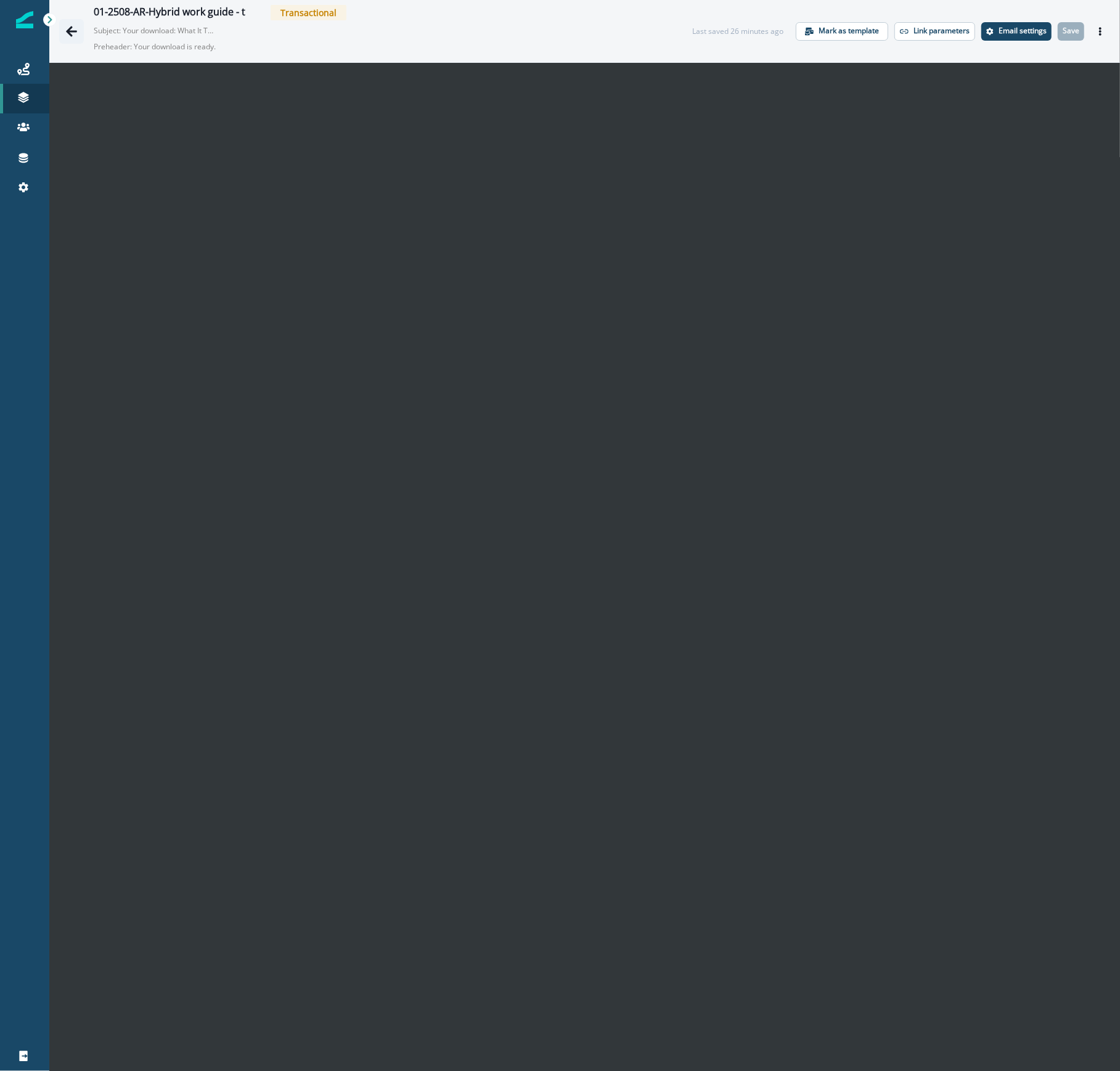
click at [75, 32] on icon "Go back" at bounding box center [71, 31] width 11 height 11
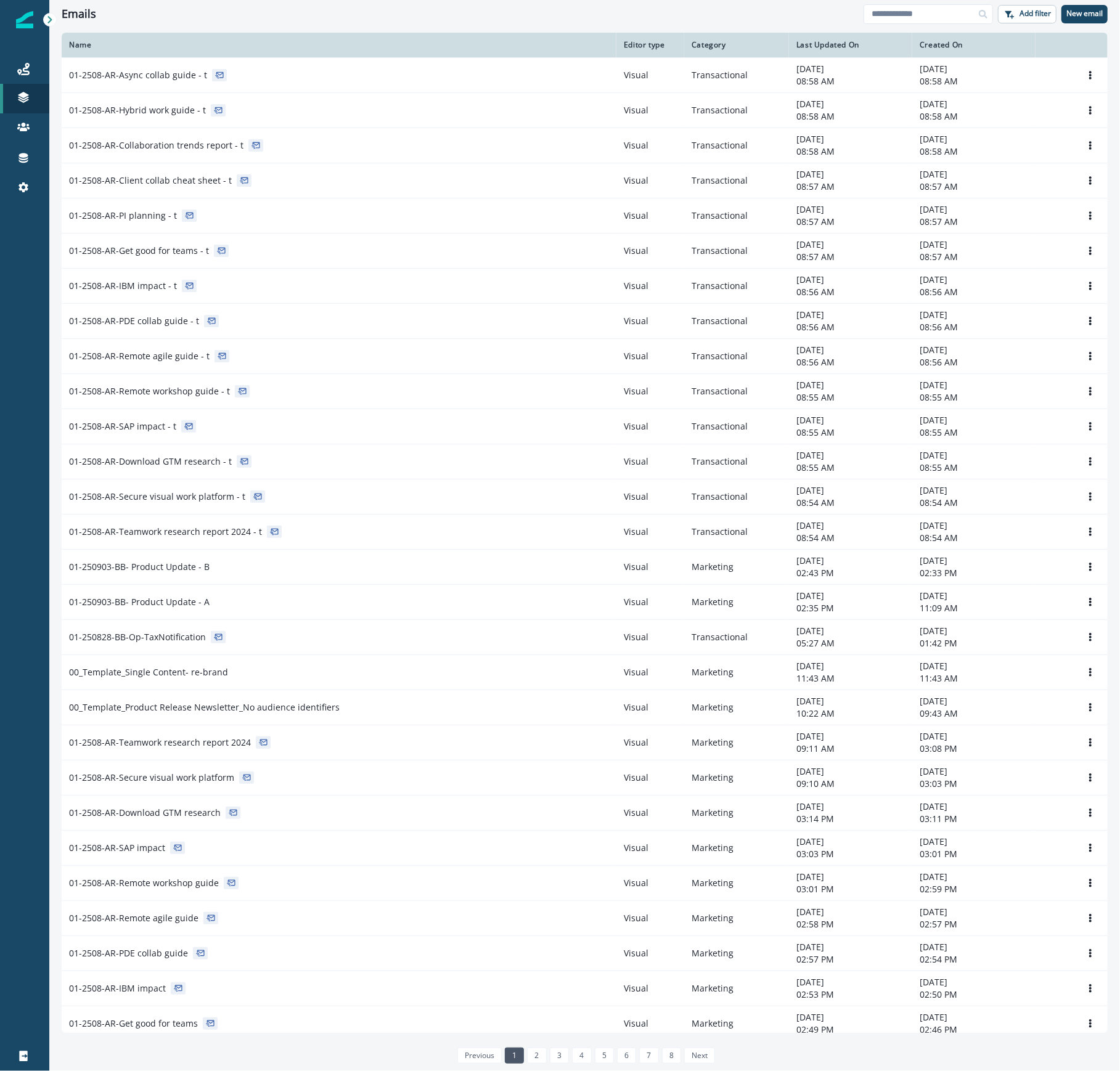
drag, startPoint x: 181, startPoint y: 146, endPoint x: 556, endPoint y: 135, distance: 375.2
click at [181, 146] on p "01-2508-AR-Collaboration trends report - t" at bounding box center [156, 146] width 174 height 12
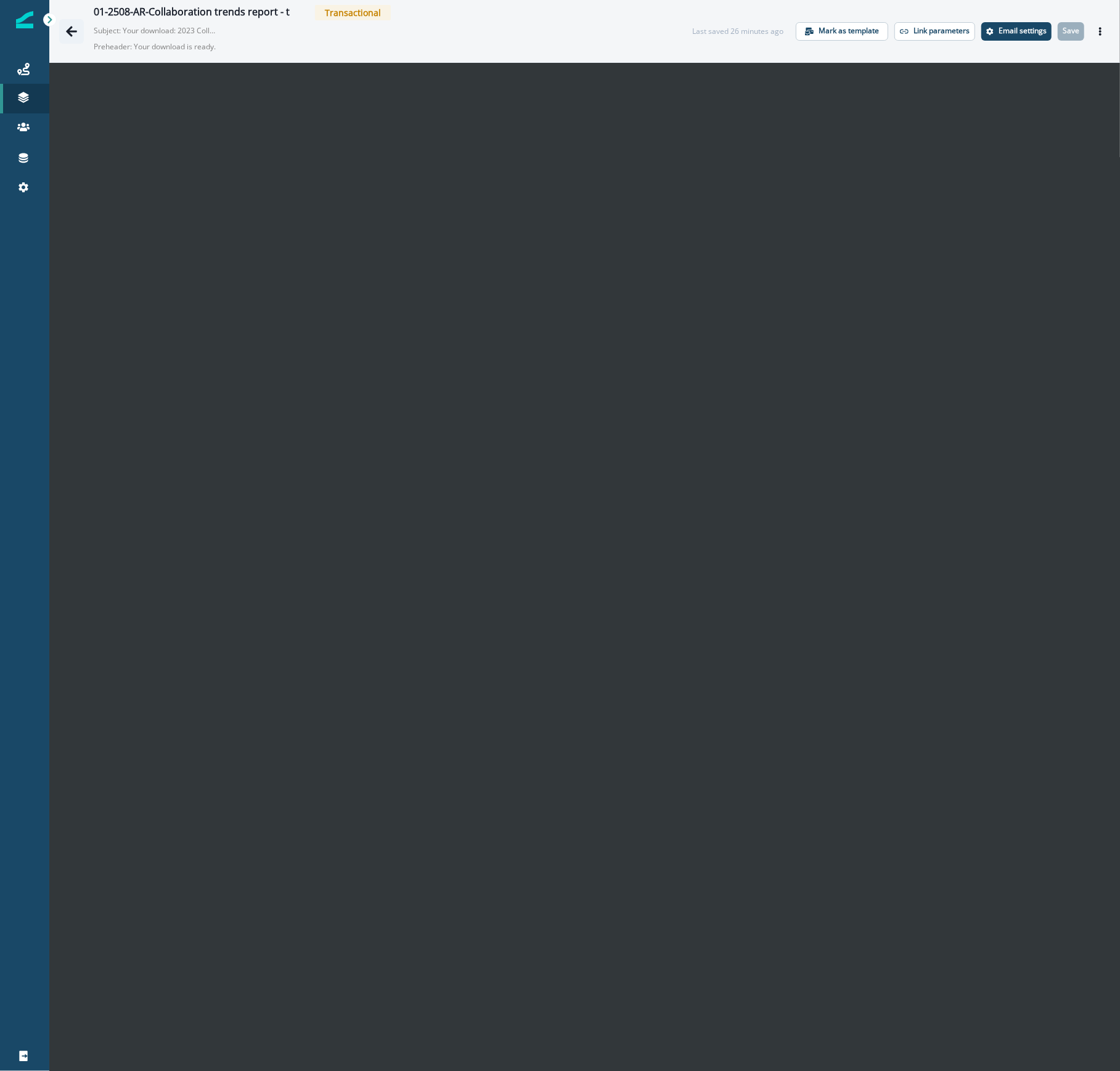
click at [71, 27] on icon "Go back" at bounding box center [71, 31] width 11 height 11
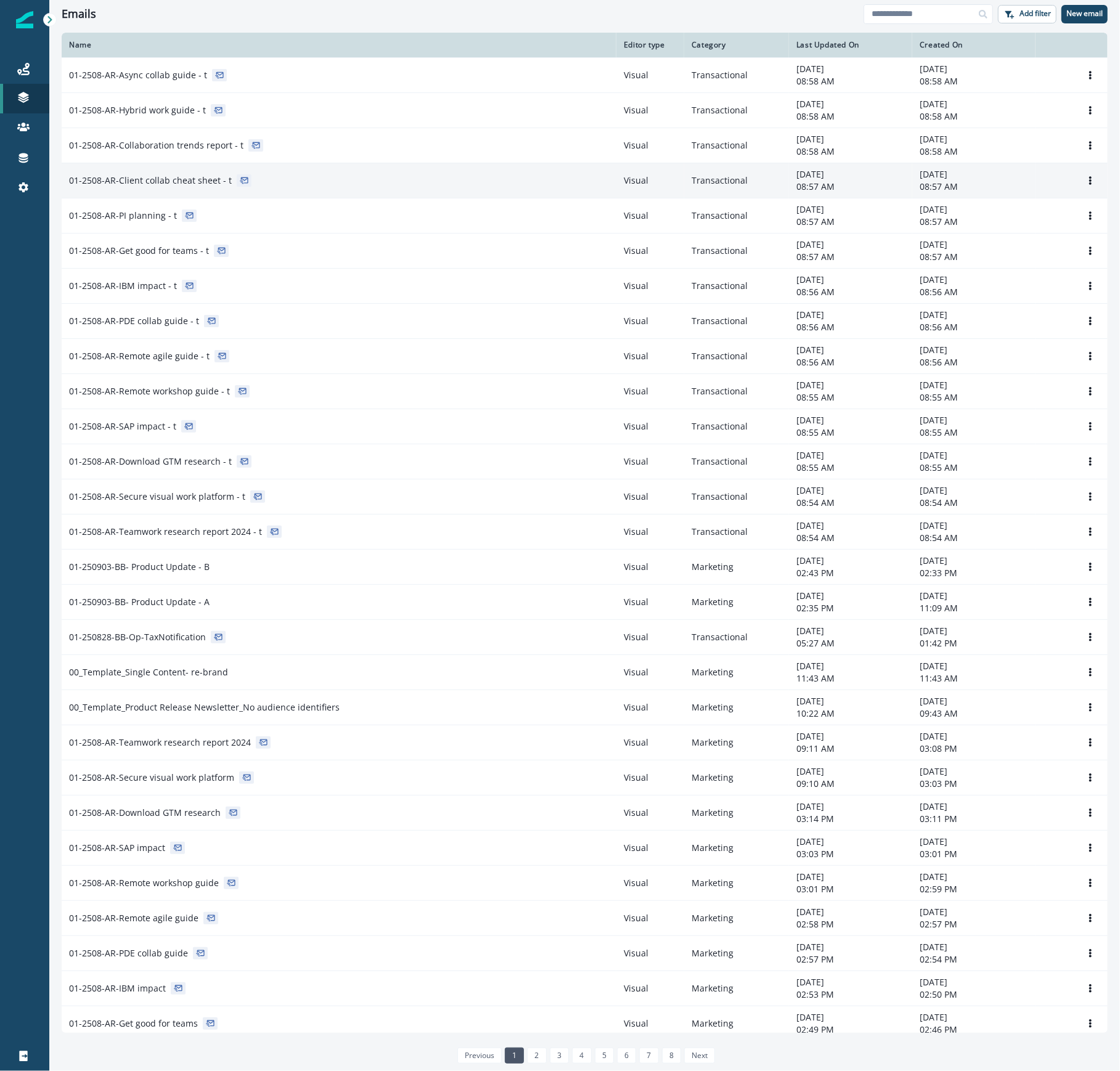
click at [190, 183] on p "01-2508-AR-Client collab cheat sheet - t" at bounding box center [150, 180] width 163 height 12
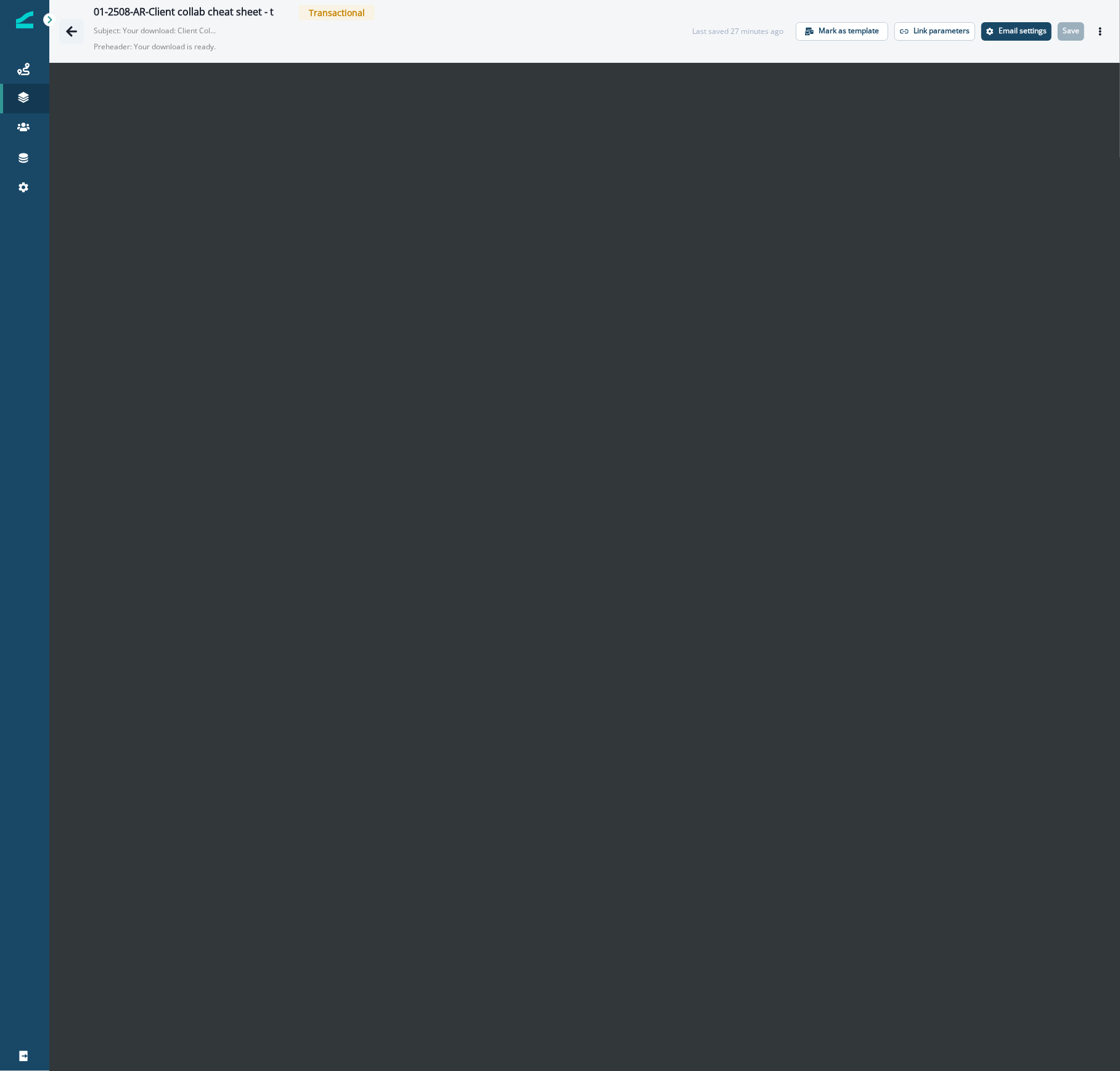
click at [69, 27] on icon "Go back" at bounding box center [71, 32] width 12 height 12
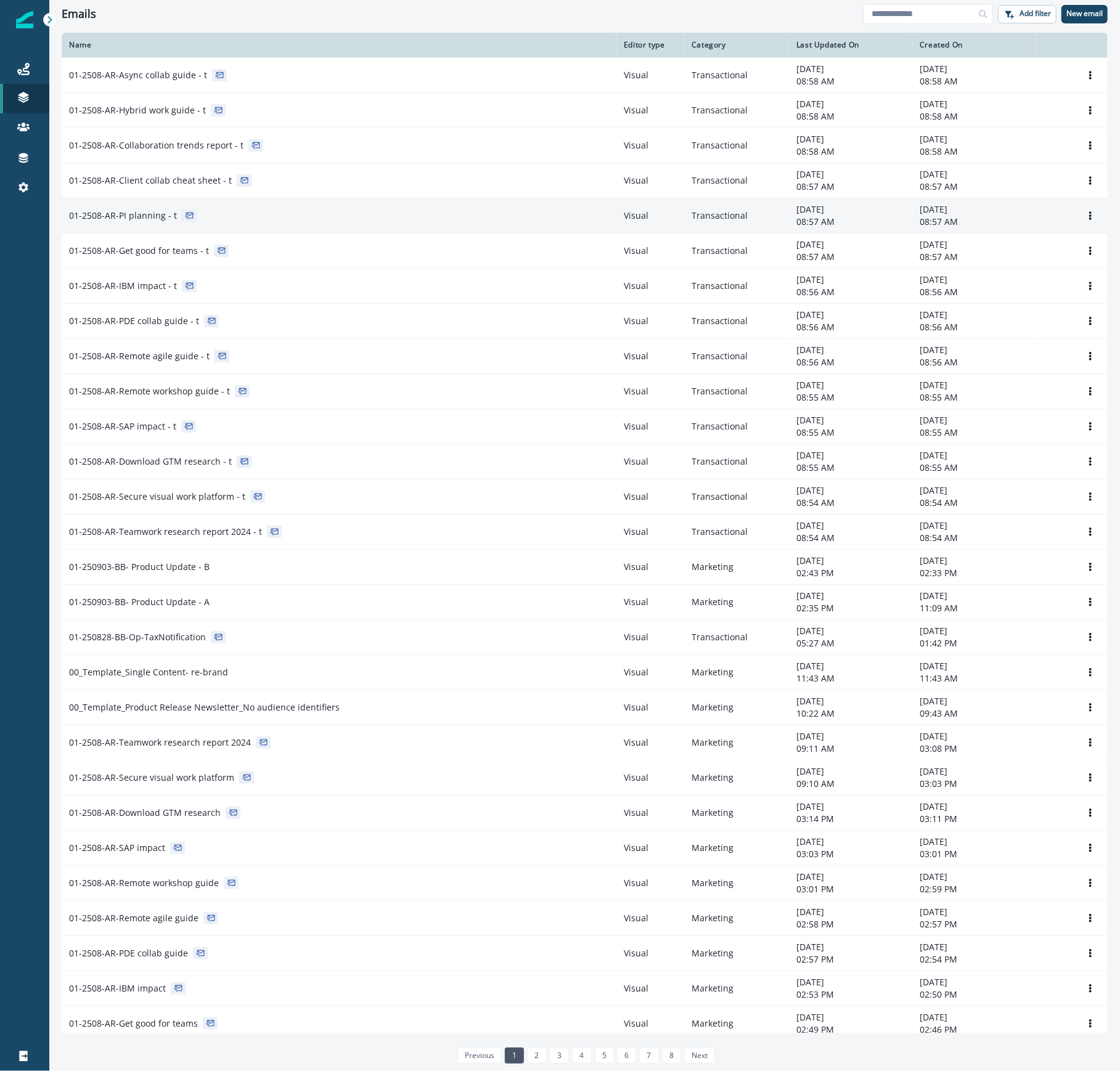
click at [149, 218] on p "01-2508-AR-PI planning - t" at bounding box center [122, 216] width 108 height 12
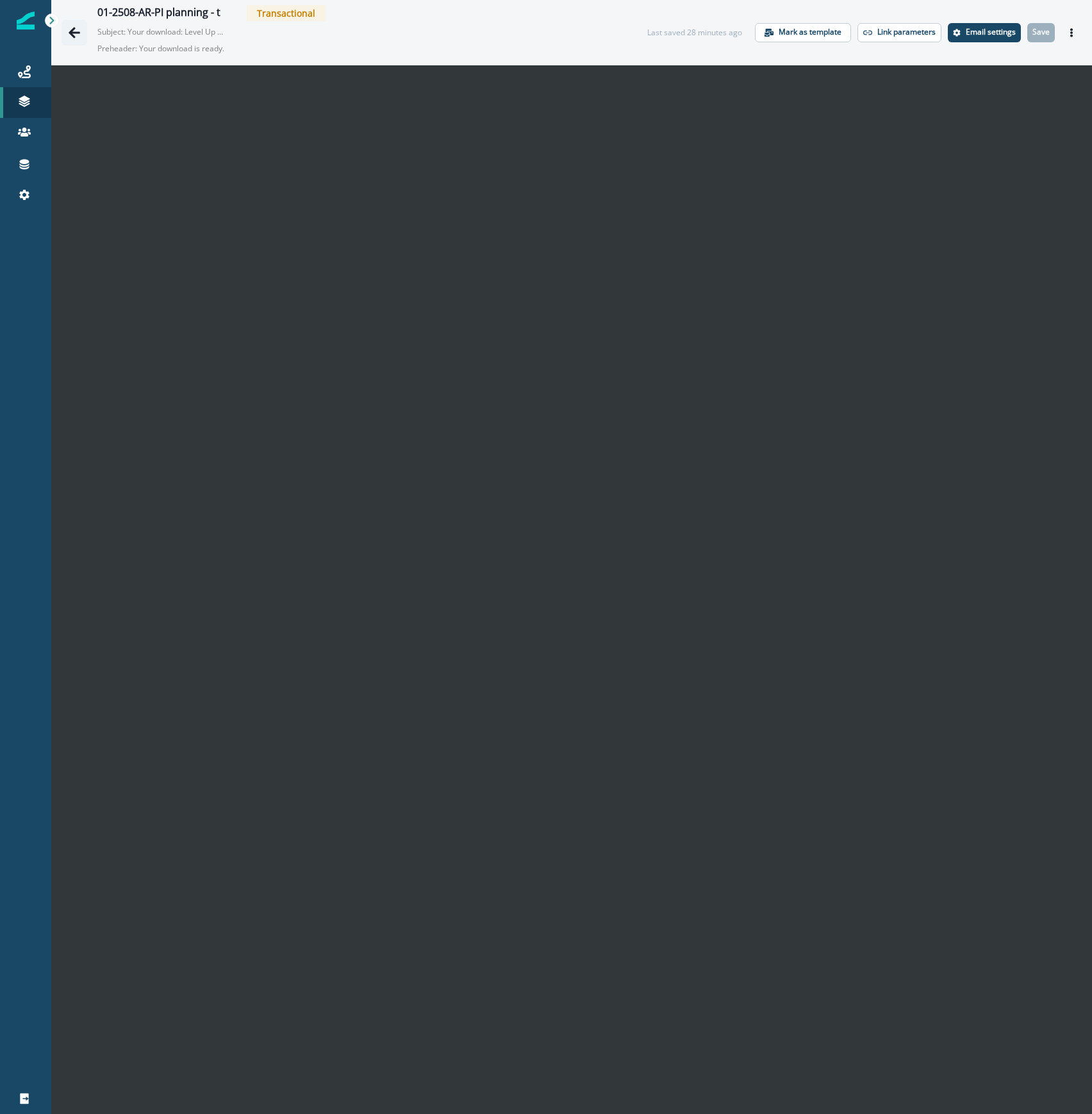
click at [72, 34] on icon "Go back" at bounding box center [74, 32] width 11 height 11
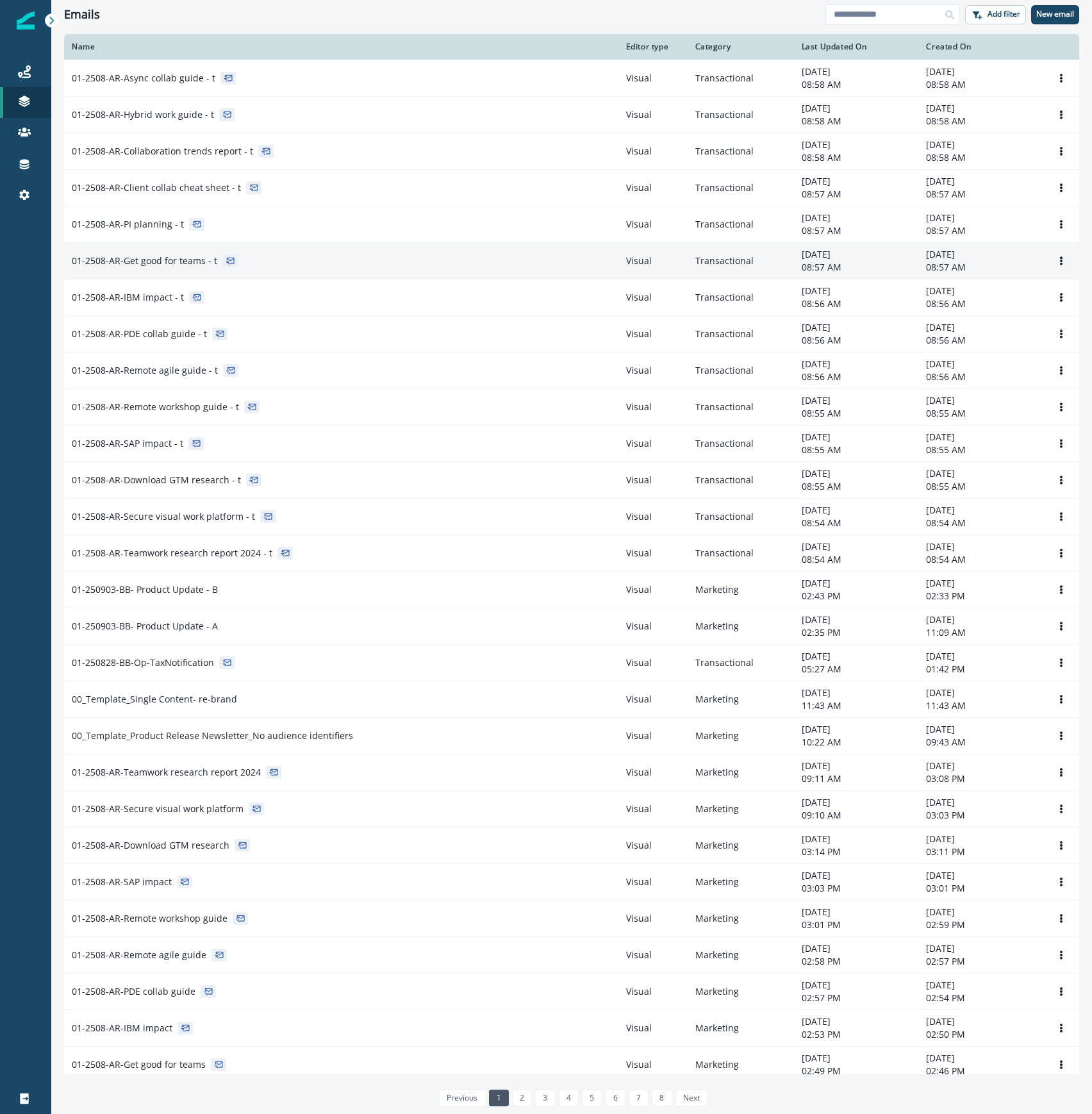
click at [264, 265] on div "01-2508-AR-Get good for teams - t" at bounding box center [341, 261] width 539 height 13
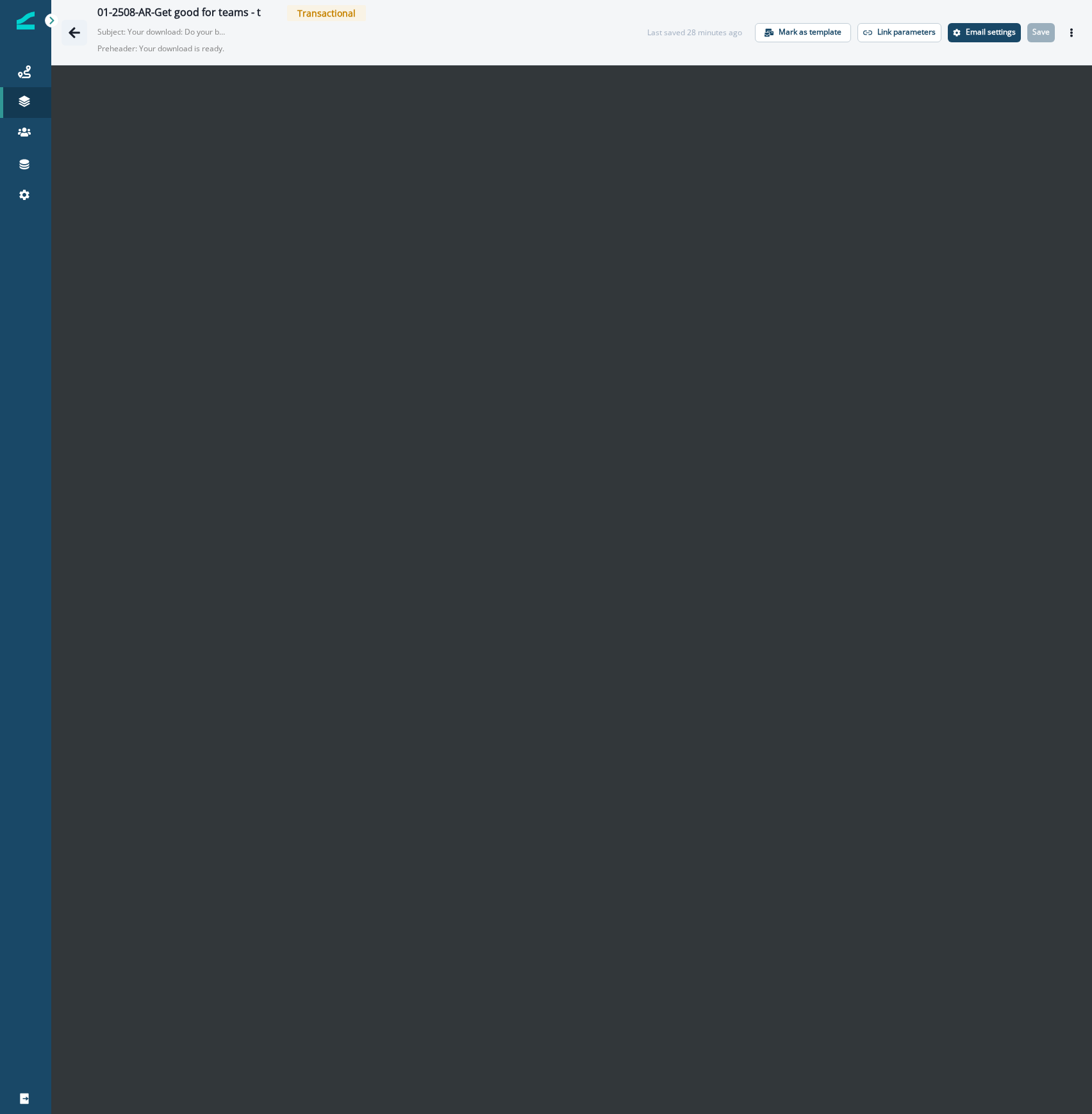
click at [81, 34] on icon "Go back" at bounding box center [74, 33] width 13 height 13
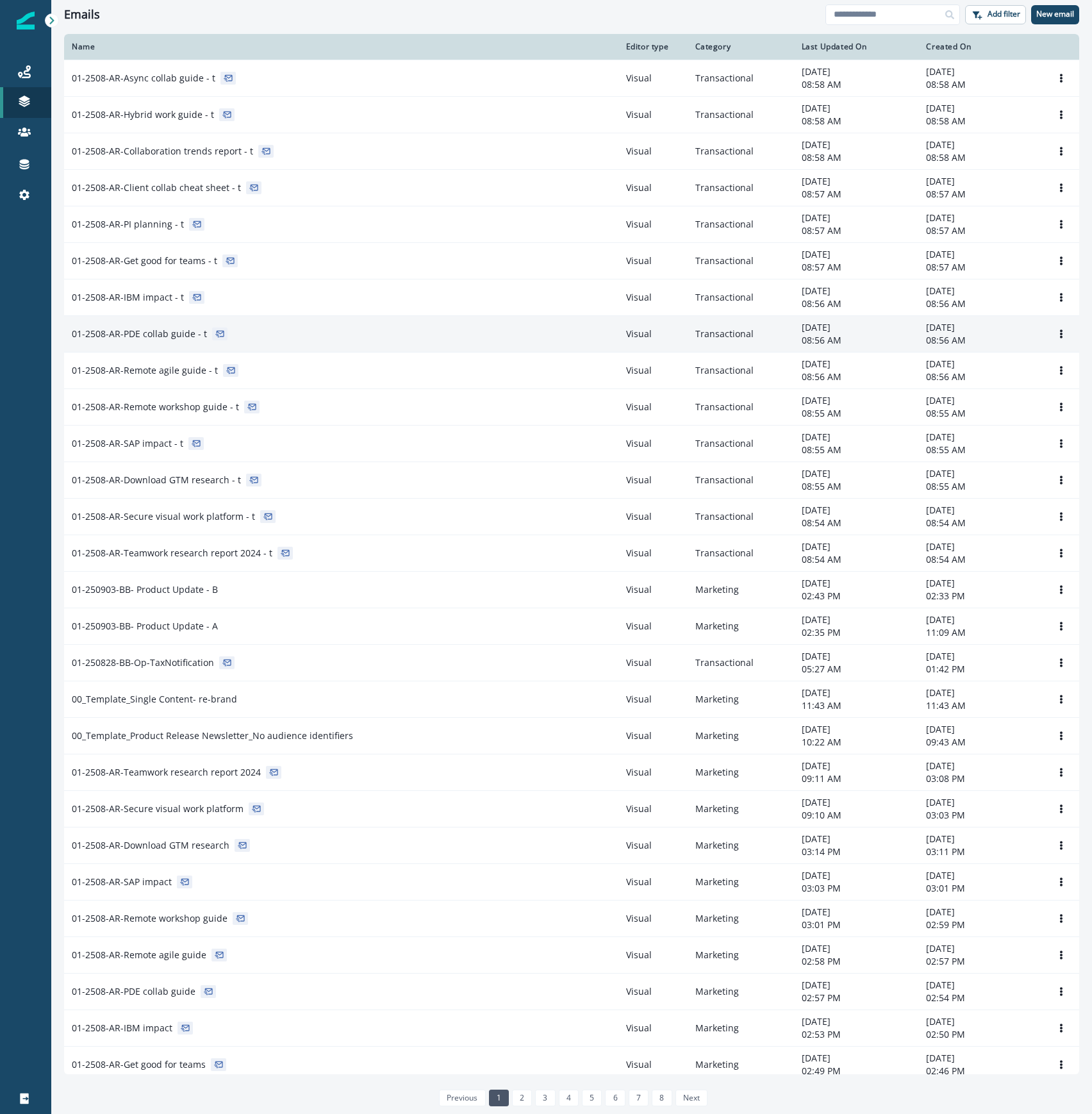
click at [304, 338] on div "01-2508-AR-PDE collab guide - t" at bounding box center [341, 334] width 539 height 13
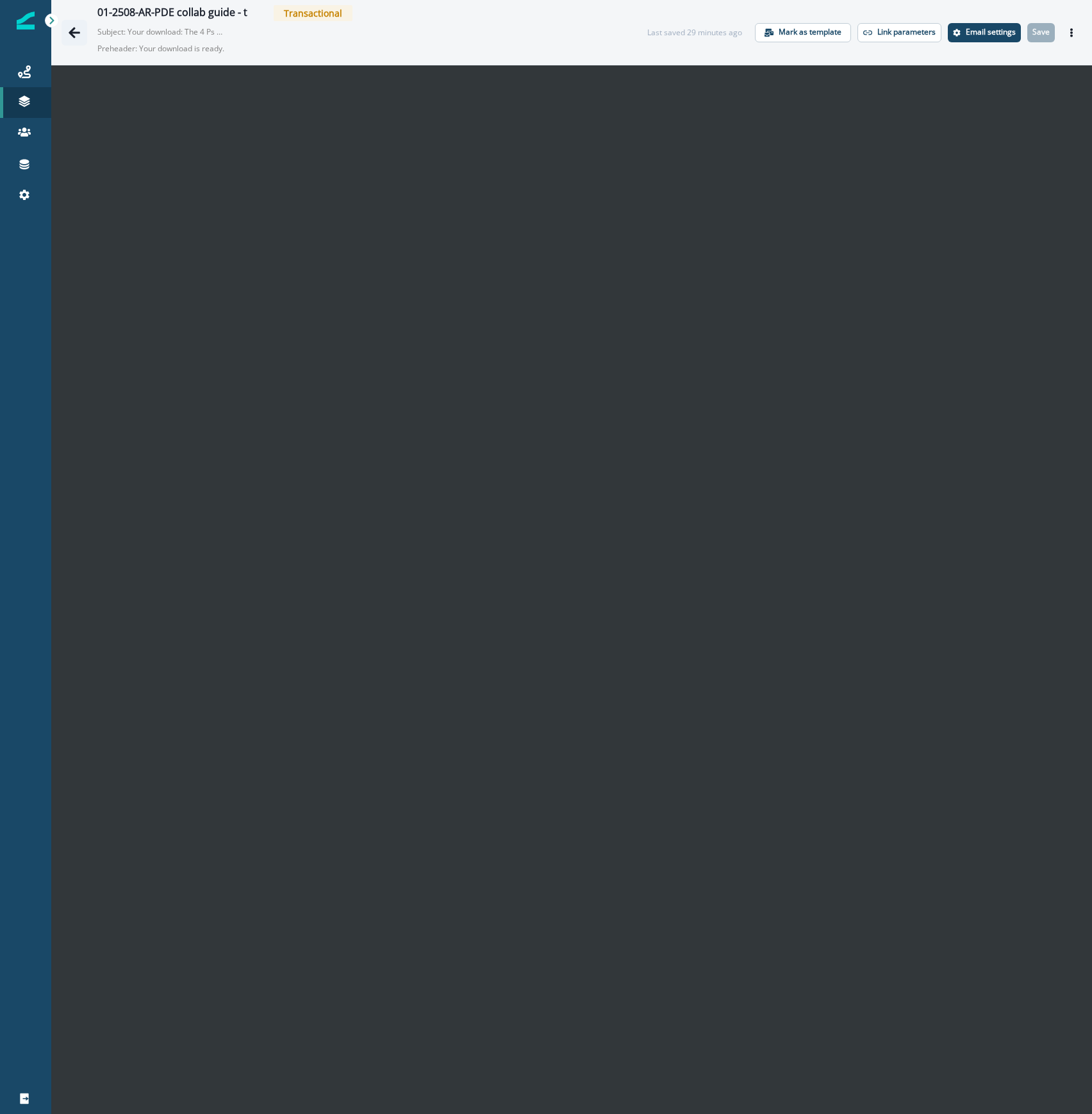
click at [74, 36] on icon "Go back" at bounding box center [74, 32] width 11 height 11
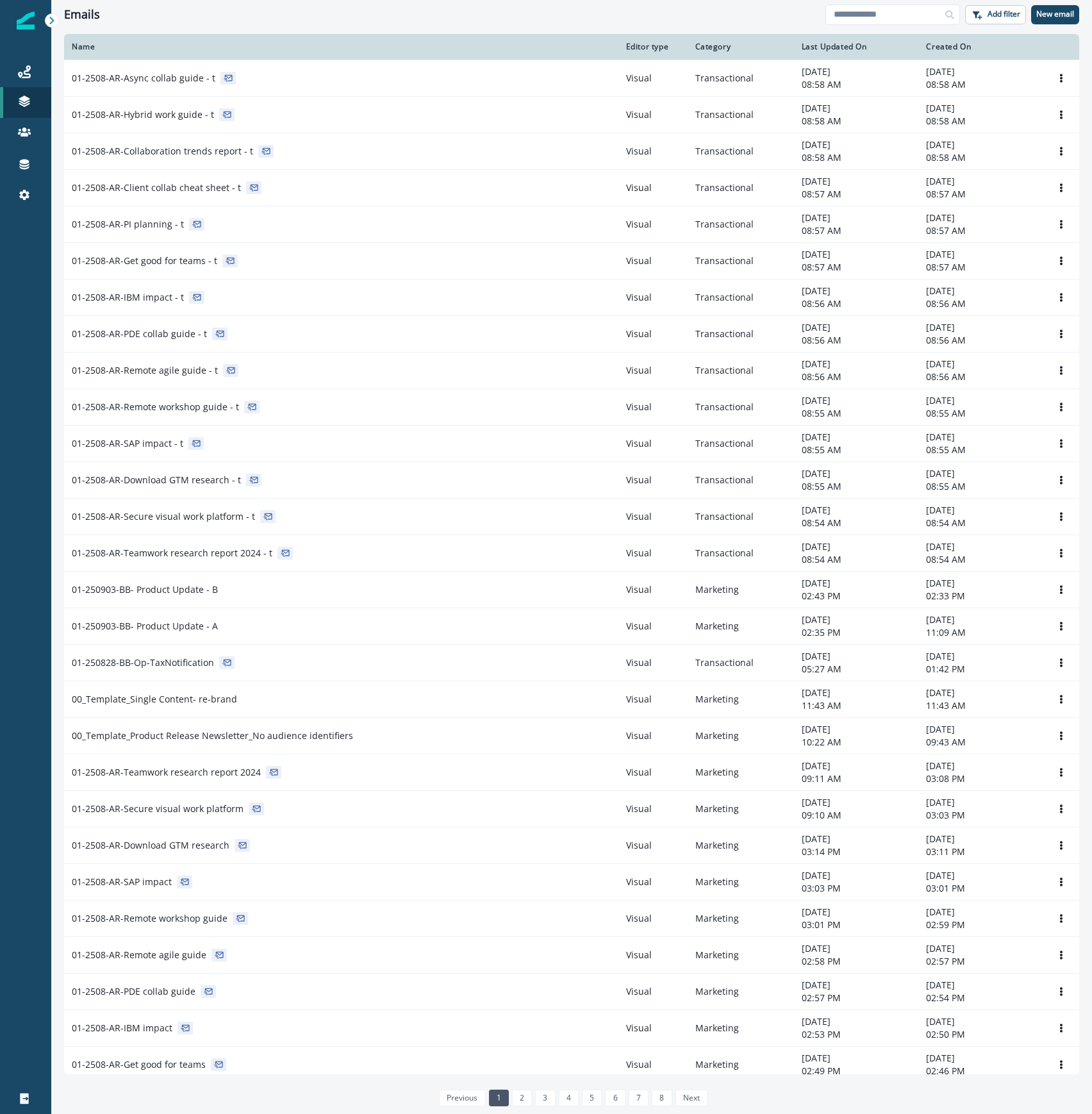
drag, startPoint x: 341, startPoint y: 300, endPoint x: 482, endPoint y: 221, distance: 161.6
click at [341, 300] on div "01-2508-AR-IBM impact - t" at bounding box center [341, 297] width 539 height 13
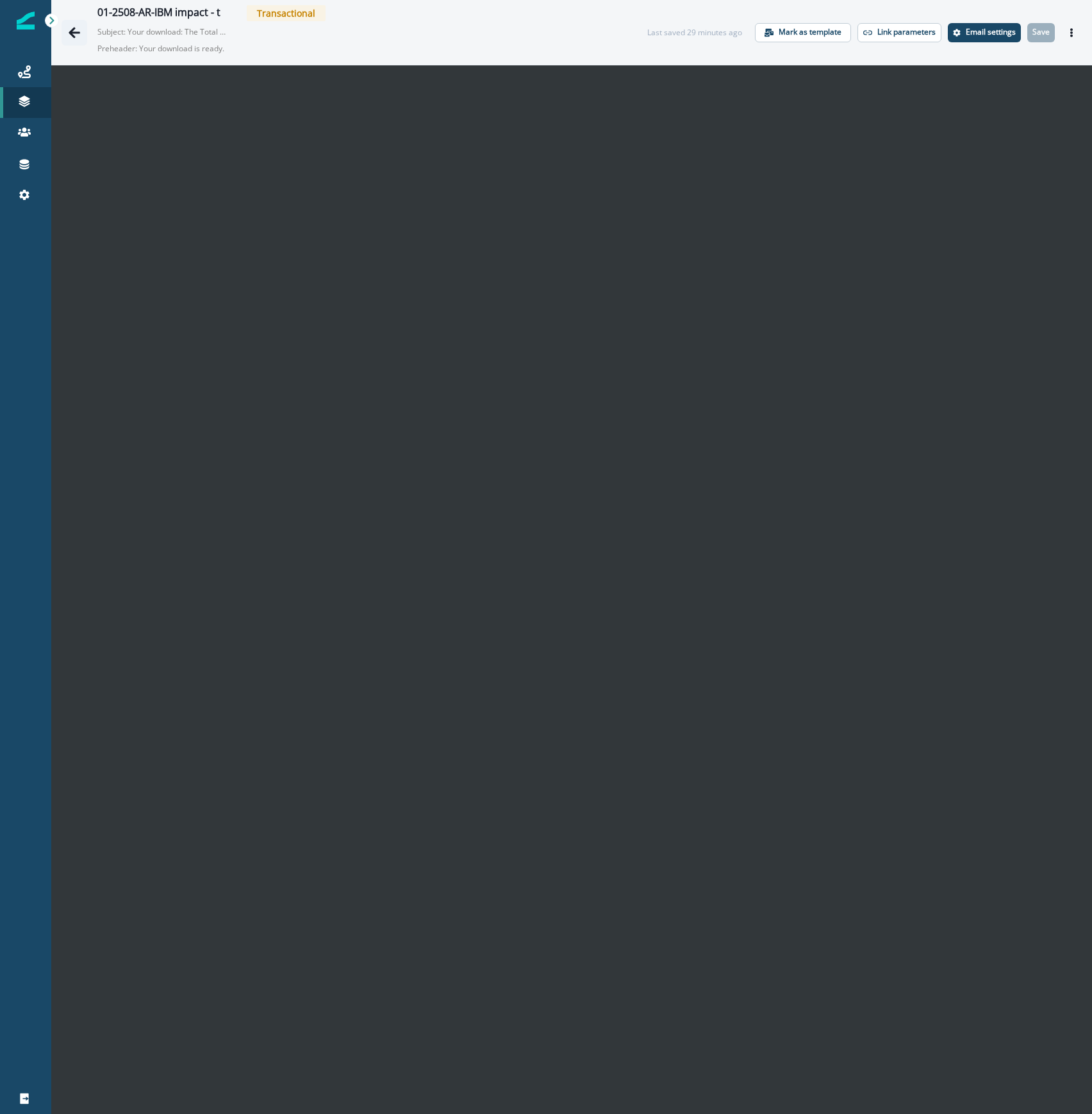
click at [73, 36] on icon "Go back" at bounding box center [74, 32] width 11 height 11
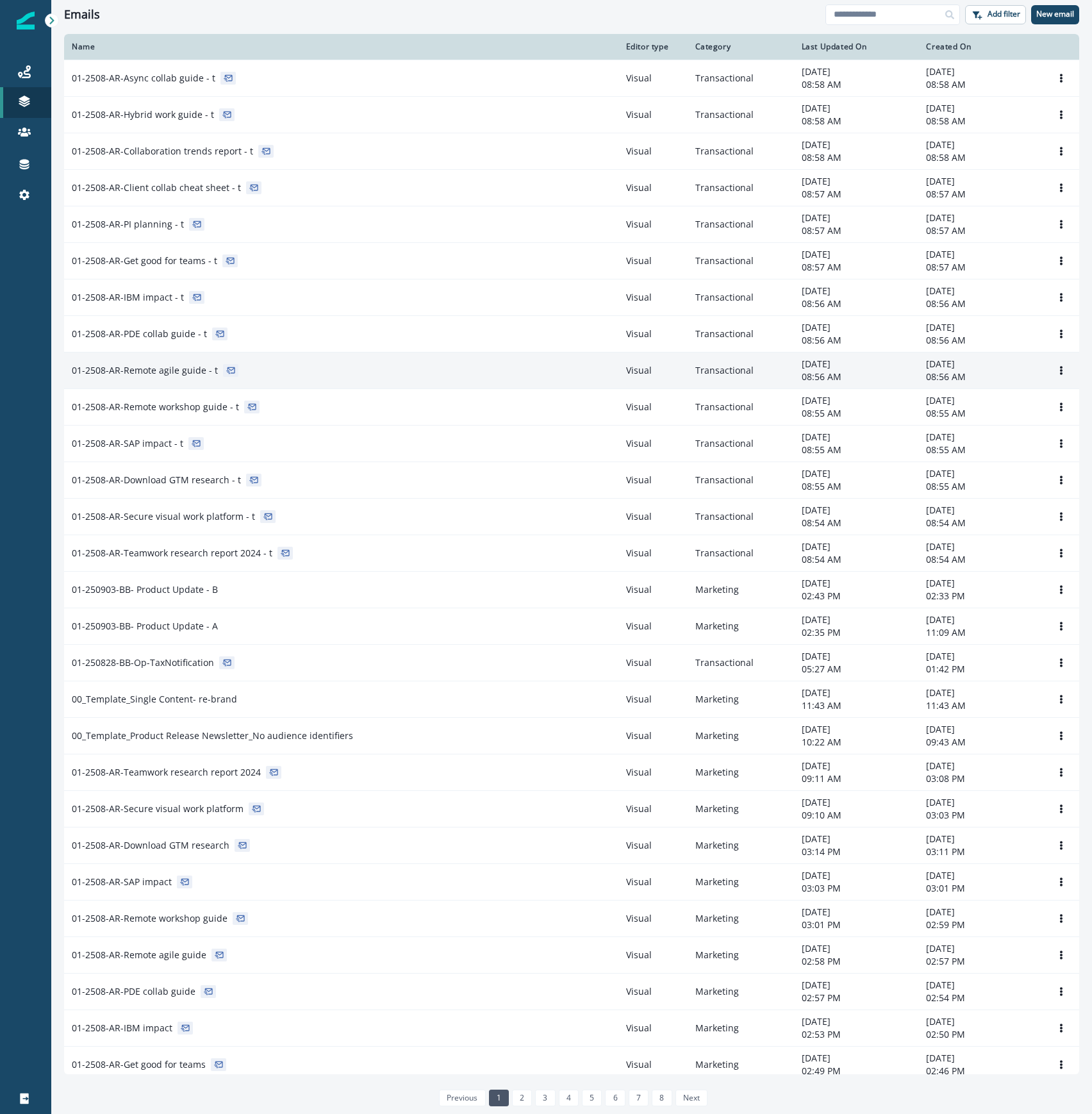
click at [308, 366] on div "01-2508-AR-Remote agile guide - t" at bounding box center [341, 371] width 539 height 13
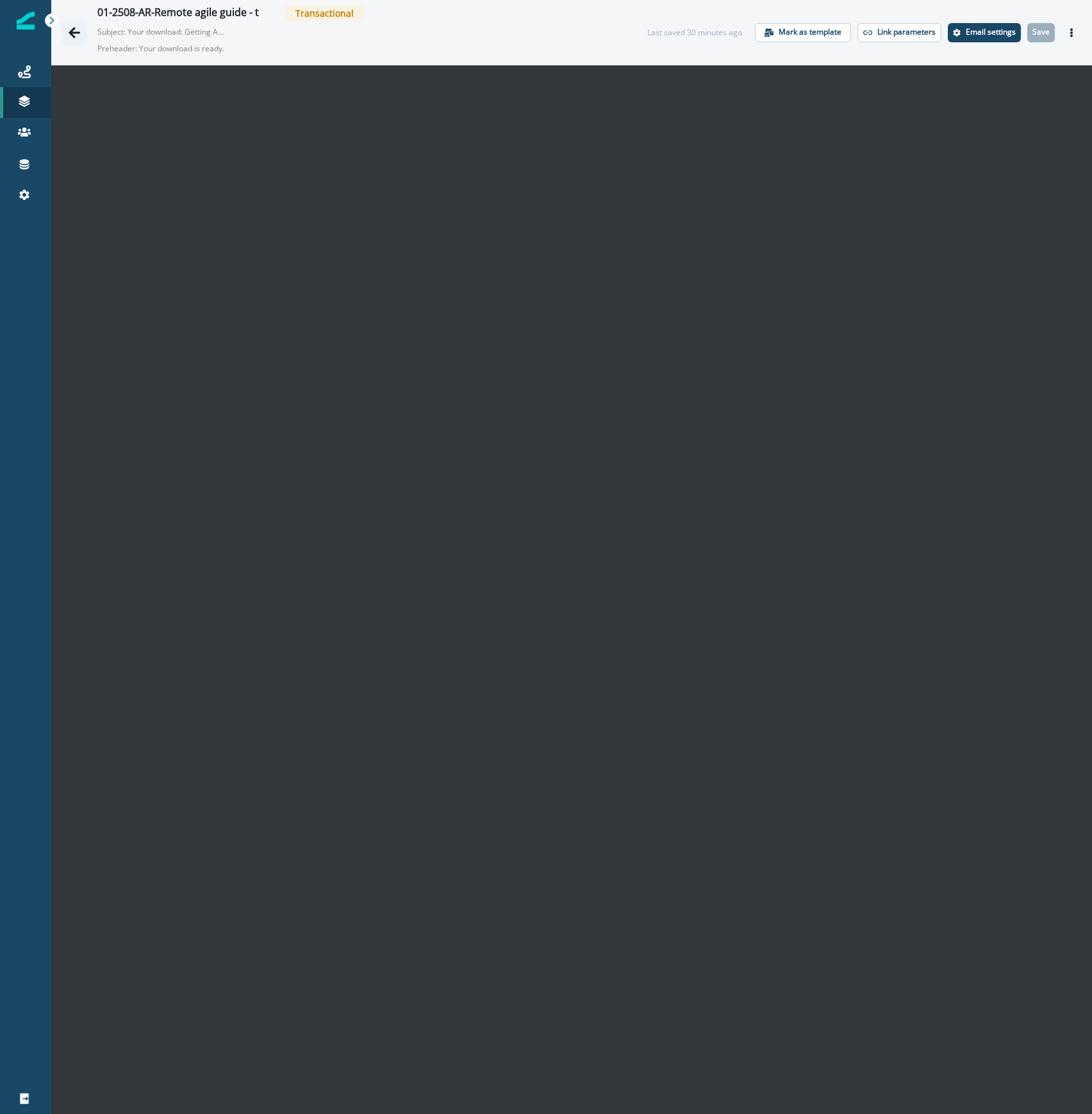
click at [73, 34] on icon "Go back" at bounding box center [74, 33] width 13 height 13
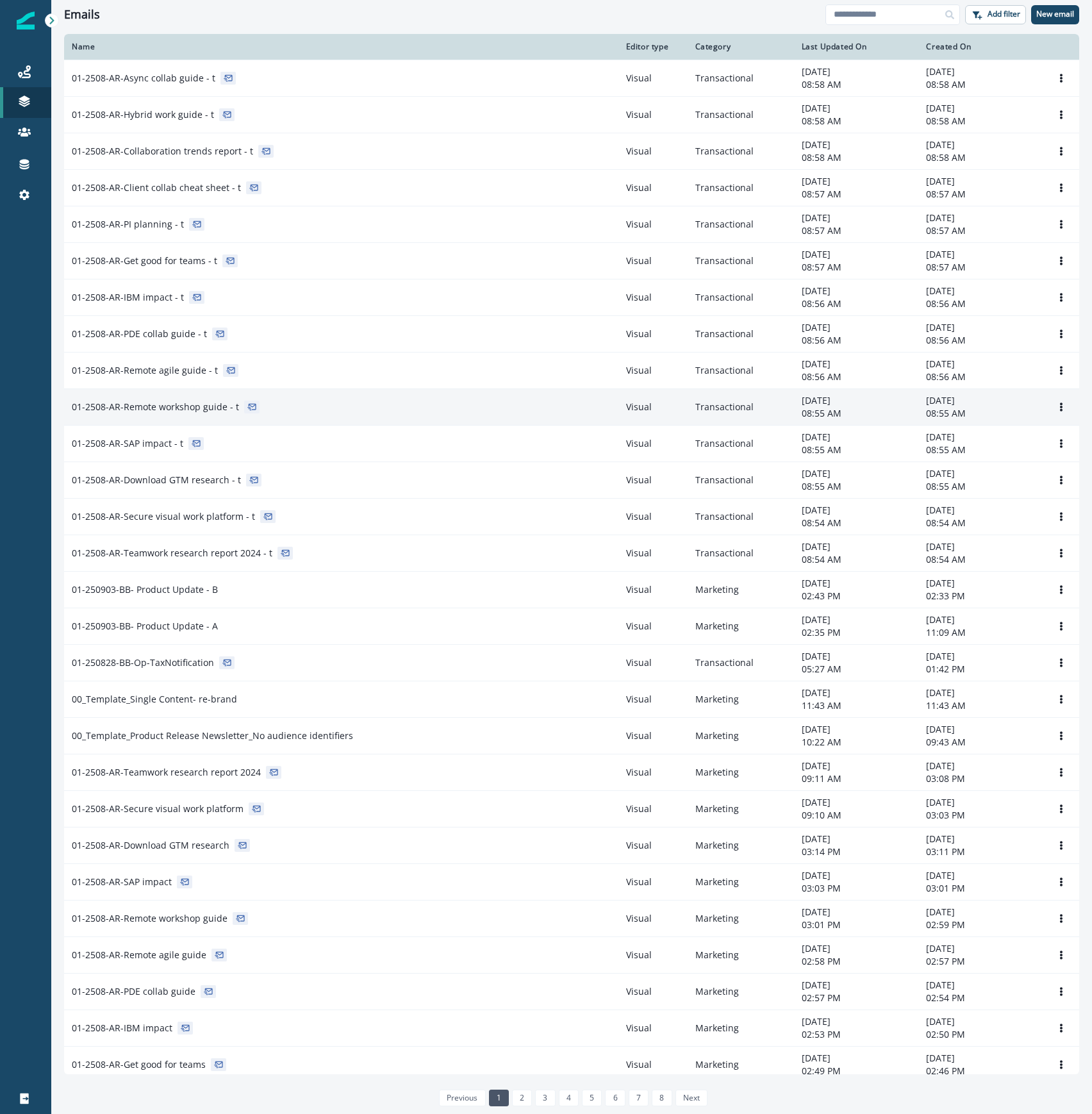
click at [409, 420] on td "01-2508-AR-Remote workshop guide - t" at bounding box center [341, 406] width 555 height 36
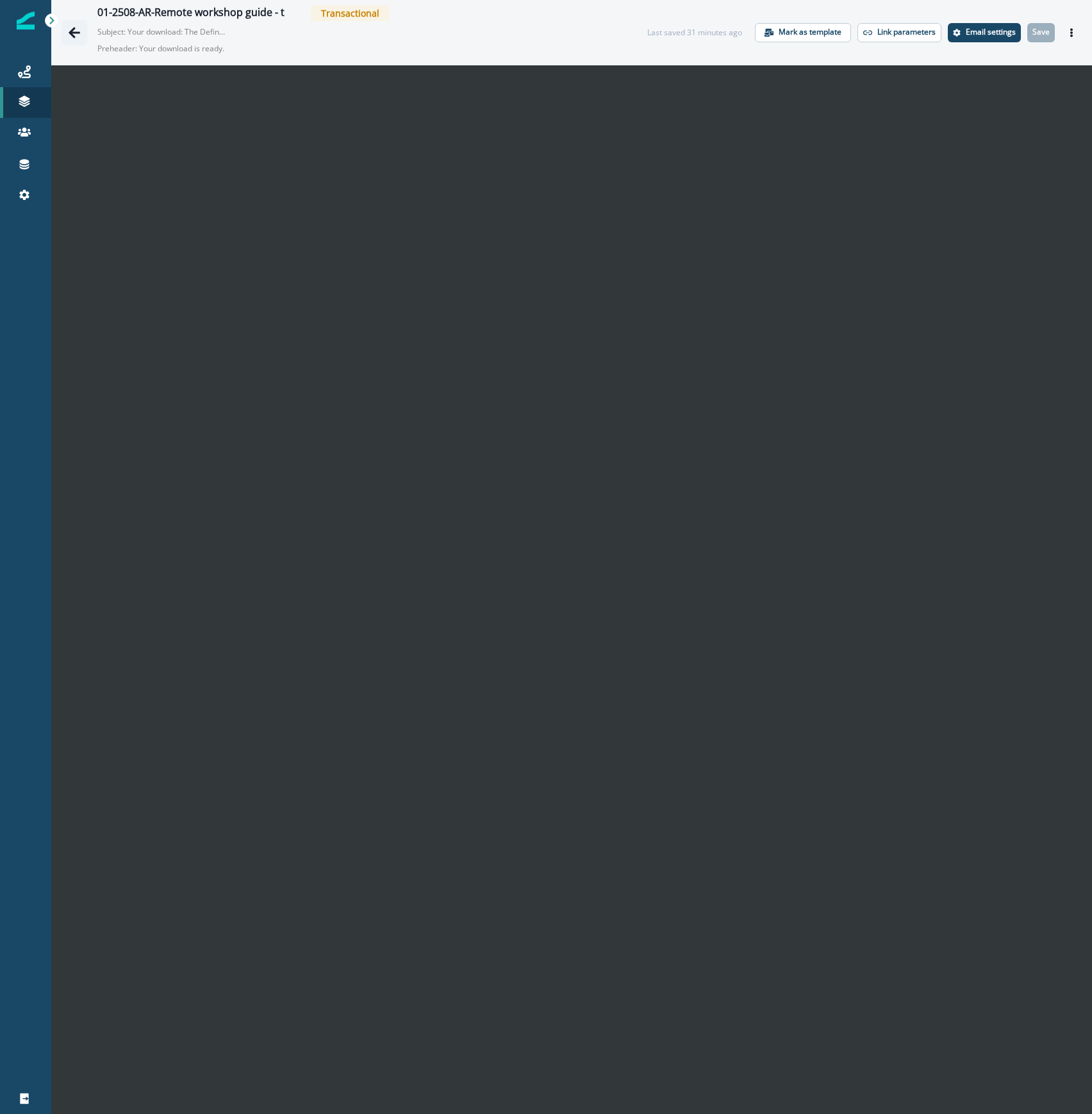
click at [77, 36] on icon "Go back" at bounding box center [74, 33] width 13 height 13
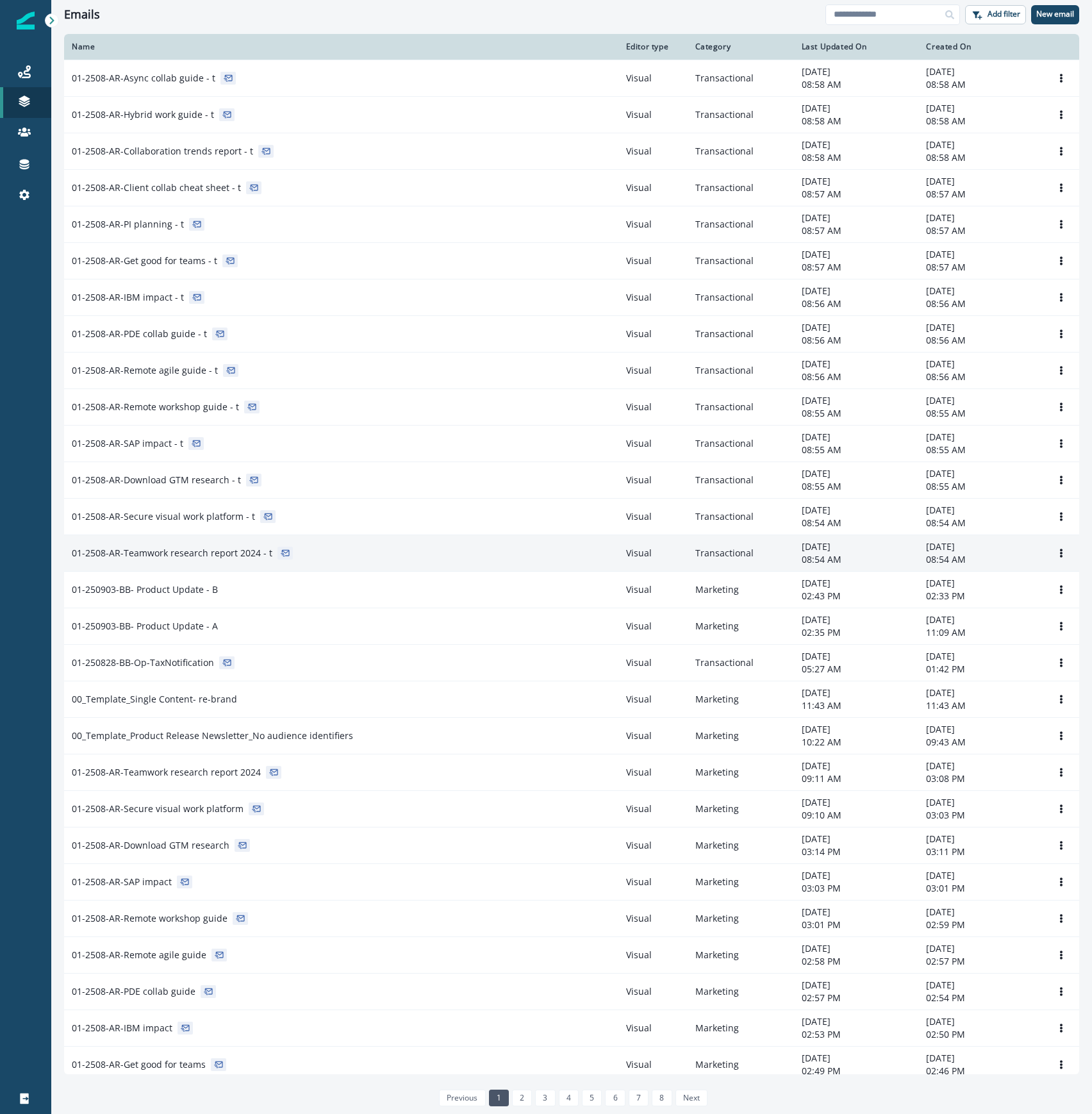
click at [318, 554] on div "01-2508-AR-Teamwork research report 2024 - t" at bounding box center [341, 553] width 539 height 13
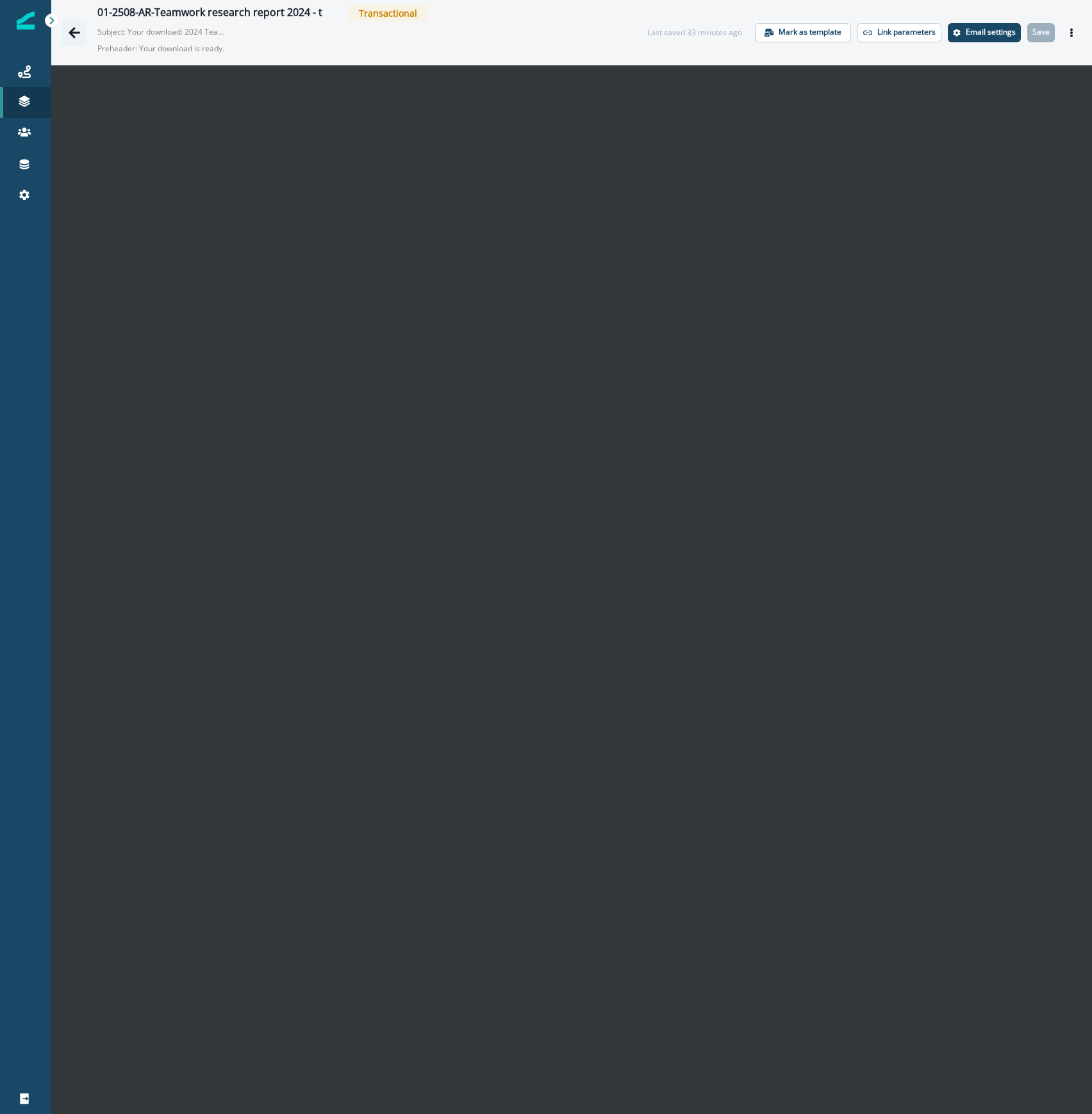
click at [72, 31] on icon "Go back" at bounding box center [74, 32] width 11 height 11
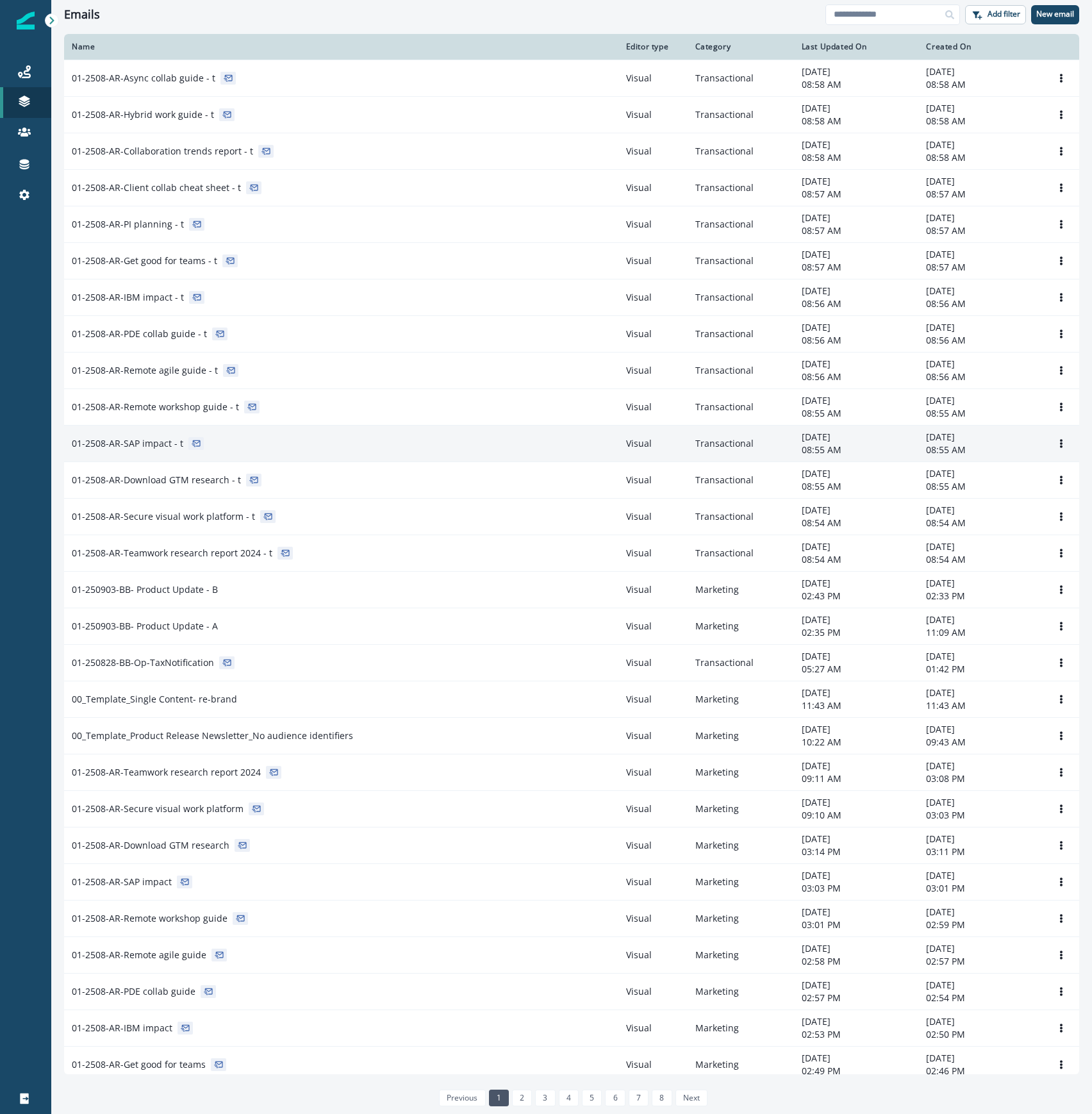
click at [282, 444] on div "01-2508-AR-SAP impact - t" at bounding box center [341, 444] width 539 height 13
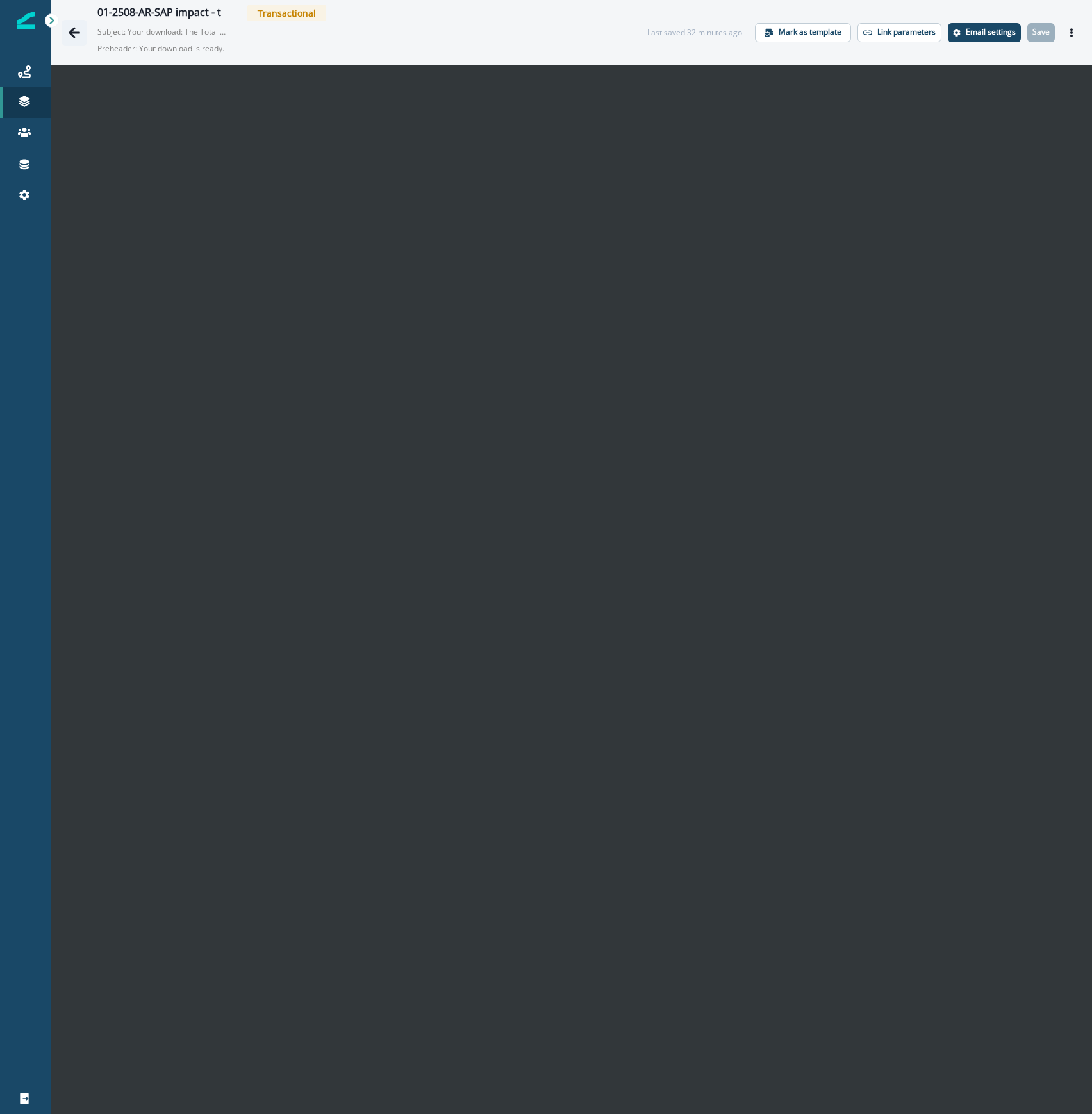
click at [75, 27] on icon "Go back" at bounding box center [74, 33] width 13 height 13
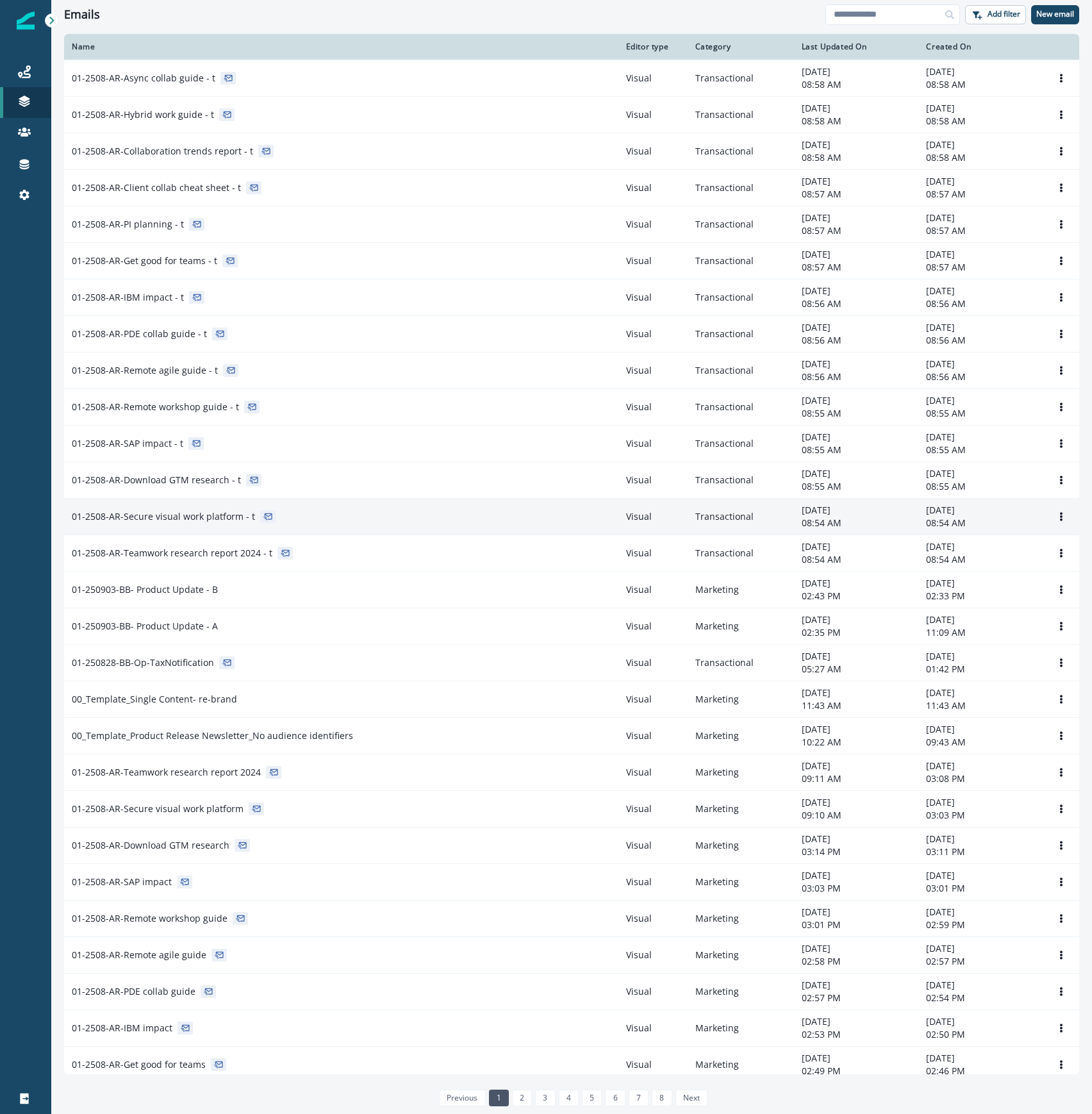
click at [316, 521] on div "01-2508-AR-Secure visual work platform - t" at bounding box center [341, 517] width 539 height 13
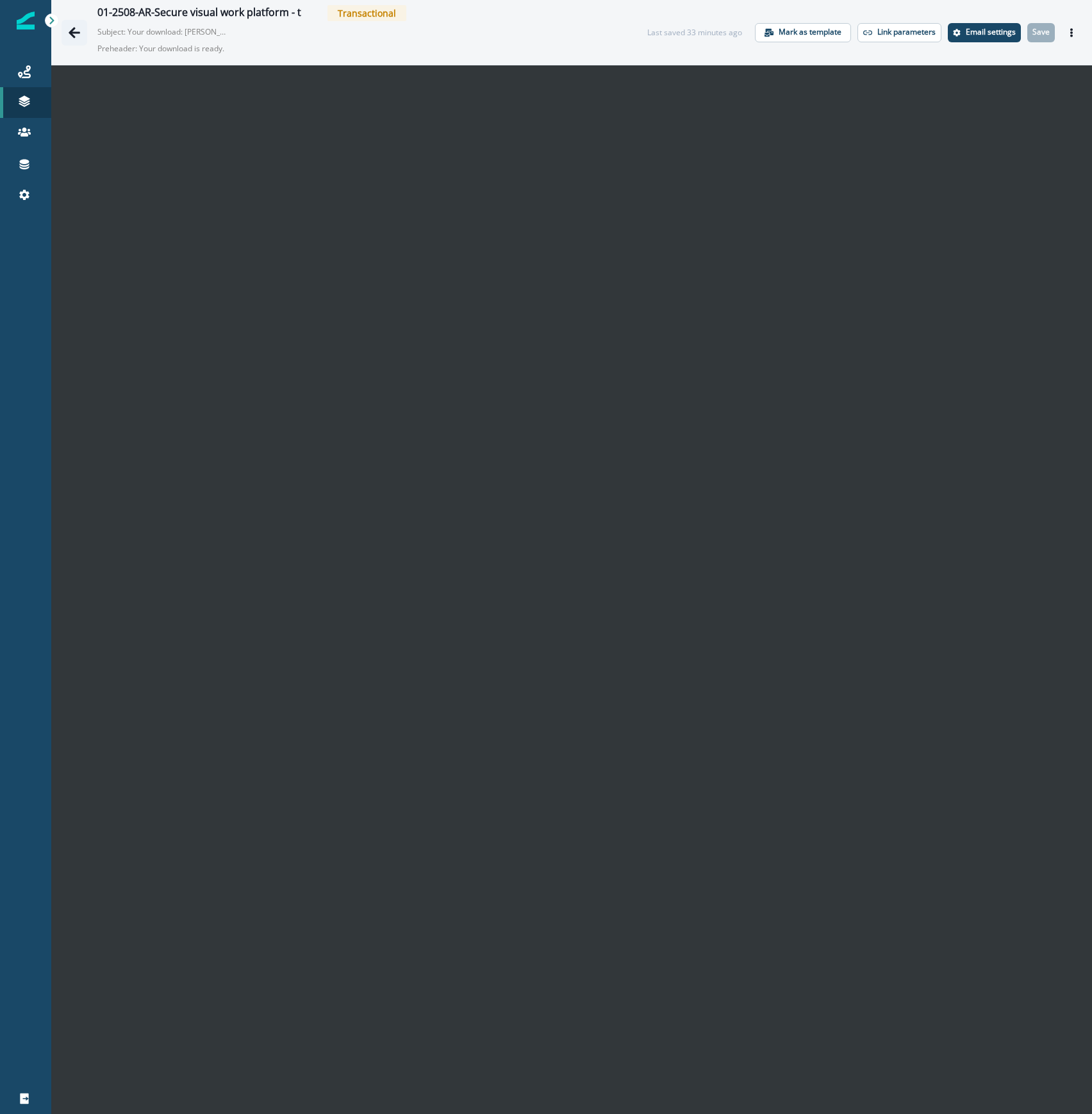
click at [72, 36] on icon "Go back" at bounding box center [74, 32] width 11 height 11
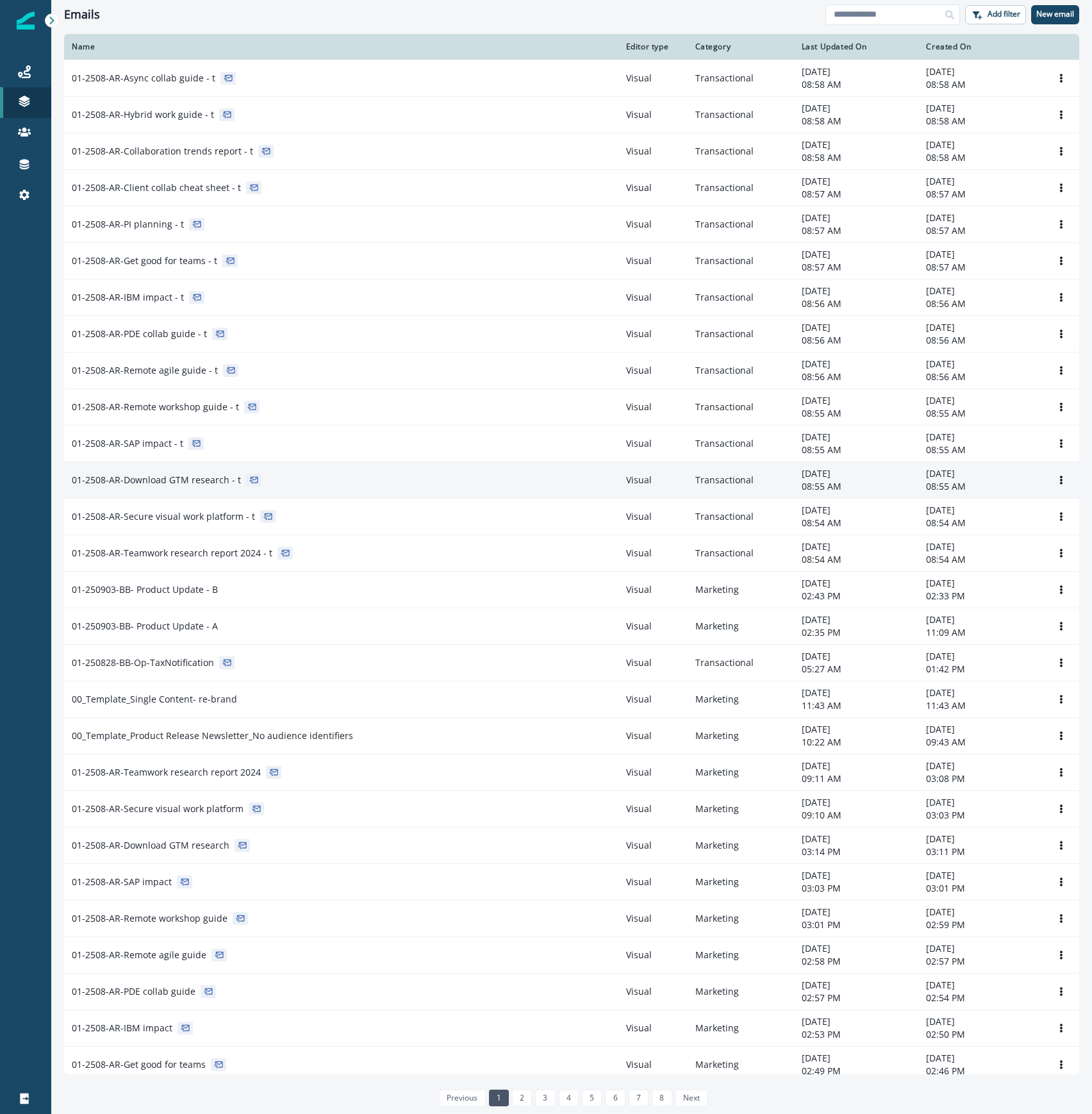
click at [287, 474] on td "01-2508-AR-Download GTM research - t" at bounding box center [341, 479] width 555 height 36
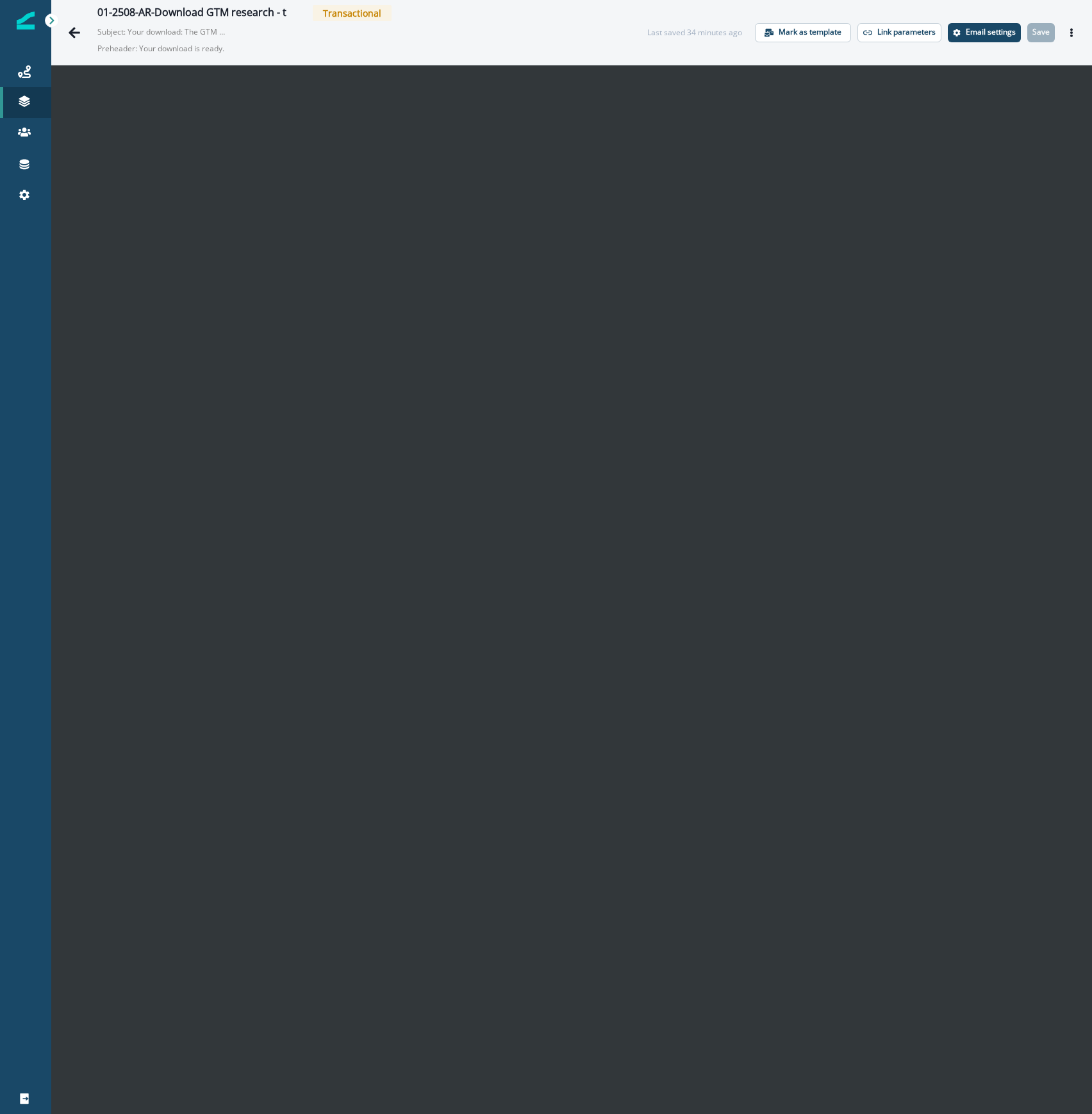
click at [15, 448] on div at bounding box center [26, 654] width 52 height 858
click at [76, 28] on icon "Go back" at bounding box center [74, 33] width 13 height 13
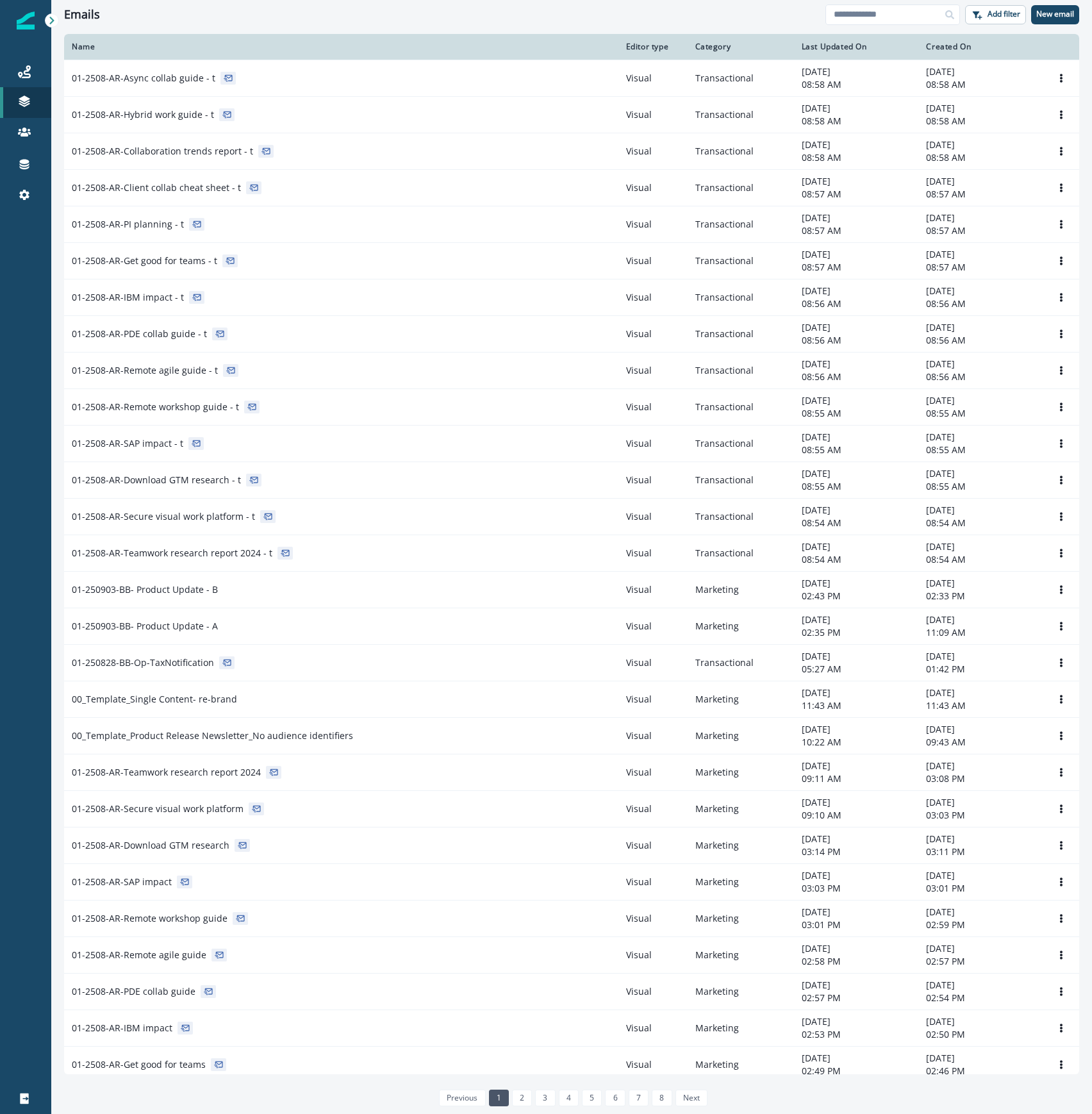
drag, startPoint x: 36, startPoint y: 602, endPoint x: 19, endPoint y: 388, distance: 214.7
click at [36, 602] on div at bounding box center [26, 654] width 52 height 858
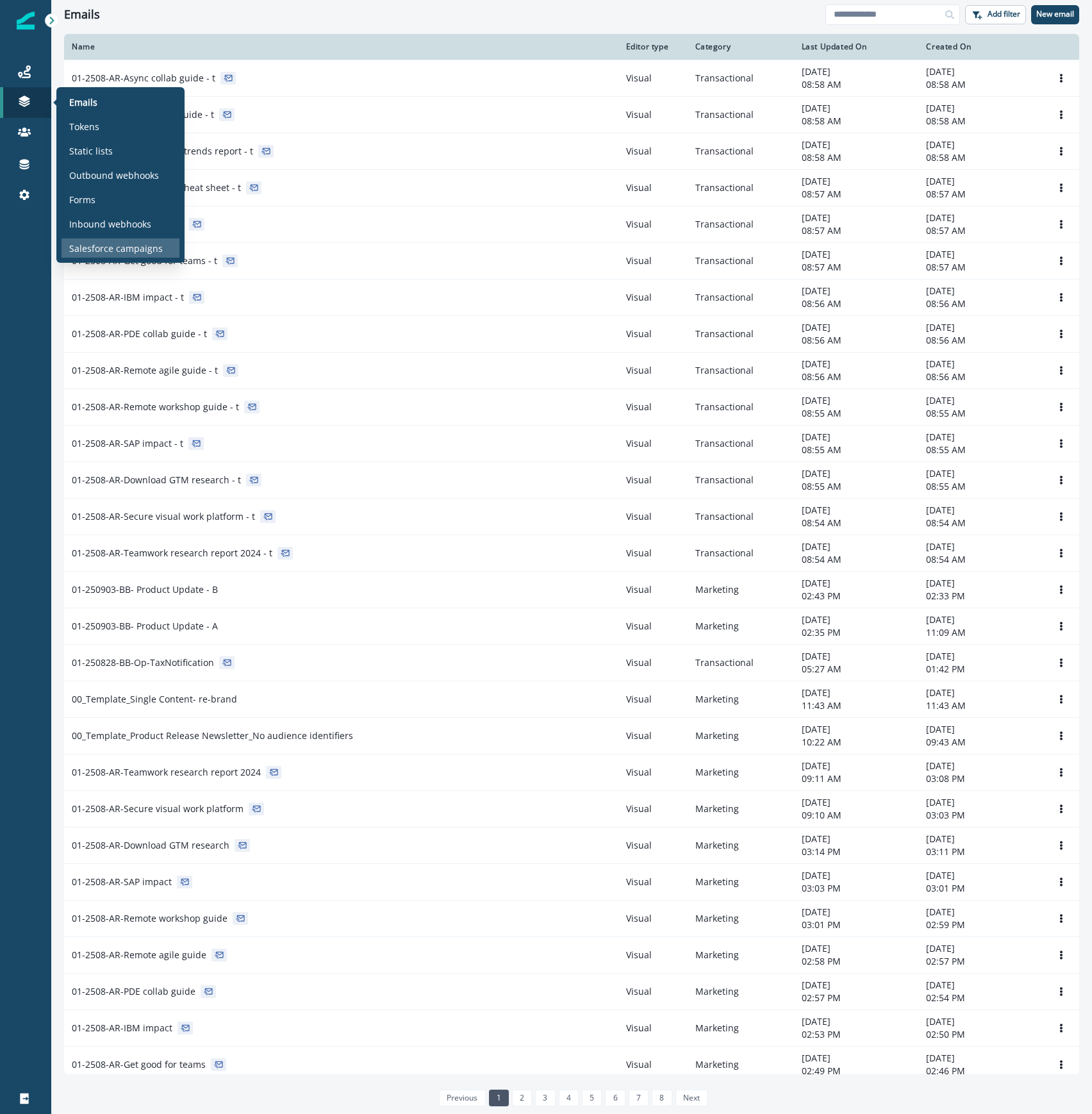
click at [85, 251] on p "Salesforce campaigns" at bounding box center [116, 248] width 93 height 14
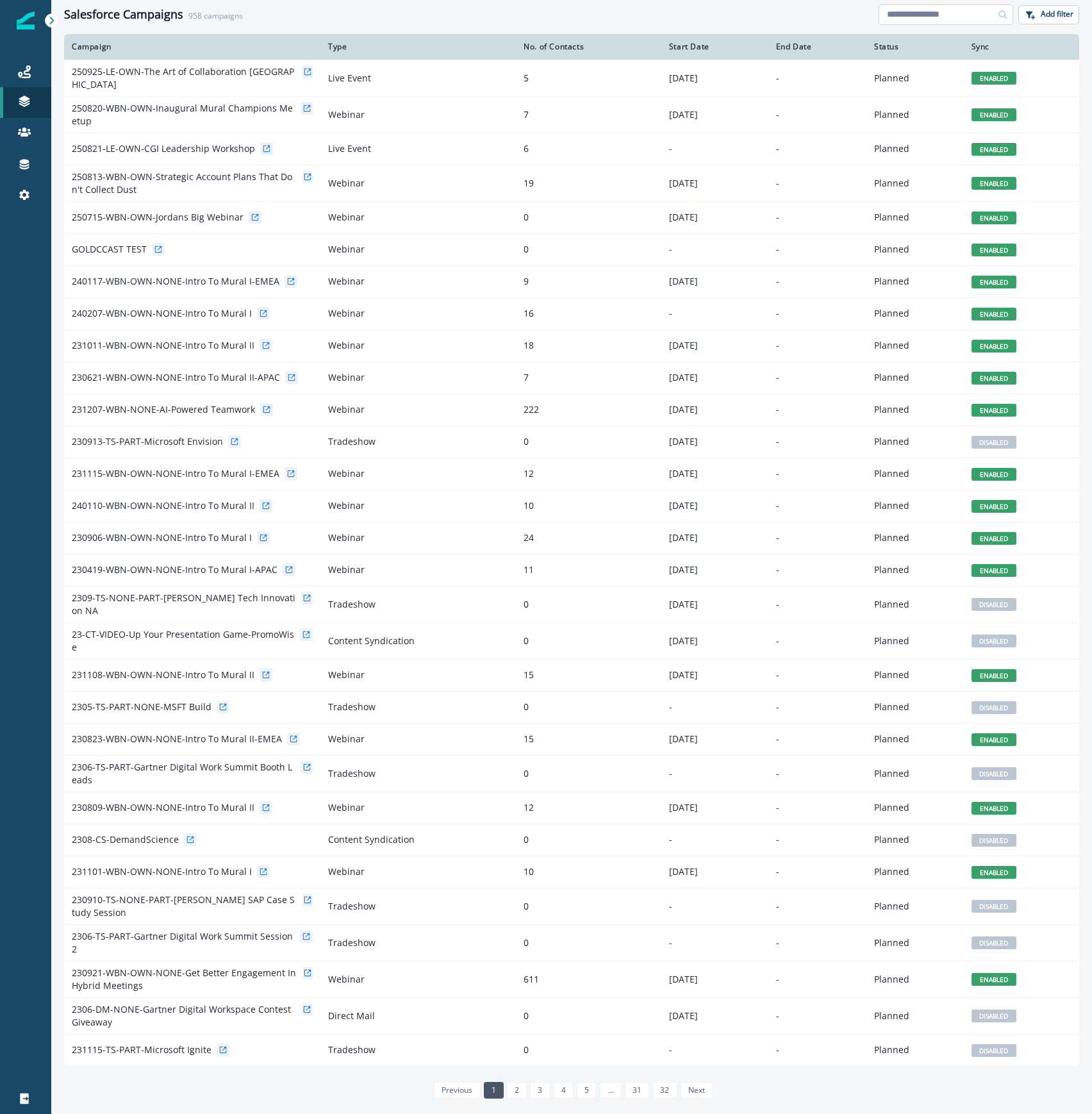
click at [940, 19] on input at bounding box center [945, 14] width 134 height 20
type input "*****"
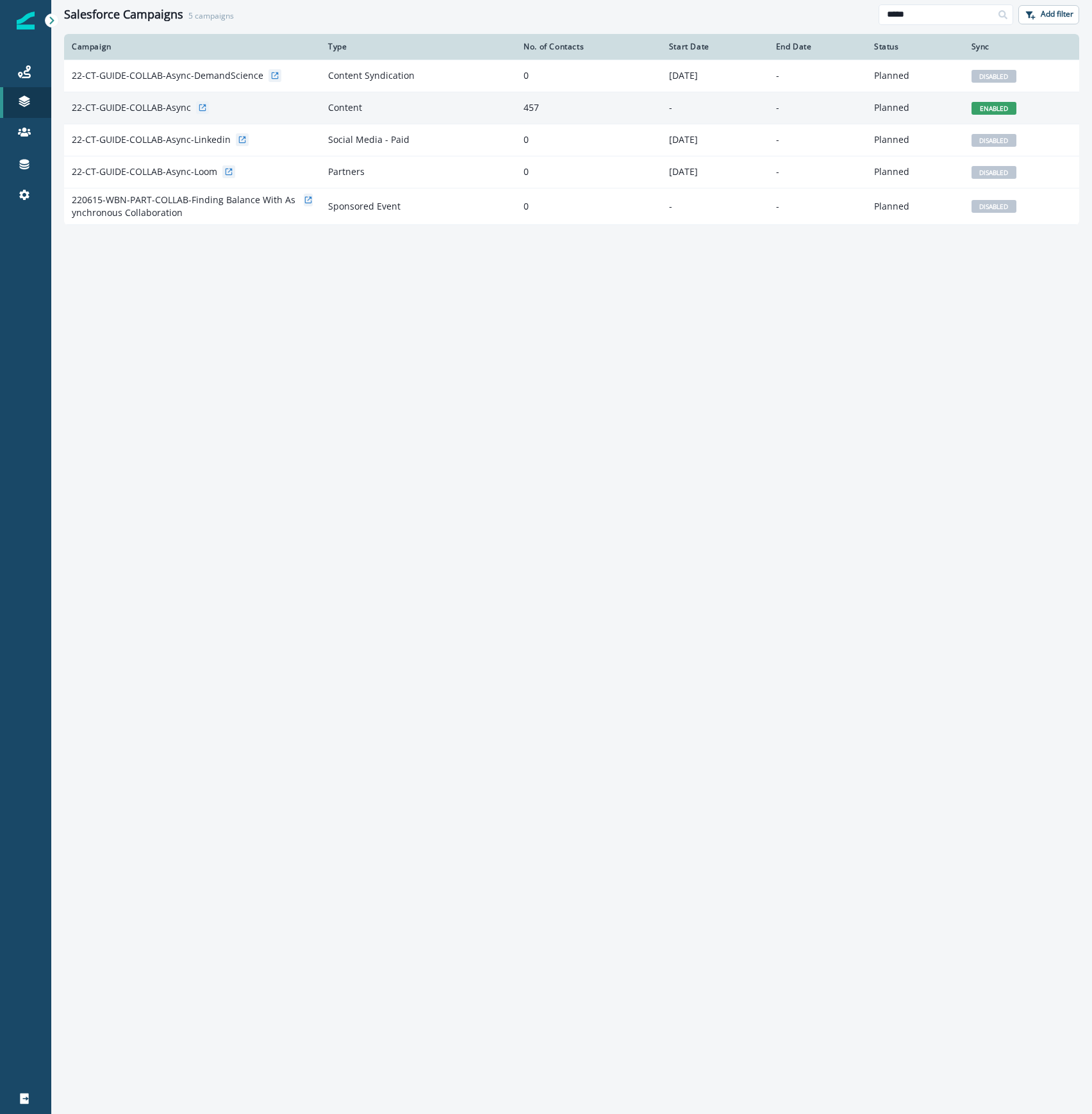
click at [149, 106] on p "22-CT-GUIDE-COLLAB-Async" at bounding box center [131, 108] width 119 height 13
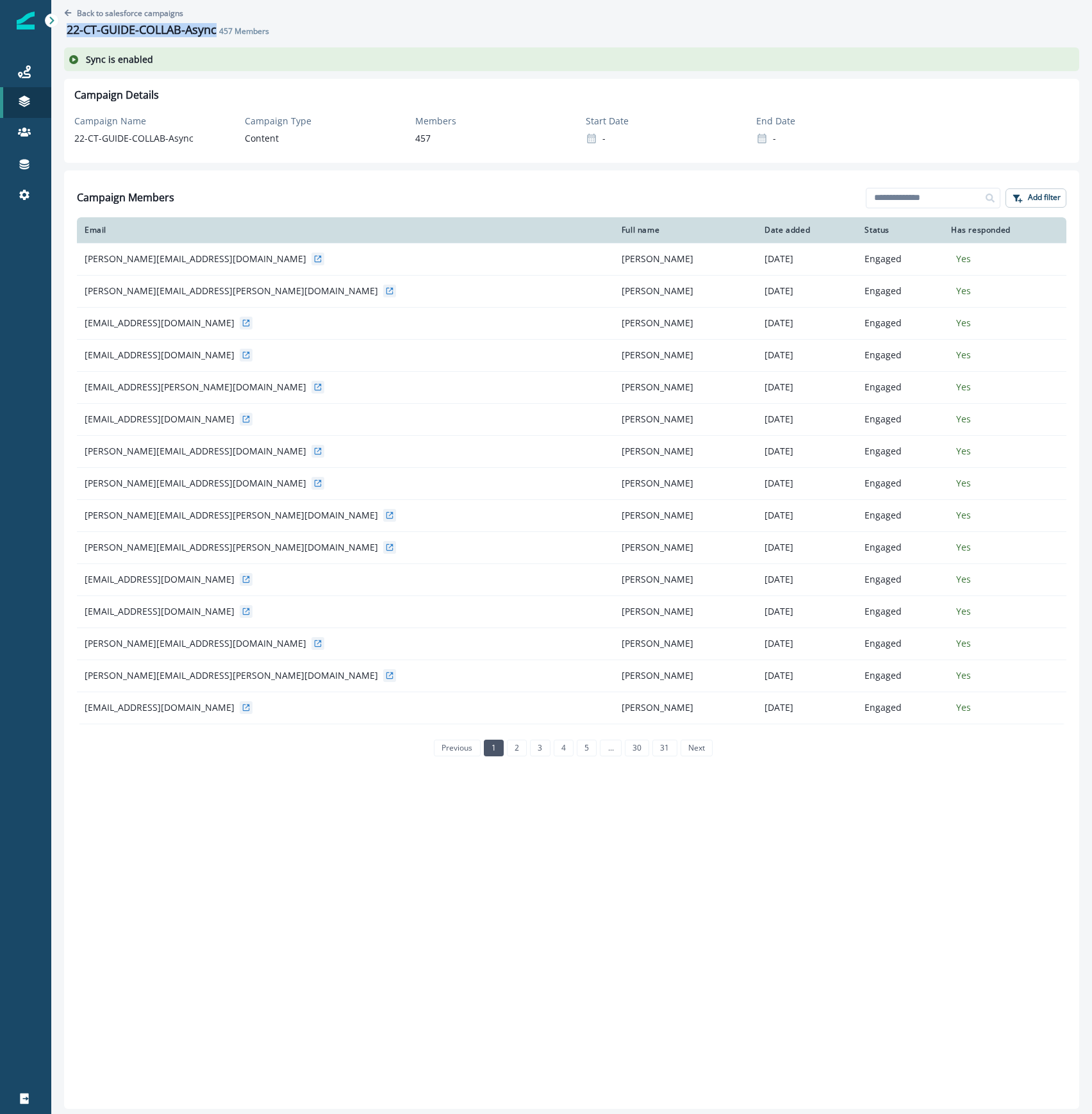
drag, startPoint x: 215, startPoint y: 28, endPoint x: 58, endPoint y: 29, distance: 157.0
click at [58, 29] on div "Back to salesforce campaigns 22-CT-GUIDE-COLLAB-Async 457 Members Sync is enabl…" at bounding box center [572, 557] width 1041 height 1114
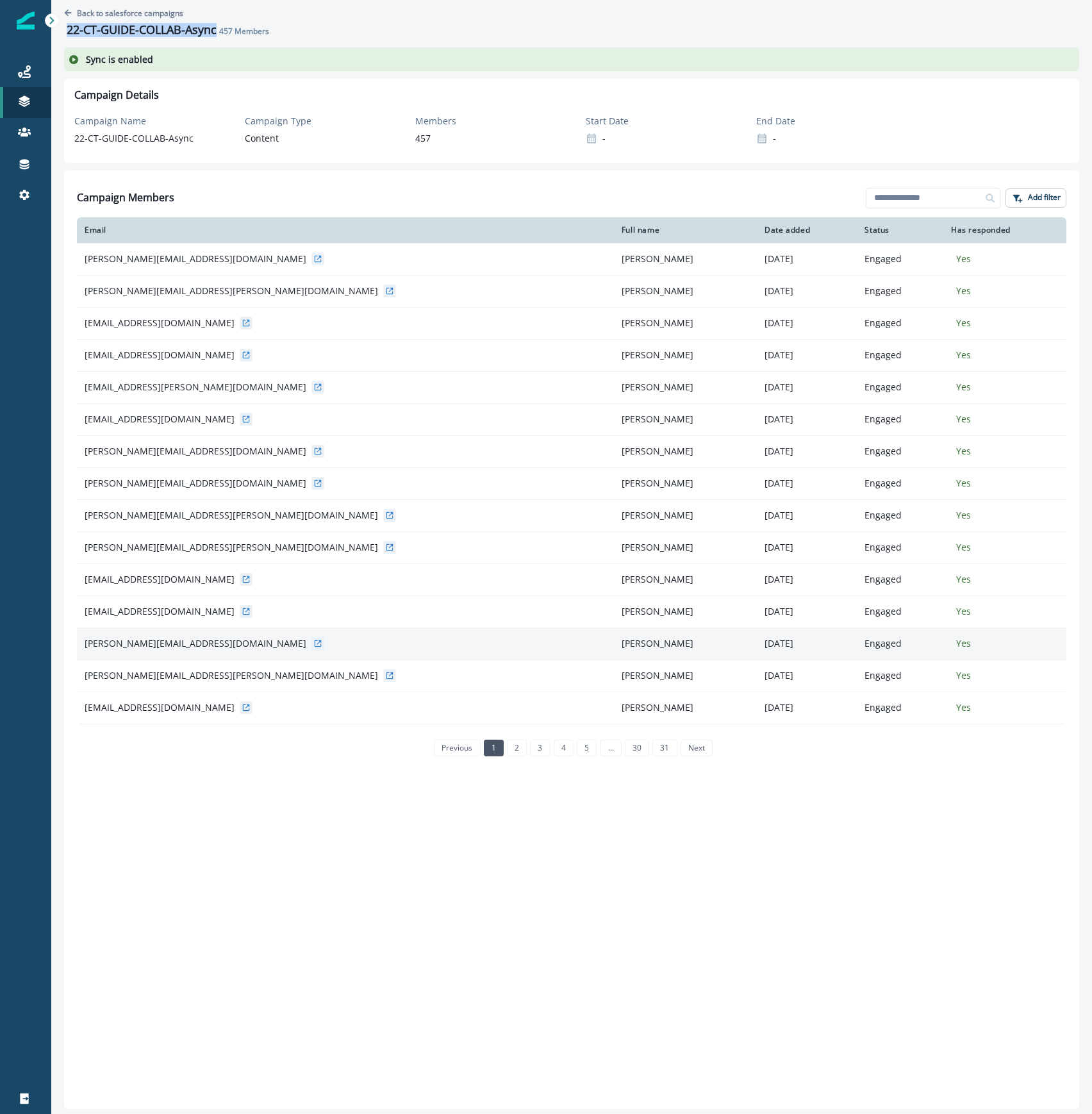
copy h1 "22-CT-GUIDE-COLLAB-Async"
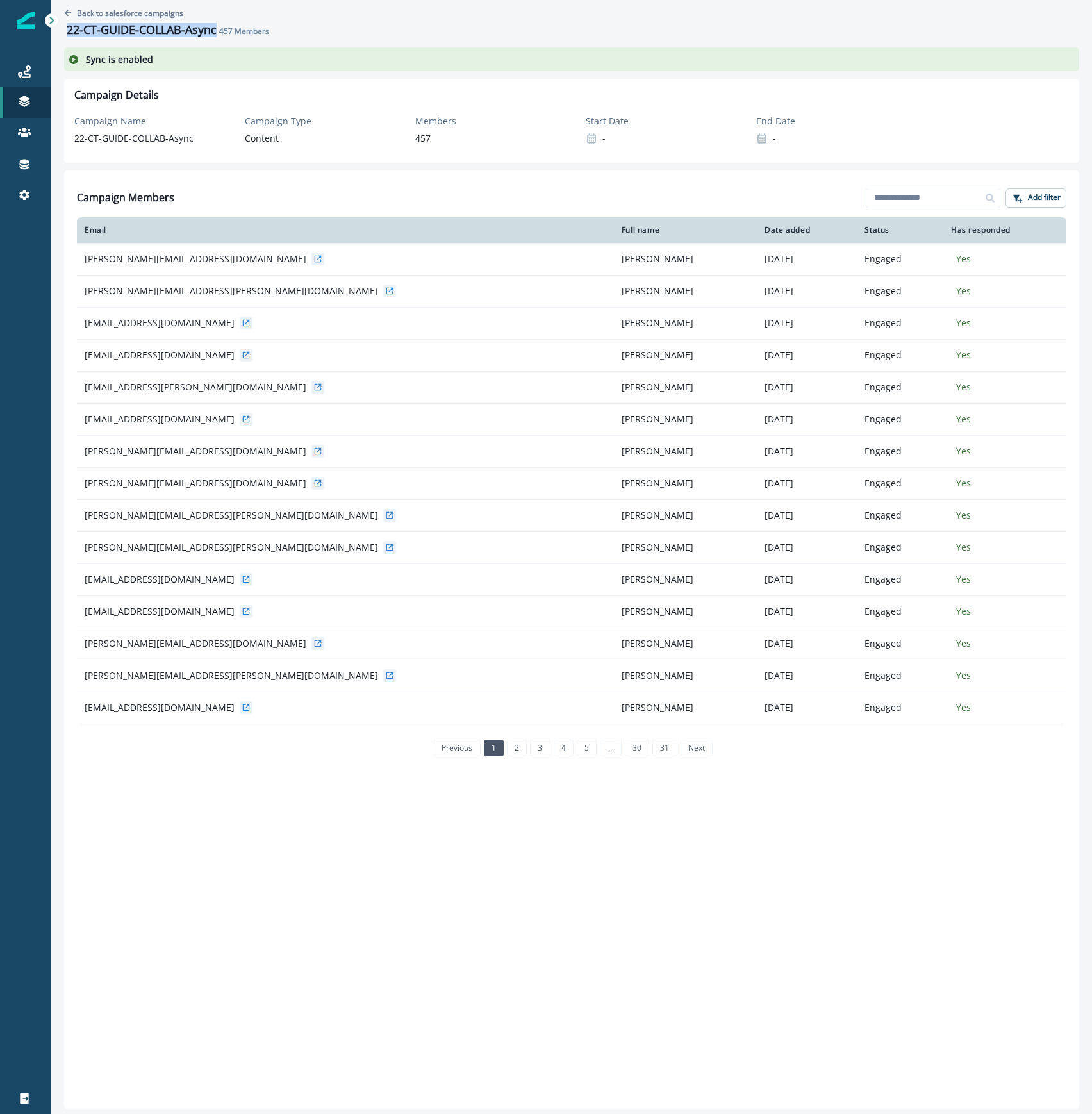
click at [70, 9] on icon "Go back" at bounding box center [68, 13] width 8 height 8
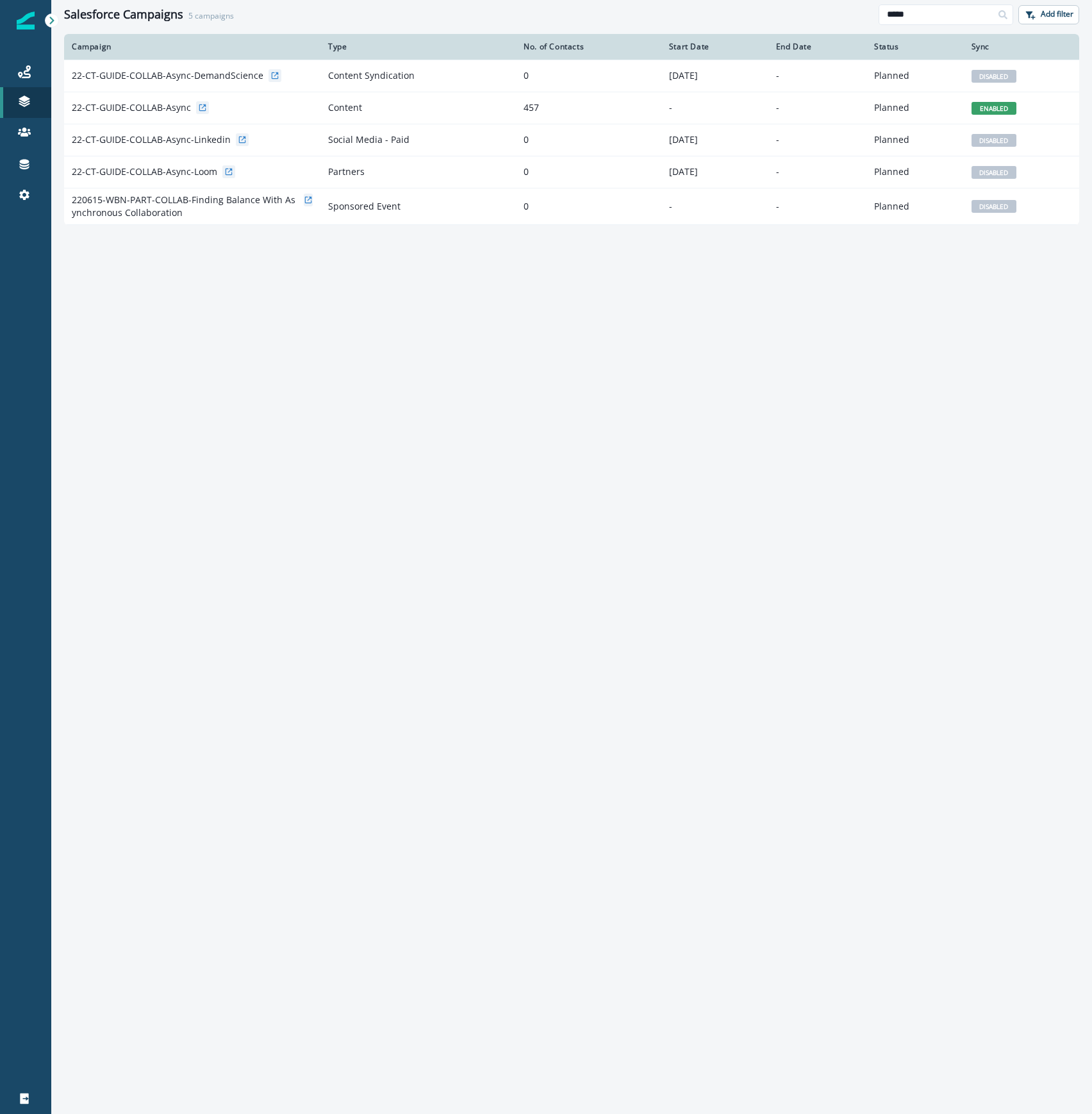
drag, startPoint x: 947, startPoint y: 17, endPoint x: 849, endPoint y: 17, distance: 98.0
click at [849, 17] on div "Salesforce Campaigns 5 campaigns ***** Add filter" at bounding box center [572, 14] width 1041 height 29
type input "******"
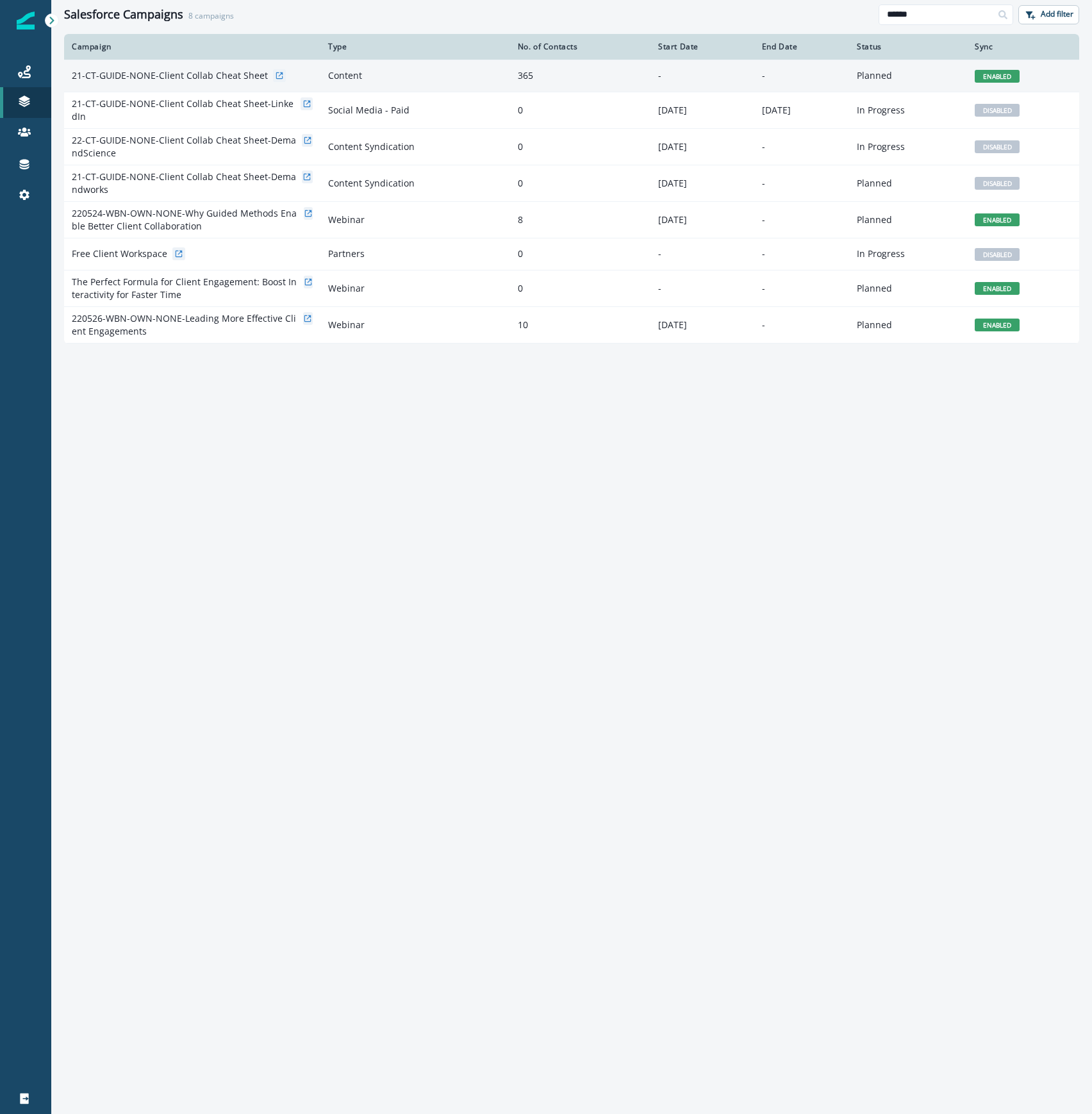
click at [156, 72] on p "21-CT-GUIDE-NONE-Client Collab Cheat Sheet" at bounding box center [170, 76] width 196 height 13
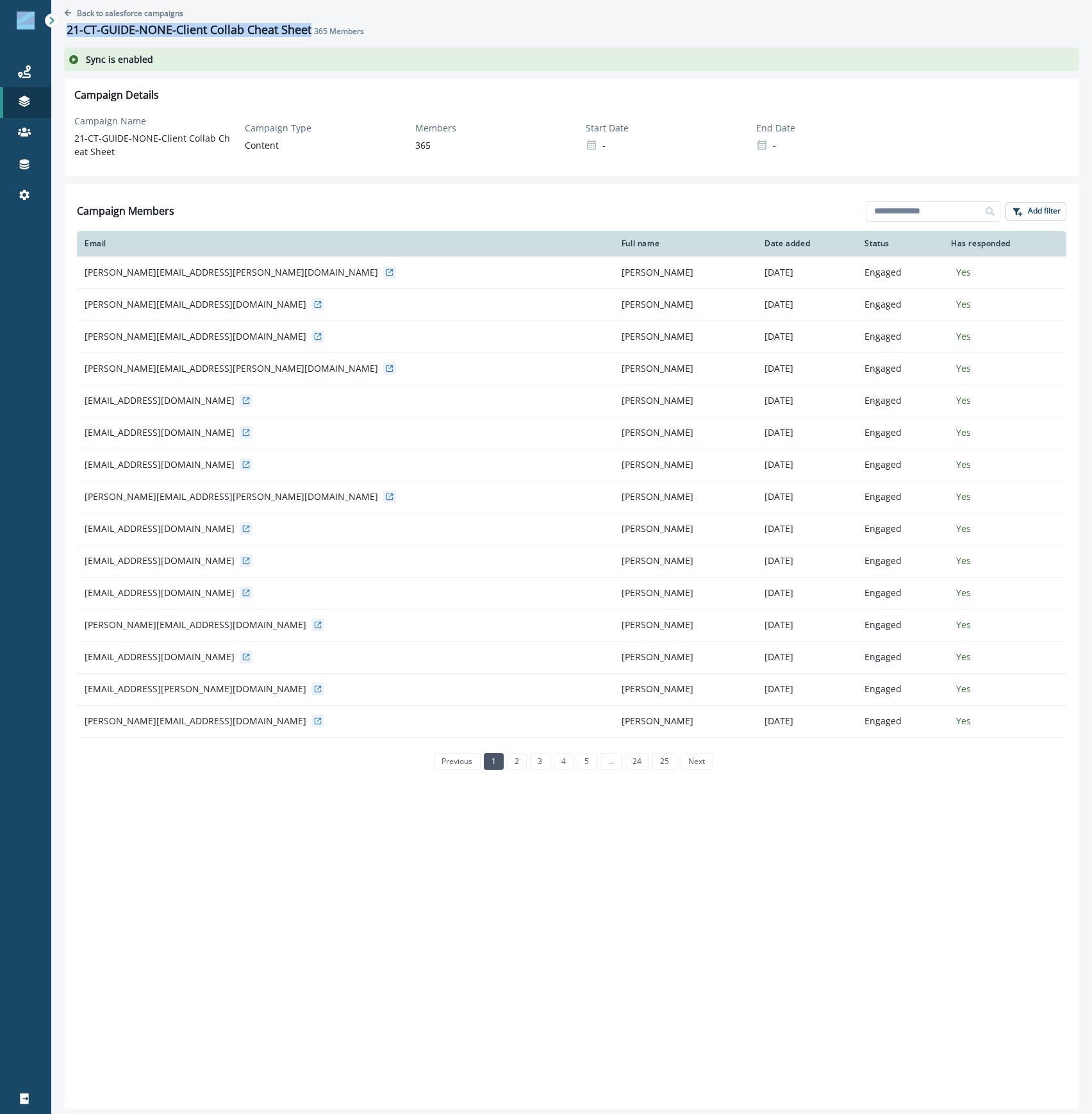
drag, startPoint x: 312, startPoint y: 27, endPoint x: 32, endPoint y: 26, distance: 280.0
click at [32, 26] on div "Journeys Emails Tokens Static lists Outbound webhooks Forms Inbound webhooks Sa…" at bounding box center [546, 557] width 1092 height 1114
copy div "Journeys Emails Tokens Static lists Outbound webhooks Forms Inbound webhooks Sa…"
click at [101, 13] on p "Back to salesforce campaigns" at bounding box center [130, 14] width 106 height 11
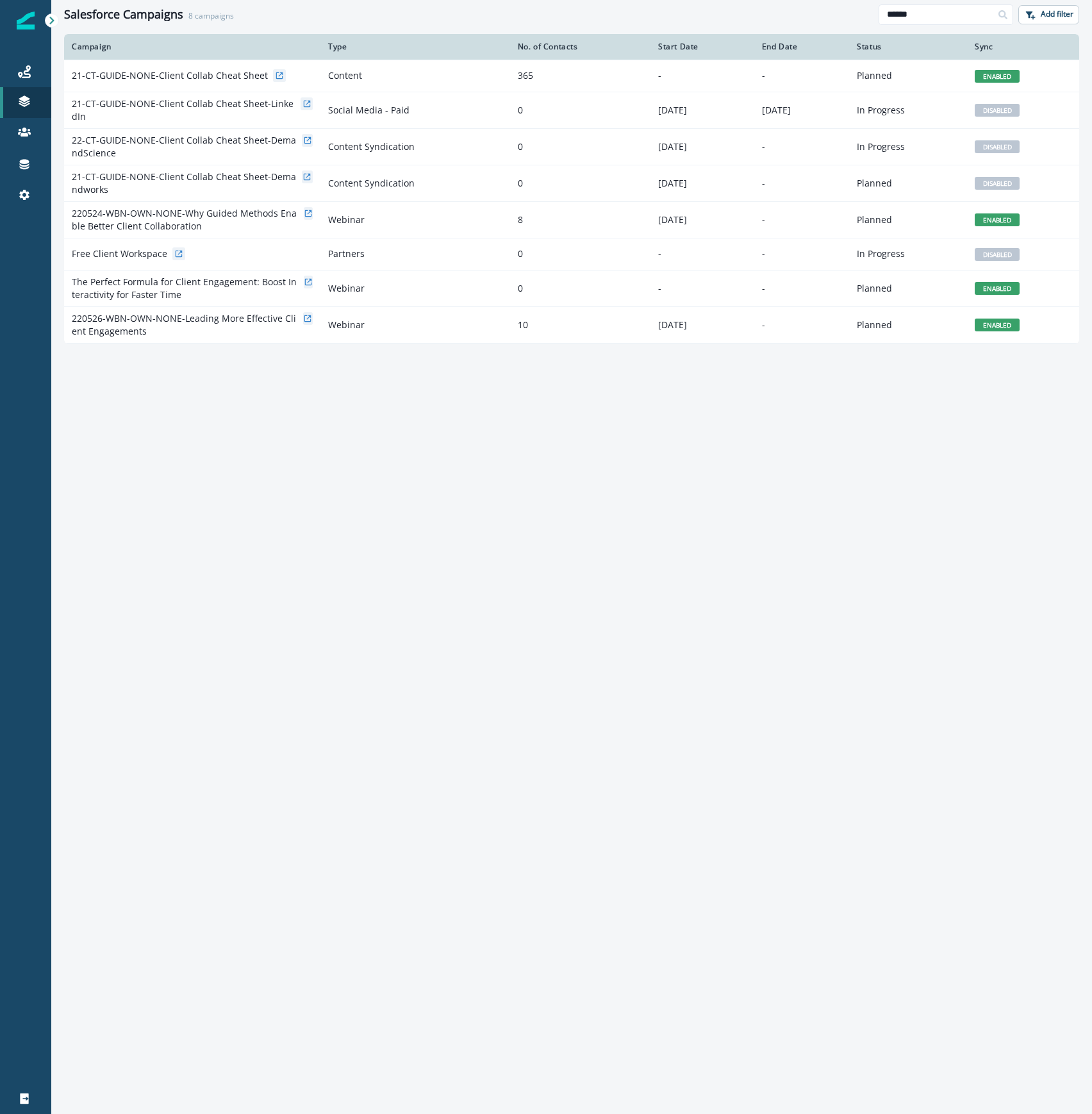
drag, startPoint x: 939, startPoint y: 11, endPoint x: 853, endPoint y: 6, distance: 86.1
click at [853, 6] on div "Salesforce Campaigns 8 campaigns ****** Add filter" at bounding box center [572, 14] width 1041 height 29
type input "*****"
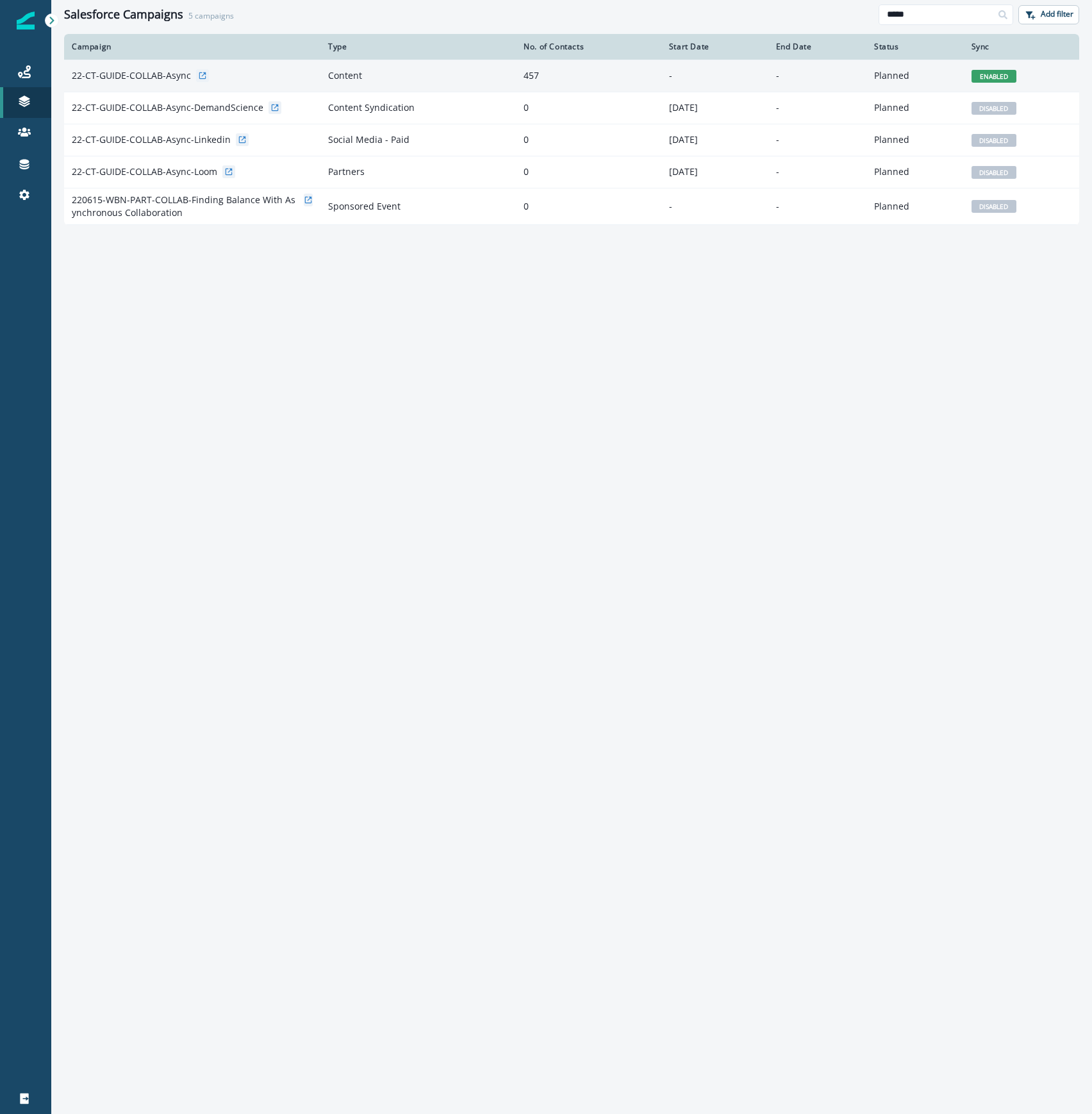
click at [266, 81] on div "22-CT-GUIDE-COLLAB-Async" at bounding box center [192, 76] width 241 height 13
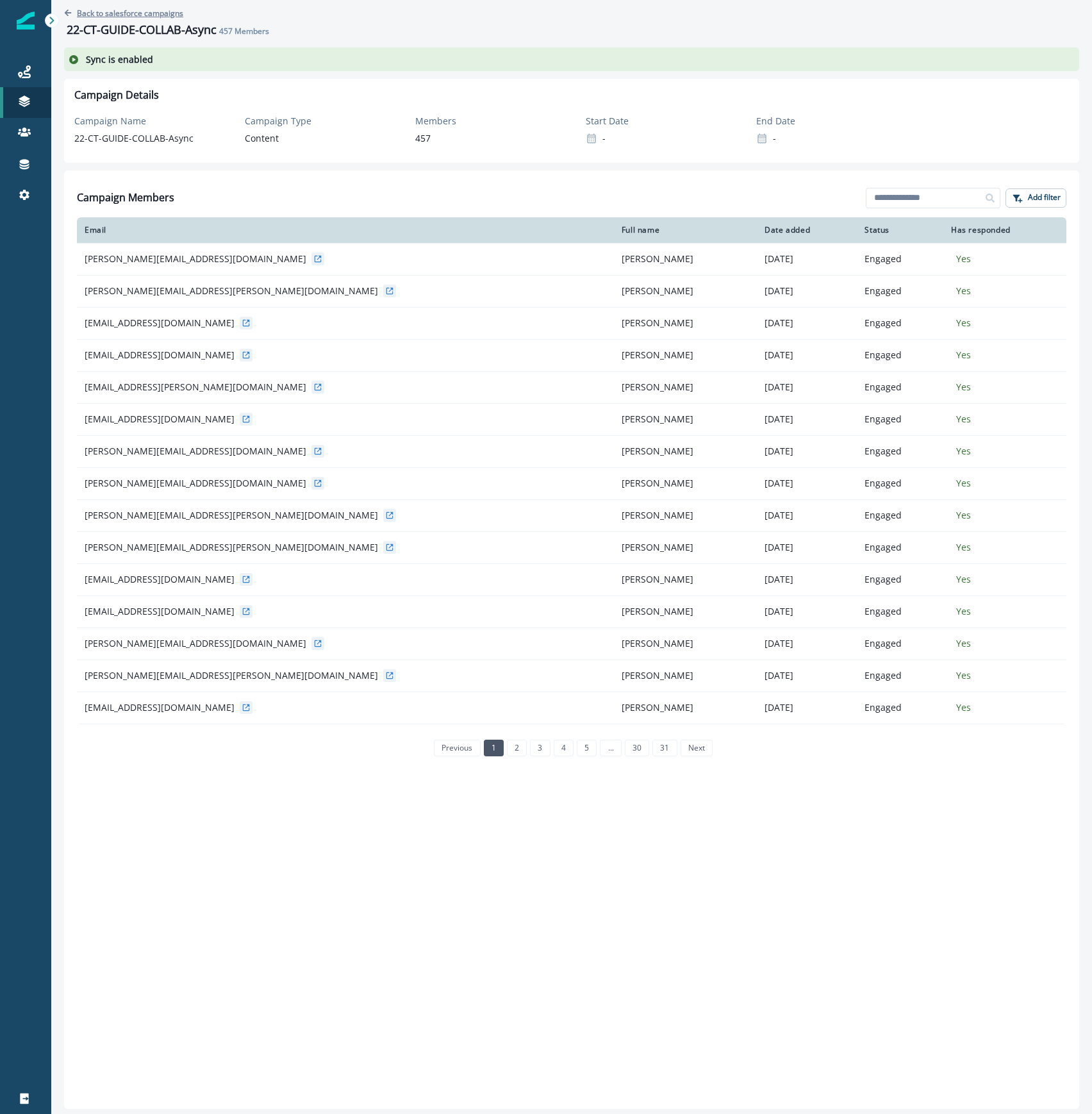
click at [88, 11] on p "Back to salesforce campaigns" at bounding box center [130, 14] width 106 height 11
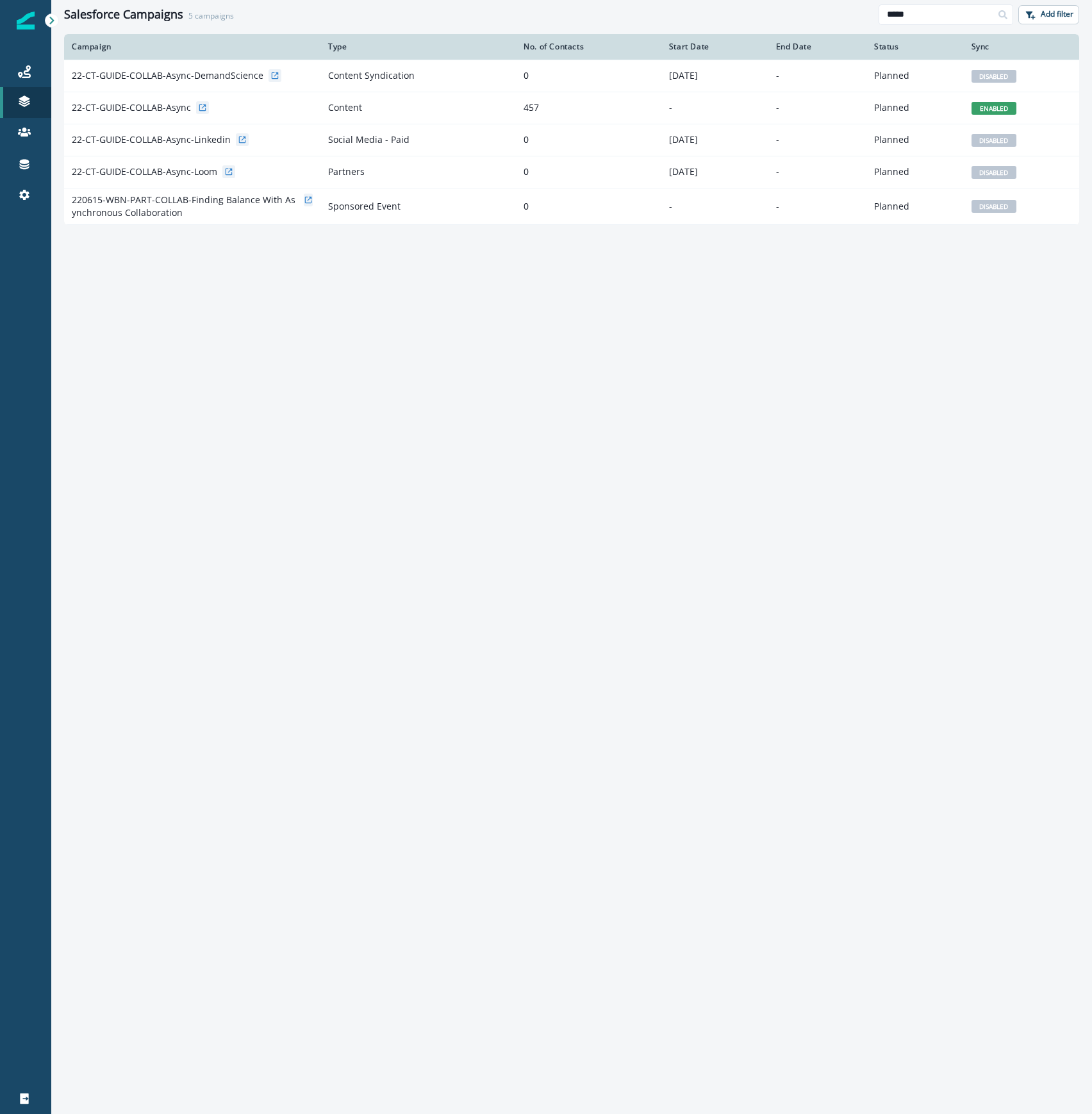
drag, startPoint x: 900, startPoint y: 18, endPoint x: 867, endPoint y: 11, distance: 33.7
click at [867, 11] on div "Salesforce Campaigns 5 campaigns ***** Add filter" at bounding box center [572, 14] width 1041 height 29
type input "******"
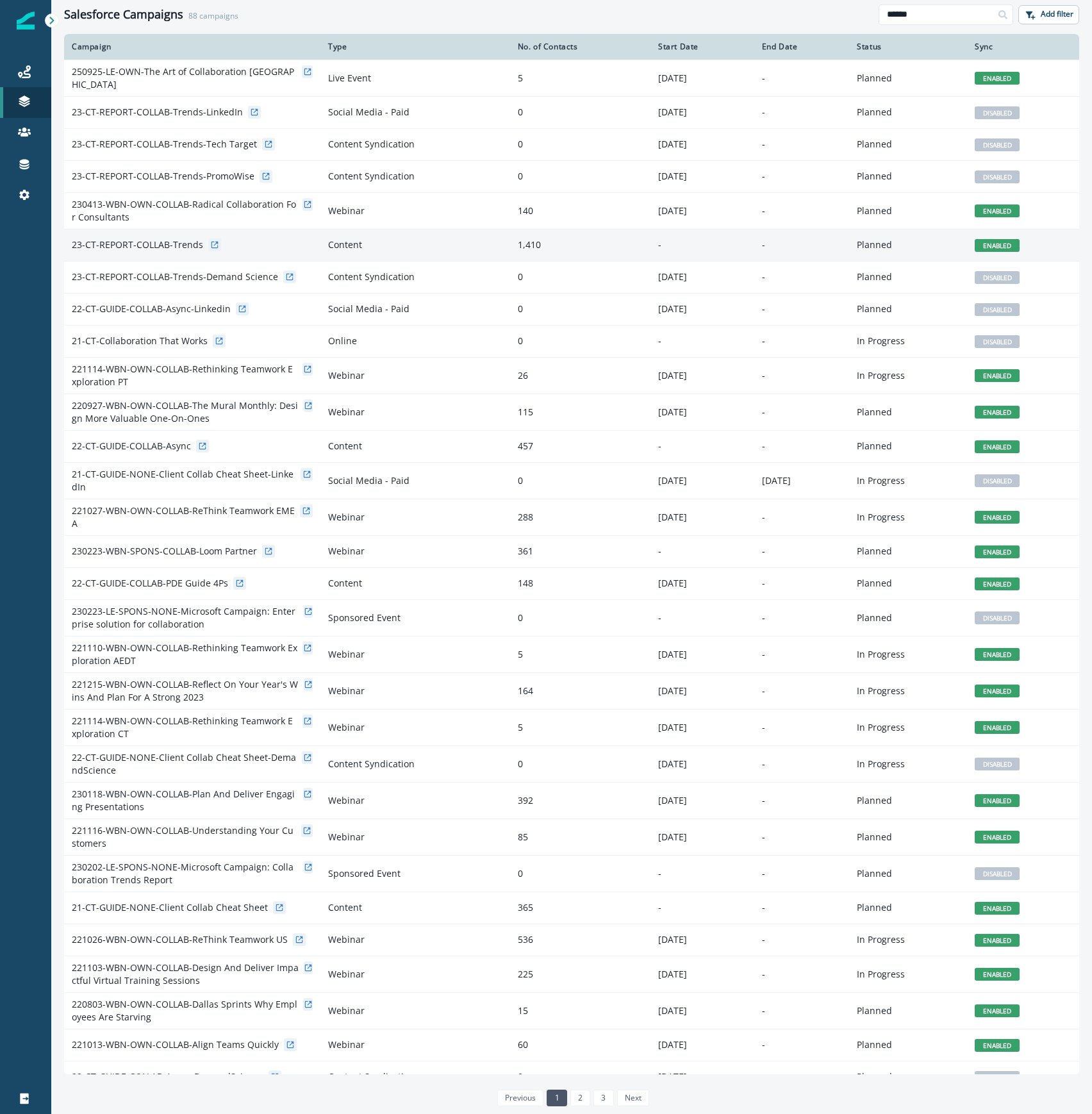
click at [177, 245] on p "23-CT-REPORT-COLLAB-Trends" at bounding box center [137, 245] width 131 height 13
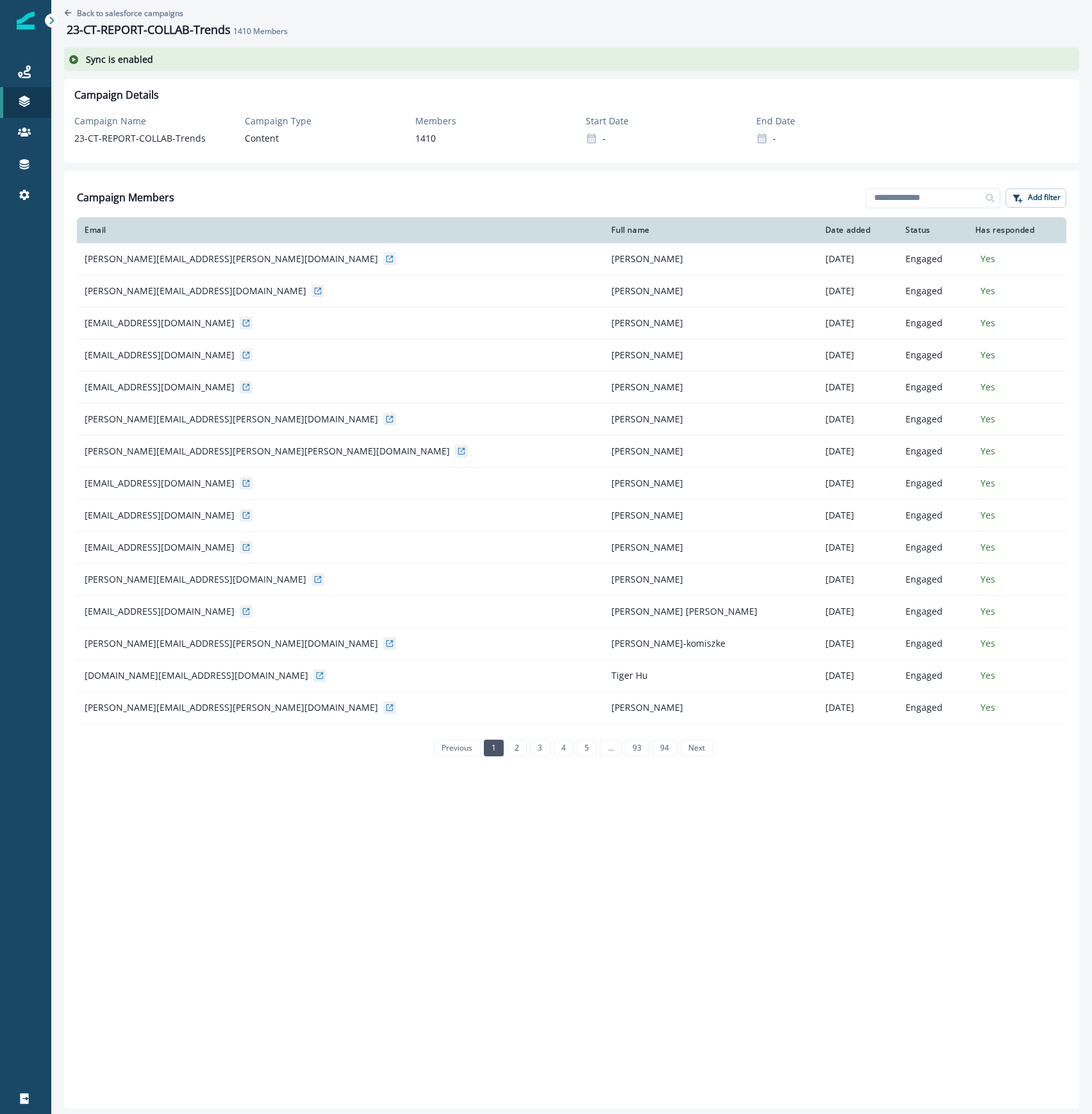
click at [169, 121] on div "Campaign Name 23-[GEOGRAPHIC_DATA]-REPORT-COLLAB-Trends" at bounding box center [154, 130] width 160 height 31
drag, startPoint x: 229, startPoint y: 28, endPoint x: 61, endPoint y: 27, distance: 168.0
click at [61, 27] on div "Back to salesforce campaigns 23-CT-REPORT-COLLAB-Trends 1410 Members Sync is en…" at bounding box center [572, 557] width 1041 height 1114
copy h1 "23-CT-REPORT-COLLAB-Trends"
click at [71, 10] on icon "Go back" at bounding box center [68, 13] width 8 height 8
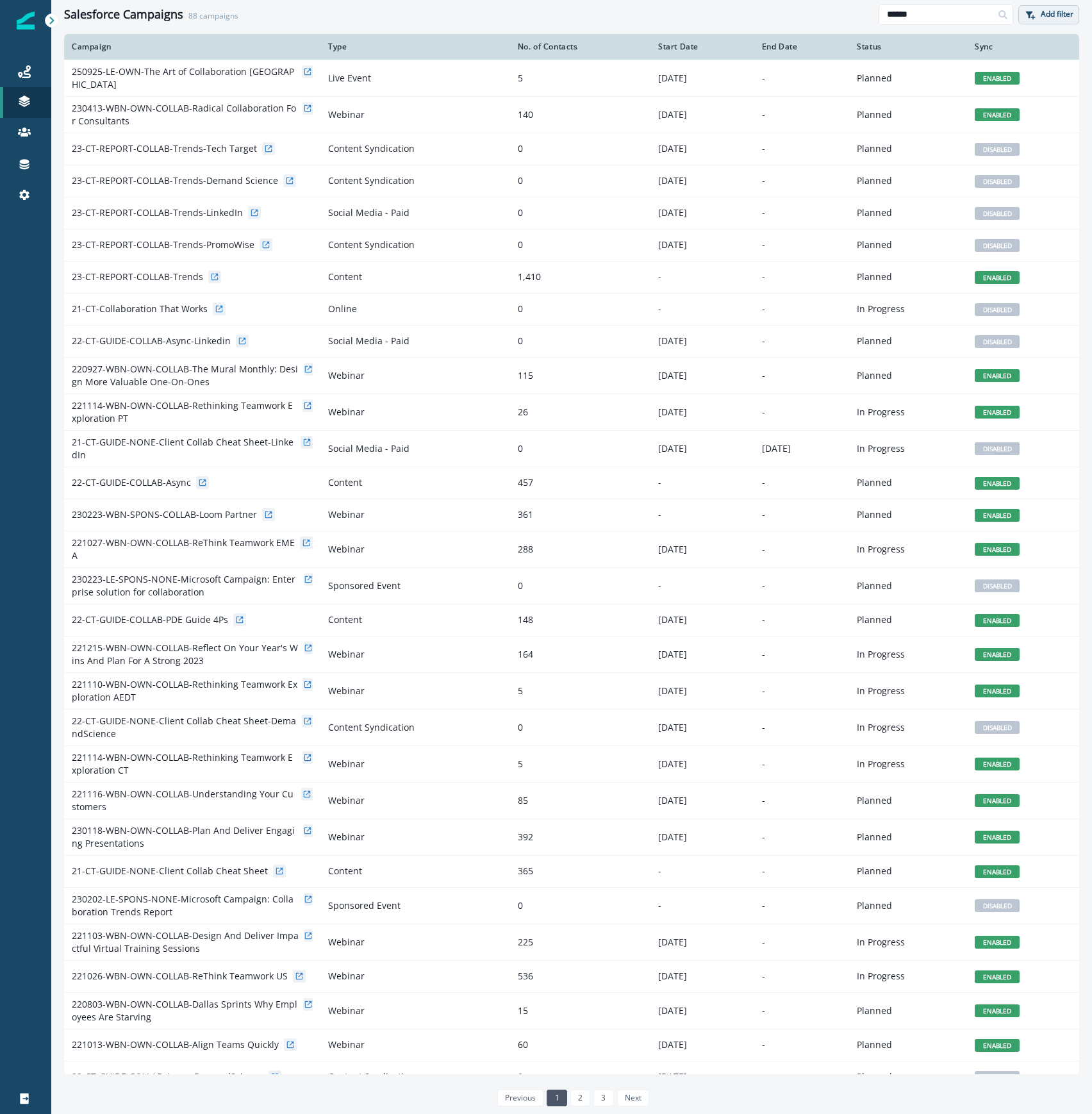
click at [1055, 17] on p "Add filter" at bounding box center [1057, 14] width 33 height 9
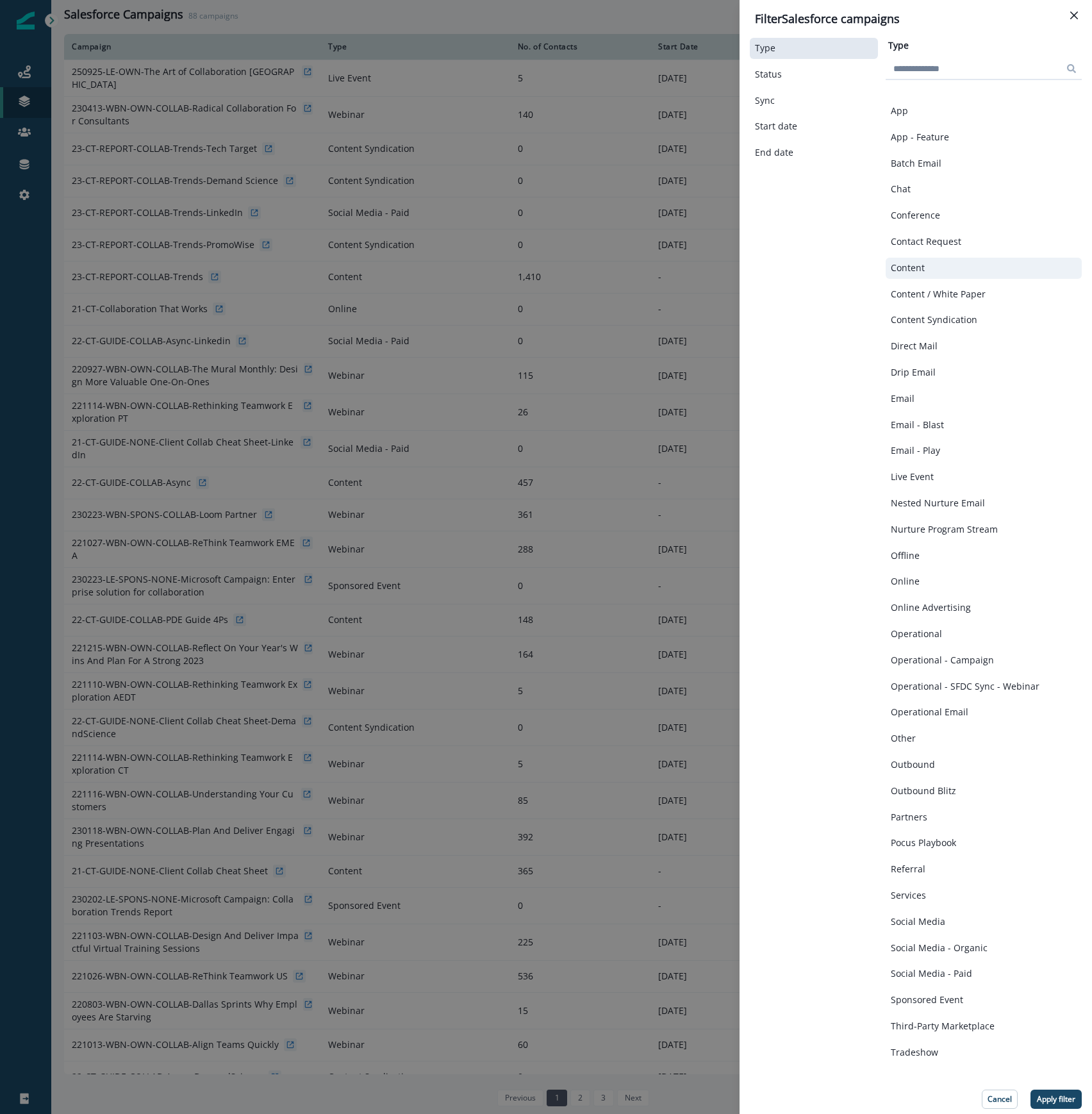
click at [933, 266] on button "Content" at bounding box center [983, 268] width 186 height 11
click at [1057, 1106] on button "Apply filter" at bounding box center [1057, 1100] width 52 height 19
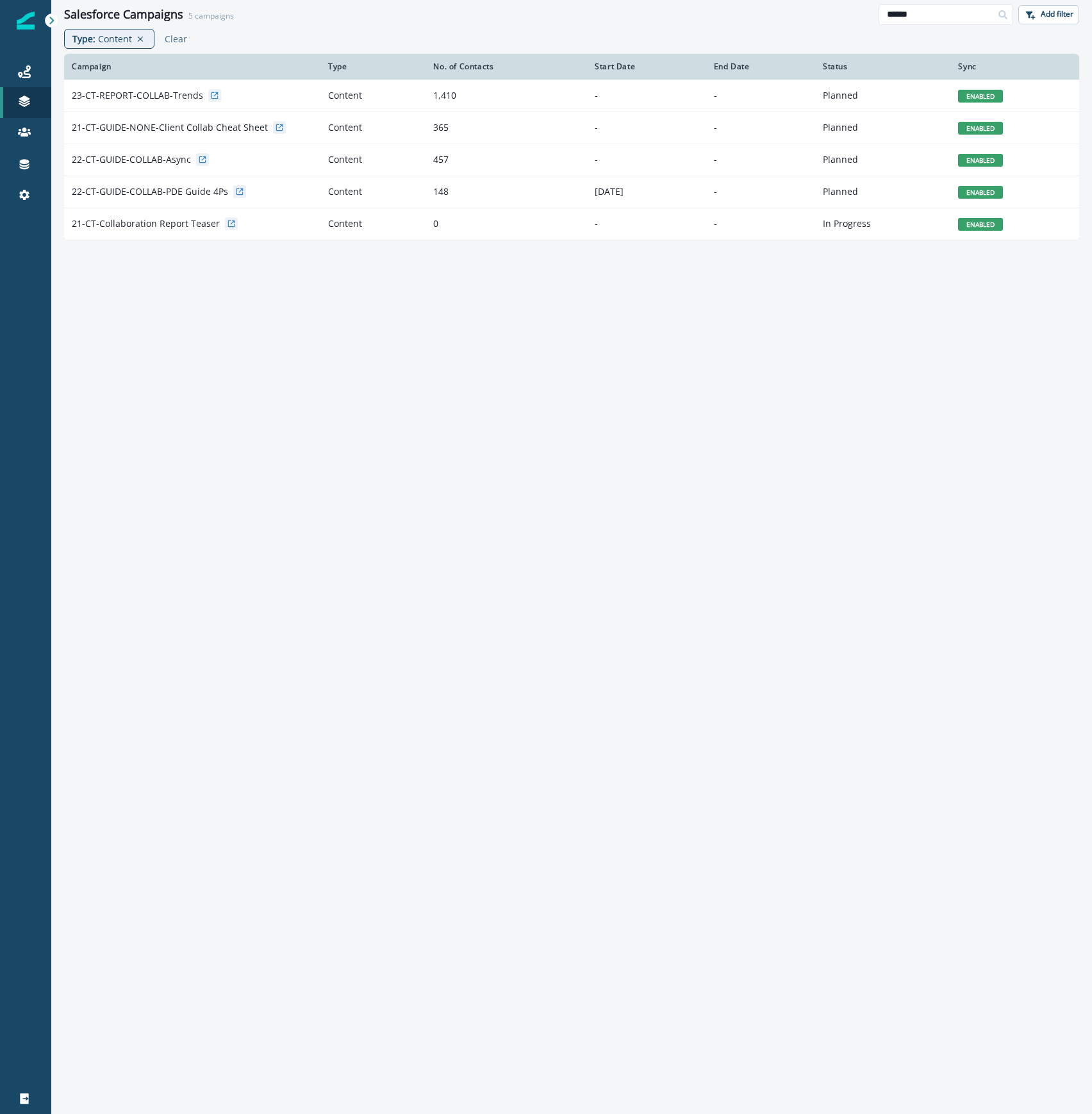
drag, startPoint x: 950, startPoint y: 14, endPoint x: 827, endPoint y: 16, distance: 123.0
click at [827, 16] on div "Salesforce Campaigns 5 campaigns ****** Add filter" at bounding box center [572, 14] width 1041 height 29
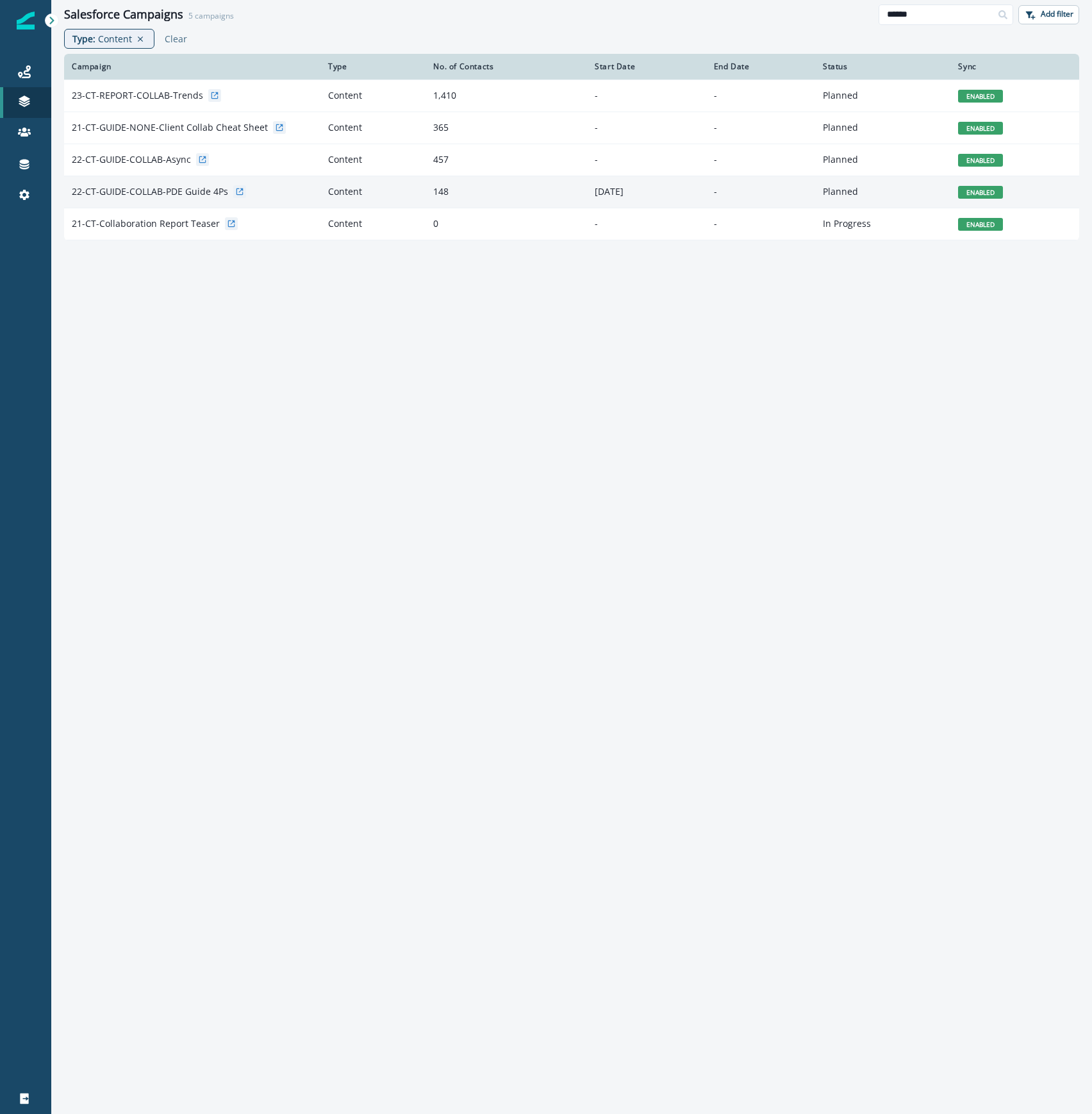
click at [258, 191] on div "22-CT-GUIDE-COLLAB-PDE Guide 4Ps" at bounding box center [192, 192] width 241 height 13
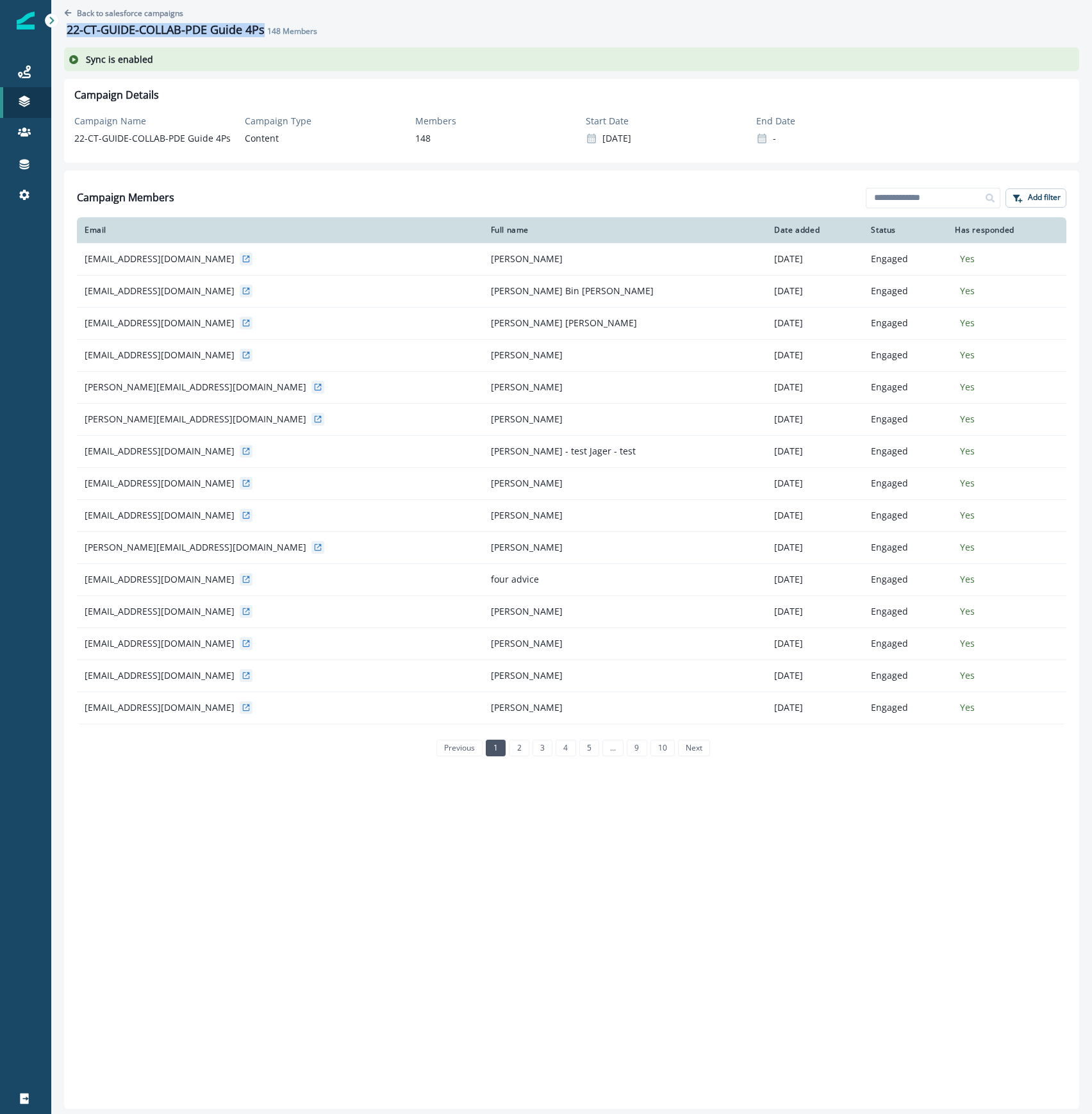
drag, startPoint x: 266, startPoint y: 31, endPoint x: 65, endPoint y: 32, distance: 201.0
click at [65, 32] on div "22-CT-GUIDE-COLLAB-PDE Guide 4Ps 148 Members" at bounding box center [193, 30] width 259 height 19
copy h1 "22-CT-GUIDE-COLLAB-PDE Guide 4Ps"
click at [71, 10] on icon "Go back" at bounding box center [68, 13] width 8 height 8
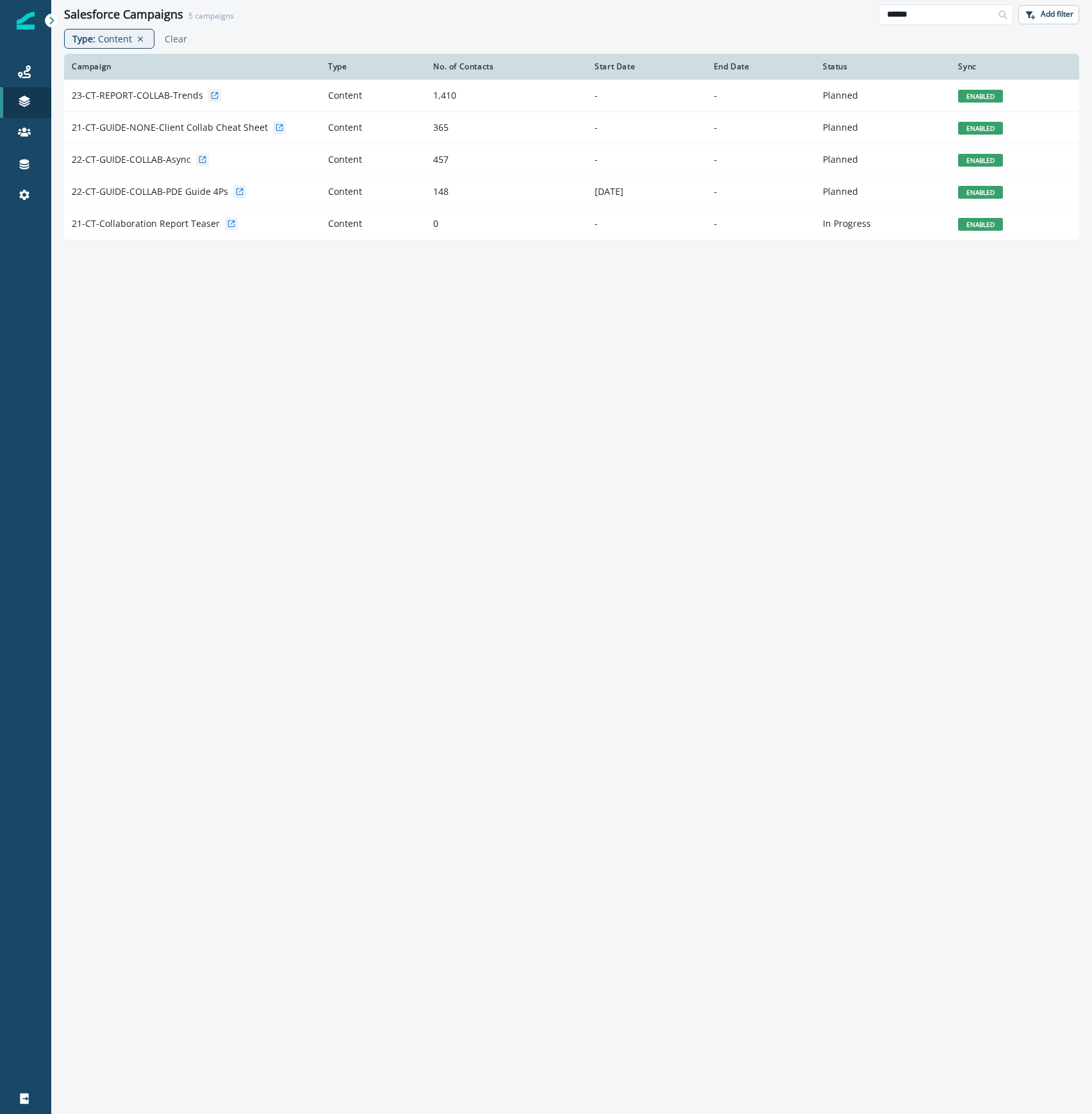
drag, startPoint x: 929, startPoint y: 11, endPoint x: 859, endPoint y: 9, distance: 70.0
click at [859, 9] on div "Salesforce Campaigns 5 campaigns ****** Add filter" at bounding box center [572, 14] width 1041 height 29
type input "*****"
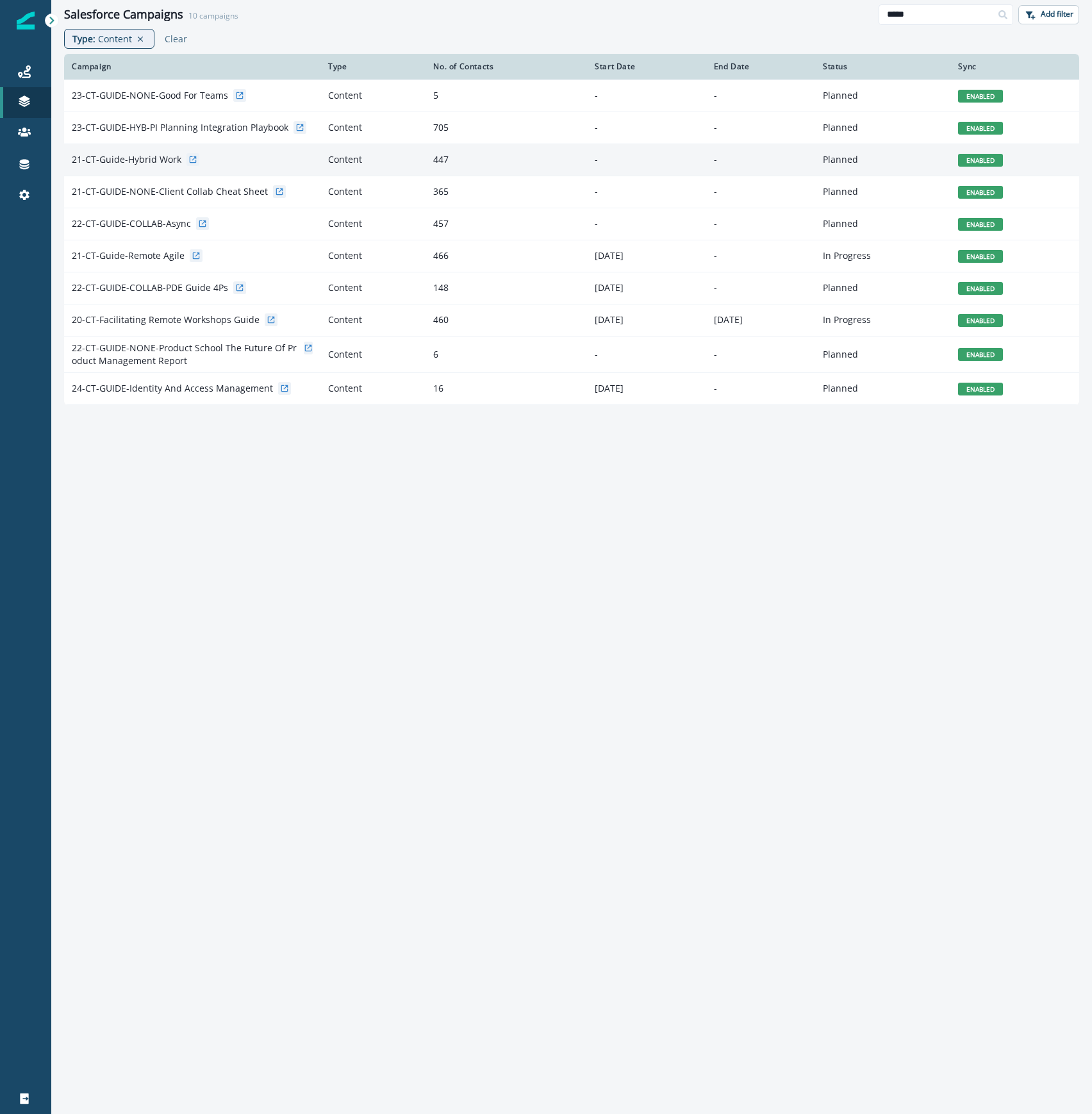
click at [271, 162] on div "21-CT-Guide-Hybrid Work" at bounding box center [192, 159] width 241 height 13
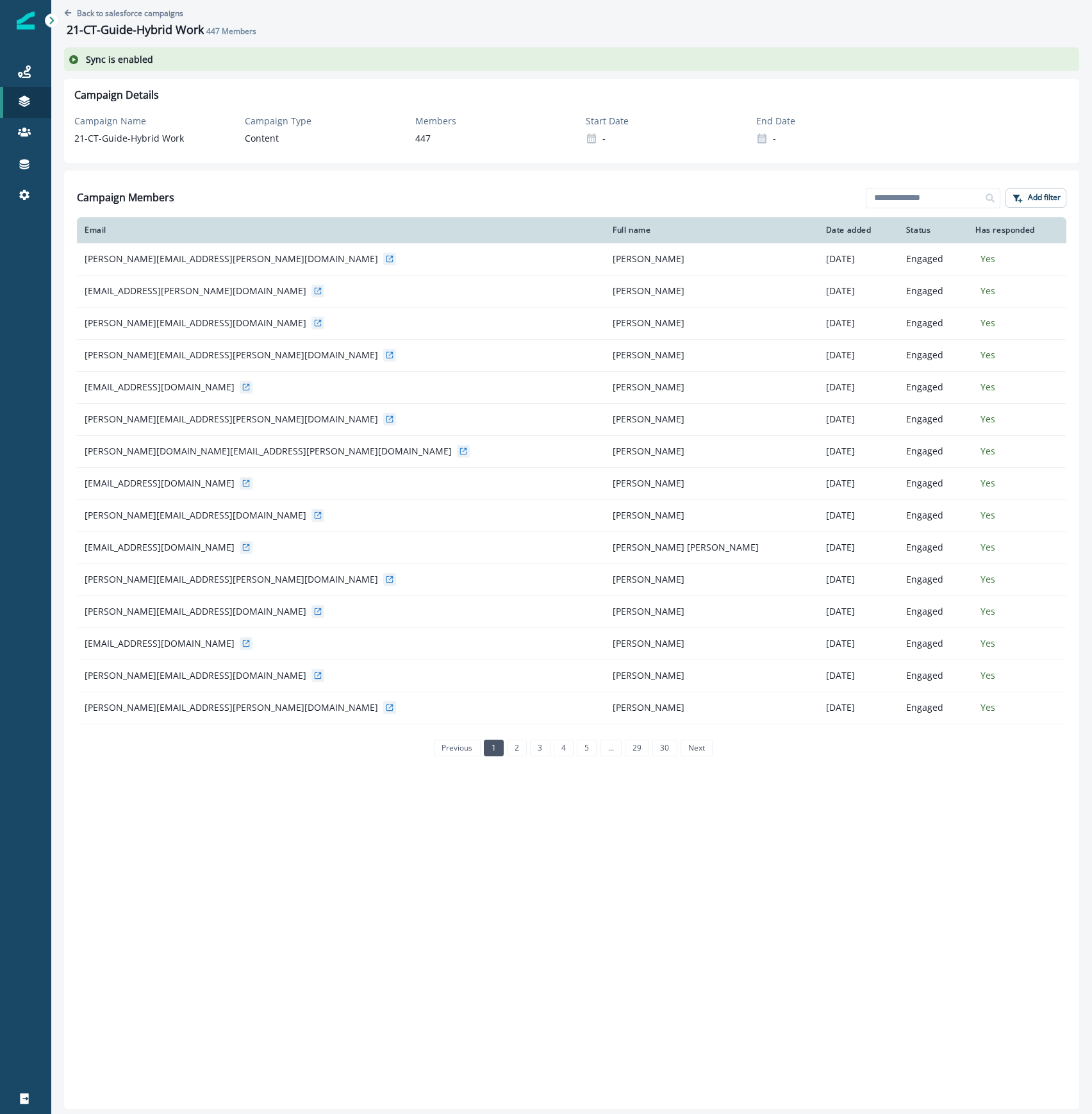
click at [188, 60] on div "Sync is enabled" at bounding box center [572, 59] width 1015 height 23
drag, startPoint x: 203, startPoint y: 29, endPoint x: 63, endPoint y: 33, distance: 140.1
click at [63, 33] on div "Back to salesforce campaigns 21-CT-Guide-Hybrid Work 447 Members Sync is enable…" at bounding box center [572, 557] width 1041 height 1114
copy h1 "21-CT-Guide-Hybrid Work"
click at [78, 11] on p "Back to salesforce campaigns" at bounding box center [130, 14] width 106 height 11
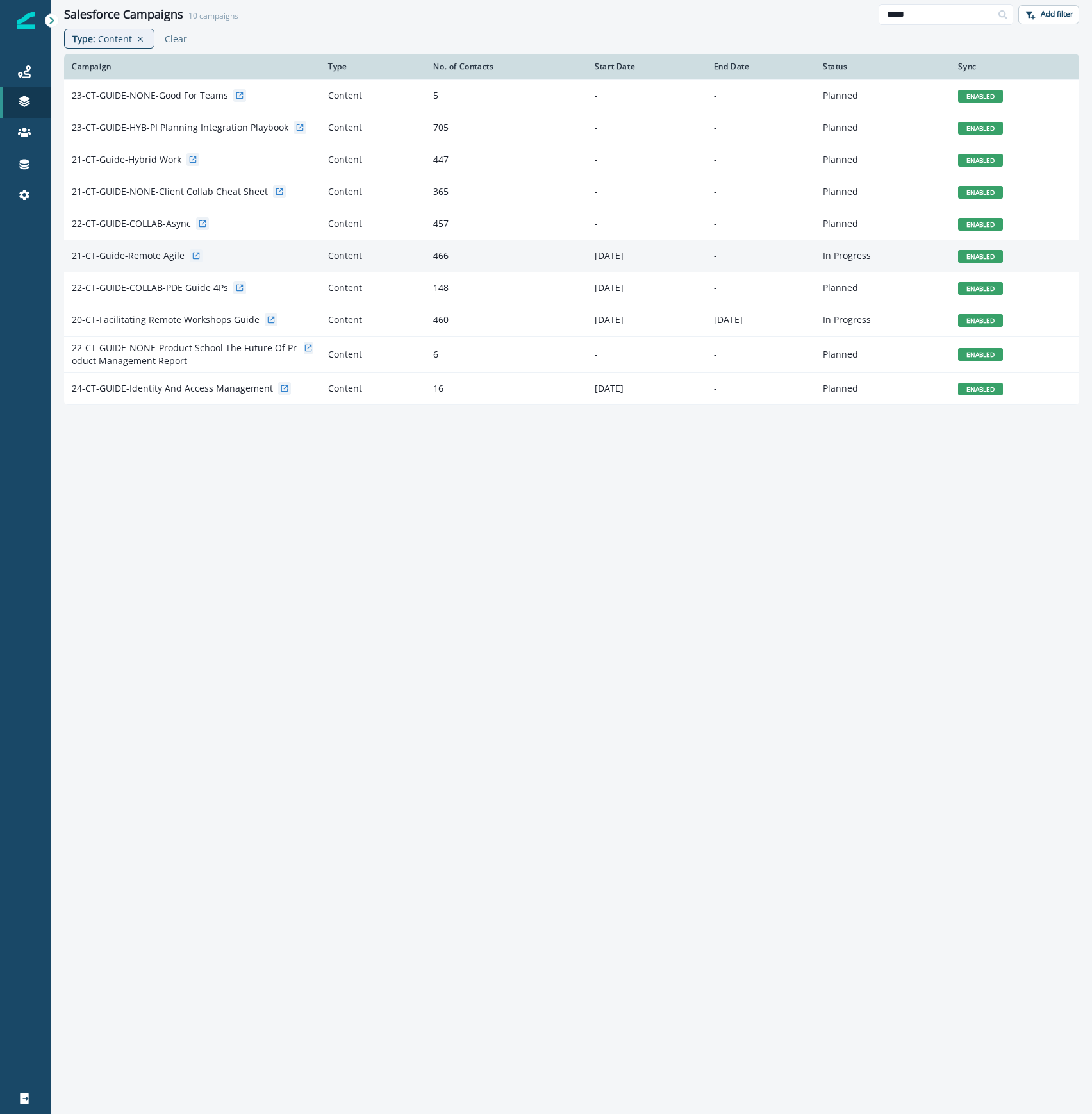
click at [221, 260] on div "21-CT-Guide-Remote Agile" at bounding box center [192, 256] width 241 height 13
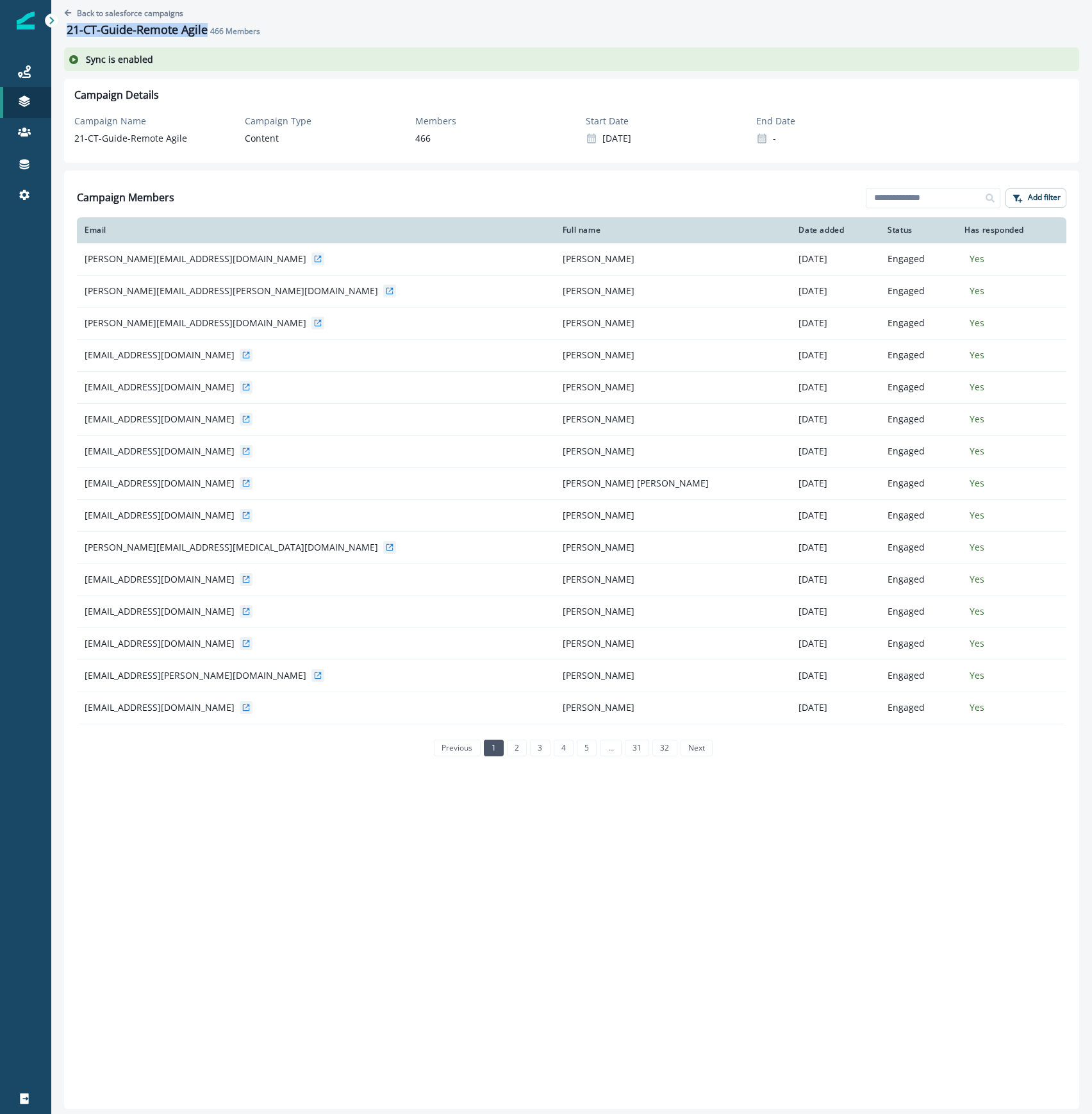
drag, startPoint x: 185, startPoint y: 36, endPoint x: 63, endPoint y: 39, distance: 122.0
click at [63, 39] on div "Back to salesforce campaigns 21-CT-Guide-Remote Agile 466 Members Sync is enabl…" at bounding box center [572, 557] width 1041 height 1114
copy h1 "21-CT-Guide-Remote Agile"
click at [85, 19] on div "Back to salesforce campaigns 21-CT-Guide-Remote Agile 466 Members" at bounding box center [165, 22] width 201 height 35
click at [118, 11] on p "Back to salesforce campaigns" at bounding box center [130, 14] width 106 height 11
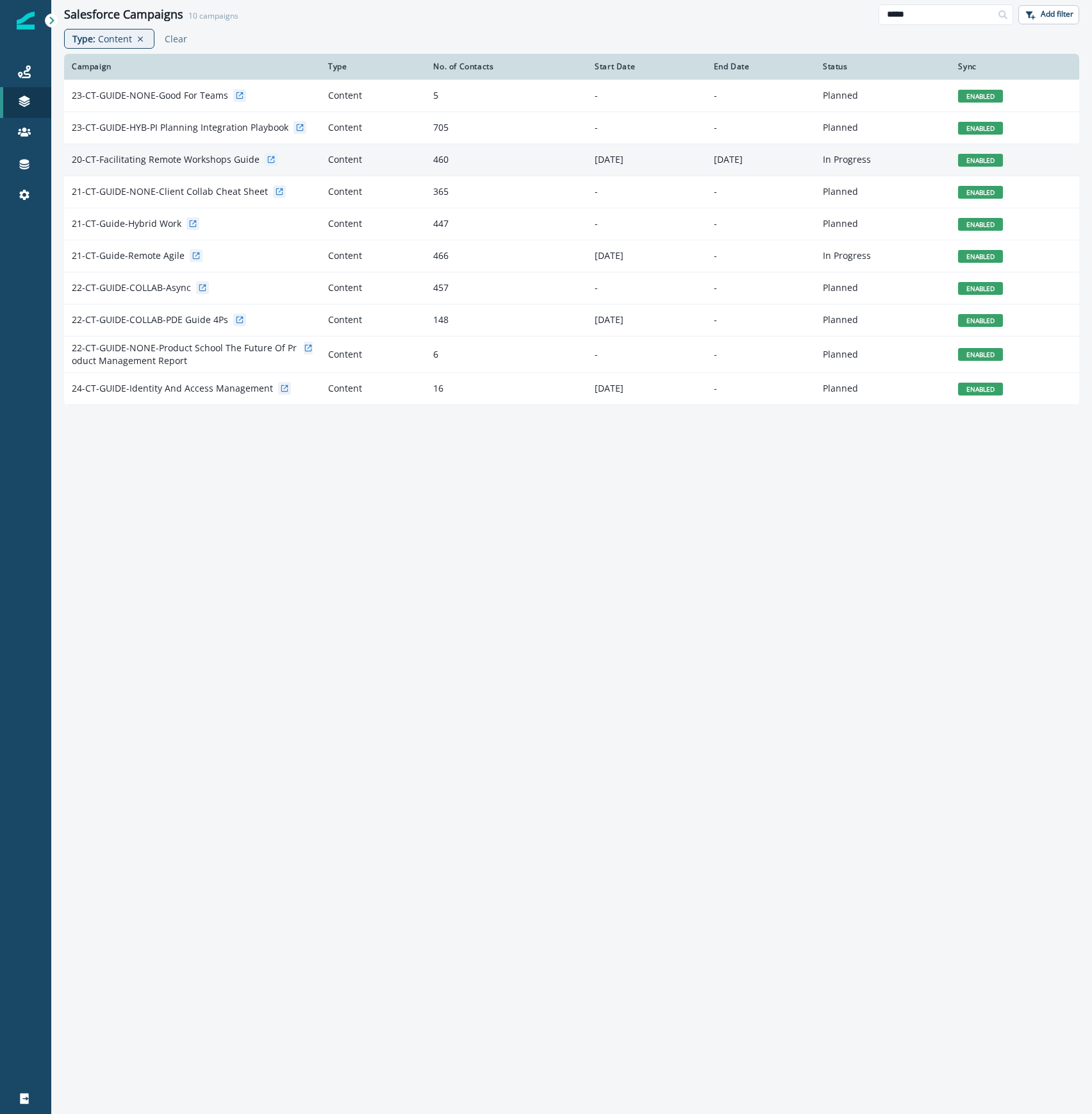
click at [292, 162] on div "20-CT-Facilitating Remote Workshops Guide" at bounding box center [192, 159] width 241 height 13
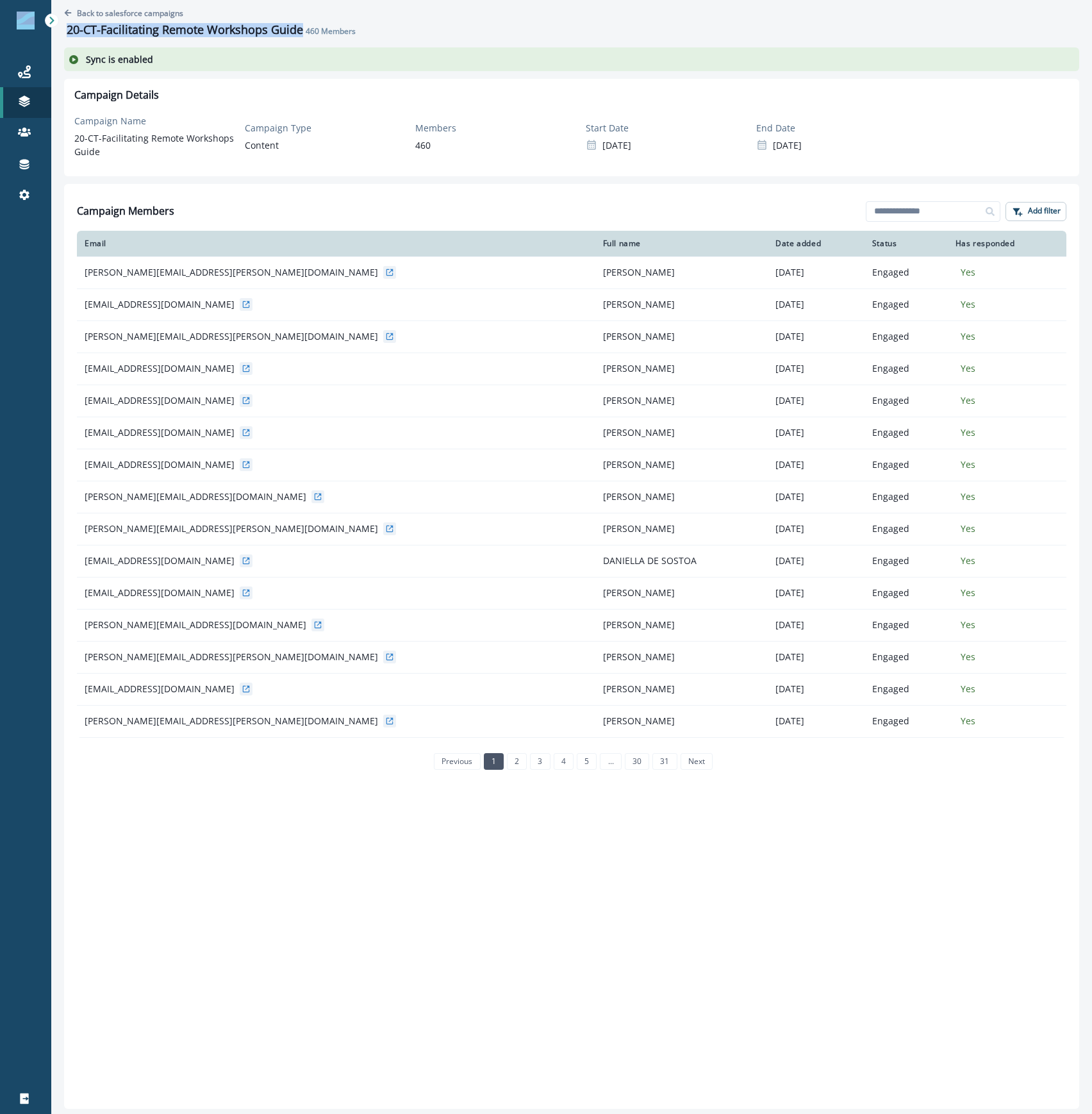
drag, startPoint x: 300, startPoint y: 27, endPoint x: 32, endPoint y: 3, distance: 269.1
click at [32, 3] on div "Journeys Emails Tokens Static lists Outbound webhooks Forms Inbound webhooks Sa…" at bounding box center [546, 557] width 1092 height 1114
copy div "Journeys Emails Tokens Static lists Outbound webhooks Forms Inbound webhooks Sa…"
click at [240, 31] on h1 "20-CT-Facilitating Remote Workshops Guide" at bounding box center [185, 31] width 237 height 14
drag, startPoint x: 299, startPoint y: 27, endPoint x: 68, endPoint y: 27, distance: 231.0
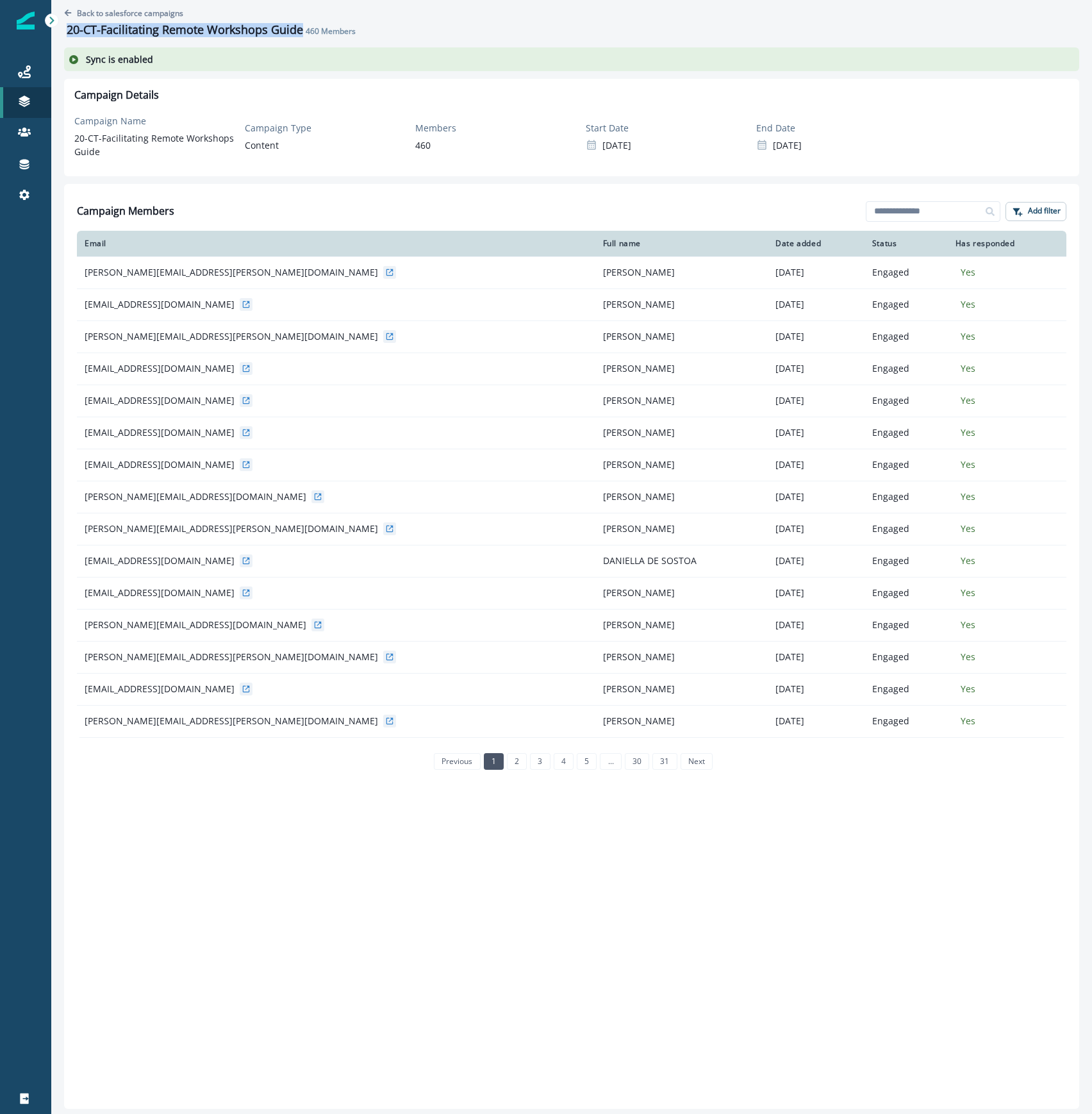
click at [68, 27] on h1 "20-CT-Facilitating Remote Workshops Guide" at bounding box center [185, 31] width 237 height 14
copy h1 "20-CT-Facilitating Remote Workshops Guide"
click at [85, 11] on p "Back to salesforce campaigns" at bounding box center [130, 14] width 106 height 11
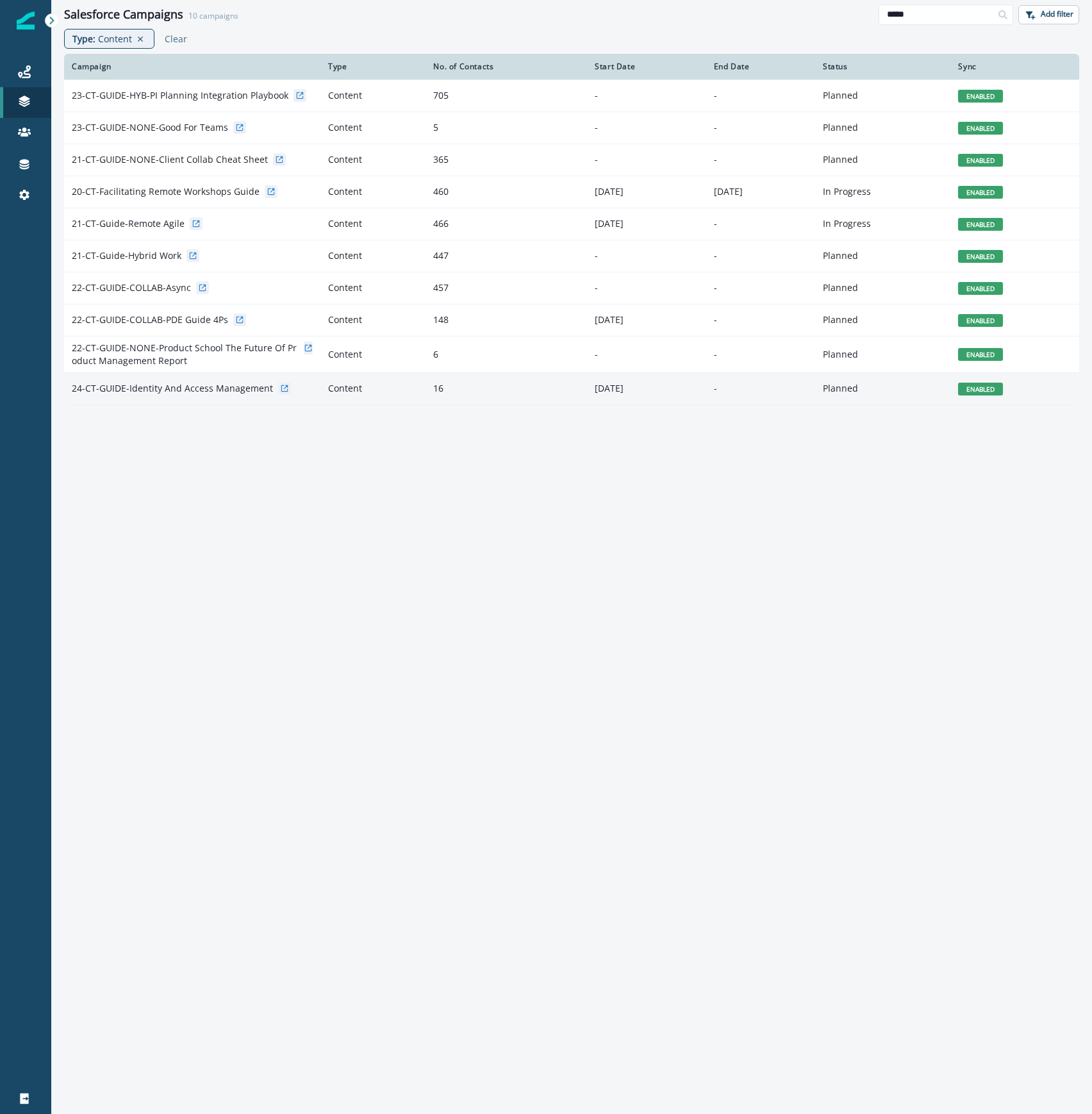
click at [254, 388] on p "24-CT-GUIDE-Identity And Access Management" at bounding box center [172, 388] width 201 height 13
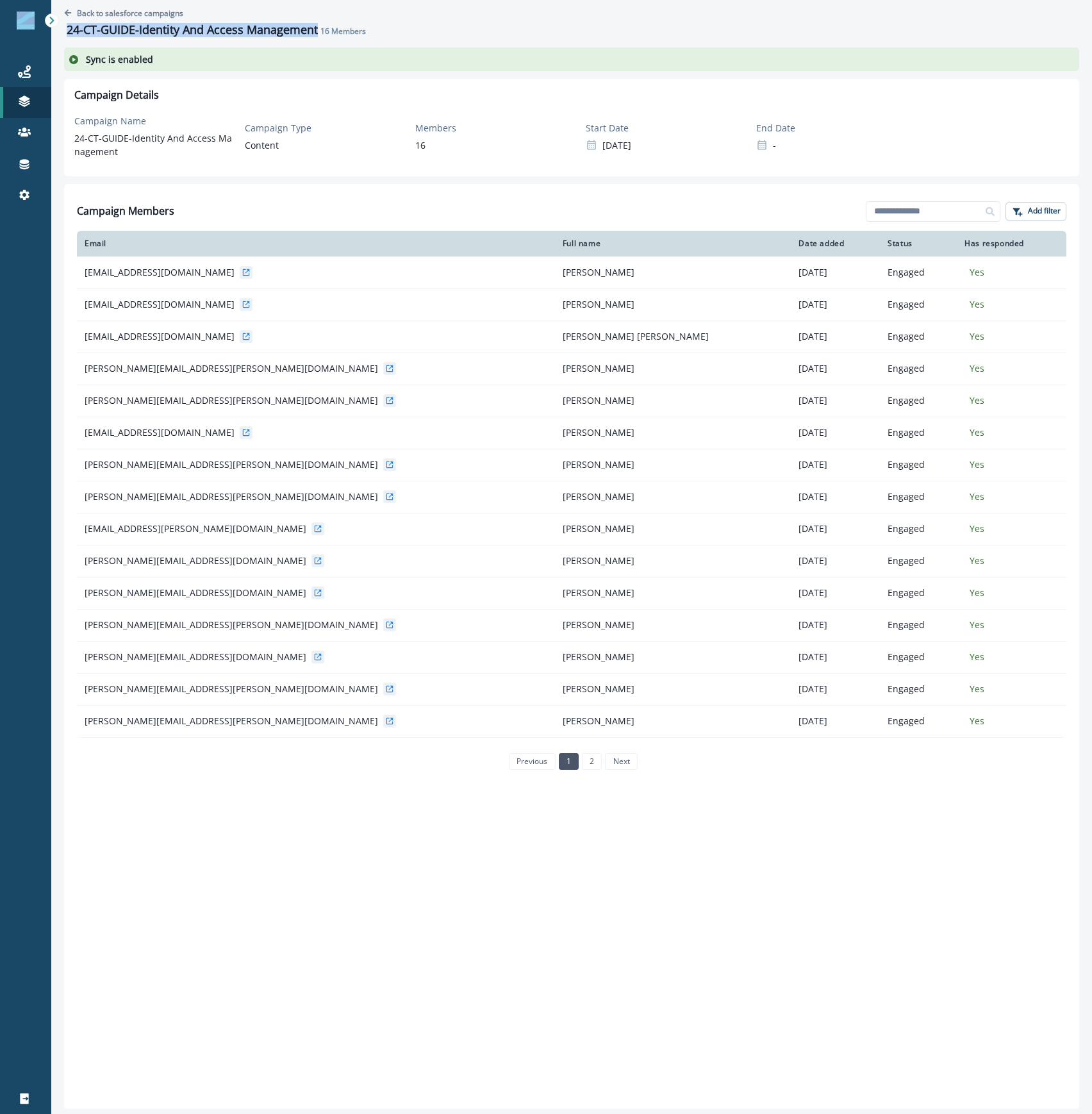
drag, startPoint x: 318, startPoint y: 30, endPoint x: 46, endPoint y: 23, distance: 272.1
click at [46, 23] on div "Journeys Emails Tokens Static lists Outbound webhooks Forms Inbound webhooks Sa…" at bounding box center [546, 557] width 1092 height 1114
copy div "Journeys Emails Tokens Static lists Outbound webhooks Forms Inbound webhooks Sa…"
click at [204, 34] on h1 "24-CT-GUIDE-Identity And Access Management" at bounding box center [192, 31] width 251 height 14
drag, startPoint x: 319, startPoint y: 27, endPoint x: 69, endPoint y: 33, distance: 250.1
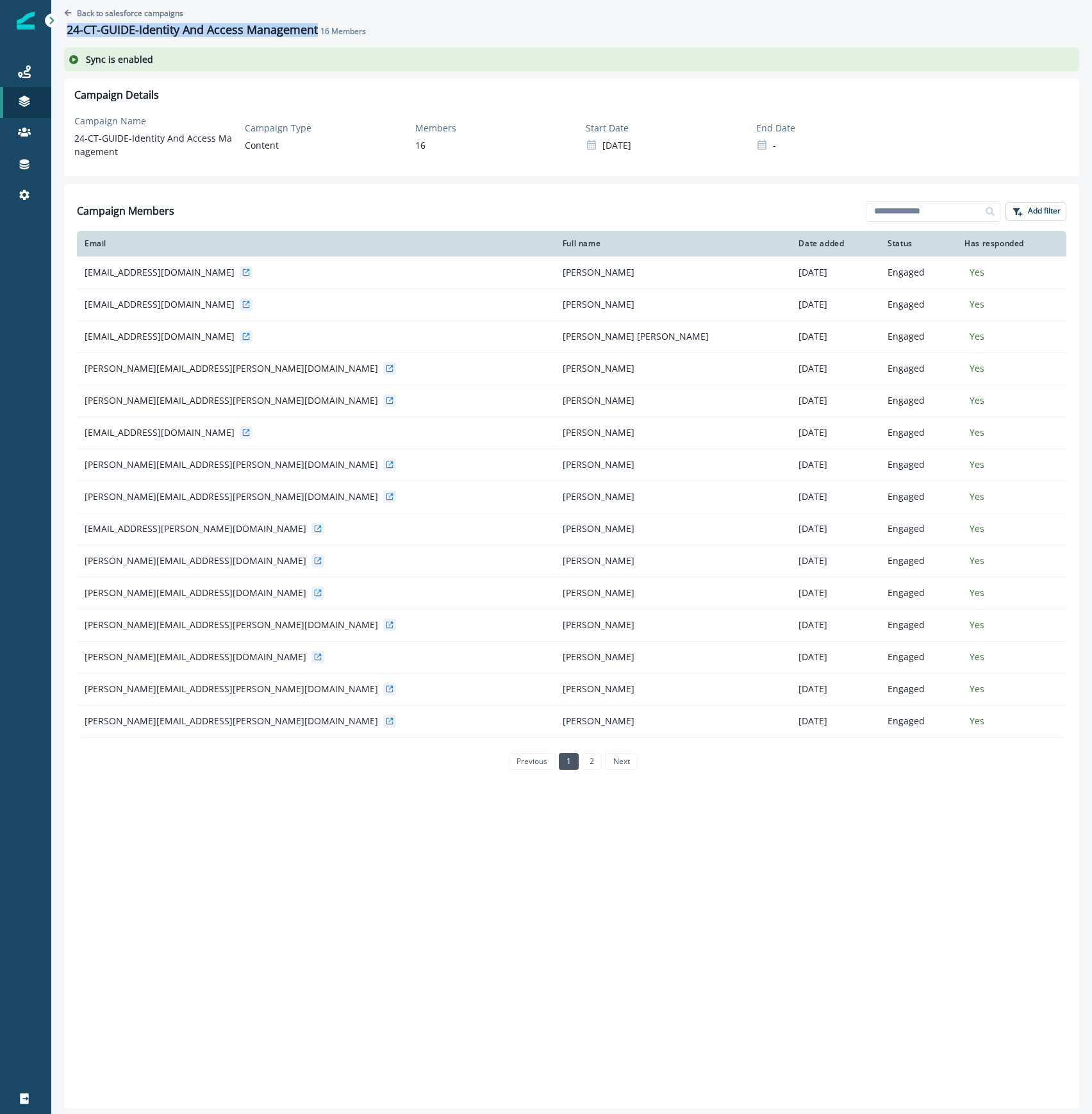
click at [69, 33] on div "24-CT-GUIDE-Identity And Access Management 16 Members" at bounding box center [217, 31] width 302 height 14
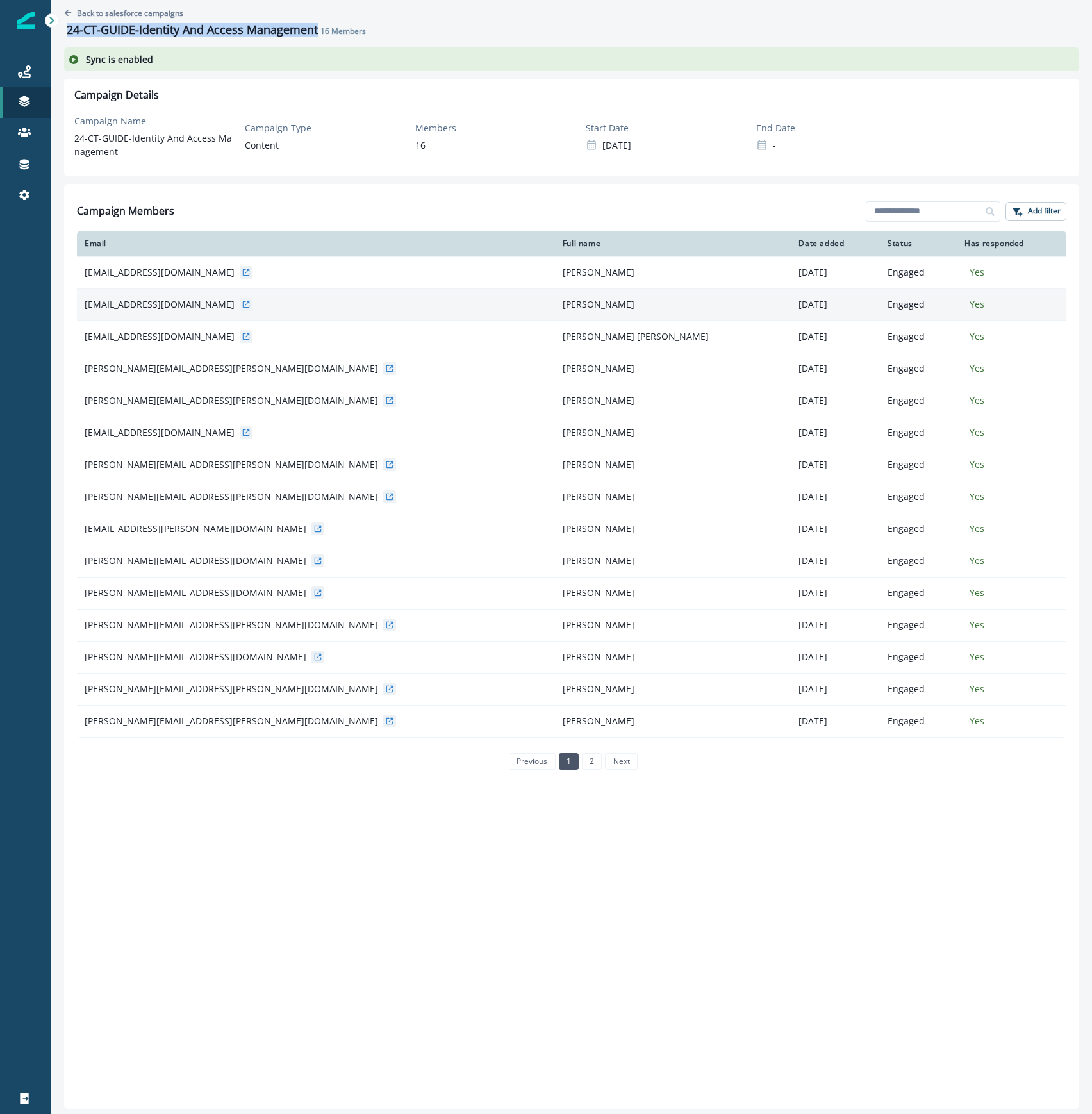
copy h1 "24-CT-GUIDE-Identity And Access Management"
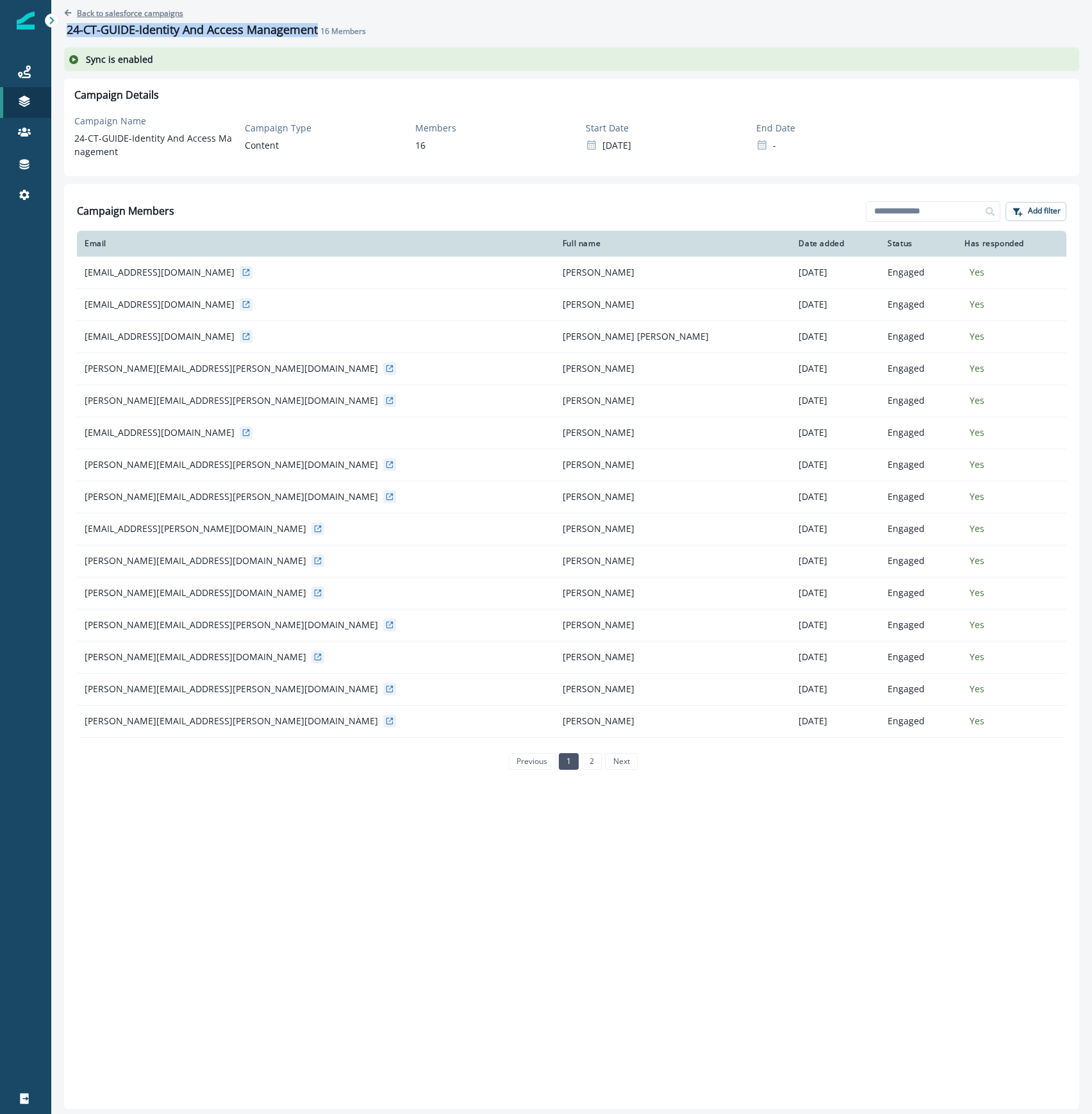
click at [83, 11] on p "Back to salesforce campaigns" at bounding box center [130, 14] width 106 height 11
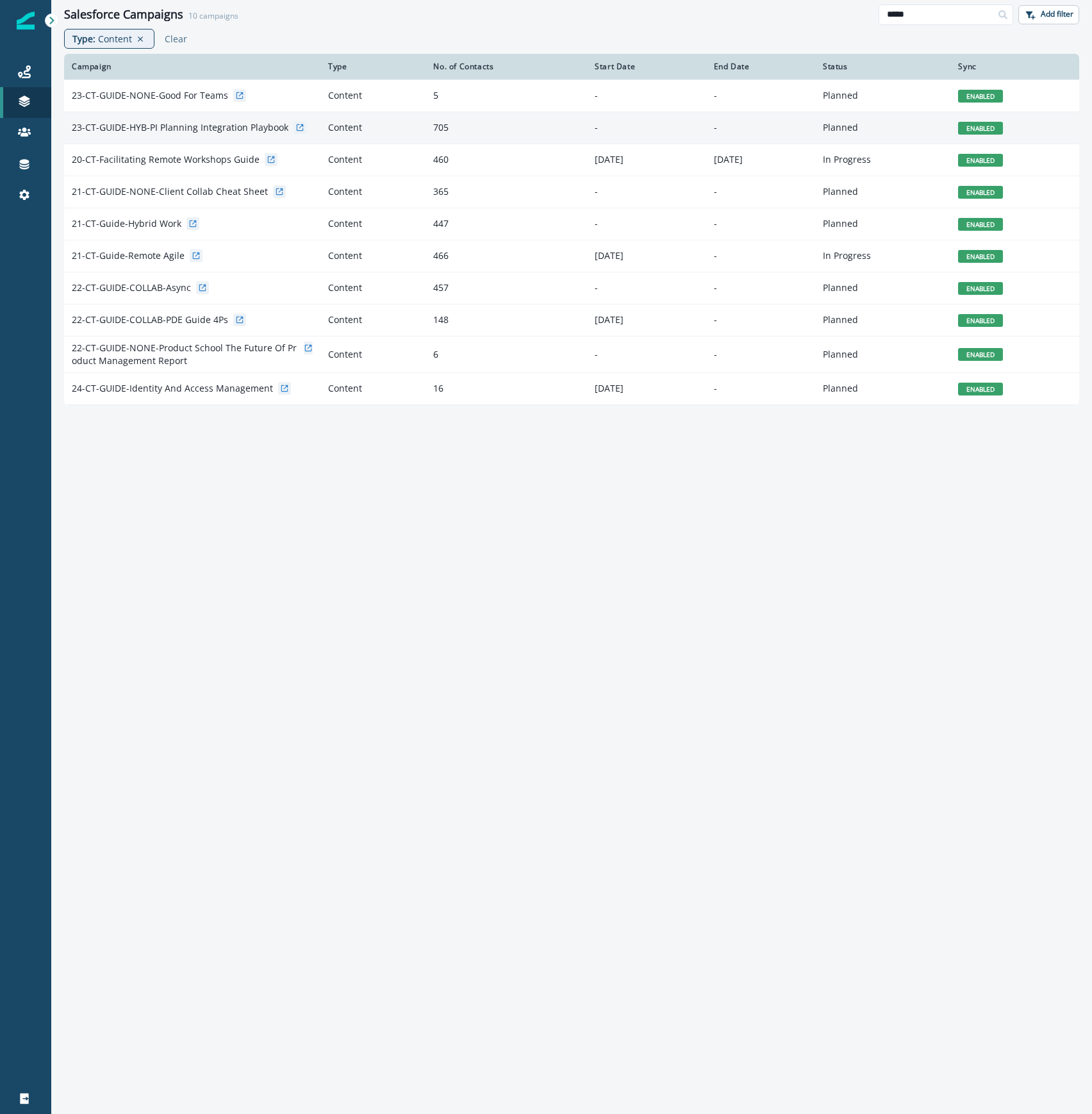
click at [199, 137] on td "23-CT-GUIDE-HYB-PI Planning Integration Playbook" at bounding box center [192, 128] width 256 height 32
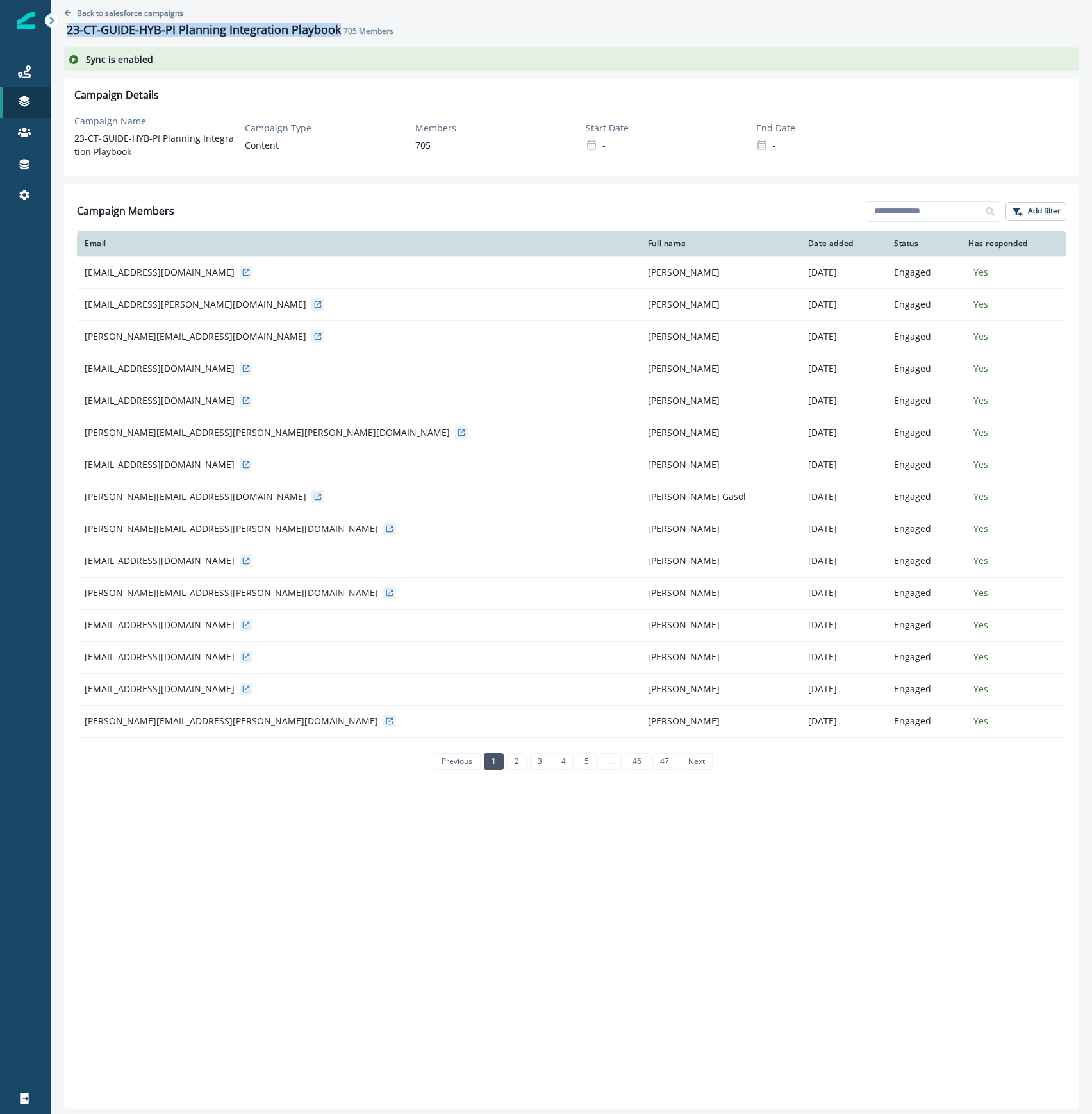
drag, startPoint x: 339, startPoint y: 28, endPoint x: 67, endPoint y: 28, distance: 272.0
click at [67, 28] on div "23-CT-GUIDE-HYB-PI Planning Integration Playbook 705 Members" at bounding box center [231, 31] width 329 height 14
click at [83, 11] on p "Back to salesforce campaigns" at bounding box center [130, 14] width 106 height 11
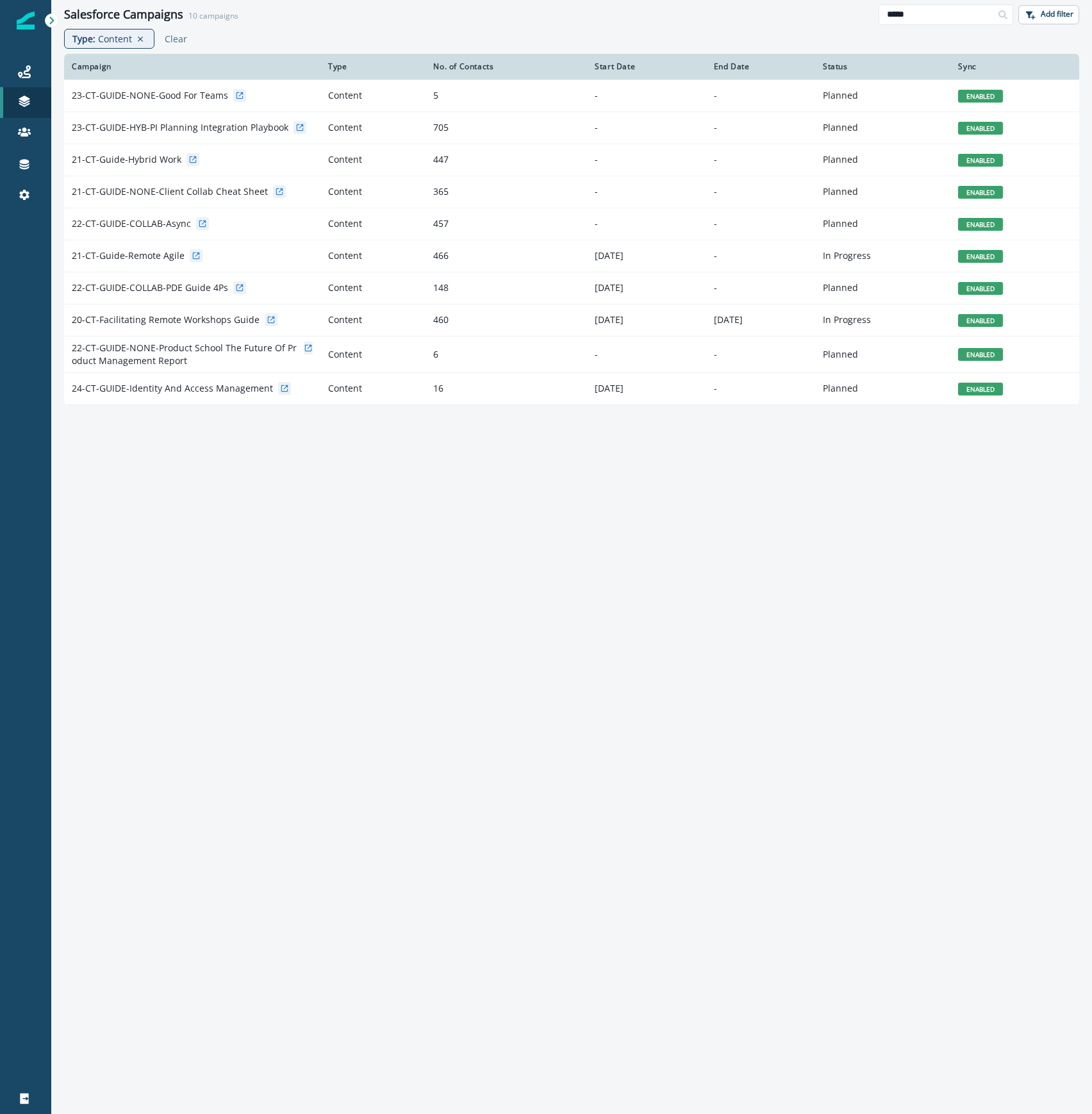
drag, startPoint x: 904, startPoint y: 15, endPoint x: 846, endPoint y: 10, distance: 58.2
click at [847, 11] on div "Salesforce Campaigns 10 campaigns ***** Add filter" at bounding box center [572, 14] width 1041 height 29
type input "******"
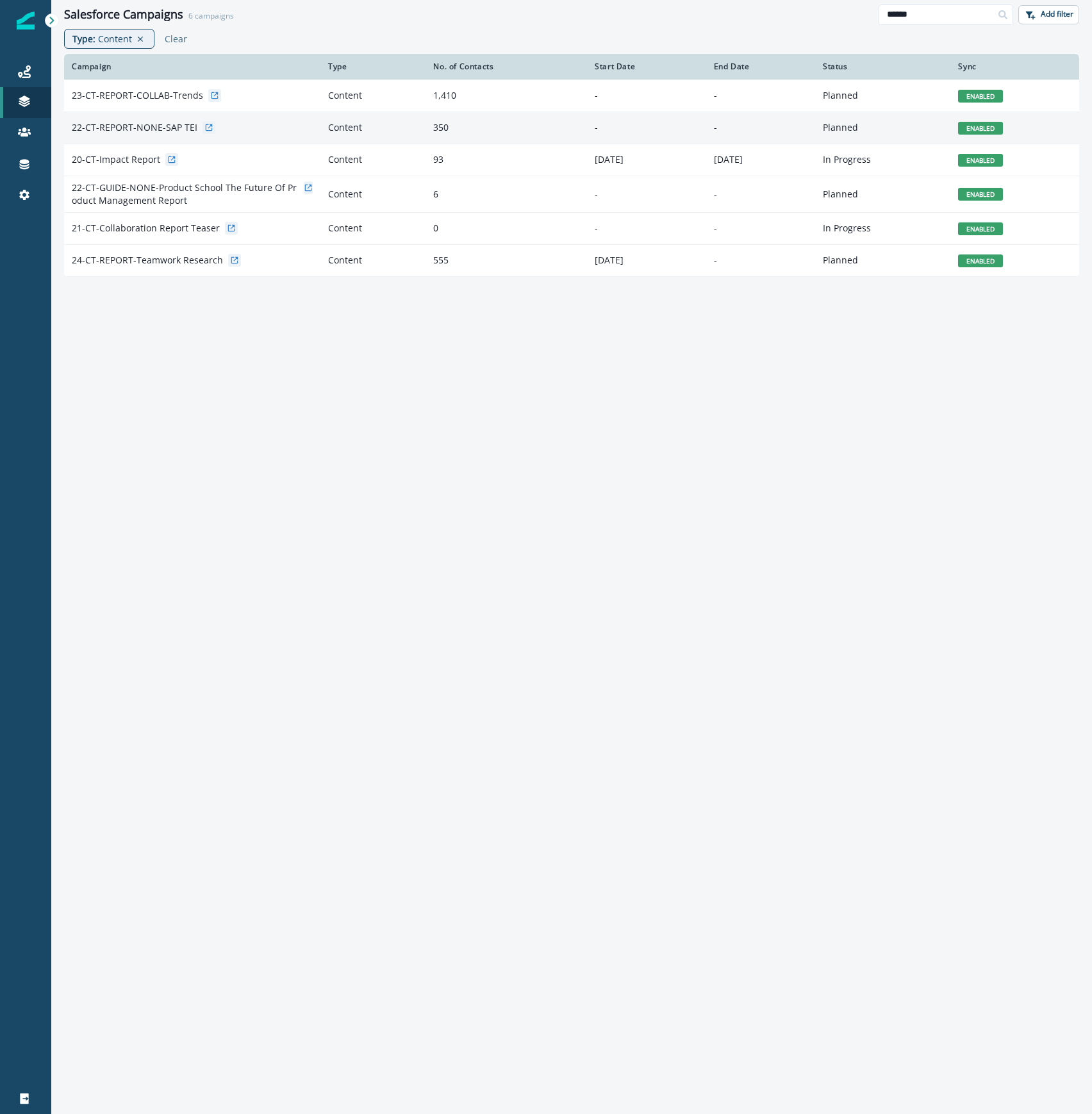
click at [243, 127] on div "22-CT-REPORT-NONE-SAP TEI" at bounding box center [192, 127] width 241 height 13
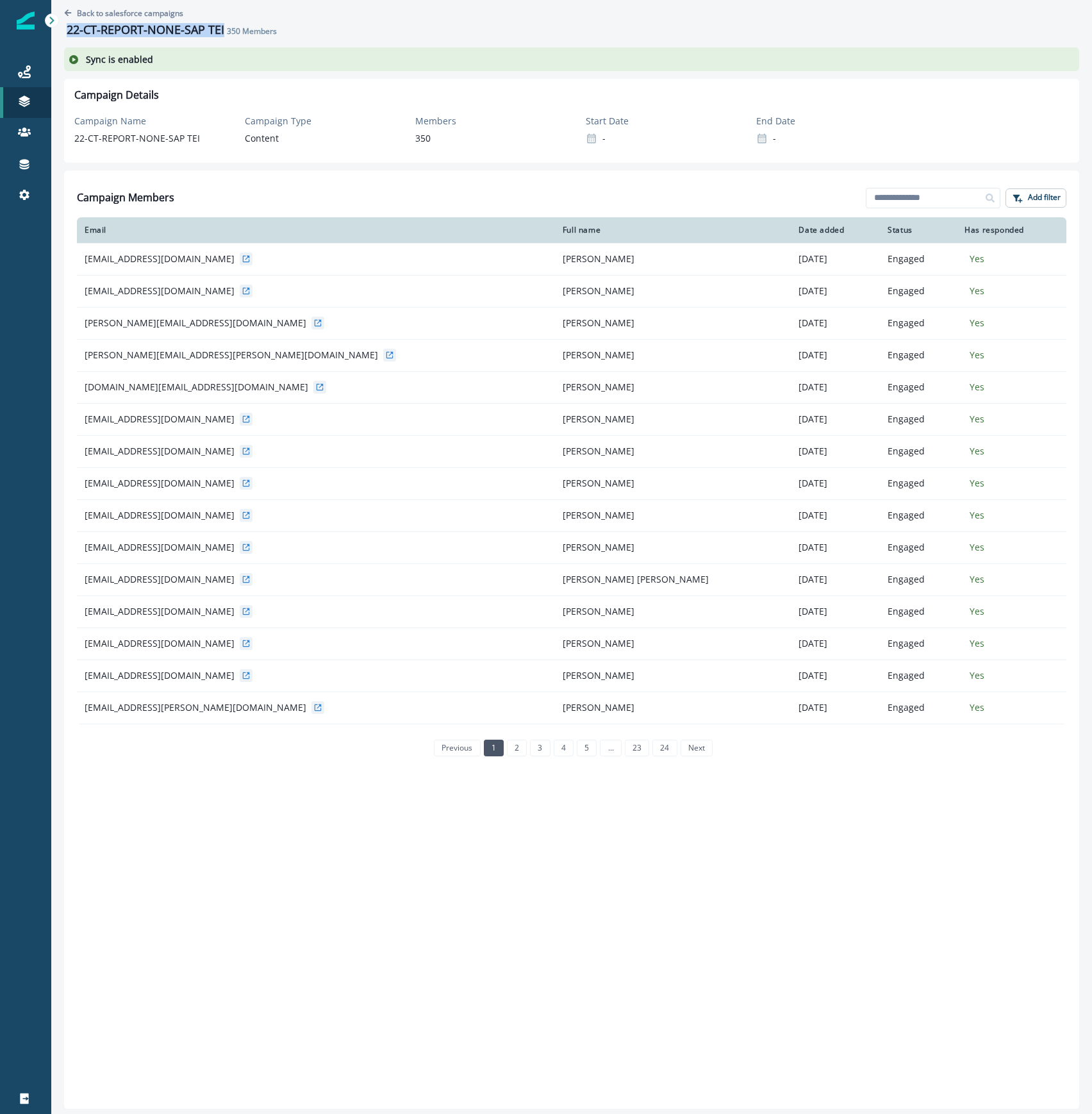
drag, startPoint x: 224, startPoint y: 29, endPoint x: 68, endPoint y: 24, distance: 156.1
click at [68, 27] on div "22-CT-REPORT-NONE-SAP TEI 350 Members" at bounding box center [173, 31] width 213 height 14
click at [123, 8] on p "Back to salesforce campaigns" at bounding box center [130, 14] width 106 height 11
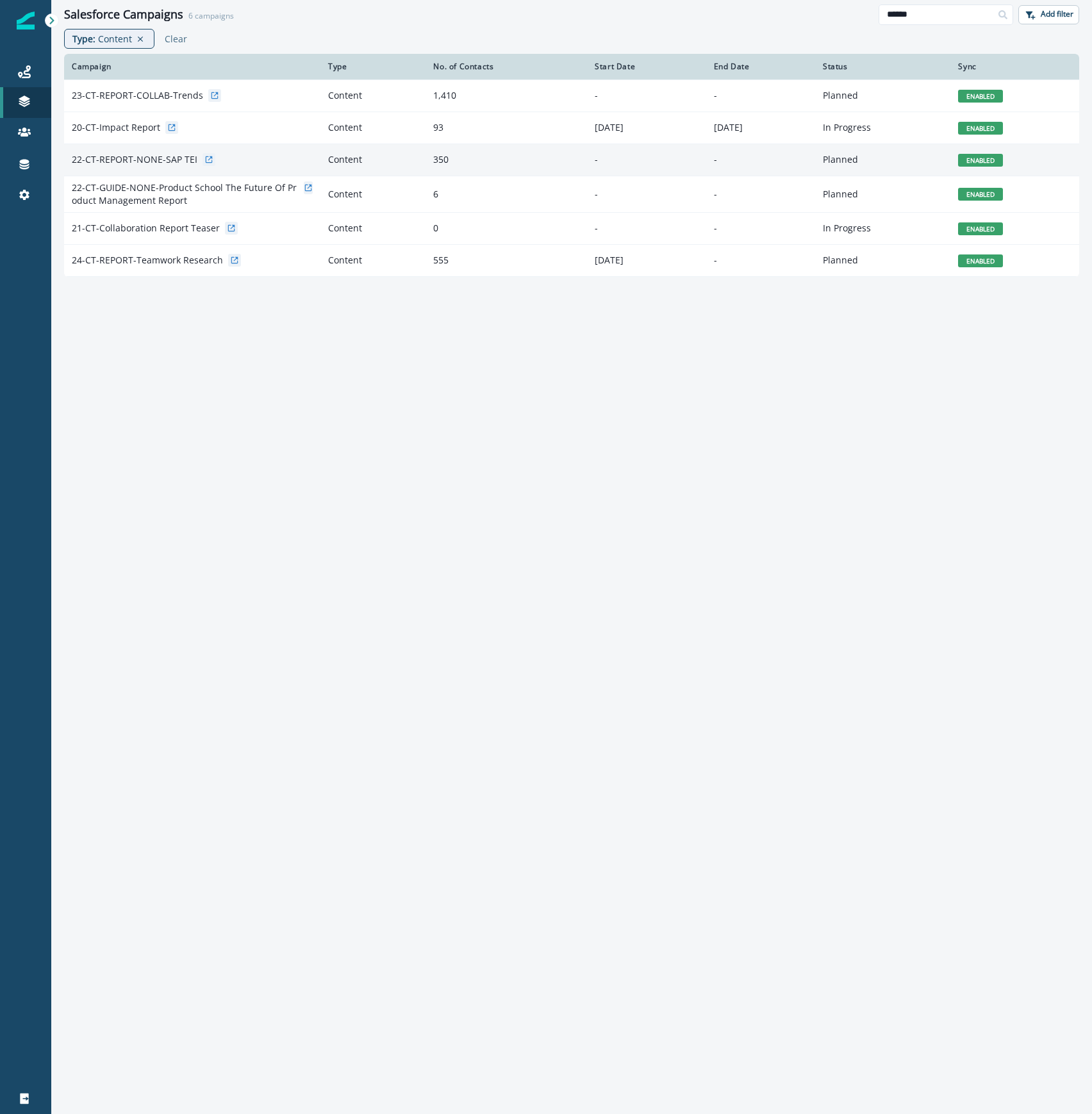
click at [259, 162] on div "22-CT-REPORT-NONE-SAP TEI" at bounding box center [192, 159] width 241 height 13
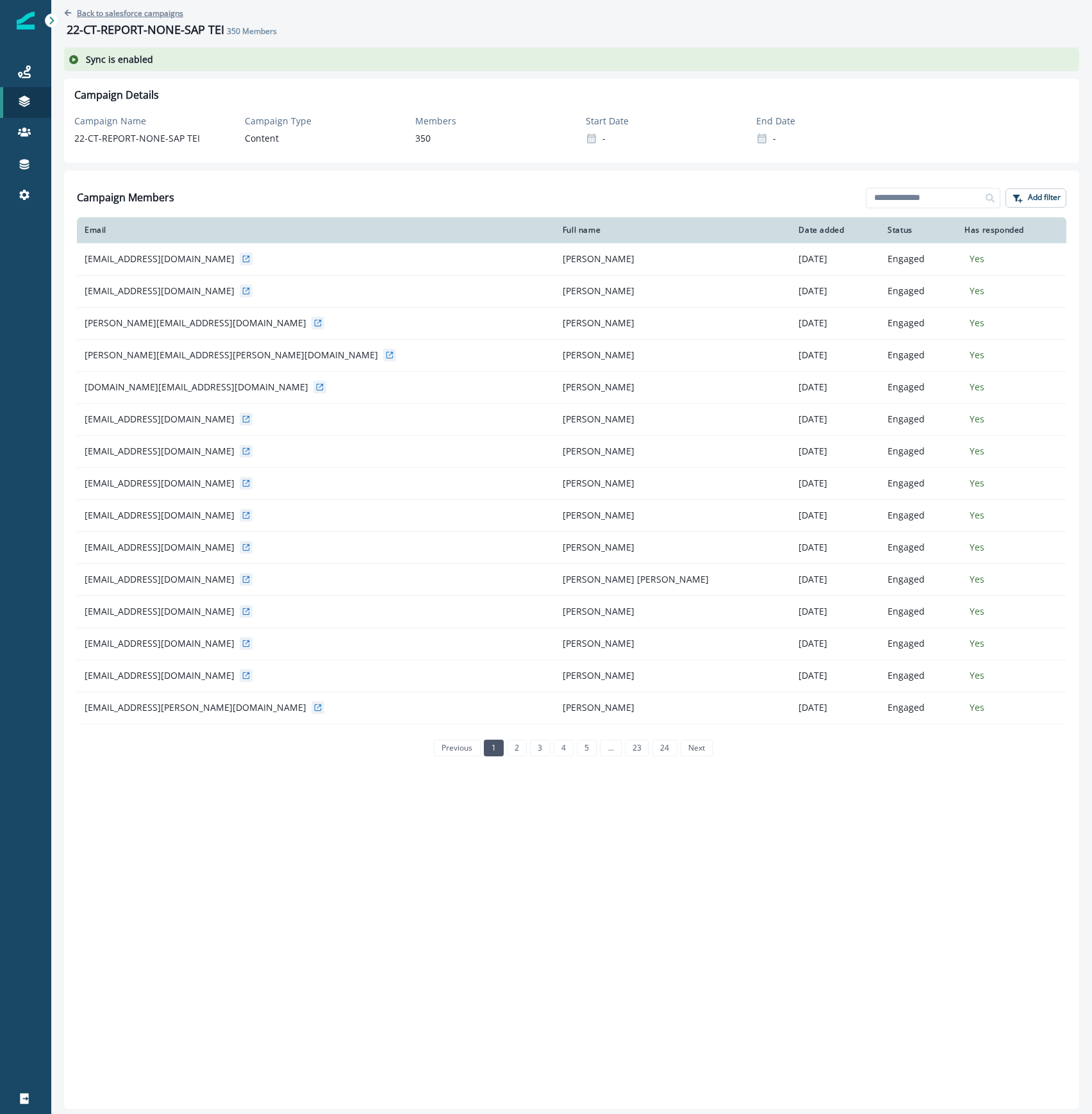
click at [98, 13] on p "Back to salesforce campaigns" at bounding box center [130, 14] width 106 height 11
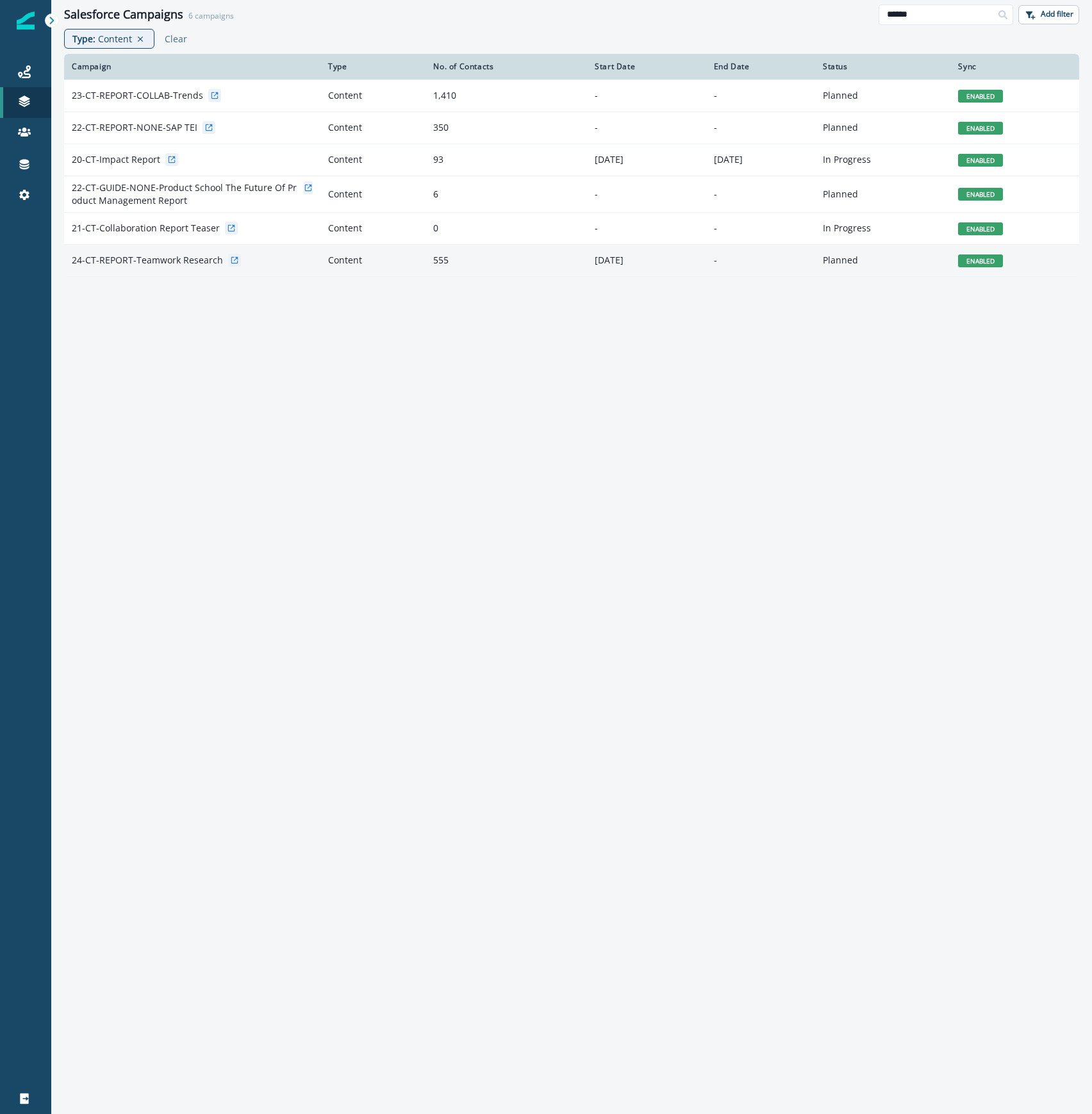
click at [267, 260] on div "24-CT-REPORT-Teamwork Research" at bounding box center [192, 260] width 241 height 13
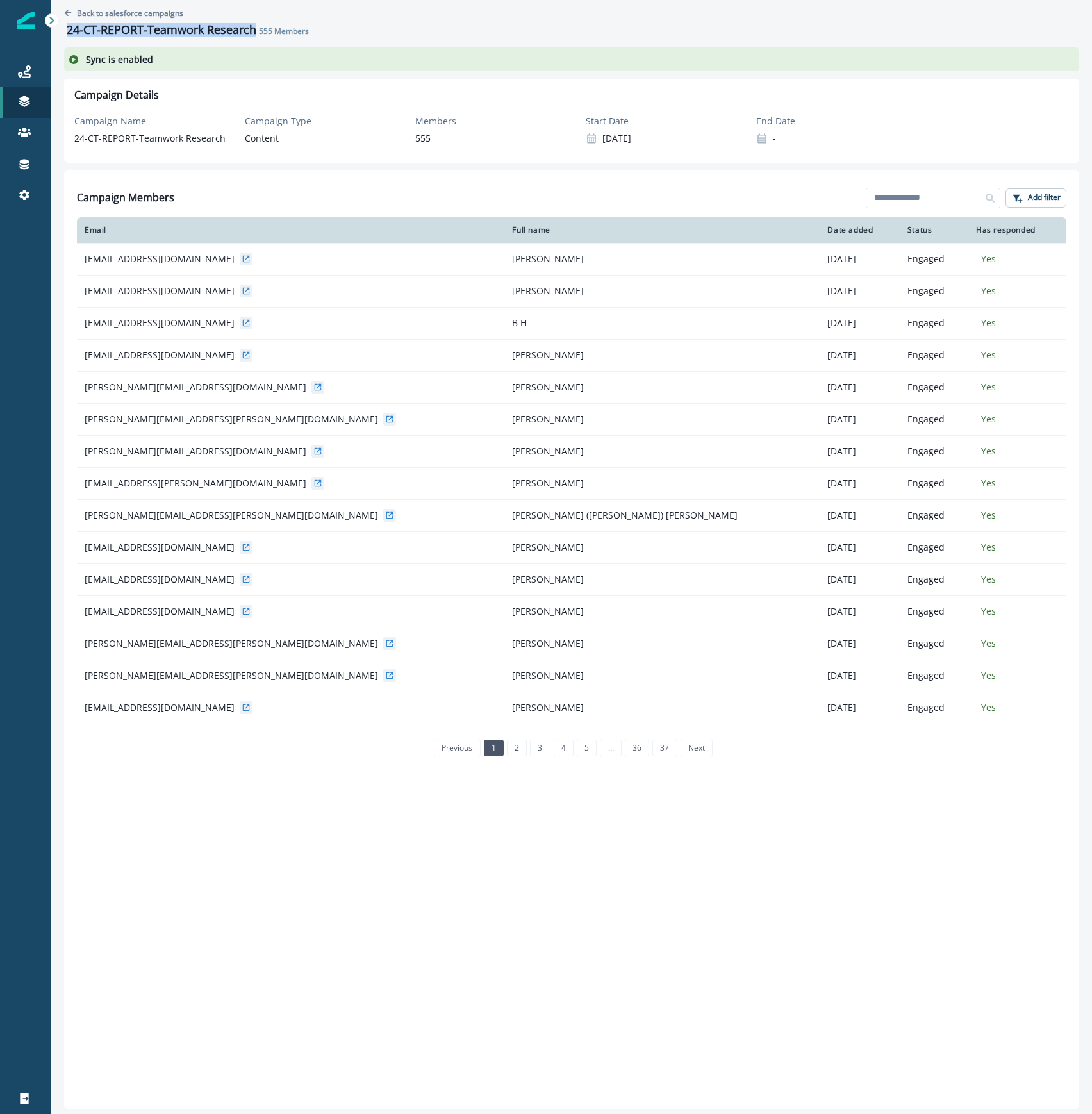
drag, startPoint x: 255, startPoint y: 31, endPoint x: 68, endPoint y: 29, distance: 187.0
click at [68, 29] on h1 "24-CT-REPORT-Teamwork Research" at bounding box center [162, 31] width 190 height 14
click at [80, 9] on p "Back to salesforce campaigns" at bounding box center [130, 14] width 106 height 11
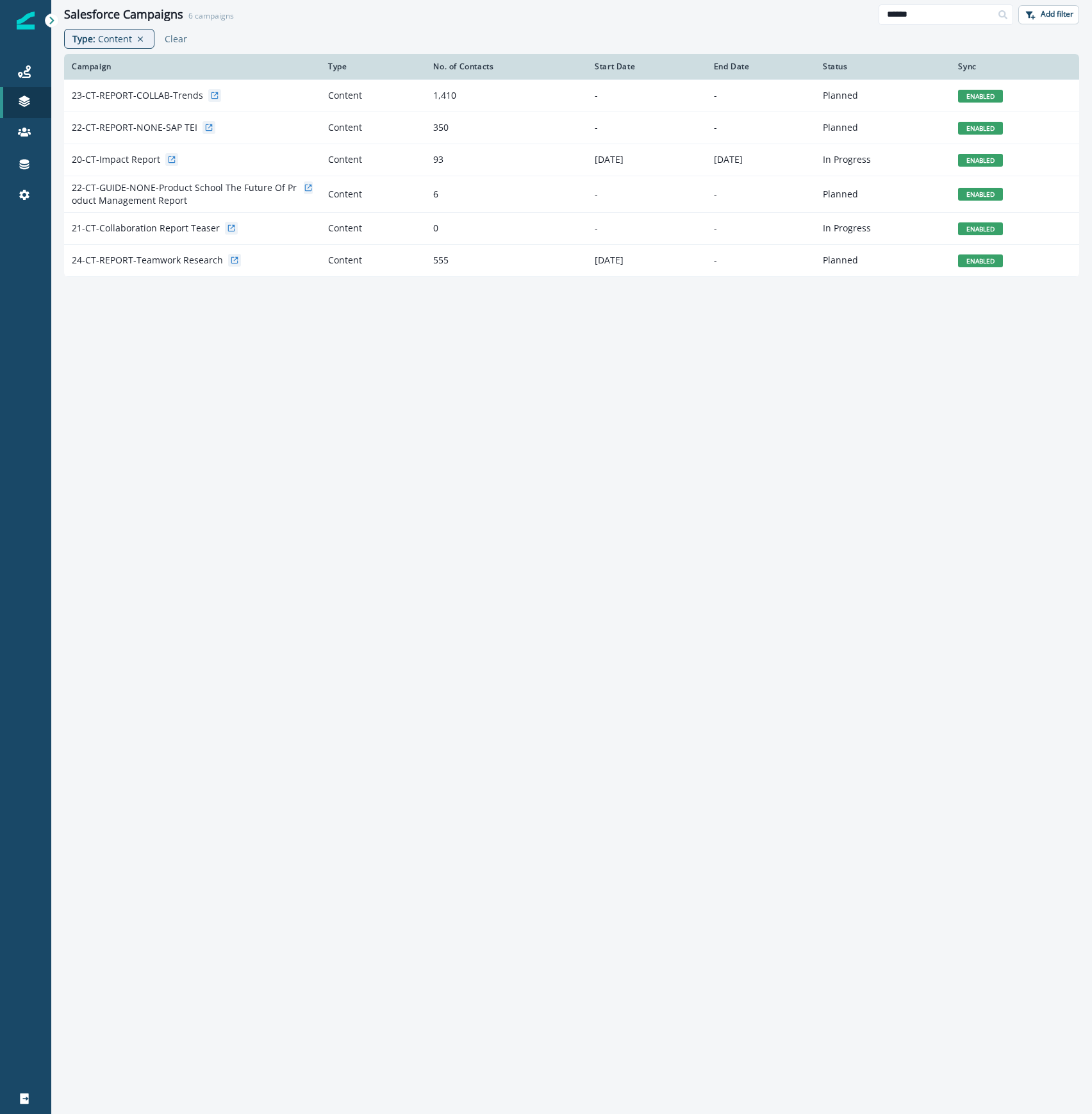
drag, startPoint x: 924, startPoint y: 22, endPoint x: 838, endPoint y: 8, distance: 87.1
click at [838, 8] on div "Salesforce Campaigns 6 campaigns ****** Add filter" at bounding box center [572, 14] width 1041 height 29
type input "*"
type input "*****"
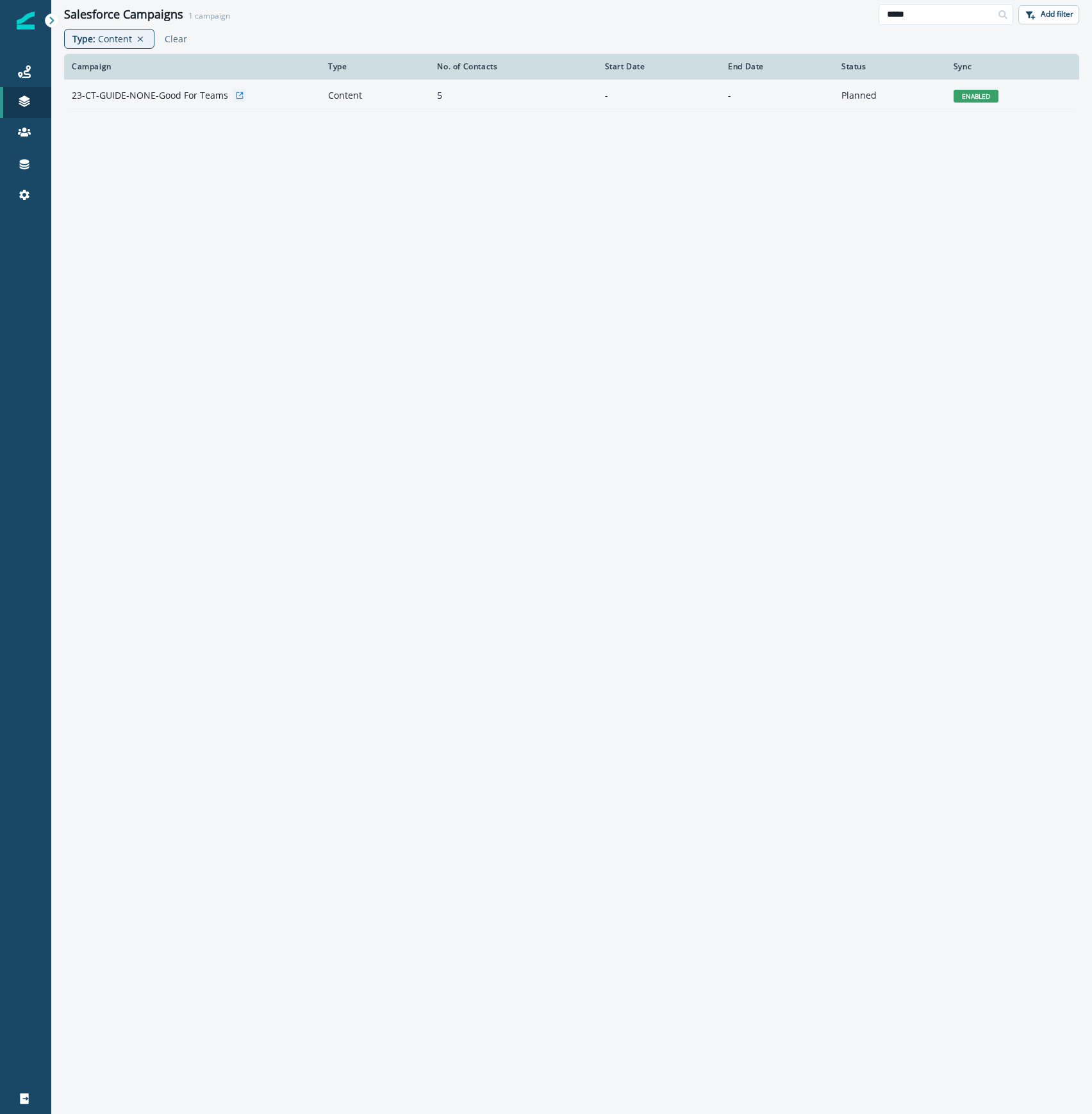
click at [142, 87] on td "23-CT-GUIDE-NONE-Good For Teams" at bounding box center [192, 96] width 256 height 32
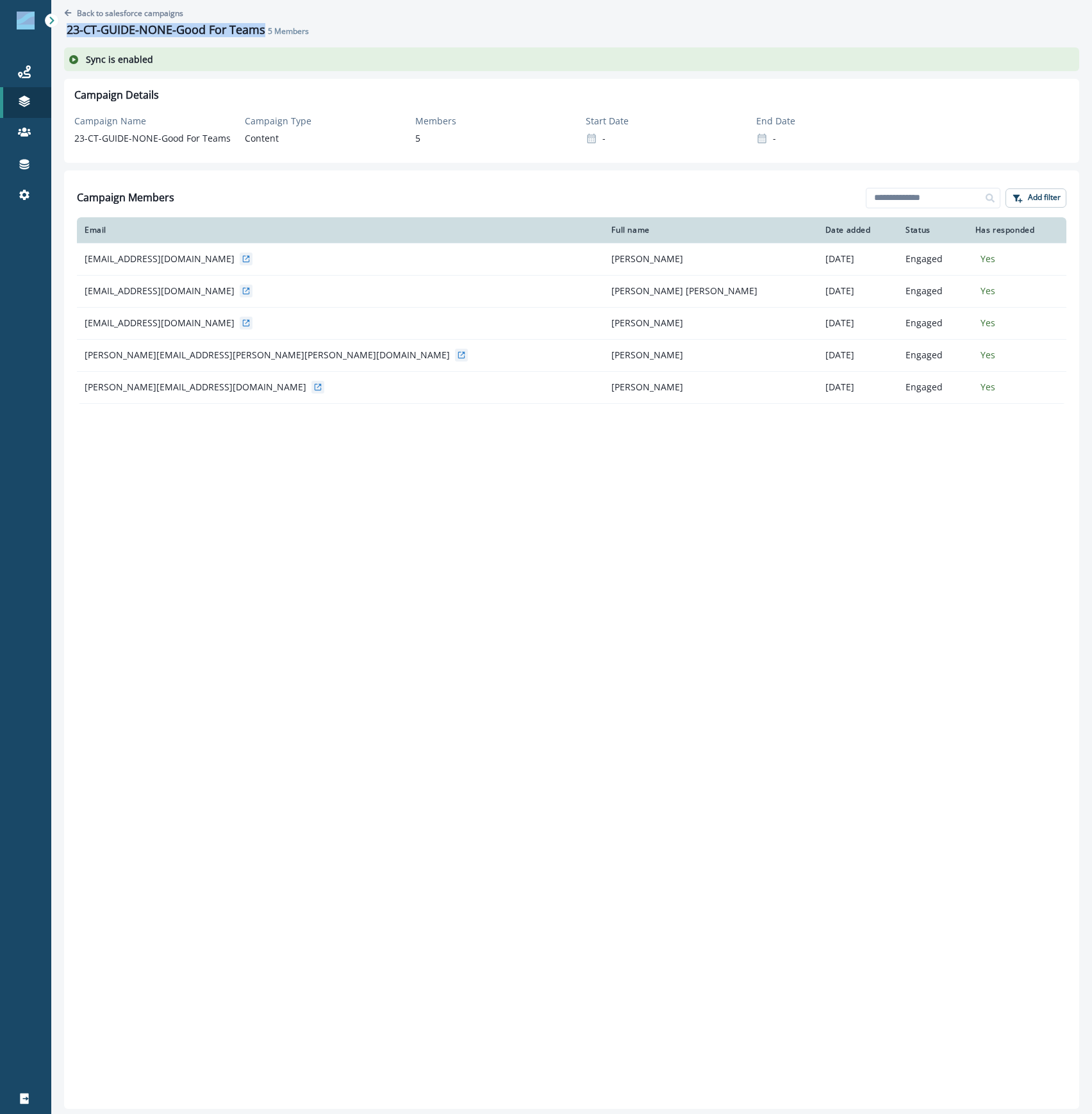
drag, startPoint x: 263, startPoint y: 29, endPoint x: 1, endPoint y: 8, distance: 262.8
click at [1, 8] on div "Journeys Emails Tokens Static lists Outbound webhooks Forms Inbound webhooks Sa…" at bounding box center [546, 557] width 1092 height 1114
click at [71, 8] on button "Back to salesforce campaigns" at bounding box center [124, 14] width 119 height 11
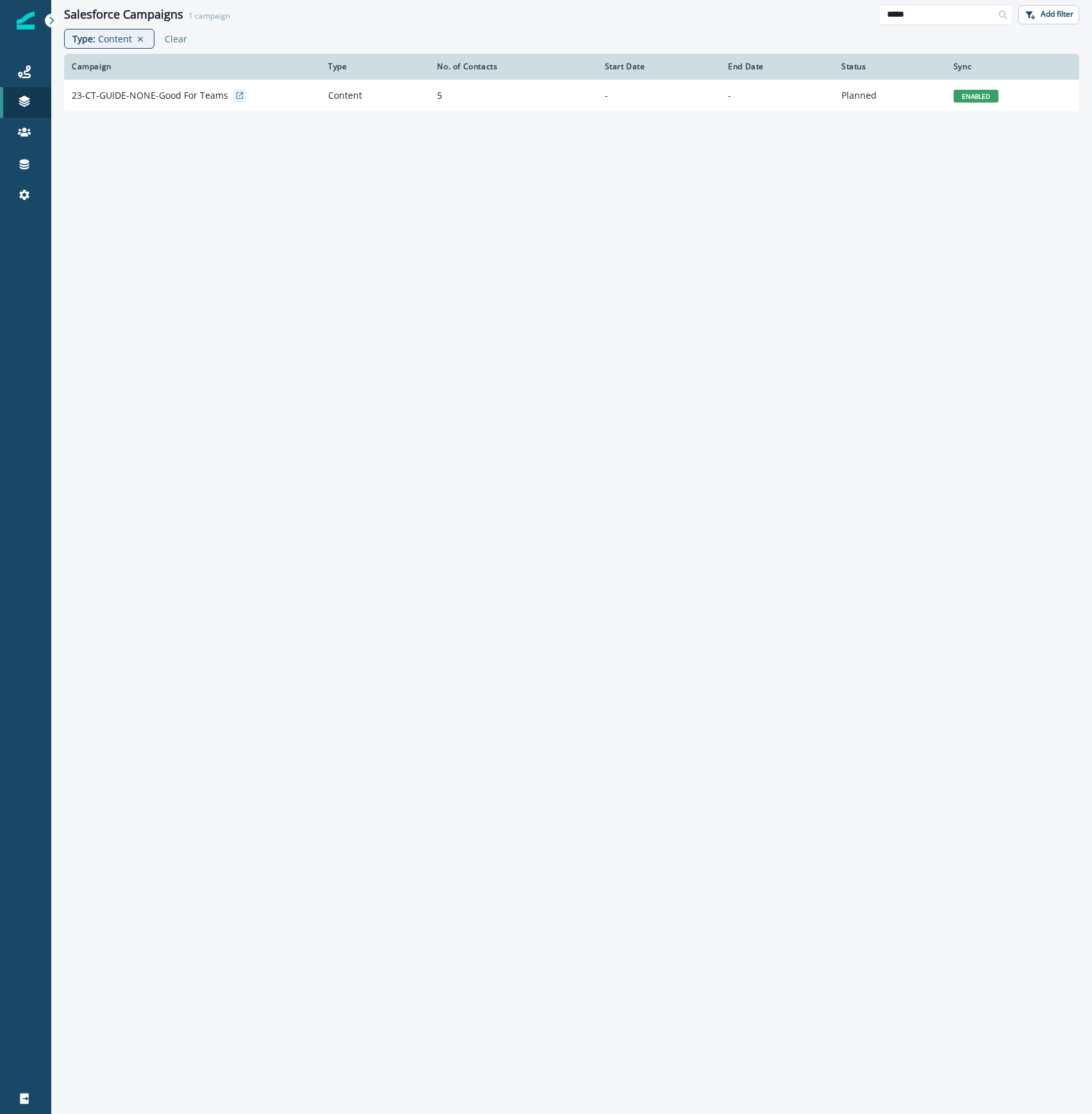
drag, startPoint x: 972, startPoint y: 18, endPoint x: 765, endPoint y: 22, distance: 207.0
click at [771, 23] on div "Salesforce Campaigns 1 campaign ***** Add filter" at bounding box center [572, 14] width 1041 height 29
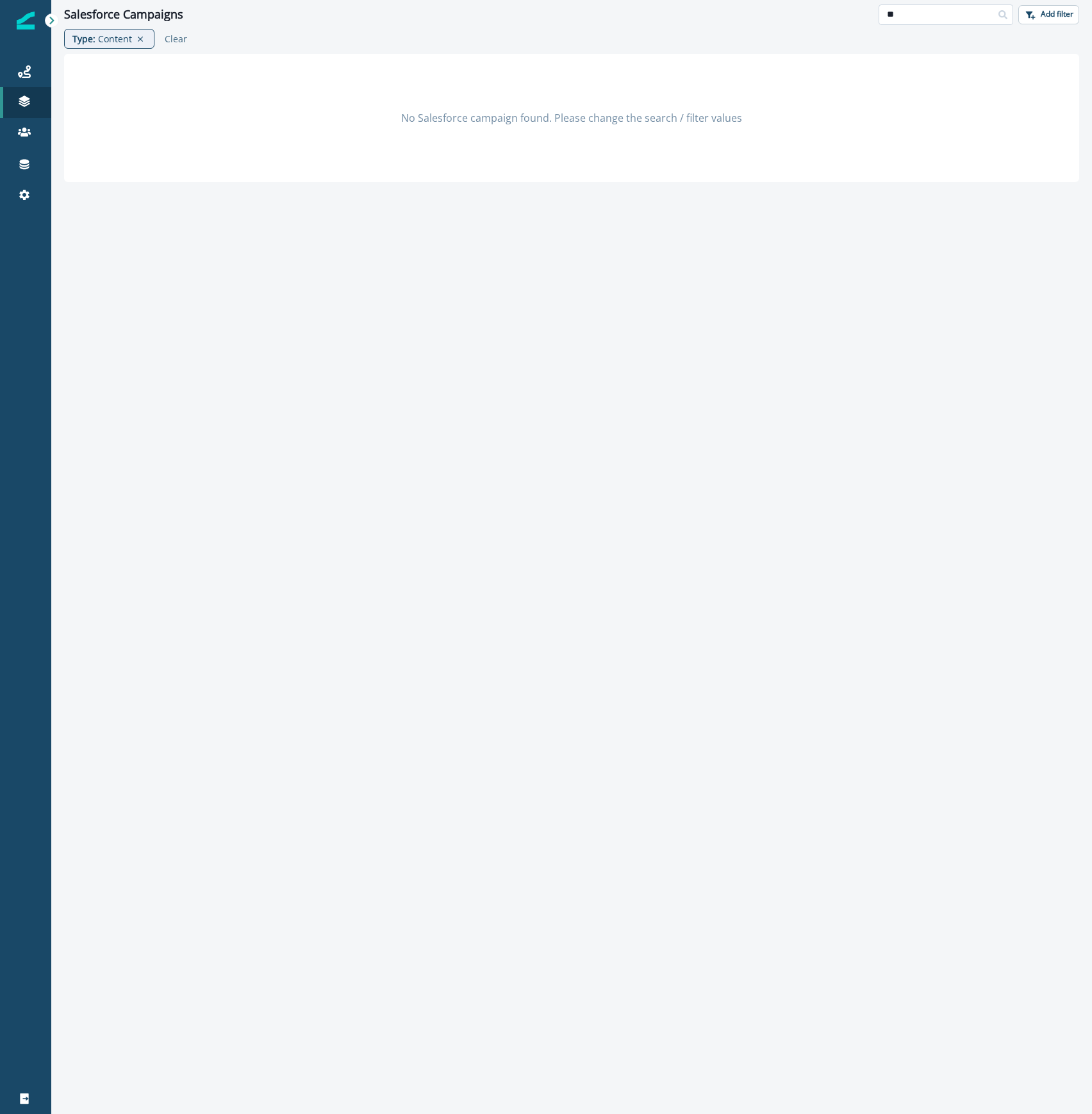
type input "*"
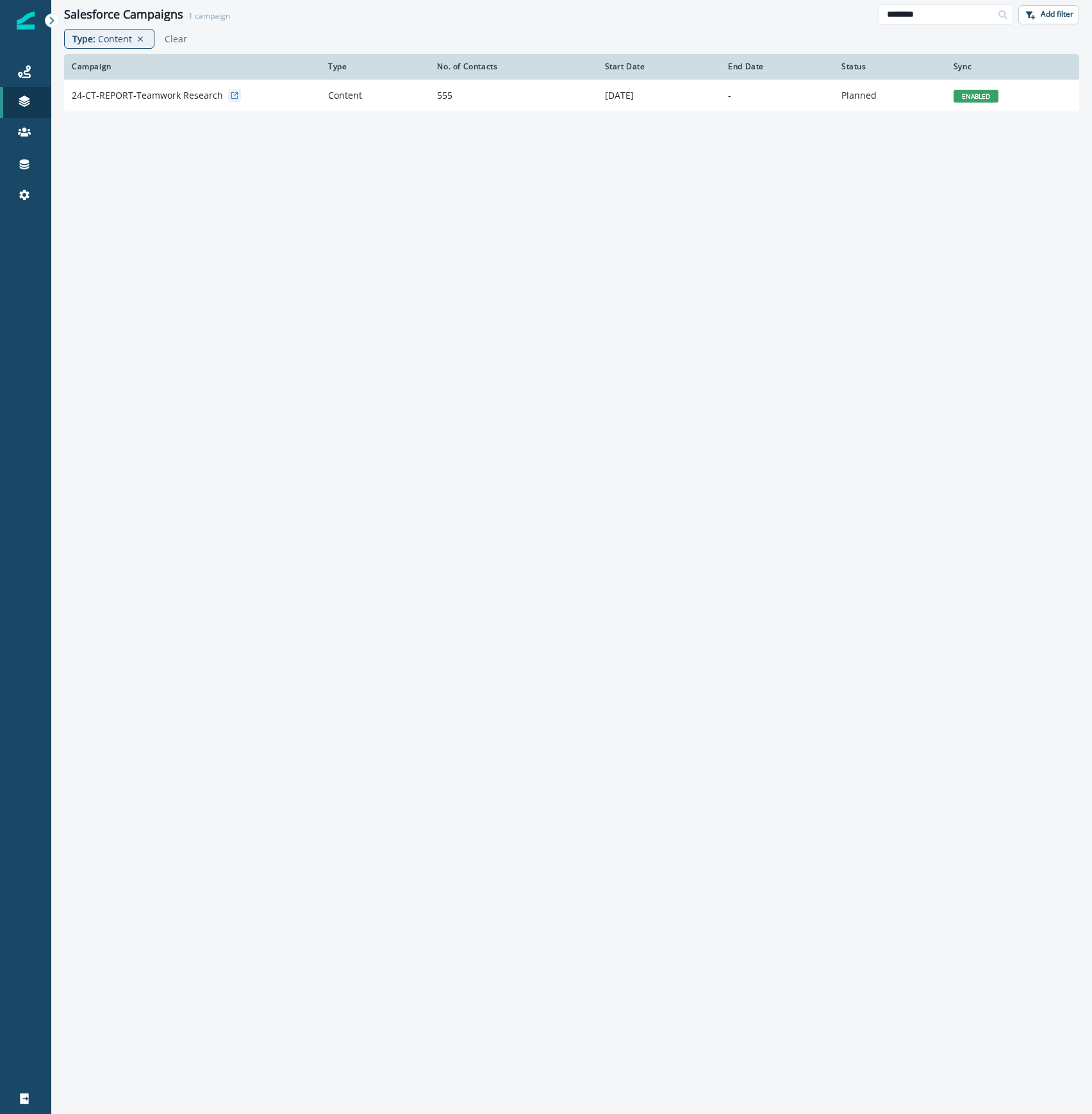
drag, startPoint x: 932, startPoint y: 20, endPoint x: 817, endPoint y: 11, distance: 115.4
click at [821, 11] on div "Salesforce Campaigns 1 campaign ******** Add filter" at bounding box center [572, 14] width 1041 height 29
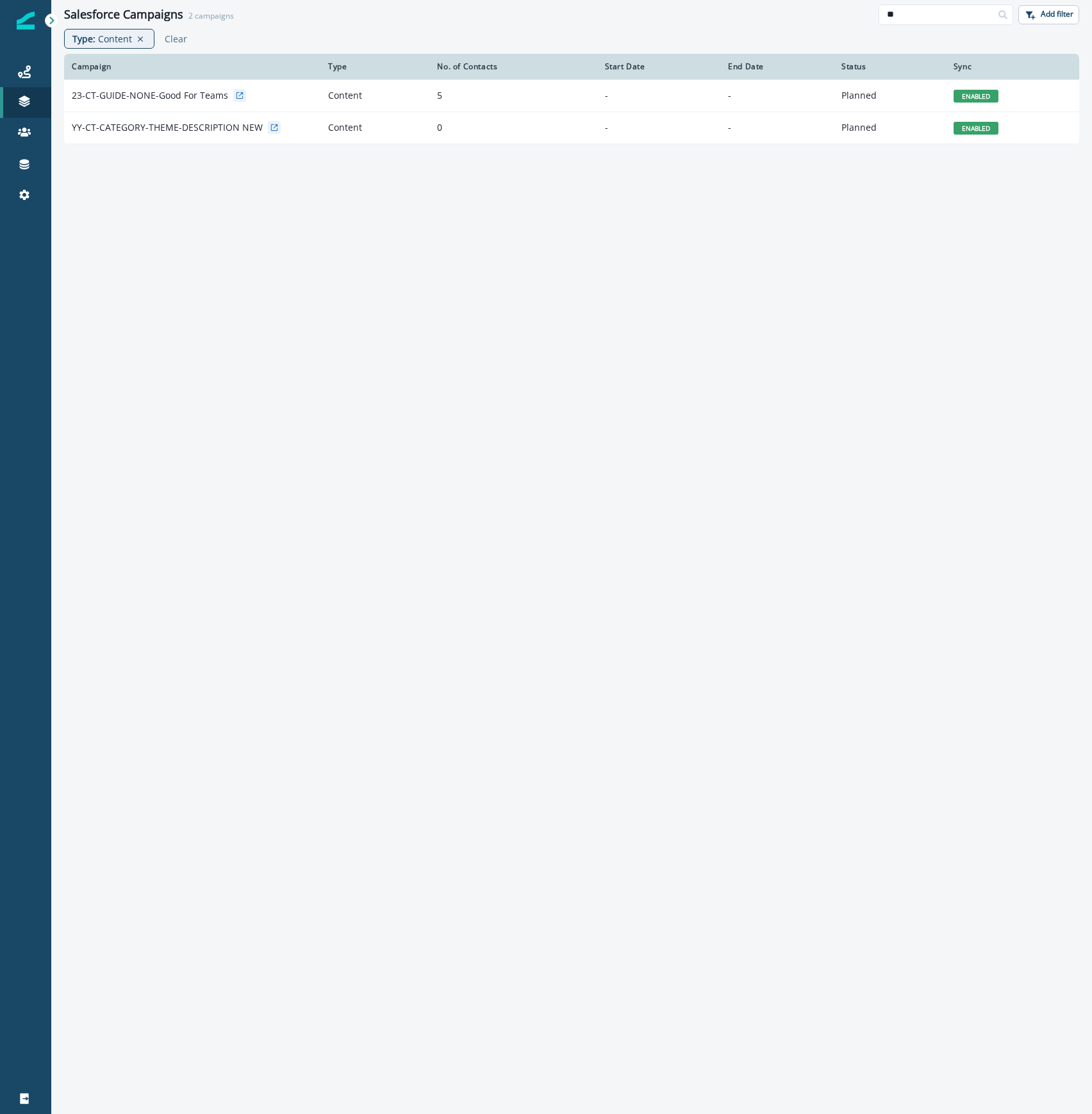
type input "*"
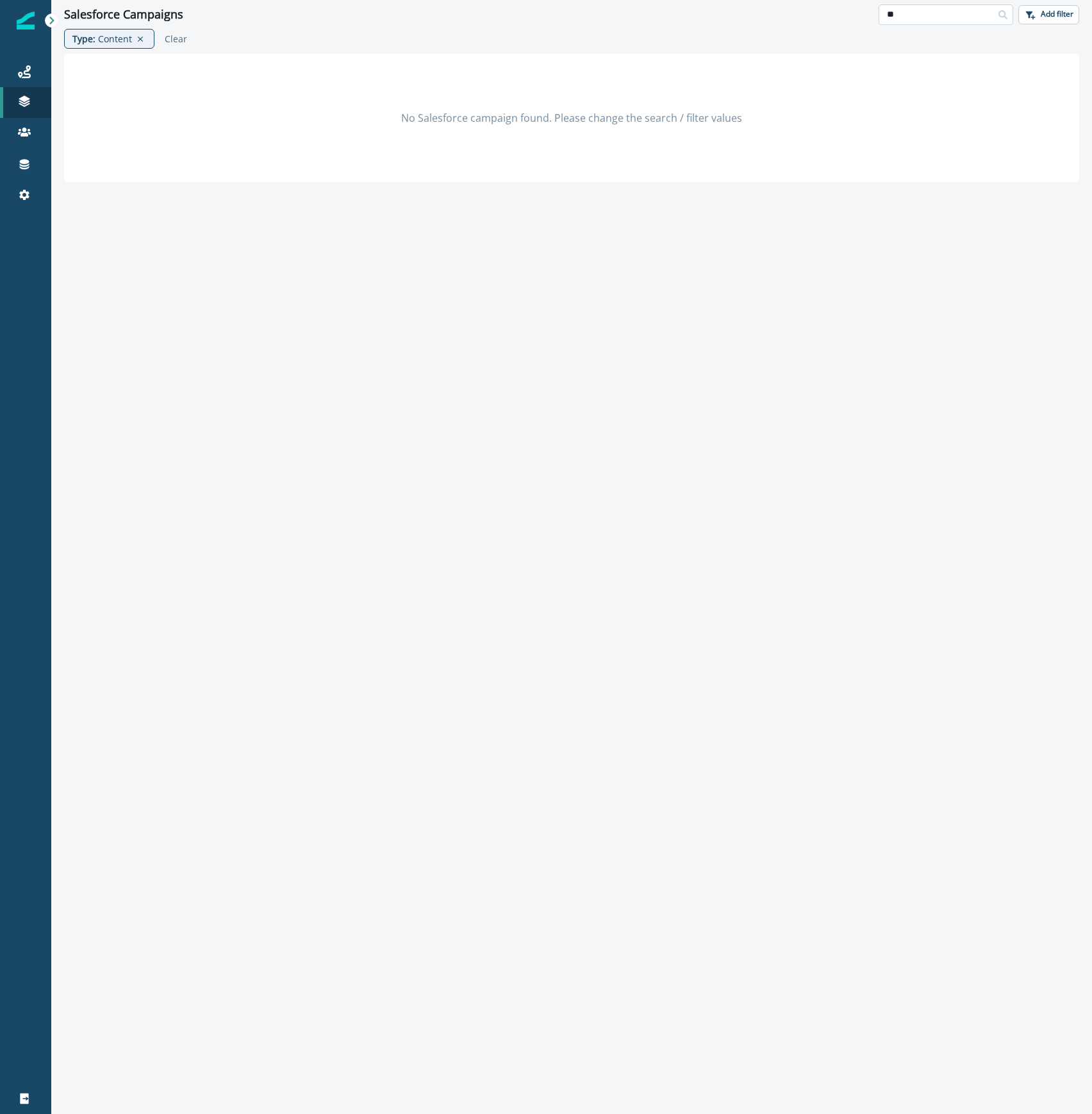
type input "*"
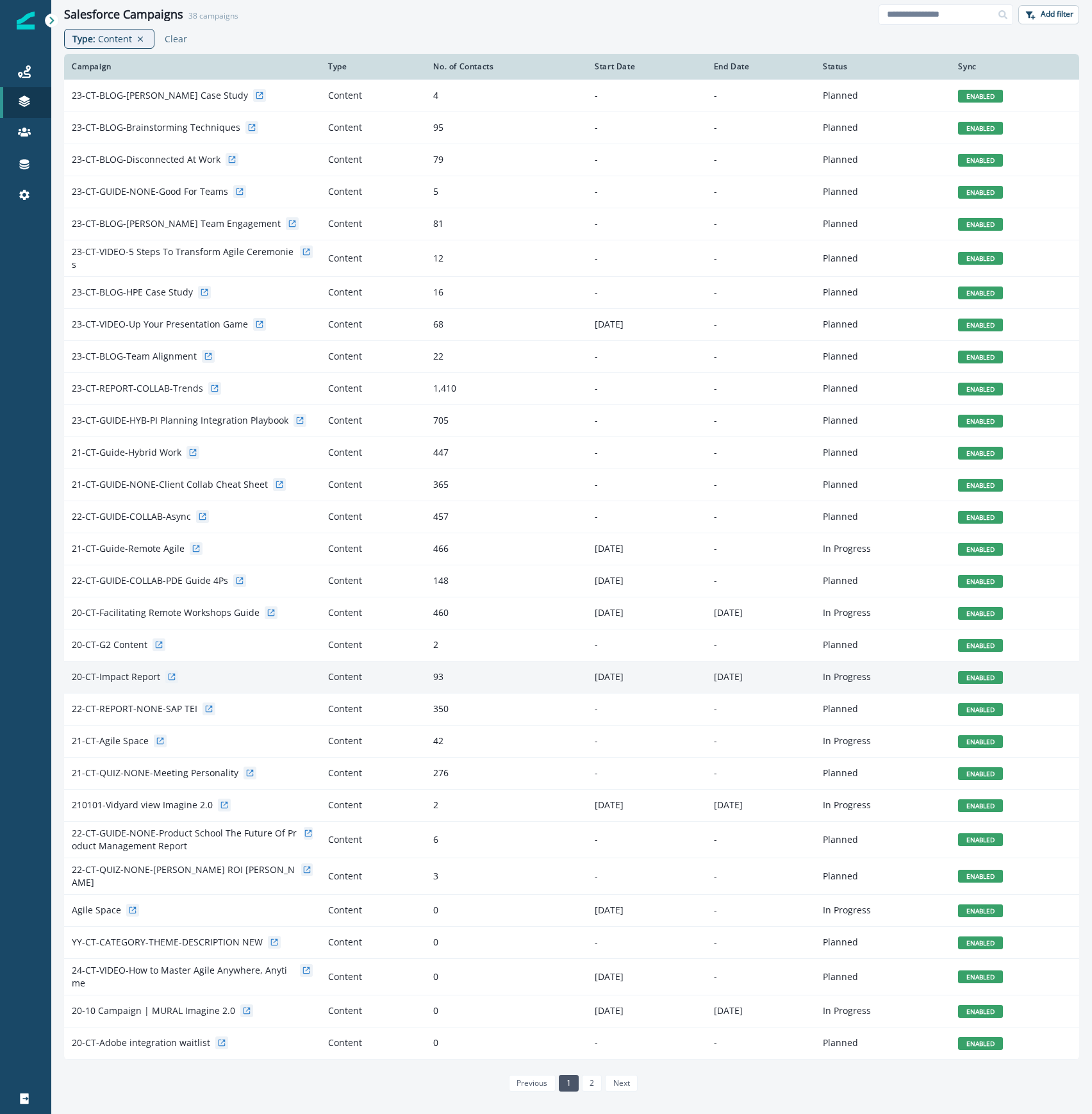
click at [126, 673] on p "20-CT-Impact Report" at bounding box center [116, 677] width 89 height 13
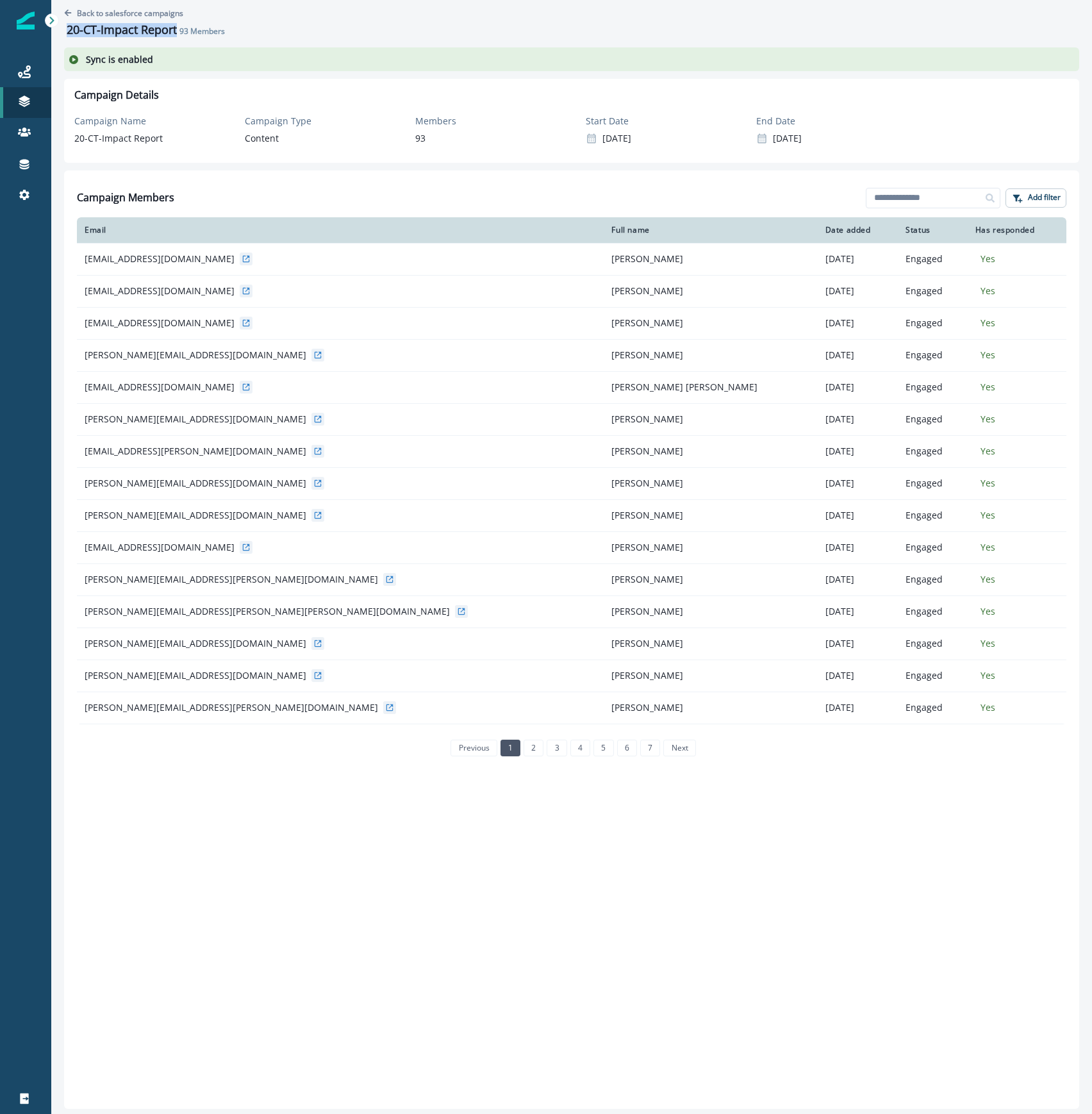
drag, startPoint x: 177, startPoint y: 28, endPoint x: 63, endPoint y: 31, distance: 114.0
click at [63, 31] on div "Back to salesforce campaigns 20-CT-Impact Report 93 Members Sync is enabled Cam…" at bounding box center [572, 557] width 1041 height 1114
click at [80, 9] on p "Back to salesforce campaigns" at bounding box center [130, 14] width 106 height 11
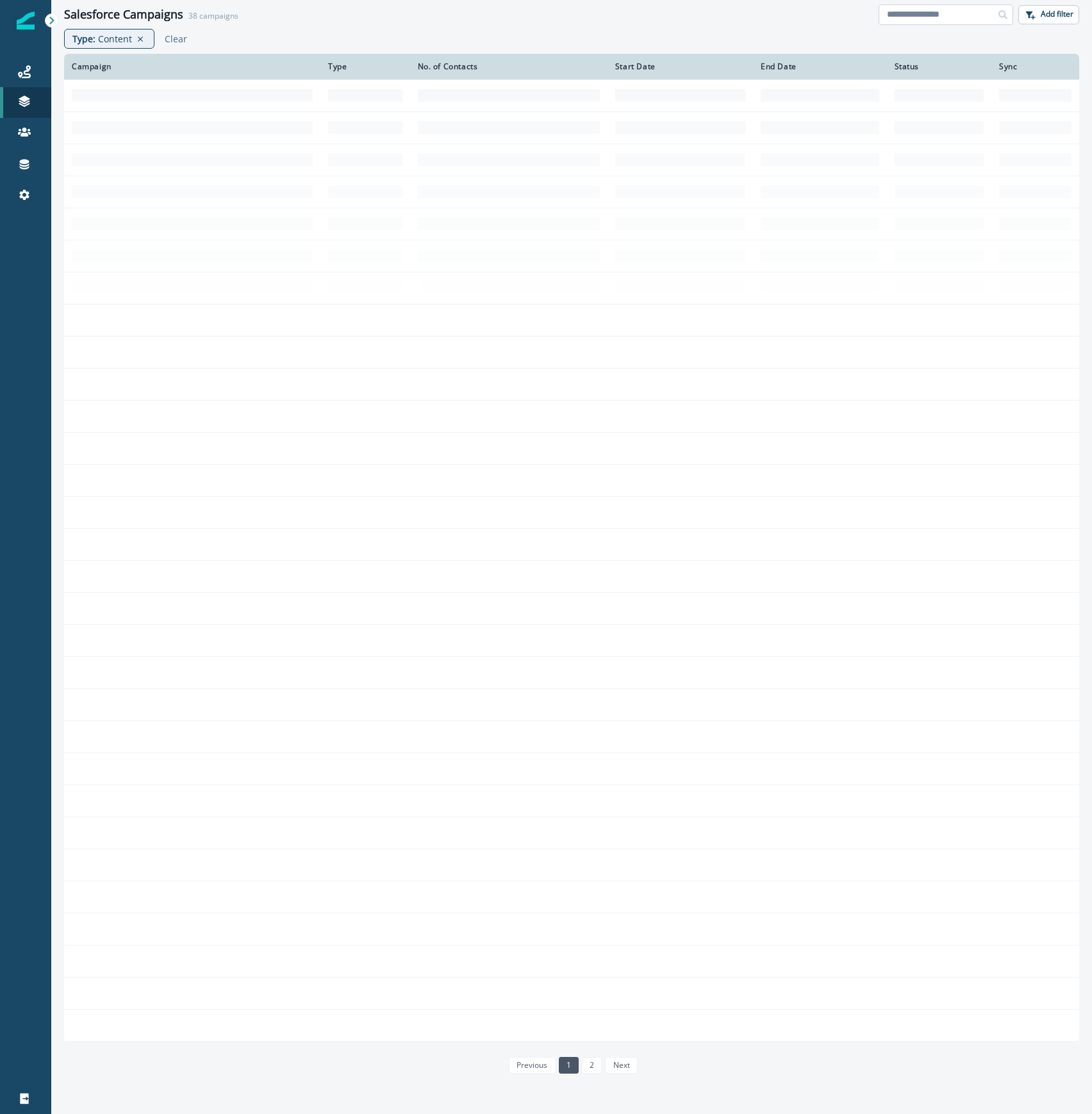
click at [927, 14] on input at bounding box center [945, 14] width 134 height 20
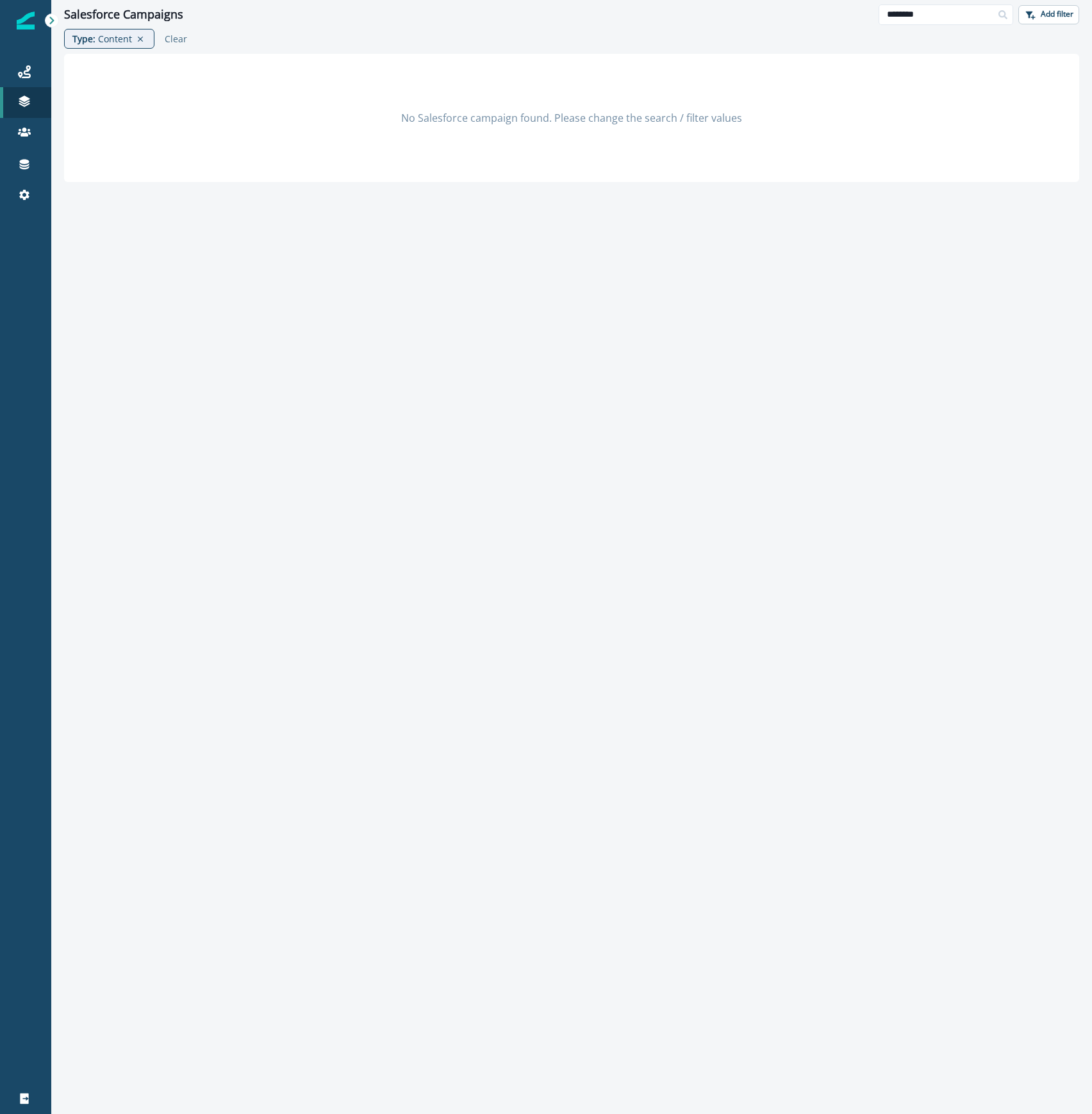
drag, startPoint x: 920, startPoint y: 11, endPoint x: 704, endPoint y: 20, distance: 216.2
click at [712, 22] on div "Salesforce Campaigns ******** Add filter" at bounding box center [572, 14] width 1041 height 29
type input "***"
drag, startPoint x: 949, startPoint y: 14, endPoint x: 796, endPoint y: 6, distance: 153.2
click at [800, 8] on div "Salesforce Campaigns *** Add filter" at bounding box center [572, 14] width 1041 height 29
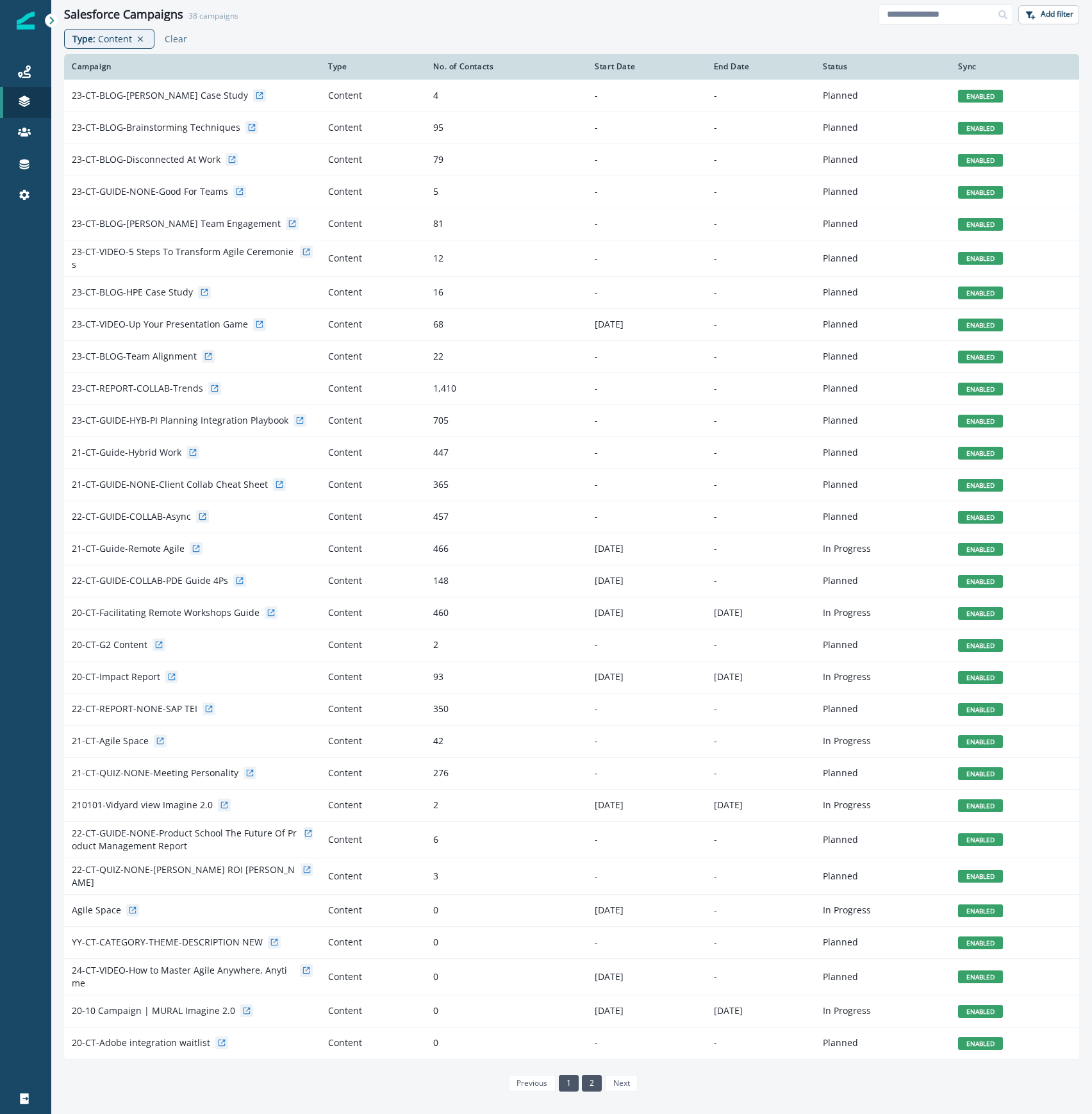
click at [594, 1075] on link "2" at bounding box center [592, 1083] width 20 height 17
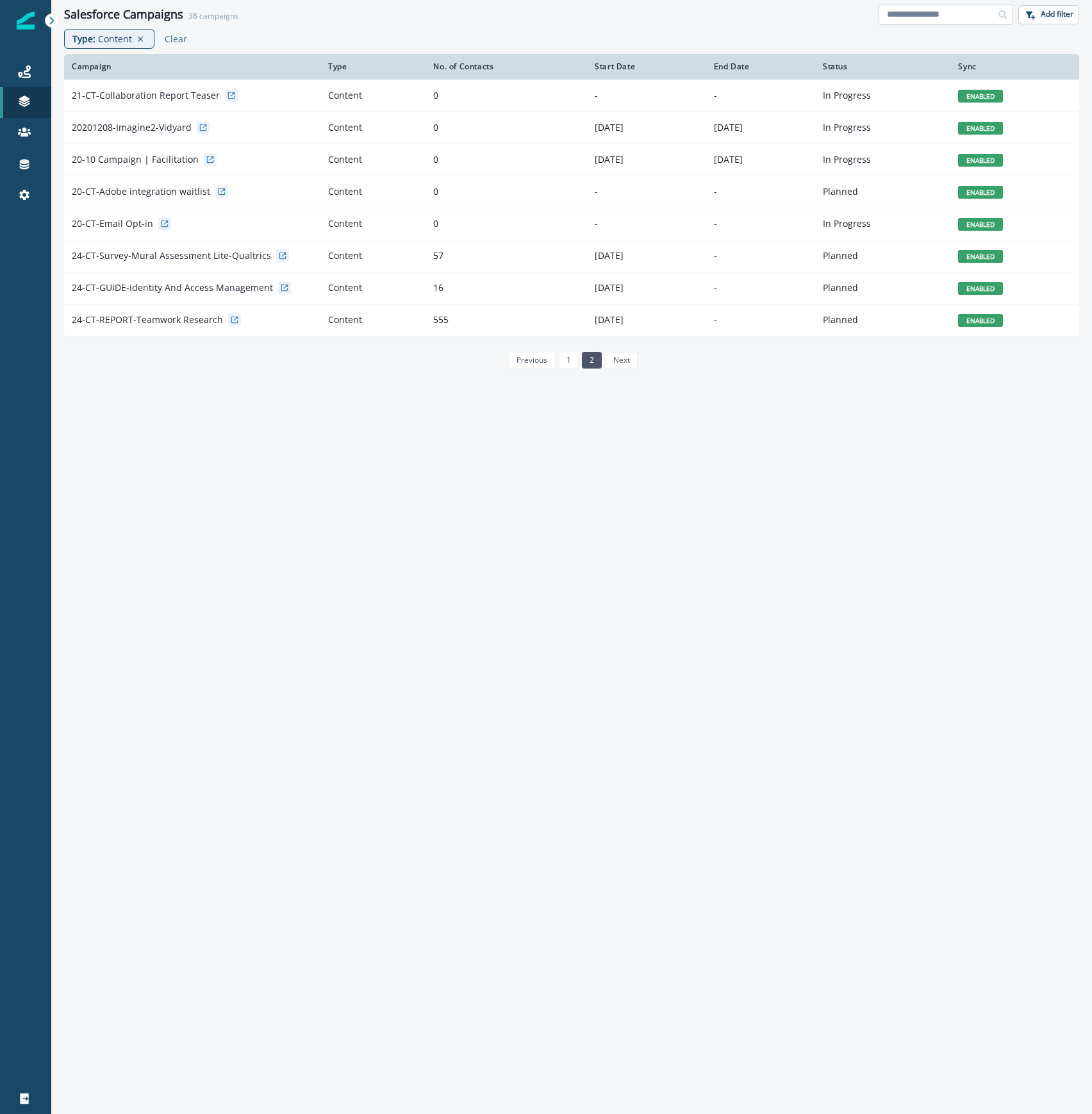
click at [927, 5] on input at bounding box center [945, 14] width 134 height 20
type input "**"
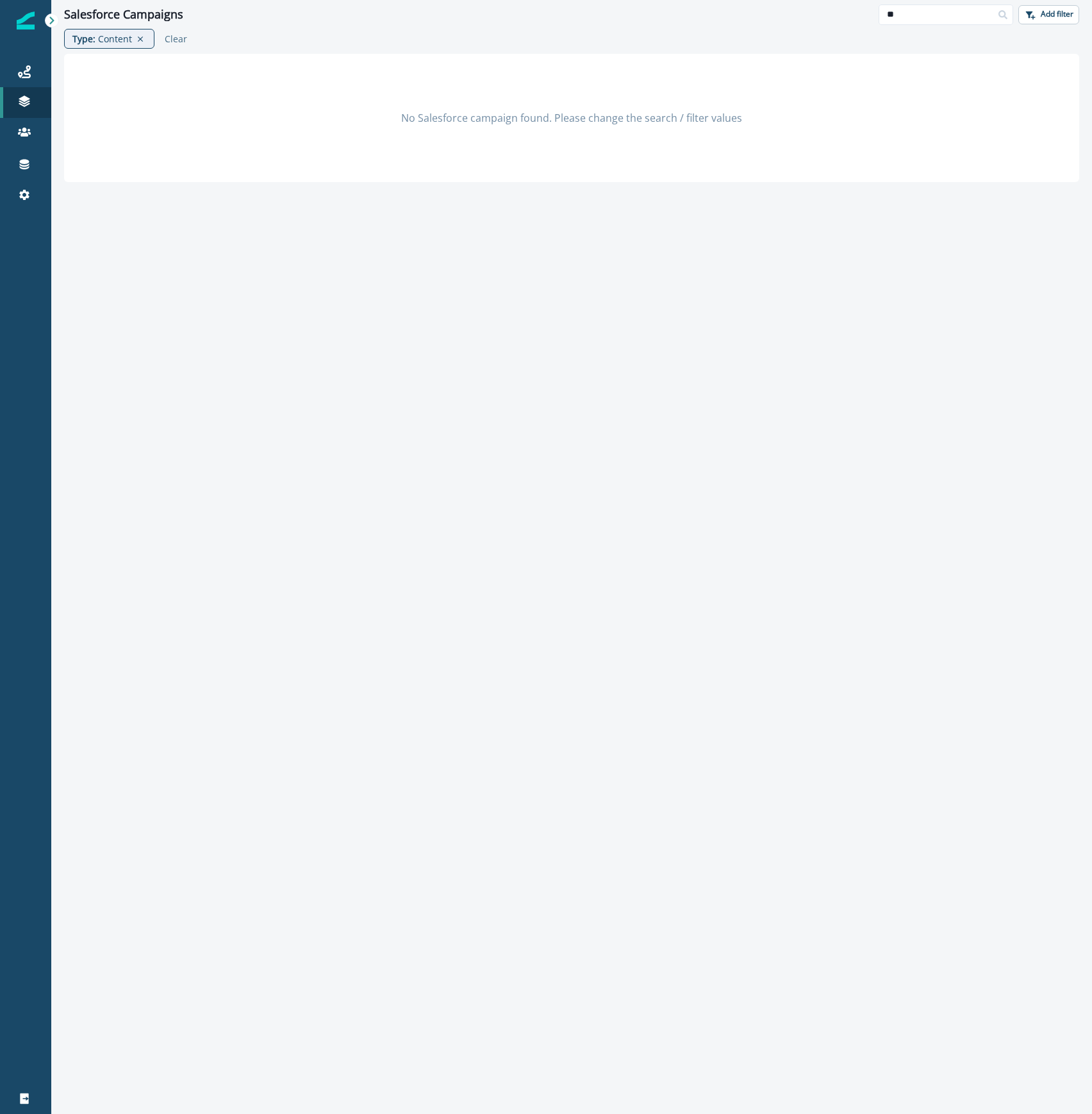
drag, startPoint x: 854, startPoint y: 14, endPoint x: 814, endPoint y: 11, distance: 40.1
click at [828, 9] on div "Salesforce Campaigns ** Add filter" at bounding box center [572, 14] width 1041 height 29
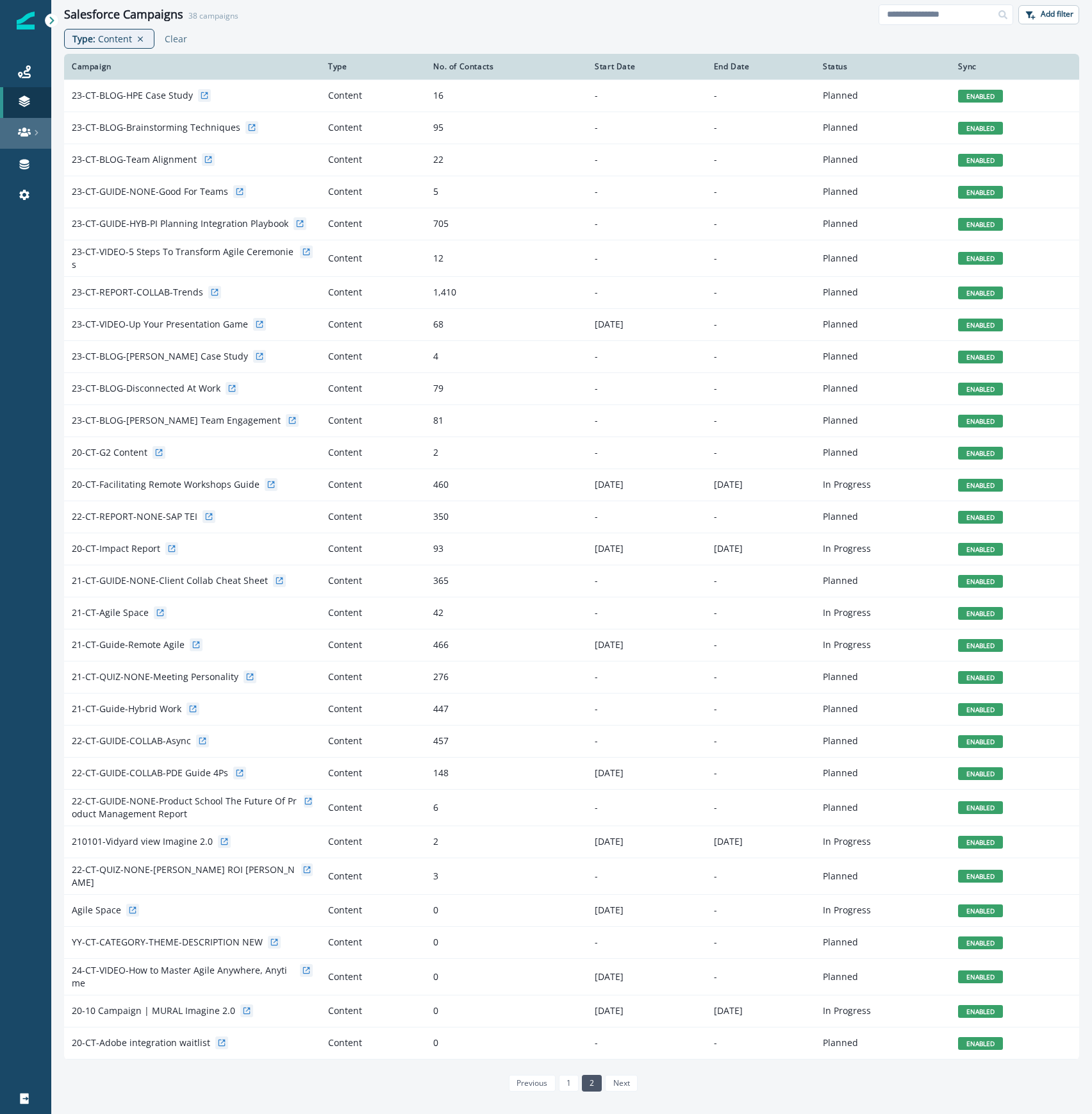
drag, startPoint x: 1, startPoint y: 209, endPoint x: 27, endPoint y: 134, distance: 79.4
click at [1, 210] on div "Journeys Emails Tokens Static lists Outbound webhooks Forms Inbound webhooks Sa…" at bounding box center [26, 133] width 52 height 184
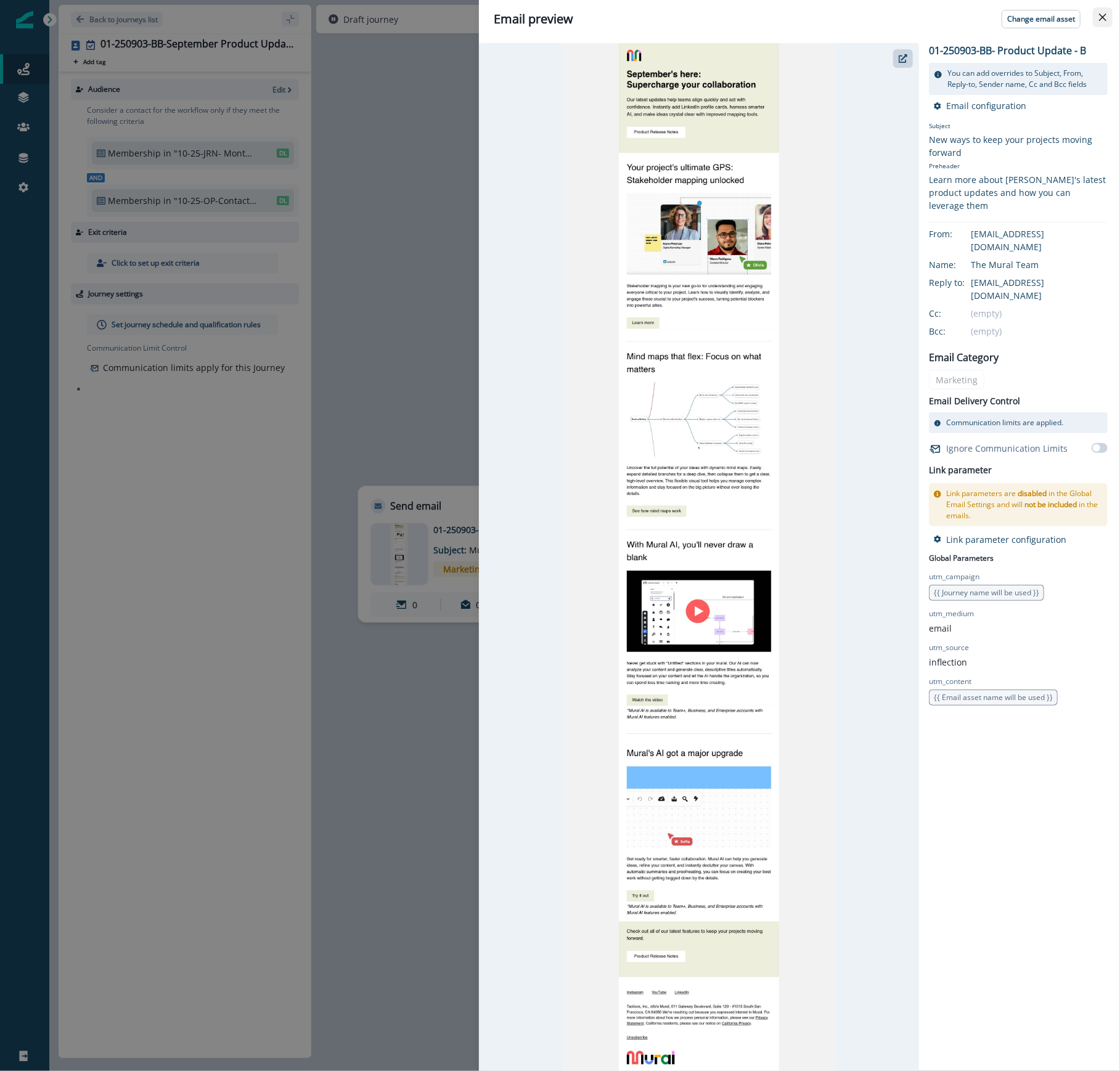
click at [1098, 14] on button "Close" at bounding box center [1102, 17] width 19 height 19
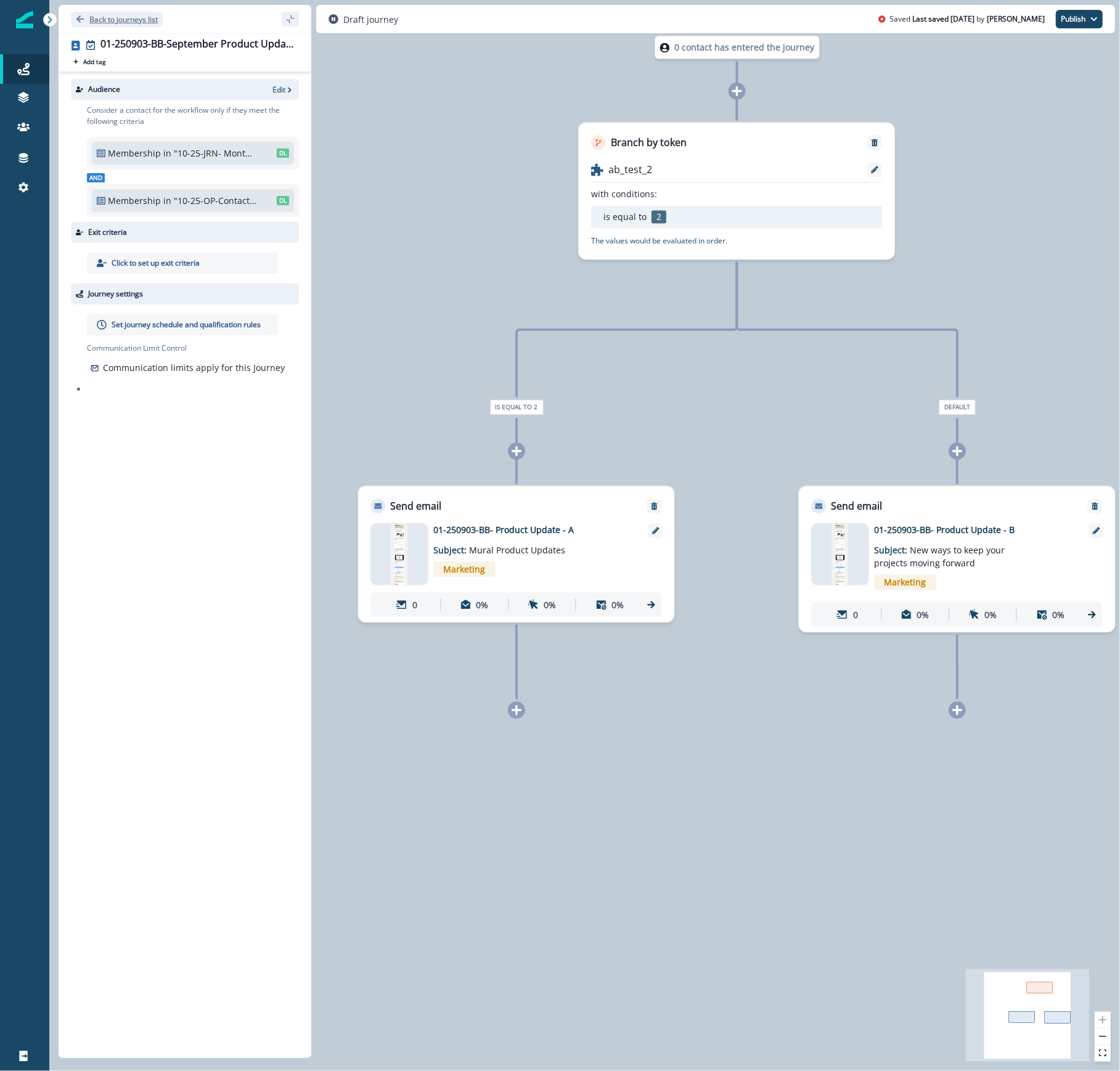
click at [106, 15] on p "Back to journeys list" at bounding box center [123, 19] width 68 height 11
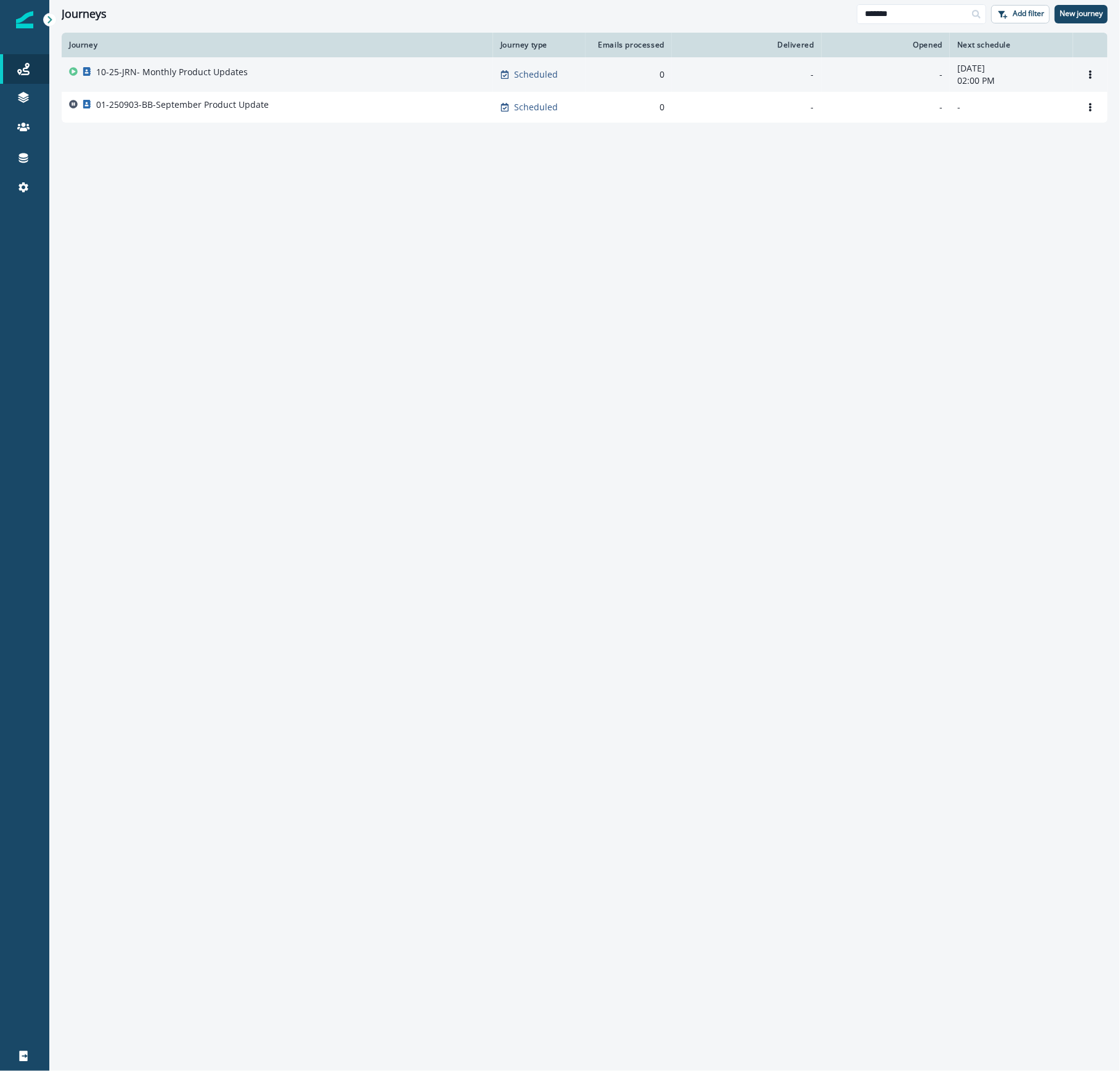
click at [217, 77] on p "10-25-JRN- Monthly Product Updates" at bounding box center [172, 72] width 152 height 12
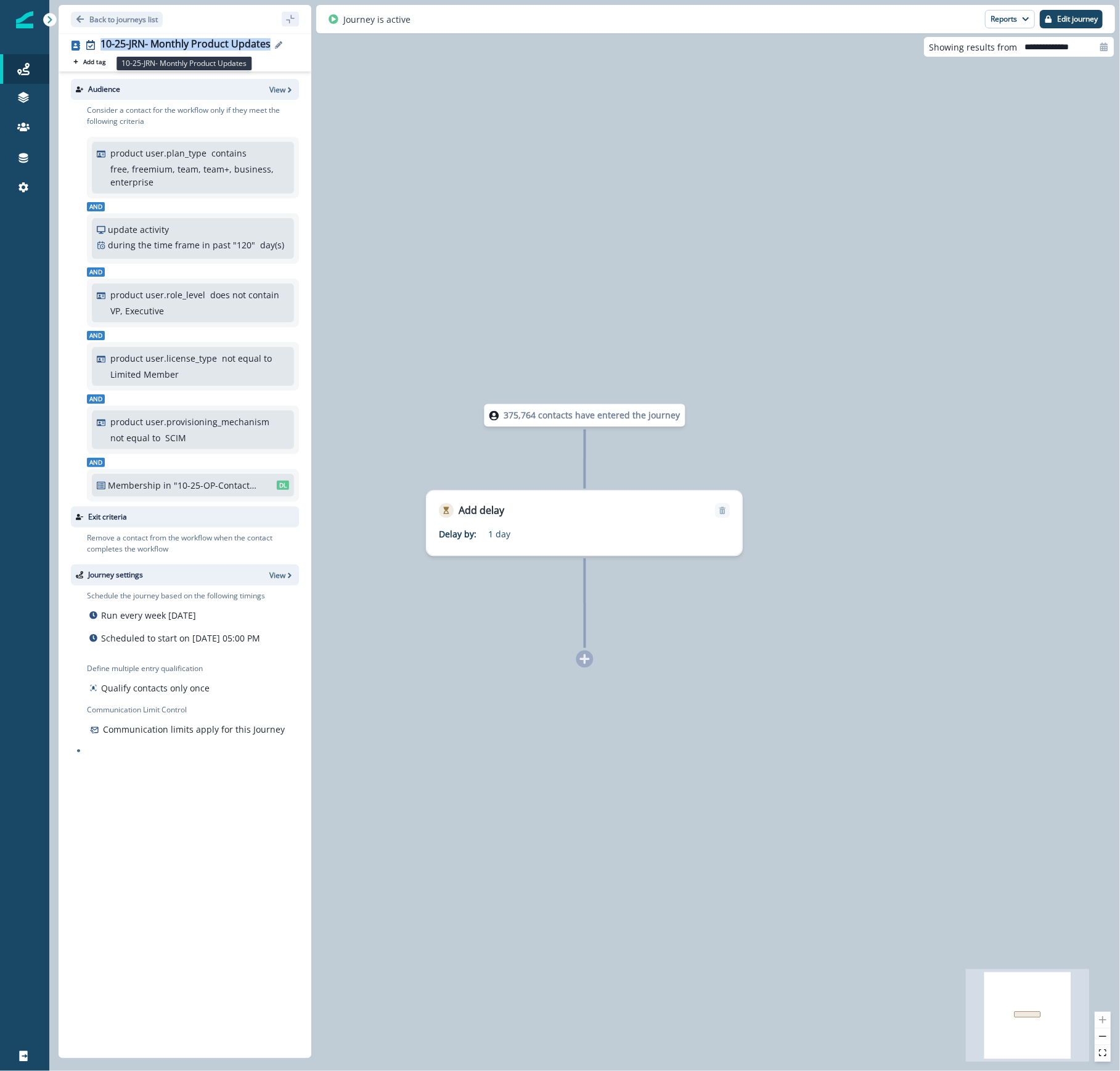
drag, startPoint x: 267, startPoint y: 44, endPoint x: 101, endPoint y: 44, distance: 166.0
click at [101, 44] on div "10-25-JRN- Monthly Product Updates" at bounding box center [186, 45] width 170 height 14
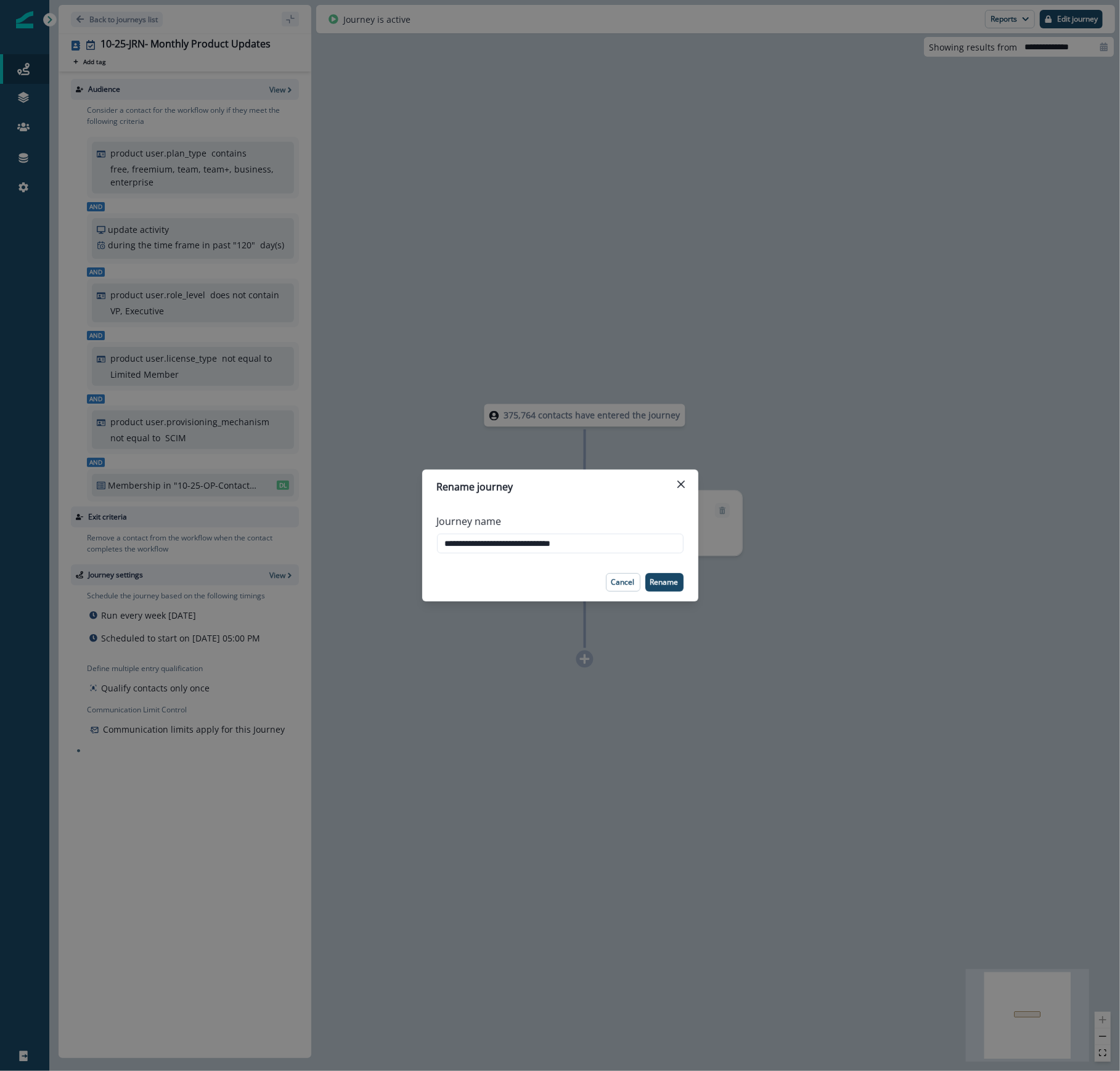
drag, startPoint x: 617, startPoint y: 548, endPoint x: 377, endPoint y: 543, distance: 240.1
click at [378, 543] on div "**********" at bounding box center [560, 535] width 1120 height 1071
click at [679, 483] on icon "Close" at bounding box center [682, 485] width 8 height 8
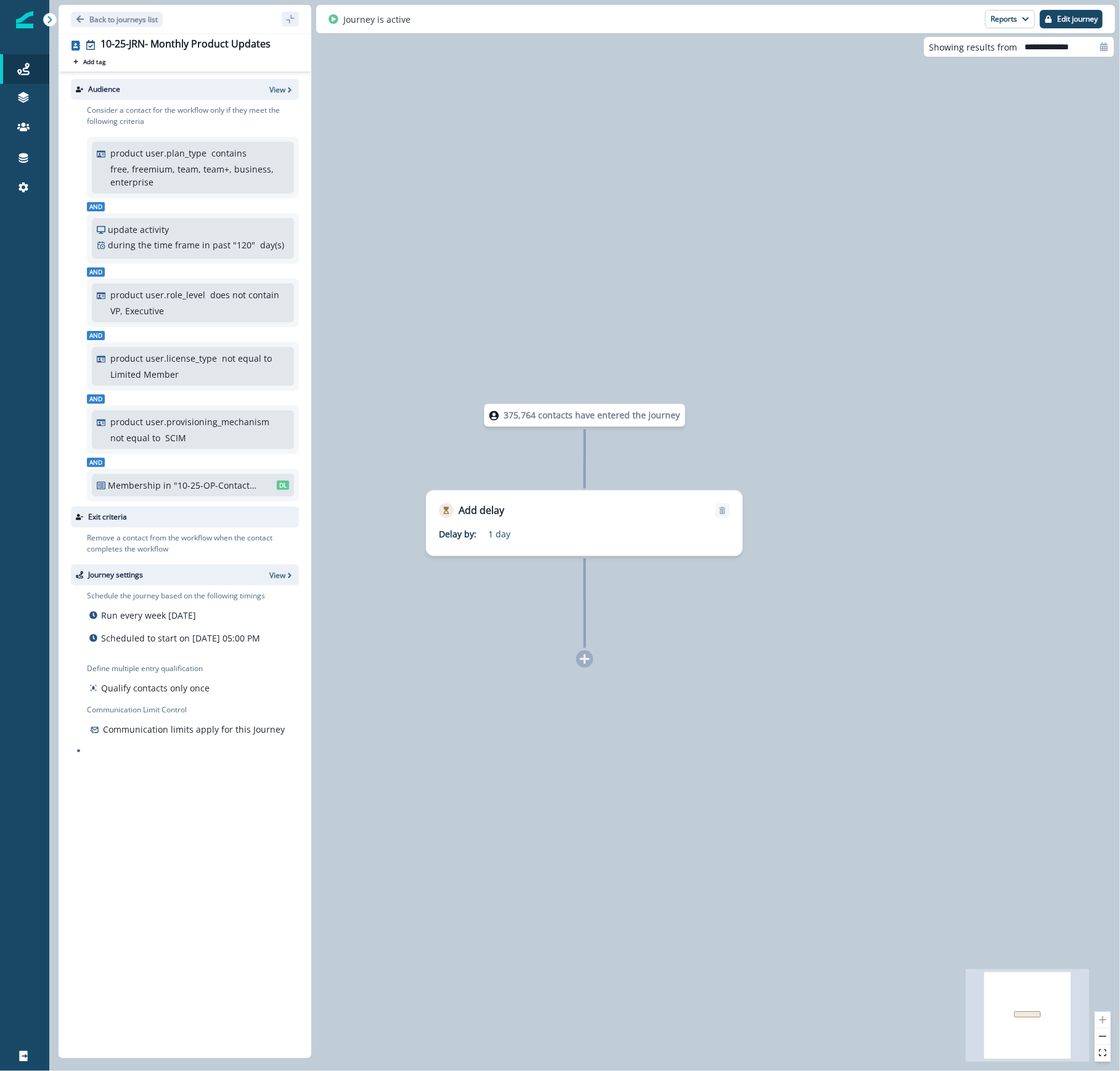
click at [1056, 111] on div "375,764 contacts have entered the journey Add delay Delay by: 1 day Delay detai…" at bounding box center [585, 535] width 1071 height 1071
click at [27, 459] on div at bounding box center [25, 629] width 50 height 825
click at [212, 486] on p ""10-25-OP-Contactable"" at bounding box center [215, 486] width 83 height 13
click at [238, 416] on p "product user.provisioning_mechanism" at bounding box center [189, 422] width 159 height 13
click at [193, 912] on div "Audience View Consider a contact for the workflow only if they meet the followi…" at bounding box center [185, 562] width 253 height 982
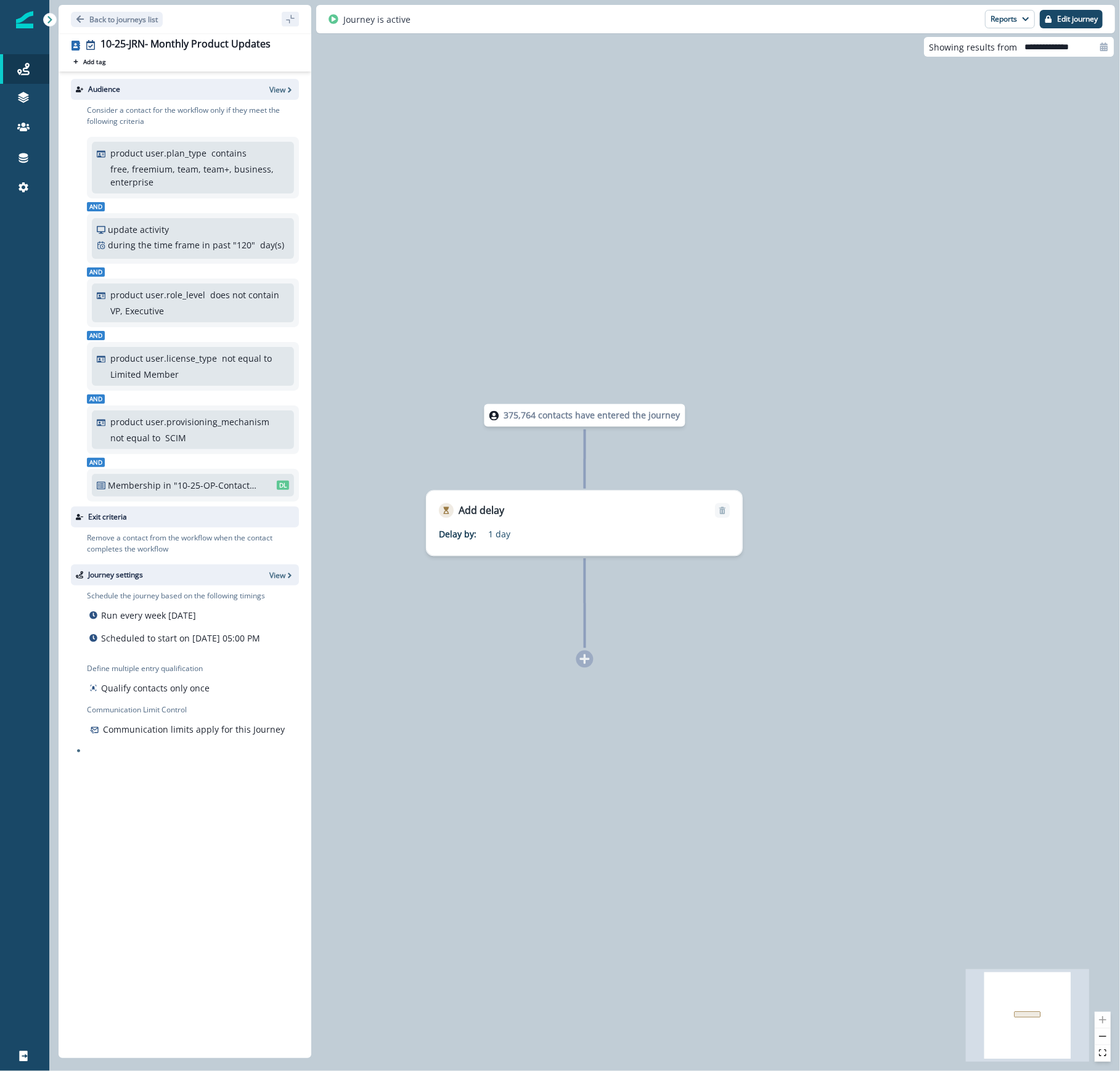
click at [23, 338] on div at bounding box center [25, 629] width 50 height 825
click at [203, 487] on p ""10-25-OP-Contactable"" at bounding box center [215, 486] width 83 height 13
click at [140, 20] on p "Back to journeys list" at bounding box center [123, 19] width 68 height 11
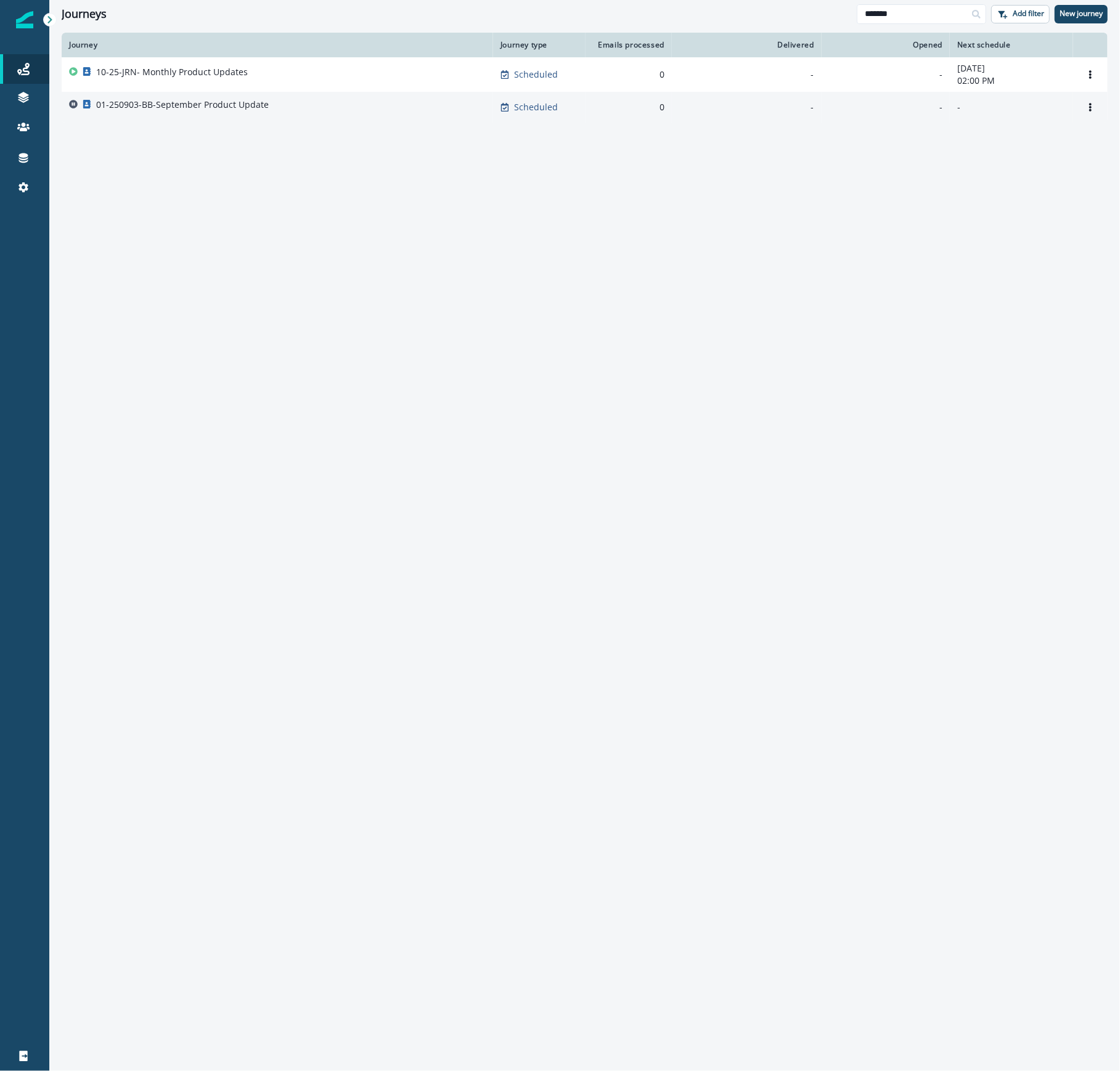
click at [180, 104] on p "01-250903-BB-September Product Update" at bounding box center [182, 105] width 173 height 12
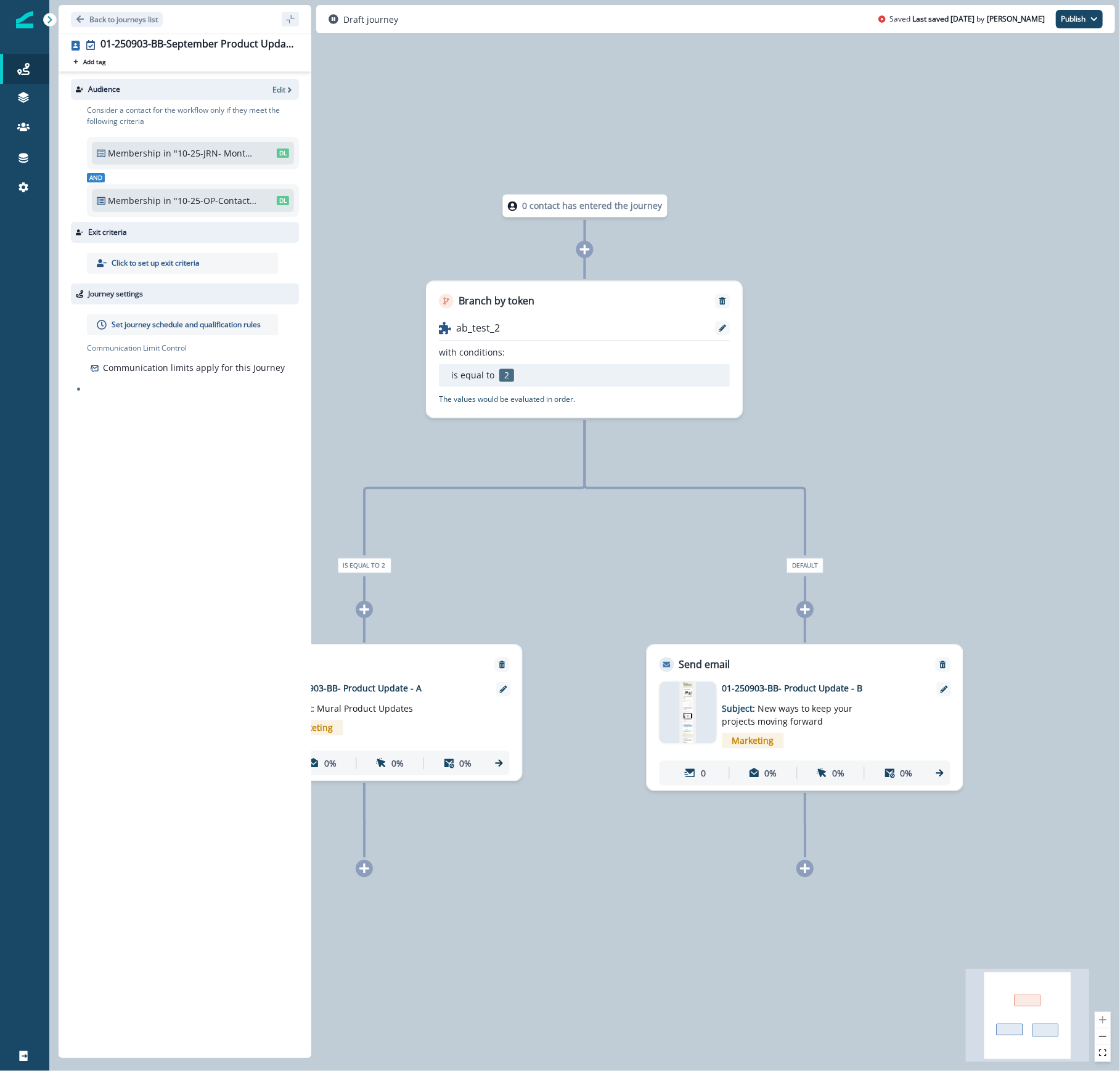
click at [1088, 102] on div "0 contact has entered the journey Branch by token ab_test_2 with conditions: is…" at bounding box center [585, 535] width 1071 height 1071
